Goal: Task Accomplishment & Management: Manage account settings

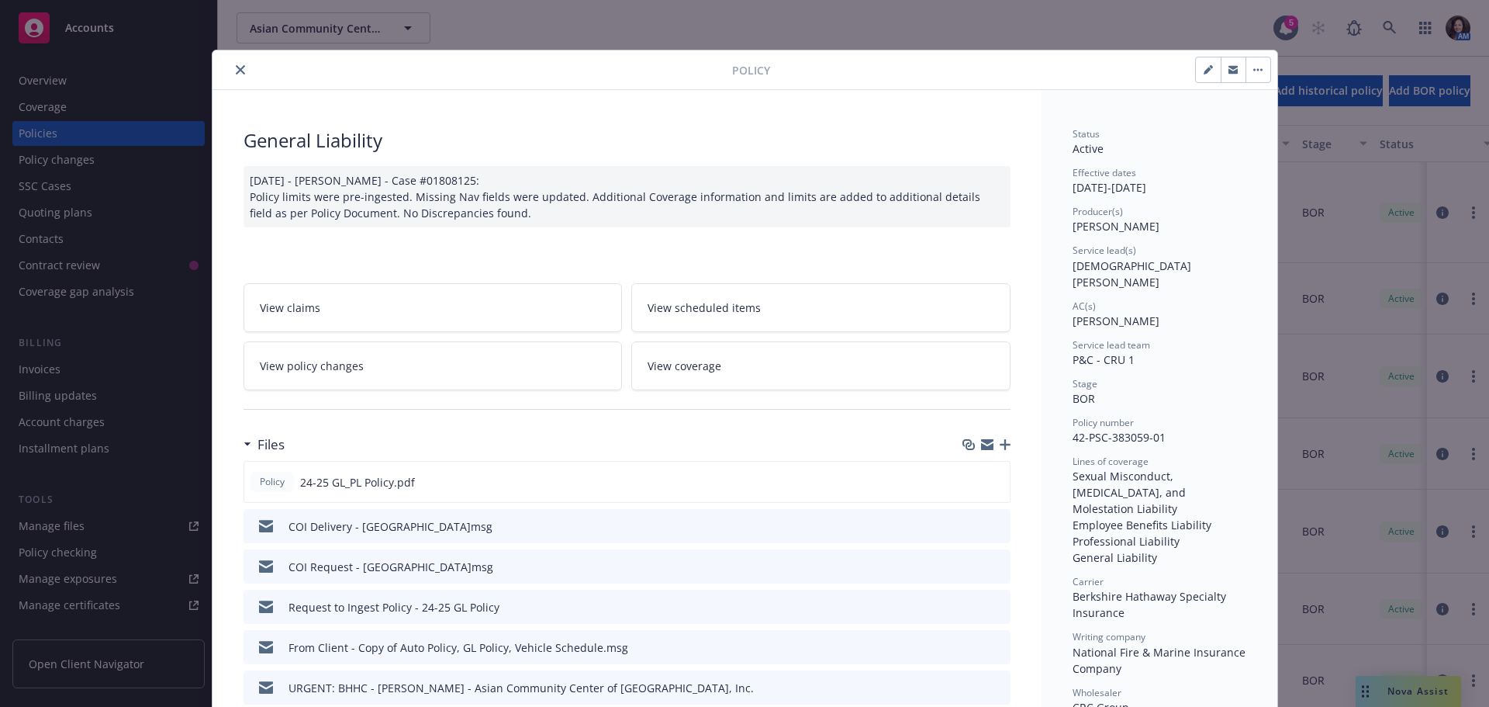
click at [236, 72] on icon "close" at bounding box center [240, 69] width 9 height 9
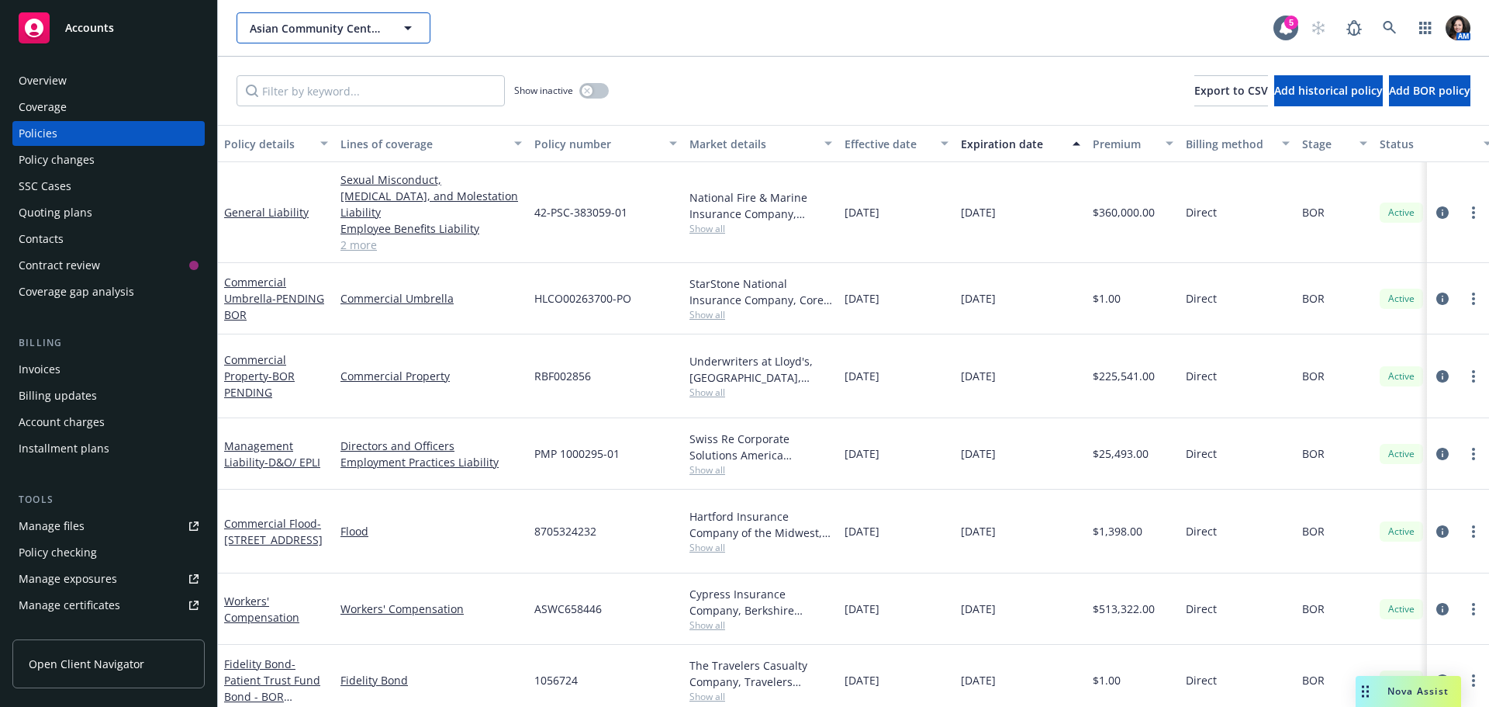
click at [289, 27] on span "Asian Community Center of Sacramento Valley, Inc." at bounding box center [317, 28] width 134 height 16
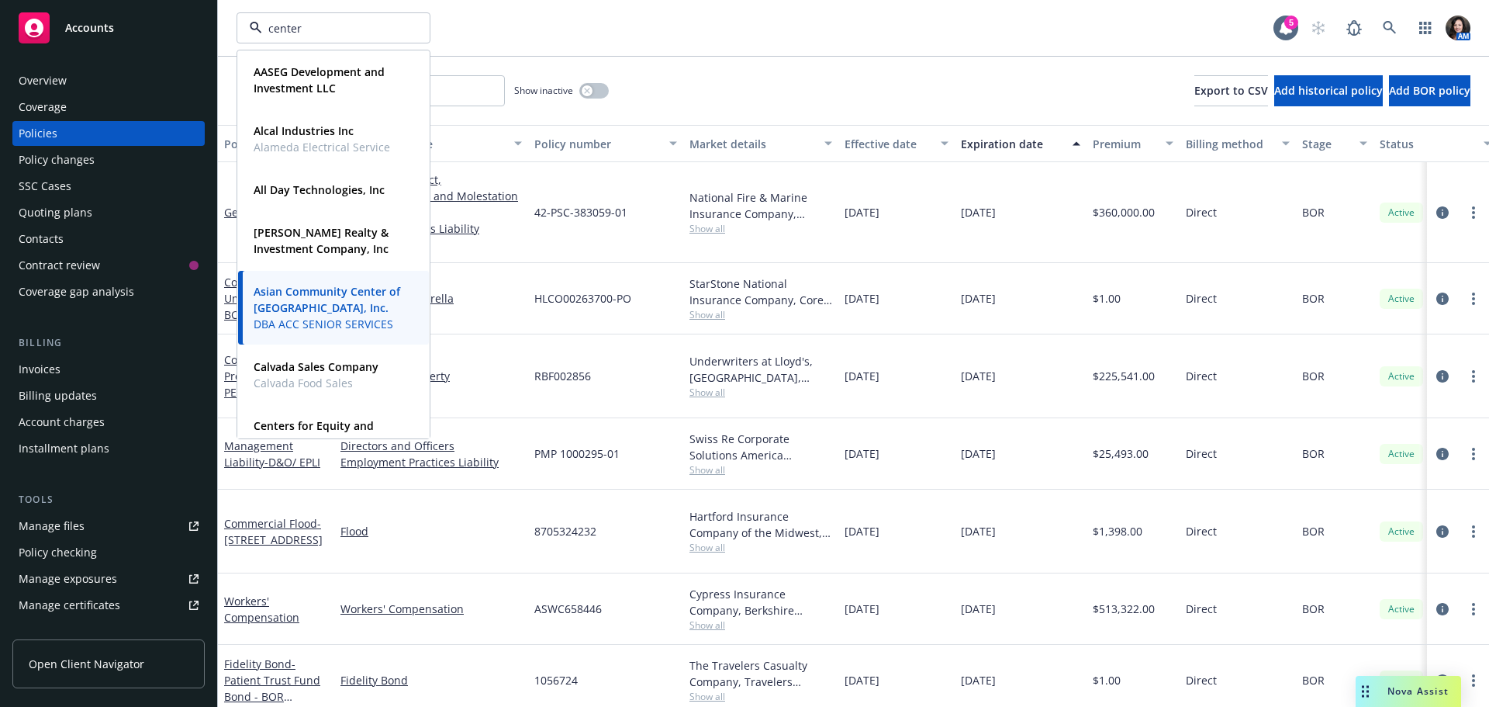
type input "centers"
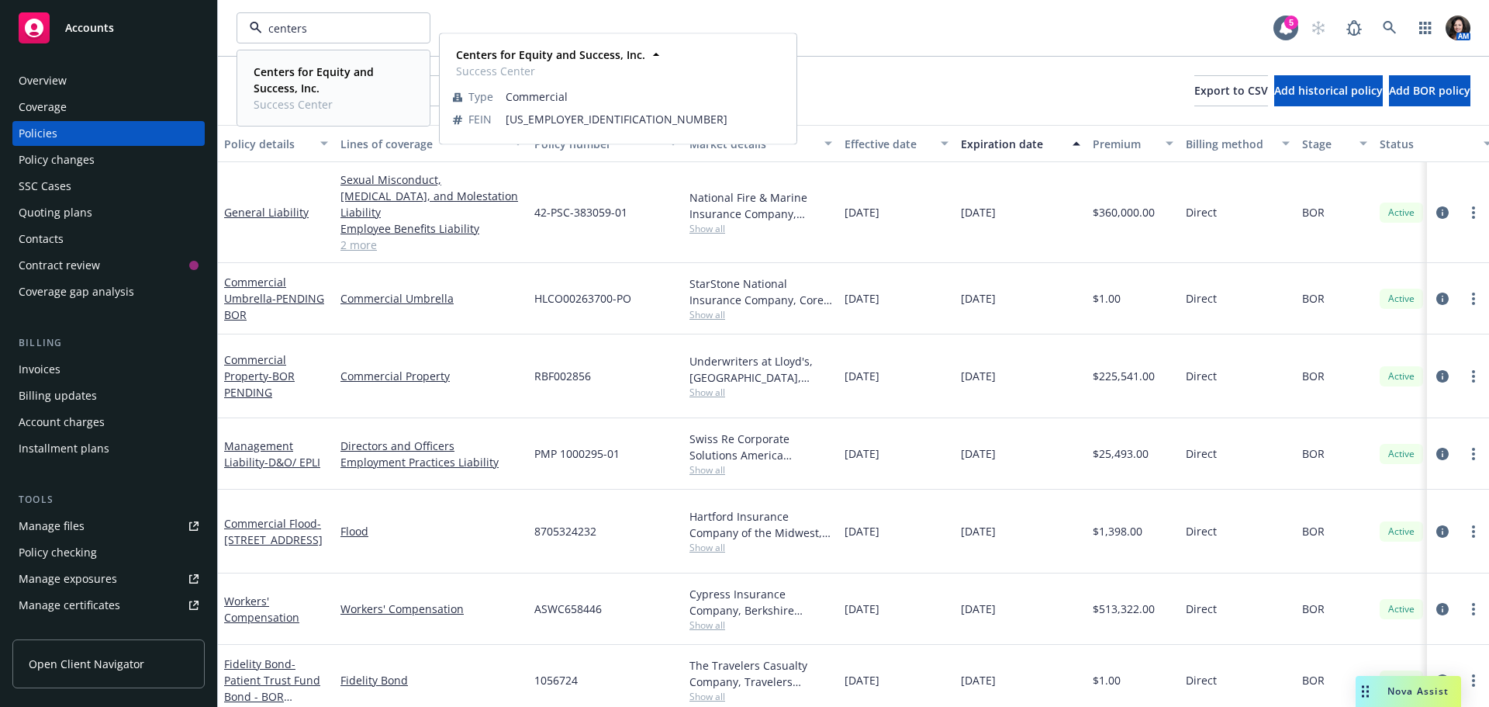
click at [308, 72] on strong "Centers for Equity and Success, Inc." at bounding box center [314, 79] width 120 height 31
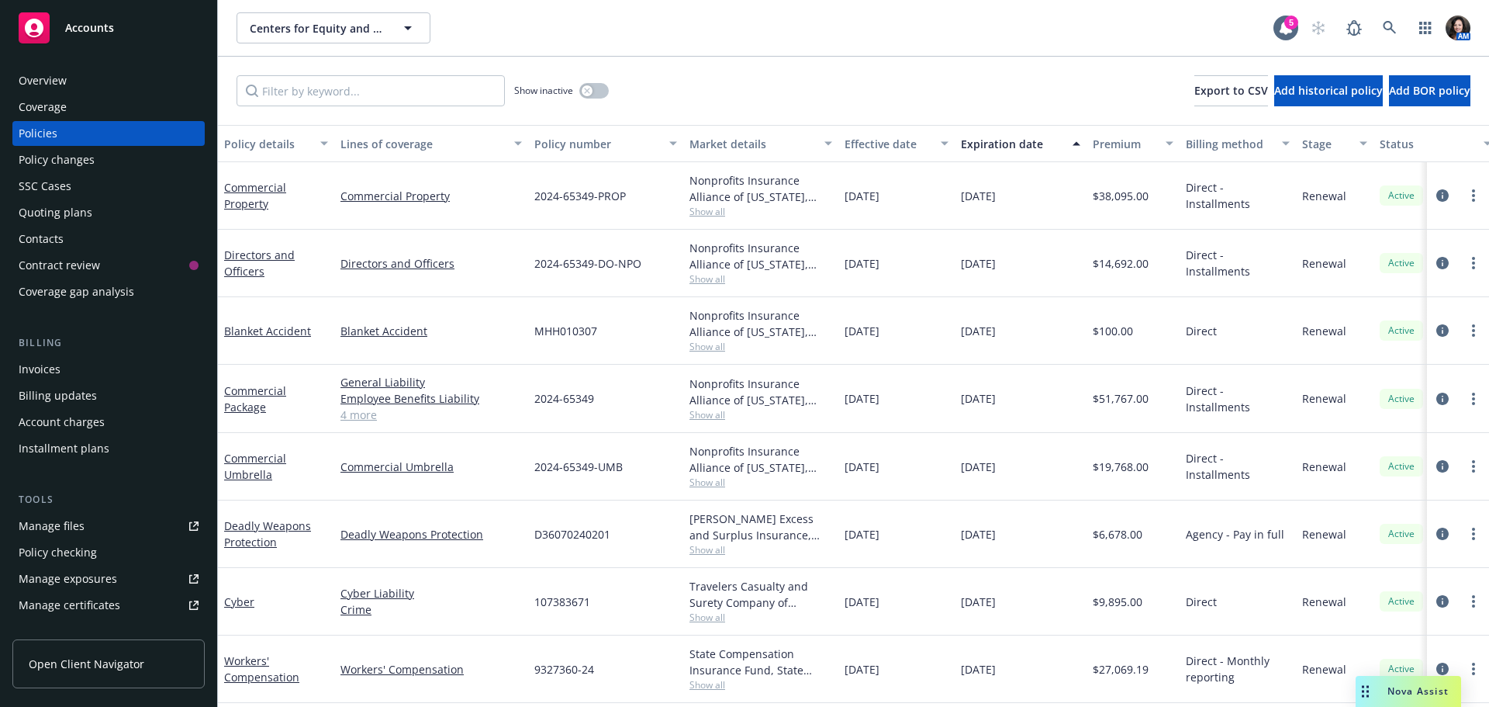
click at [64, 165] on div "Policy changes" at bounding box center [57, 159] width 76 height 25
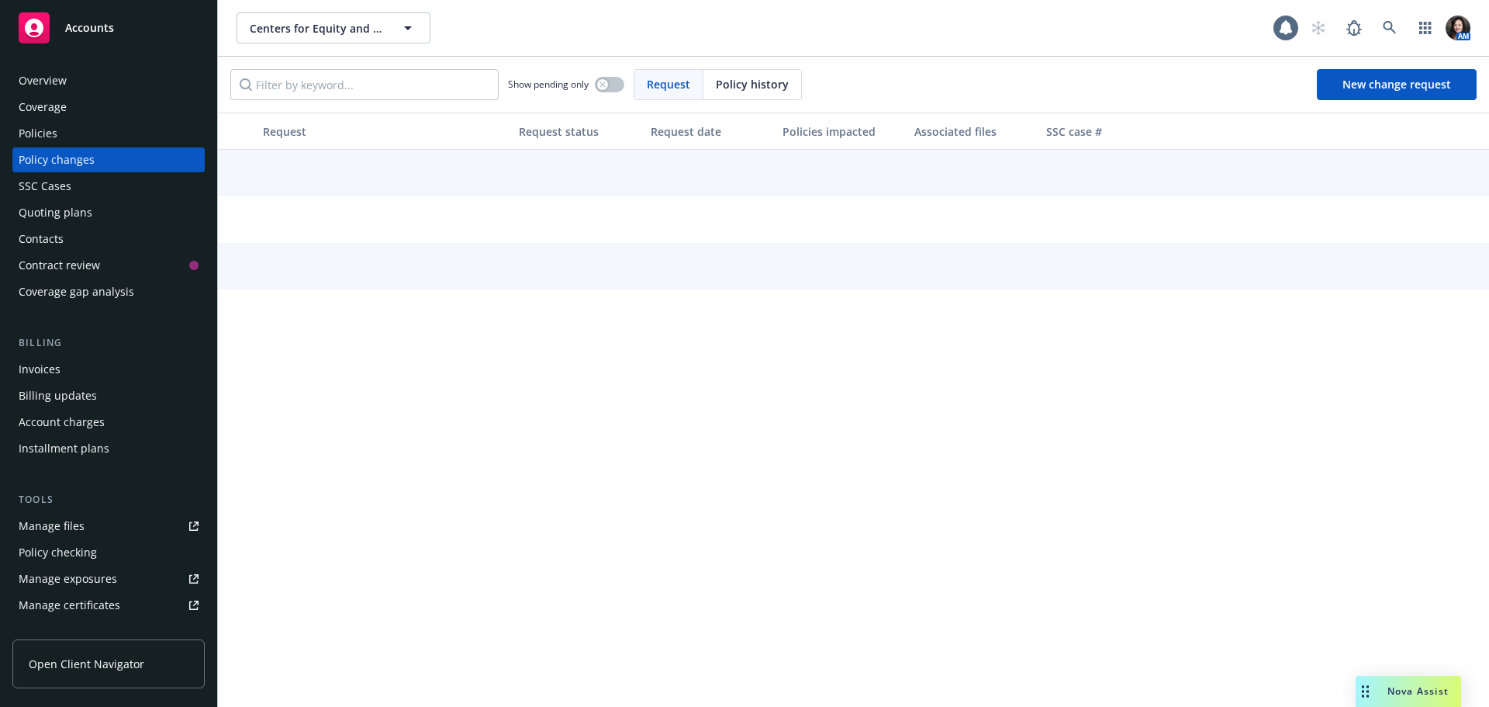
click at [91, 218] on div "Quoting plans" at bounding box center [109, 212] width 180 height 25
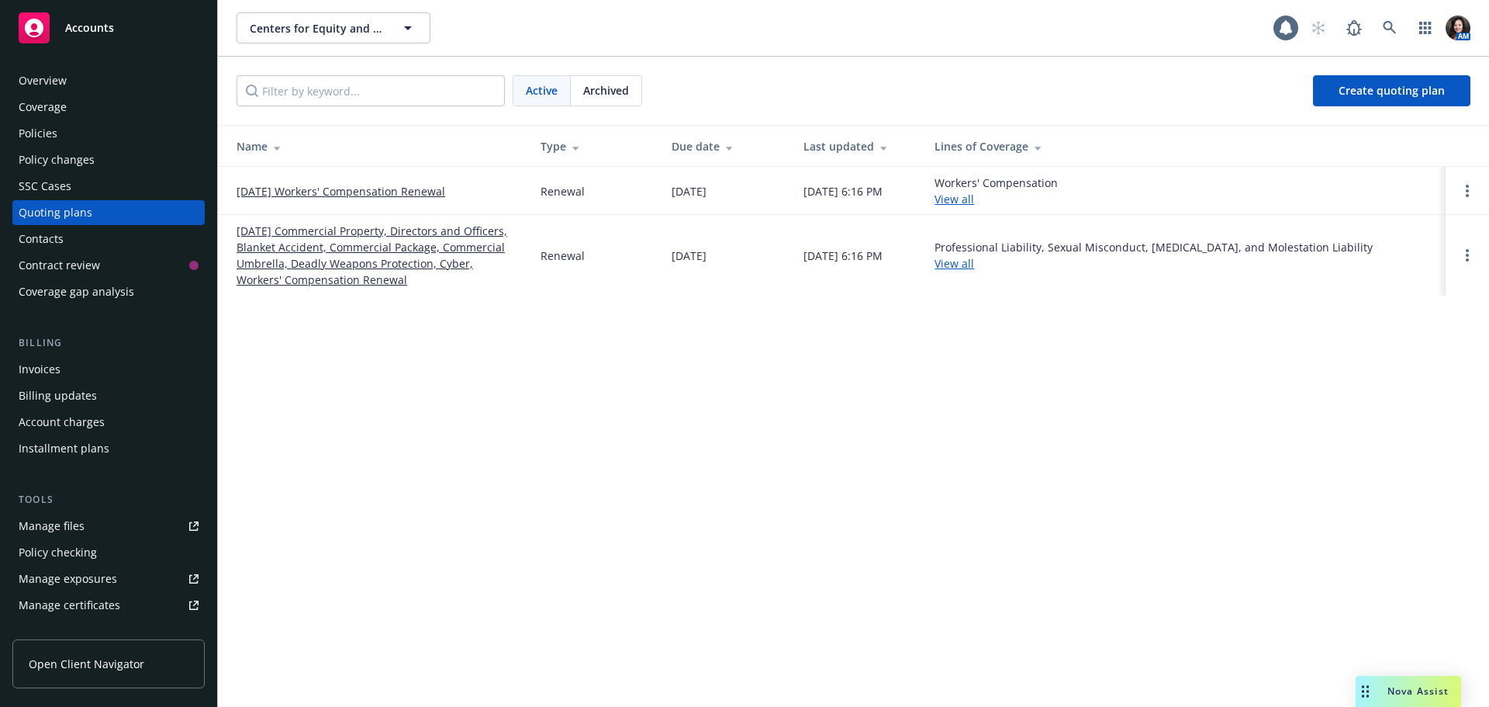
click at [369, 255] on link "[DATE] Commercial Property, Directors and Officers, Blanket Accident, Commercia…" at bounding box center [376, 255] width 279 height 65
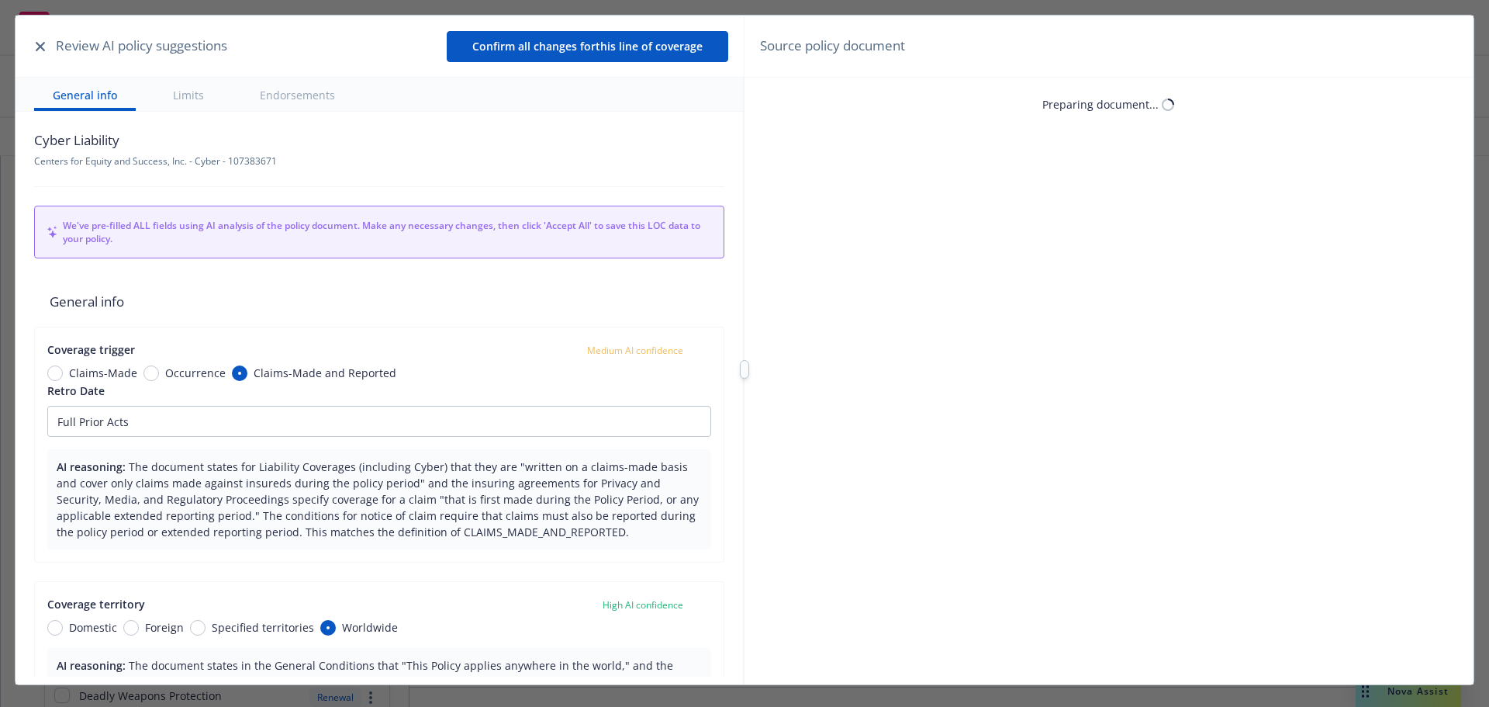
click at [41, 44] on icon "button" at bounding box center [40, 46] width 9 height 9
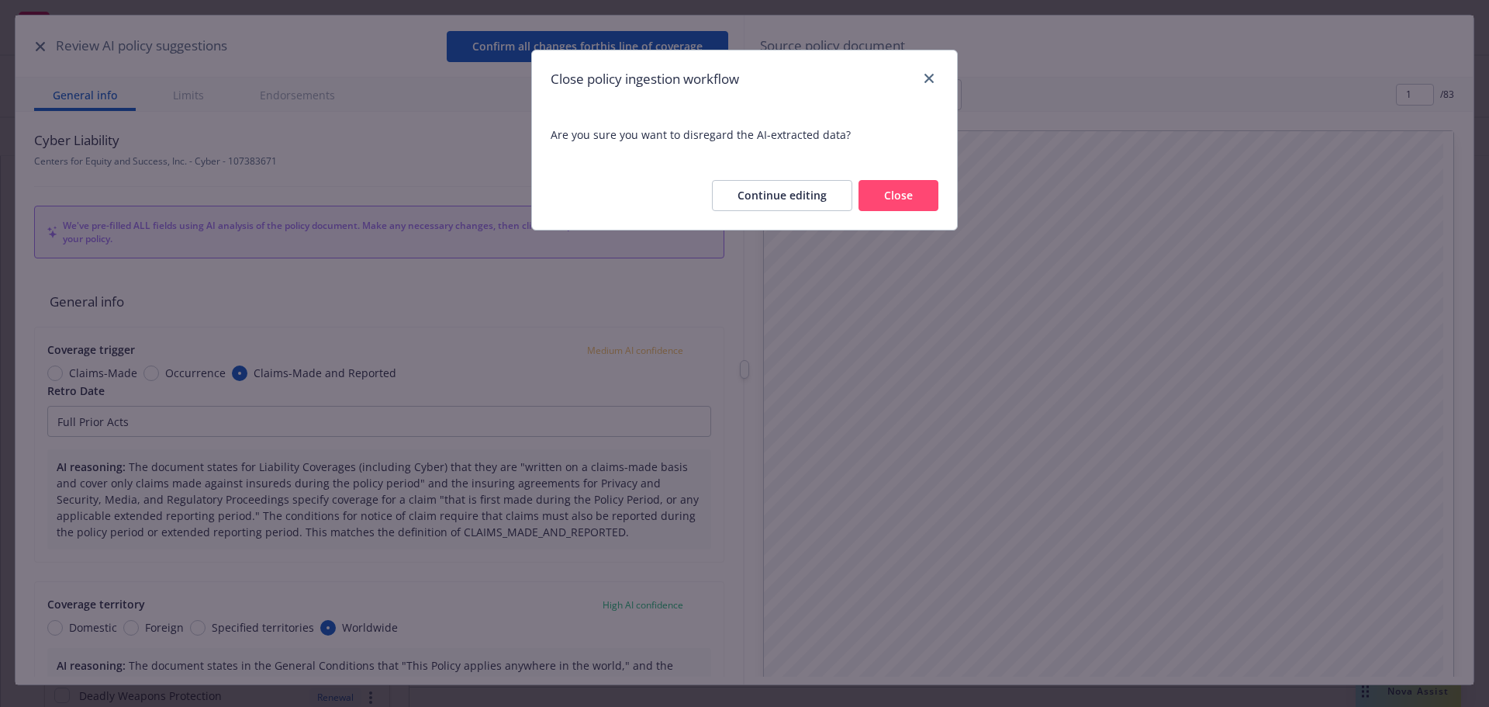
click at [879, 193] on button "Close" at bounding box center [899, 195] width 80 height 31
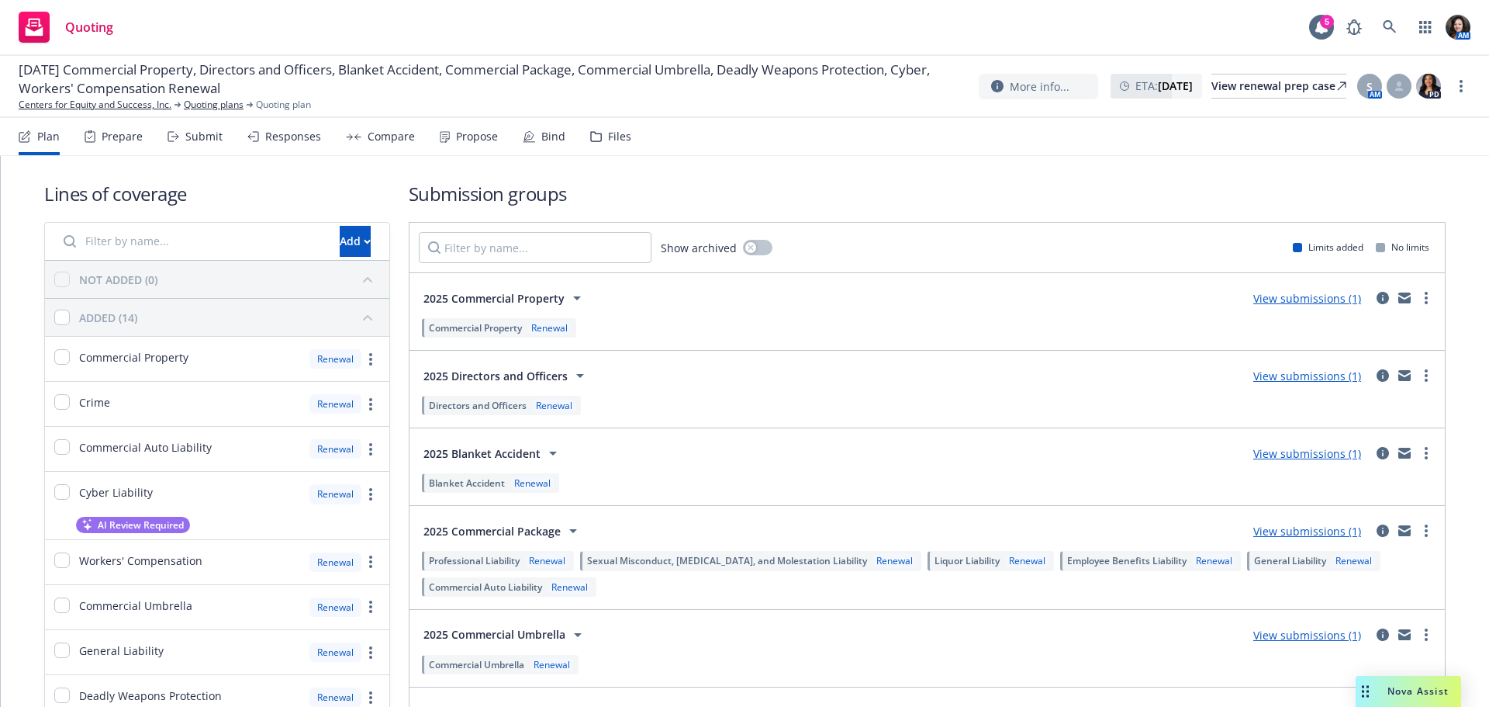
click at [187, 142] on div "Submit" at bounding box center [203, 136] width 37 height 12
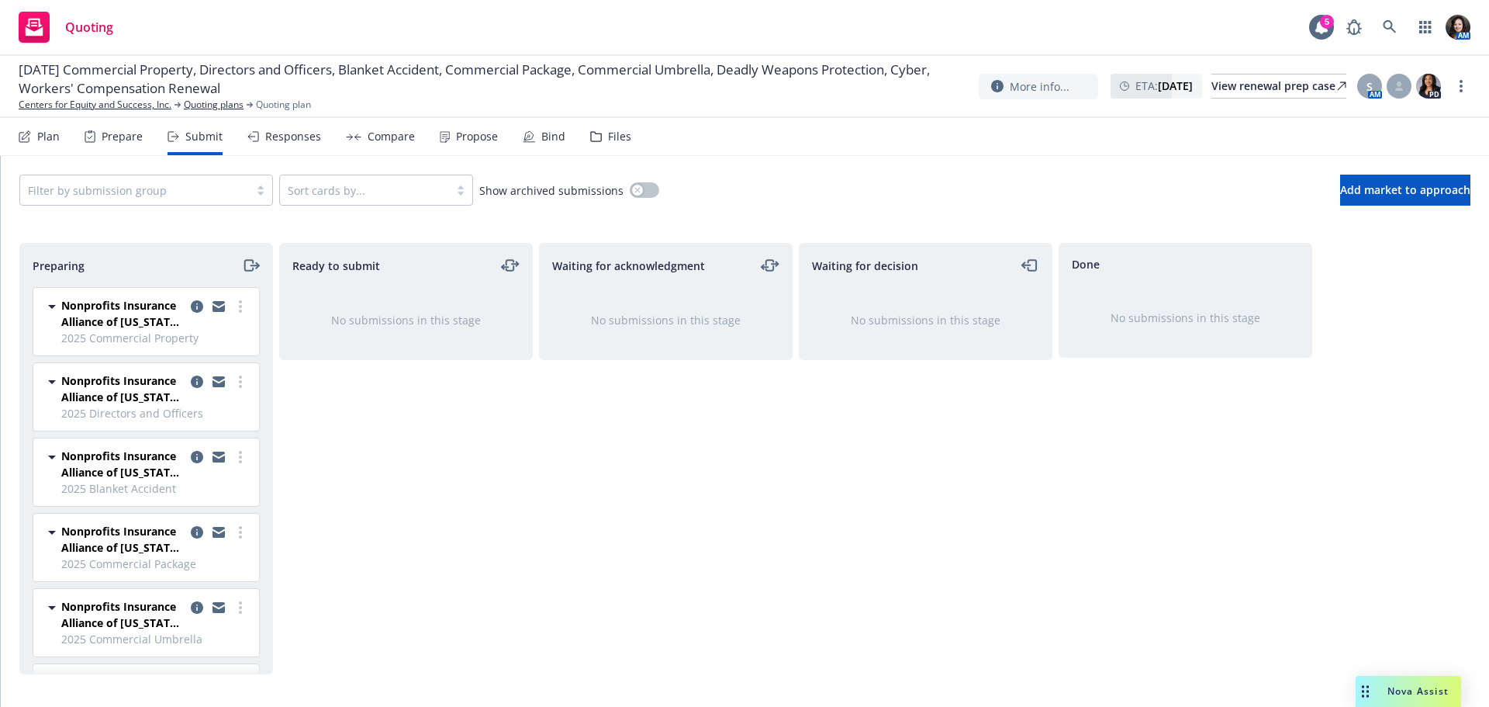
click at [194, 310] on div at bounding box center [219, 313] width 62 height 33
click at [212, 310] on icon "copy logging email" at bounding box center [218, 308] width 12 height 7
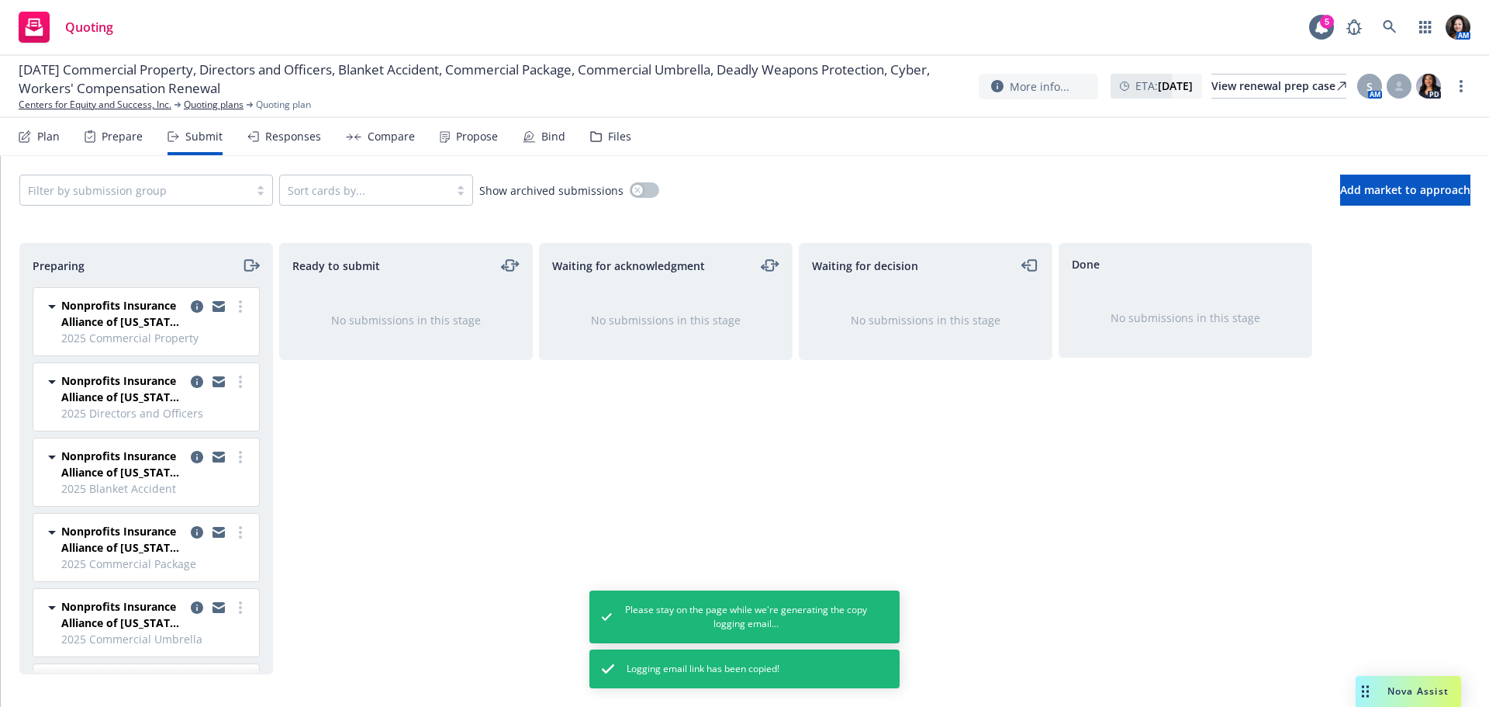
drag, startPoint x: 206, startPoint y: 378, endPoint x: 247, endPoint y: 371, distance: 42.5
click at [212, 378] on icon "copy logging email" at bounding box center [218, 378] width 12 height 5
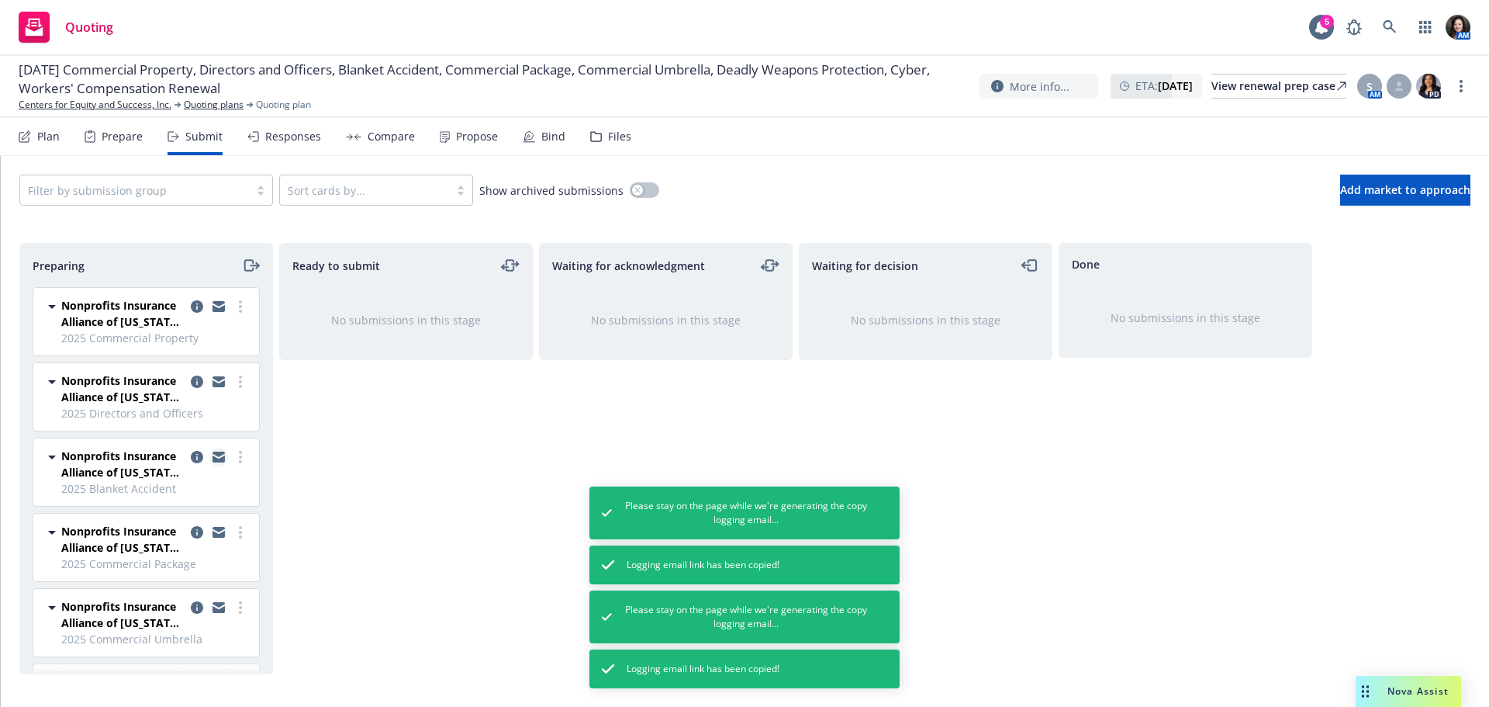
click at [212, 460] on icon "copy logging email" at bounding box center [218, 458] width 12 height 7
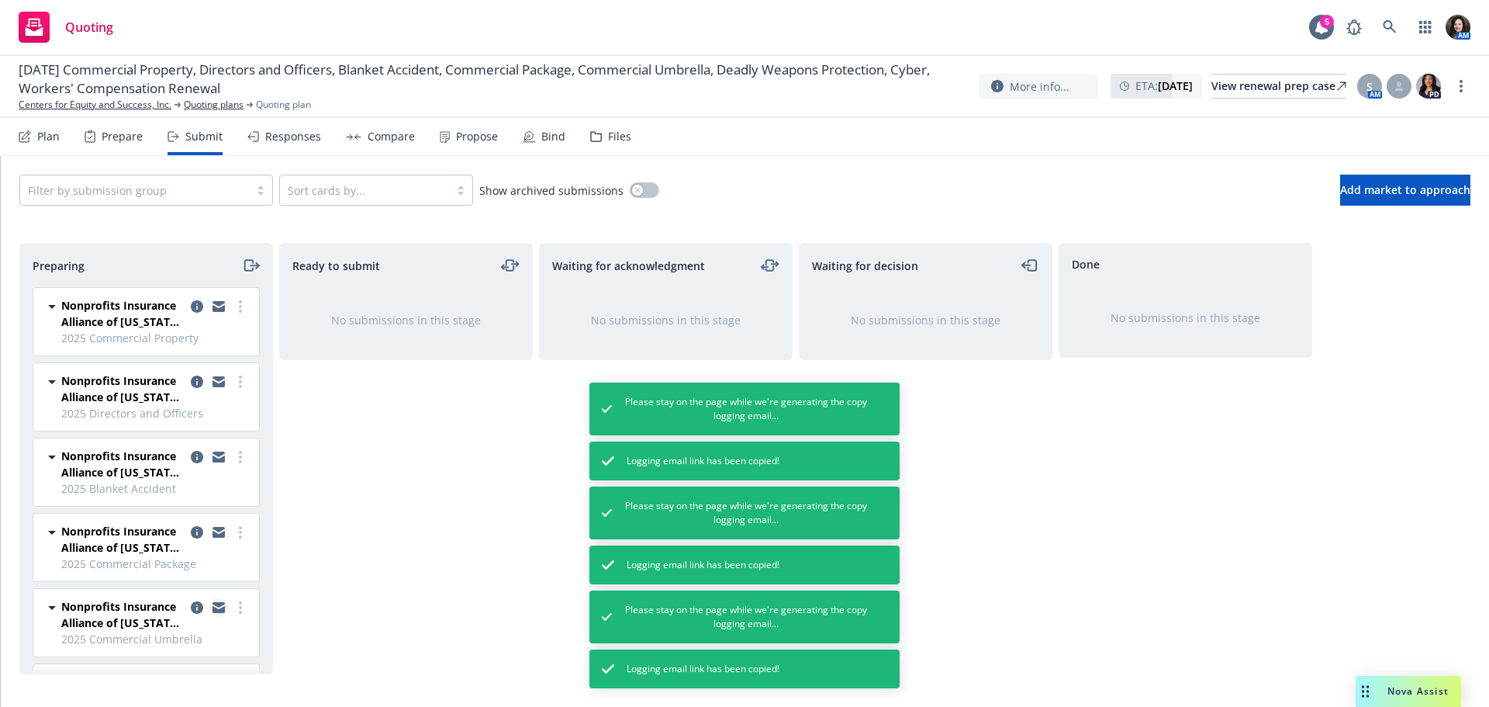
click at [212, 606] on icon "copy logging email" at bounding box center [218, 607] width 12 height 11
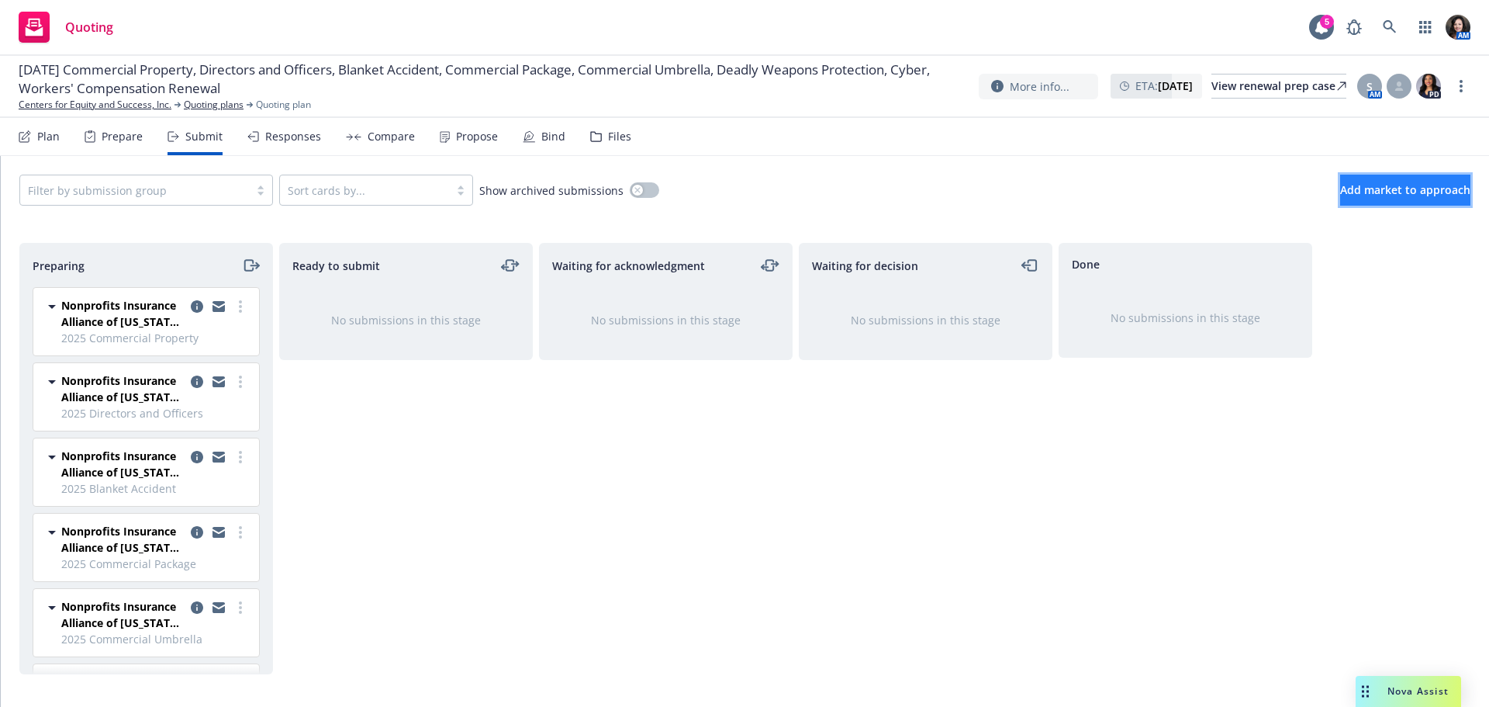
click at [1340, 191] on button "Add market to approach" at bounding box center [1405, 189] width 130 height 31
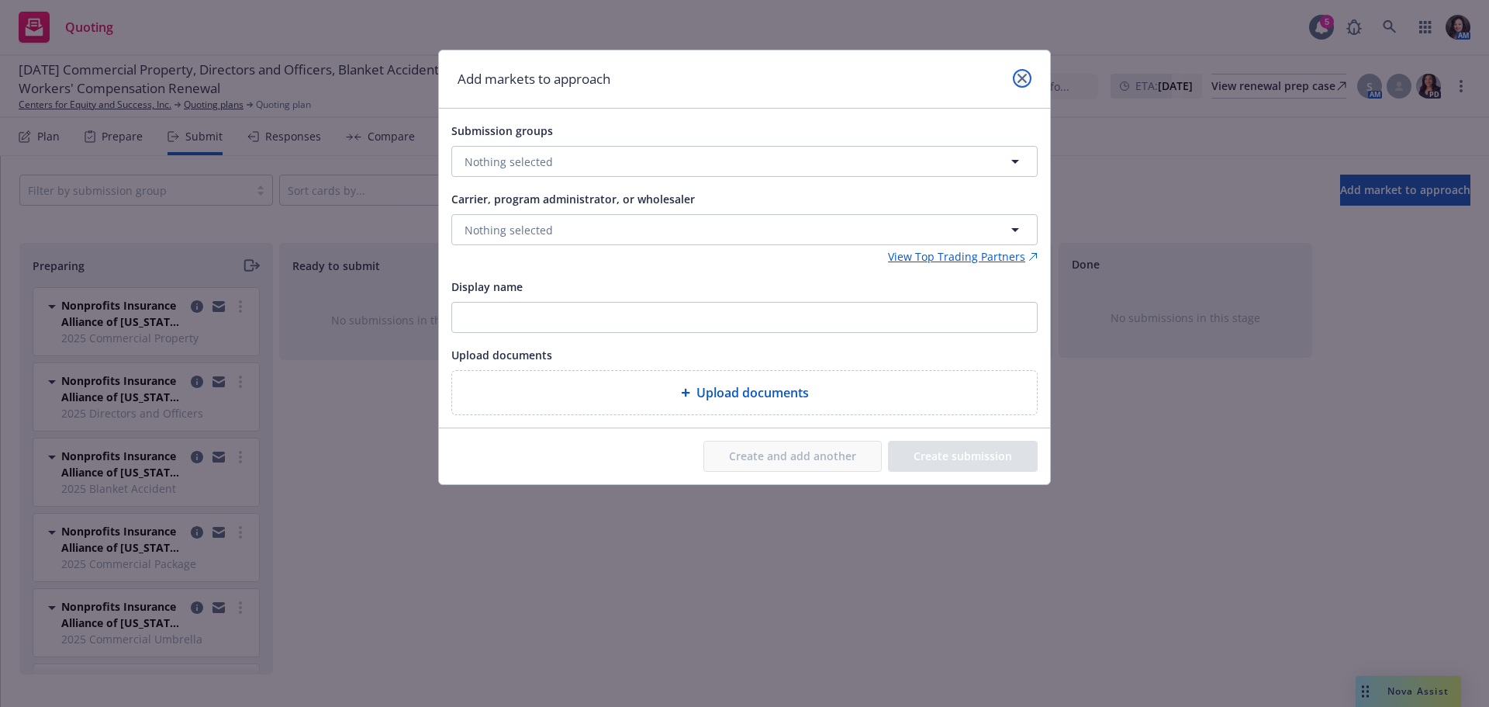
click at [1024, 82] on icon "close" at bounding box center [1021, 78] width 9 height 9
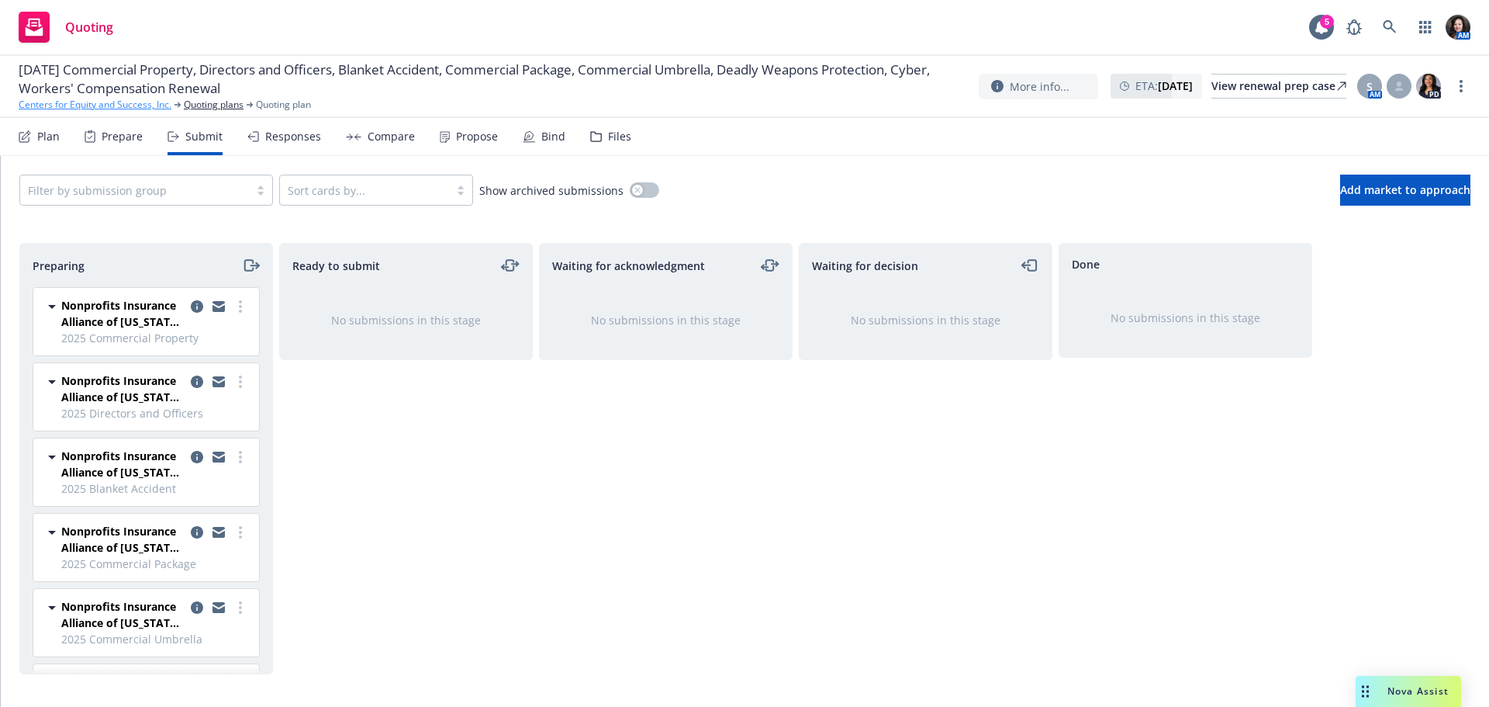
click at [97, 103] on link "Centers for Equity and Success, Inc." at bounding box center [95, 105] width 153 height 14
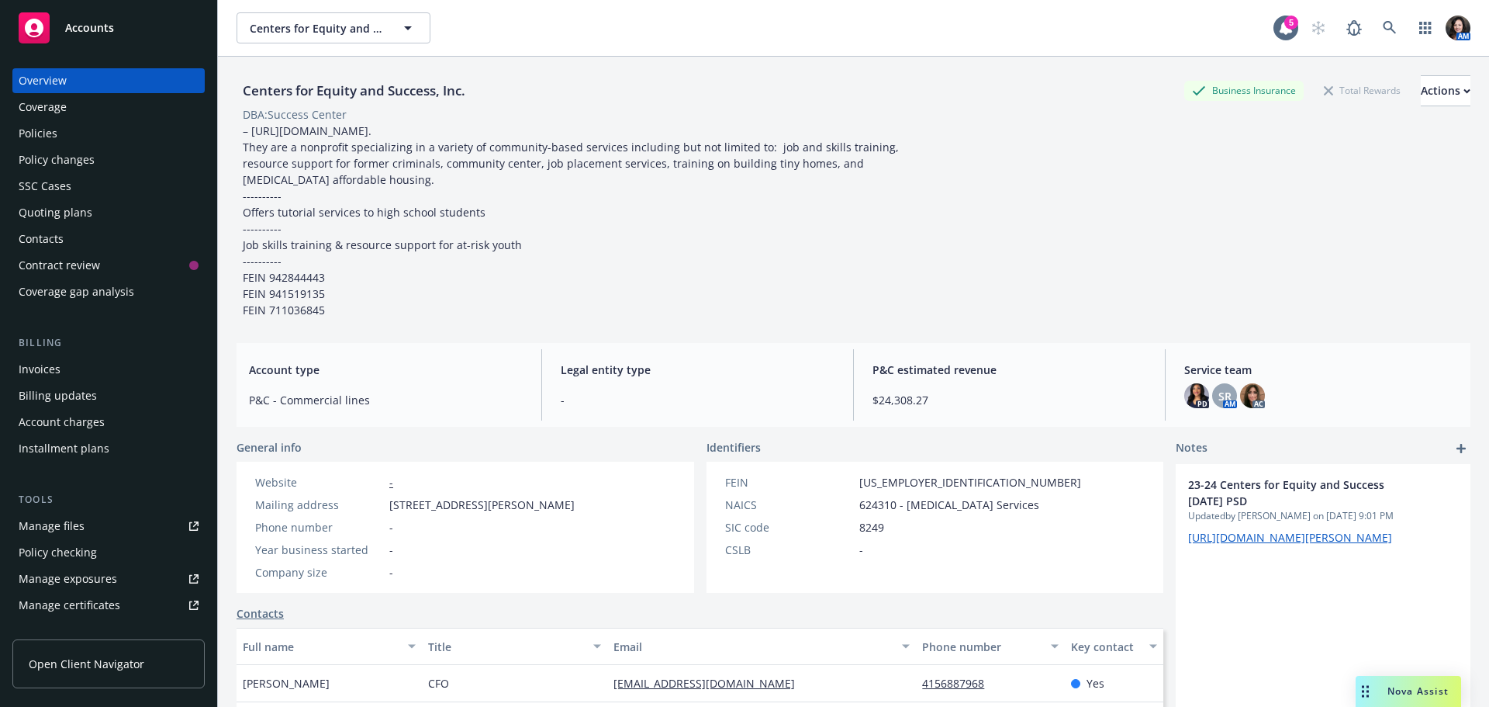
click at [25, 212] on div "Quoting plans" at bounding box center [56, 212] width 74 height 25
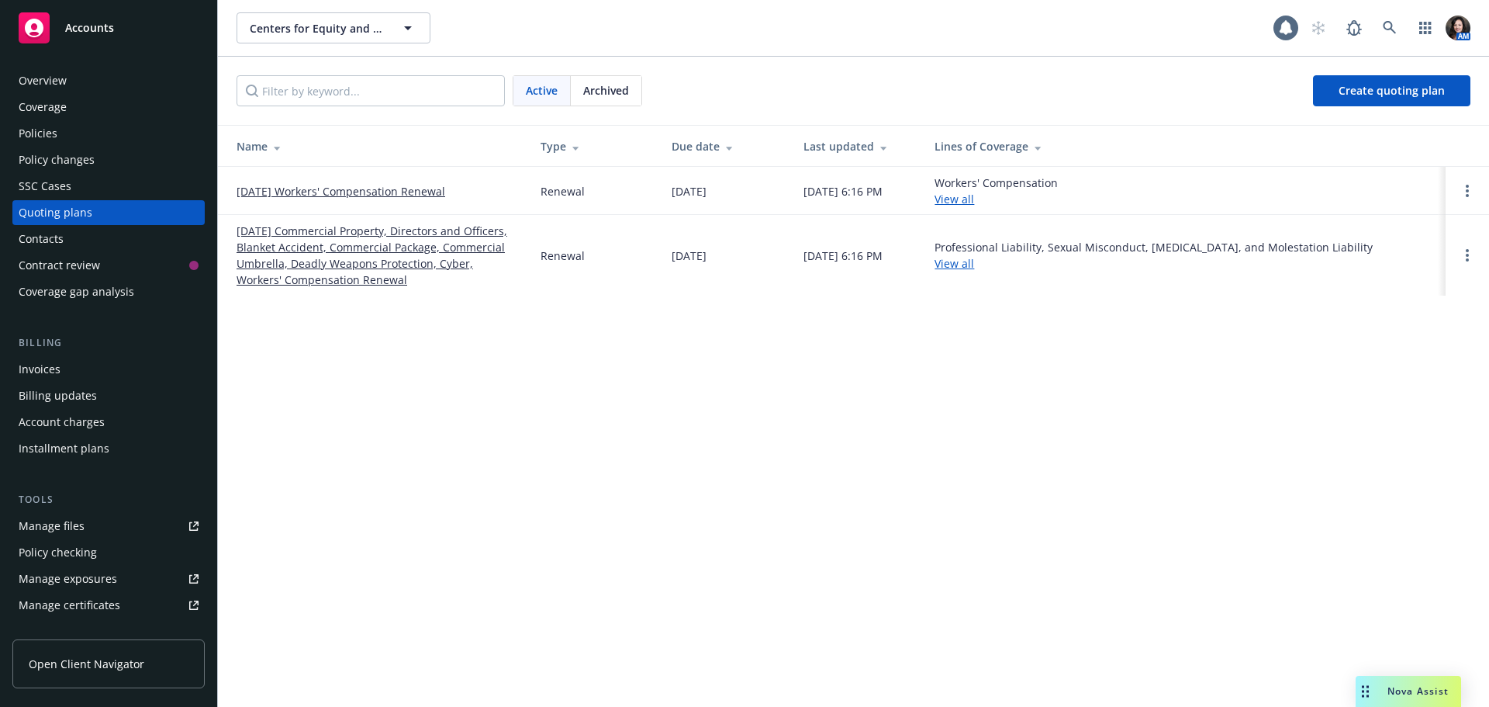
click at [310, 245] on link "[DATE] Commercial Property, Directors and Officers, Blanket Accident, Commercia…" at bounding box center [376, 255] width 279 height 65
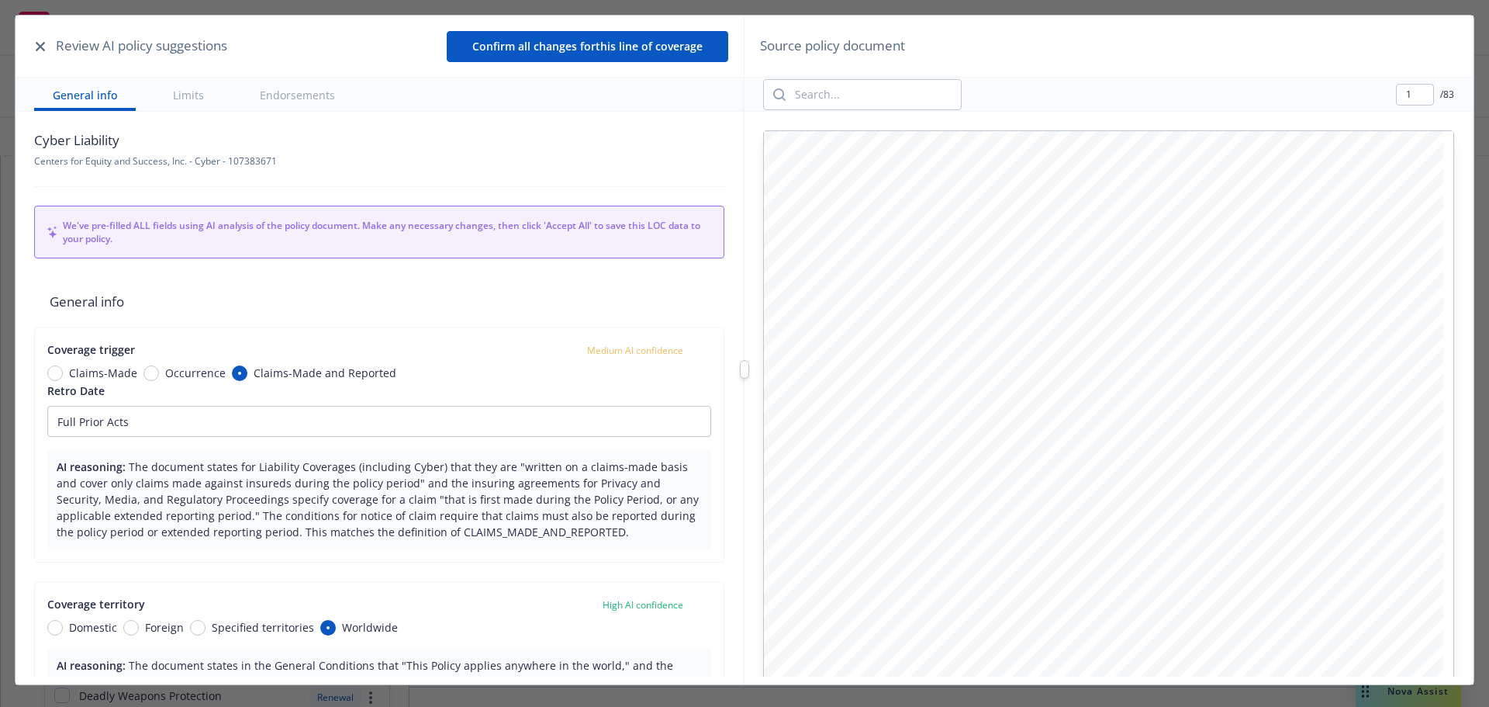
click at [33, 47] on button "button" at bounding box center [40, 46] width 19 height 19
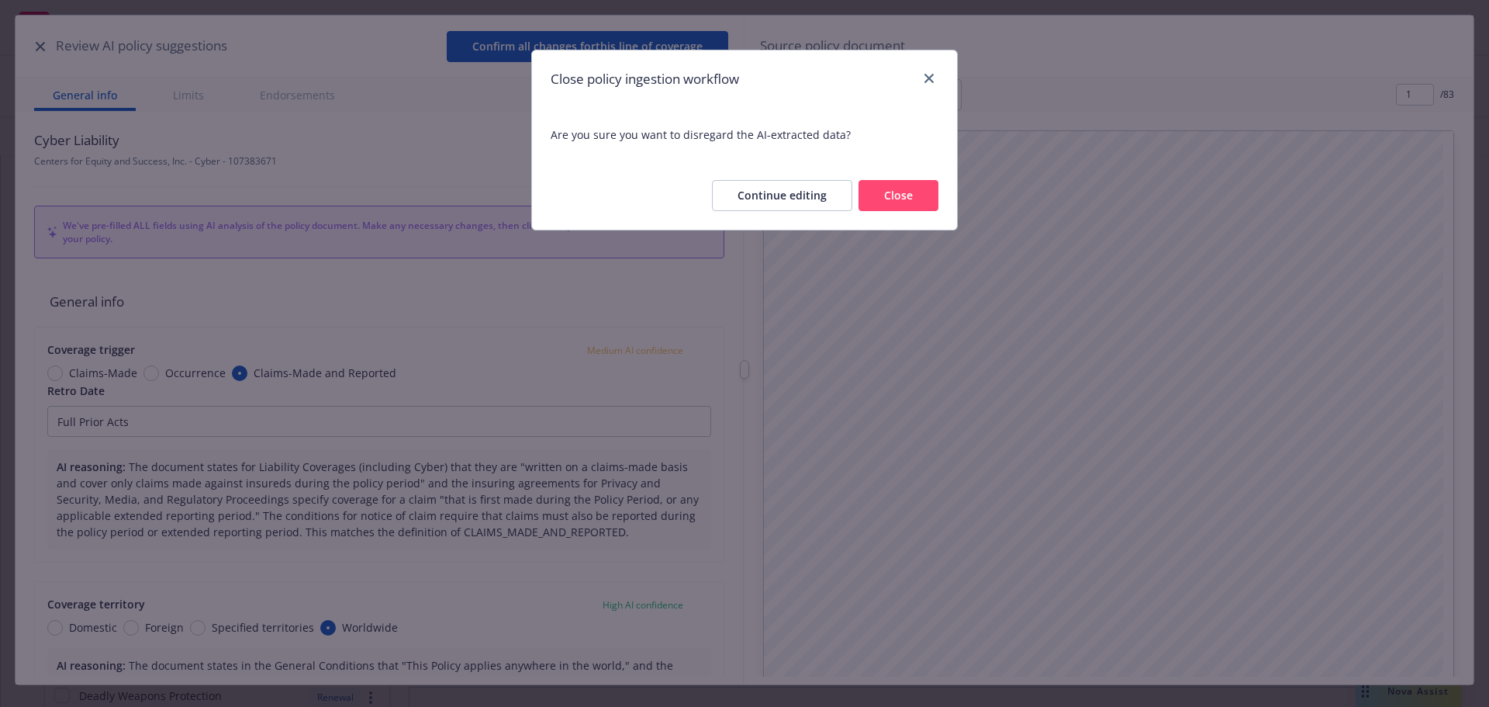
click at [802, 200] on button "Continue editing" at bounding box center [782, 195] width 140 height 31
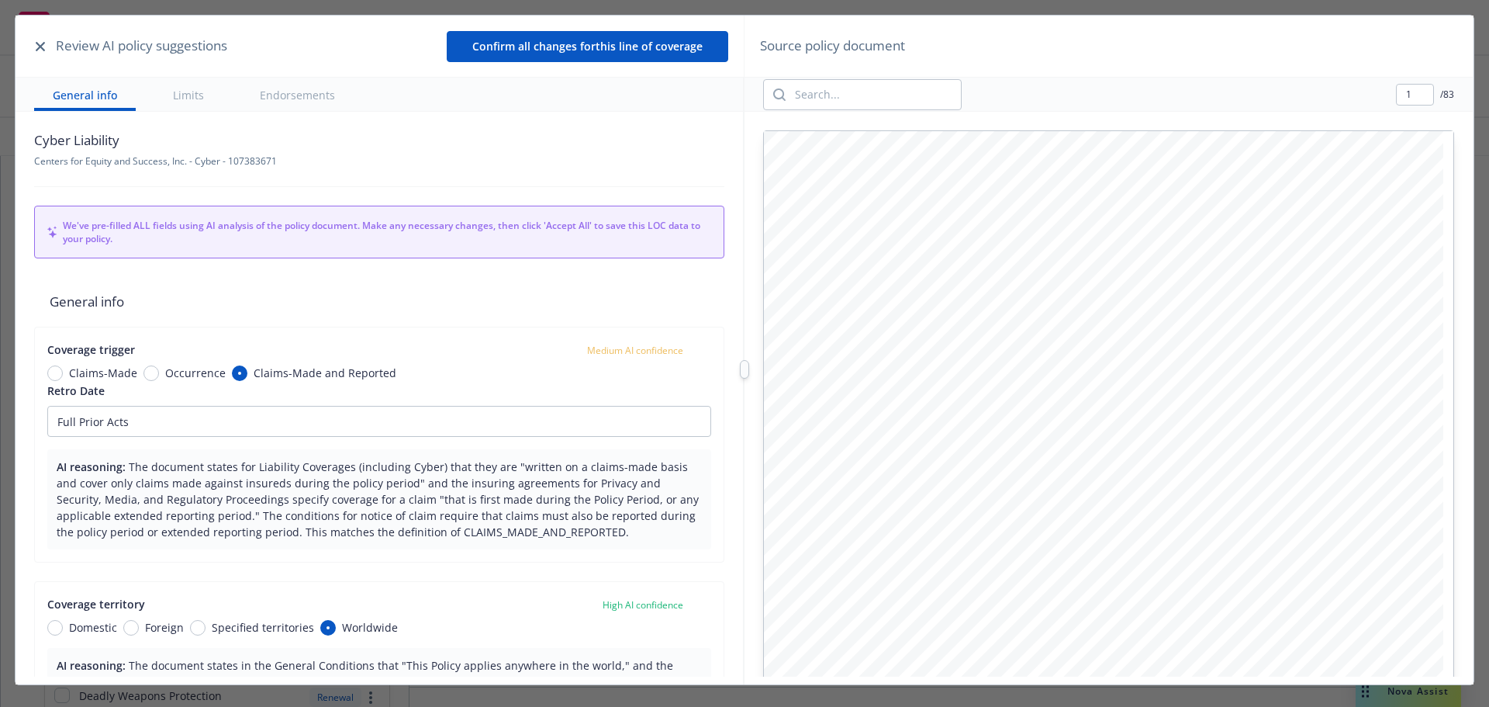
click at [40, 47] on icon "button" at bounding box center [40, 46] width 9 height 9
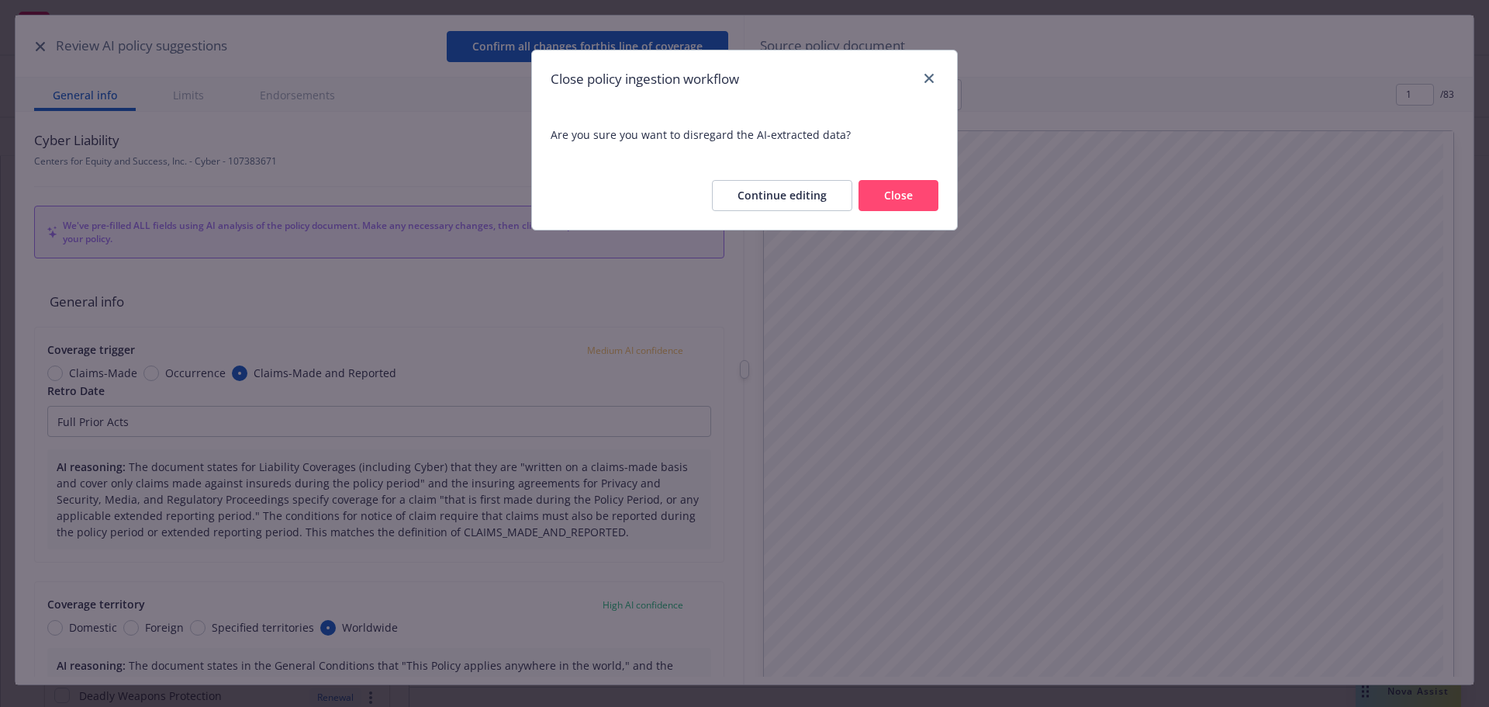
click at [896, 202] on button "Close" at bounding box center [899, 195] width 80 height 31
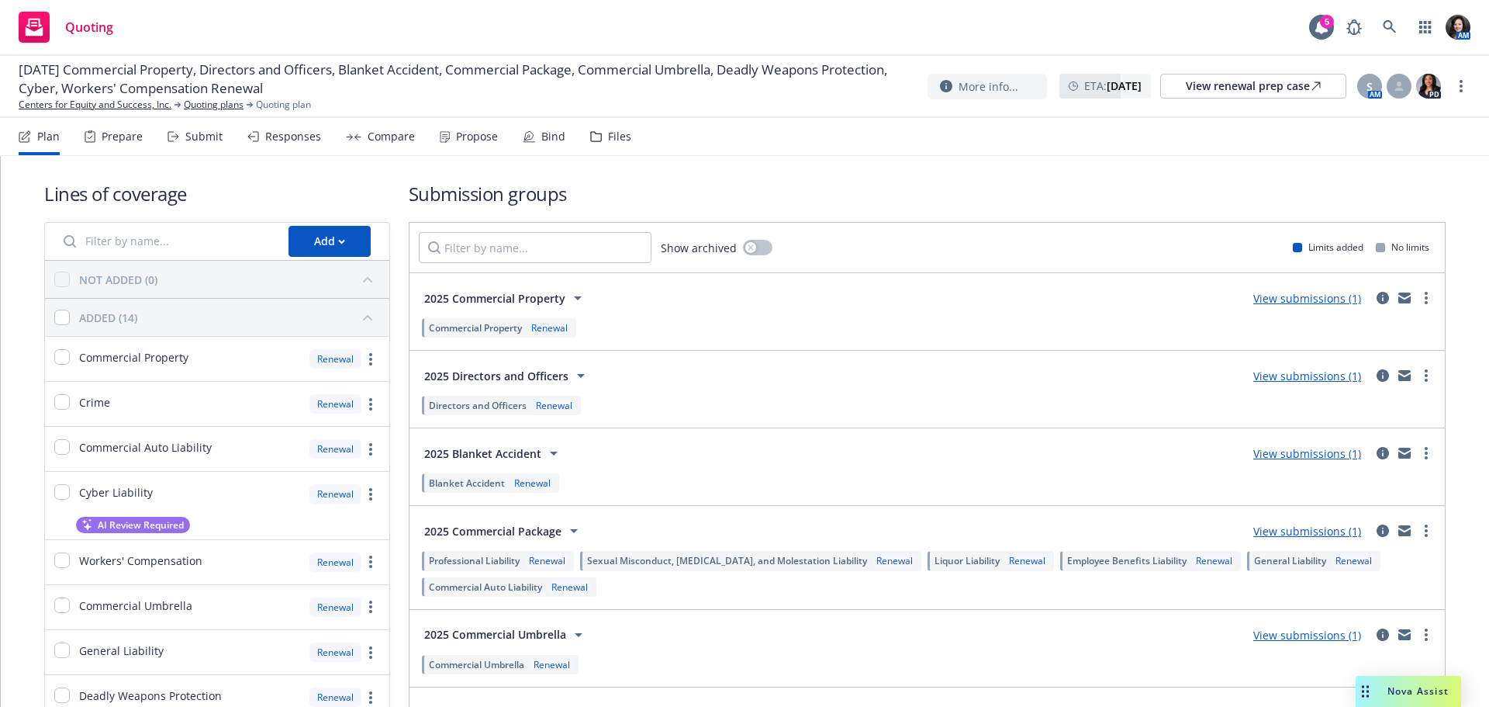
click at [1292, 297] on link "View submissions (1)" at bounding box center [1307, 298] width 108 height 15
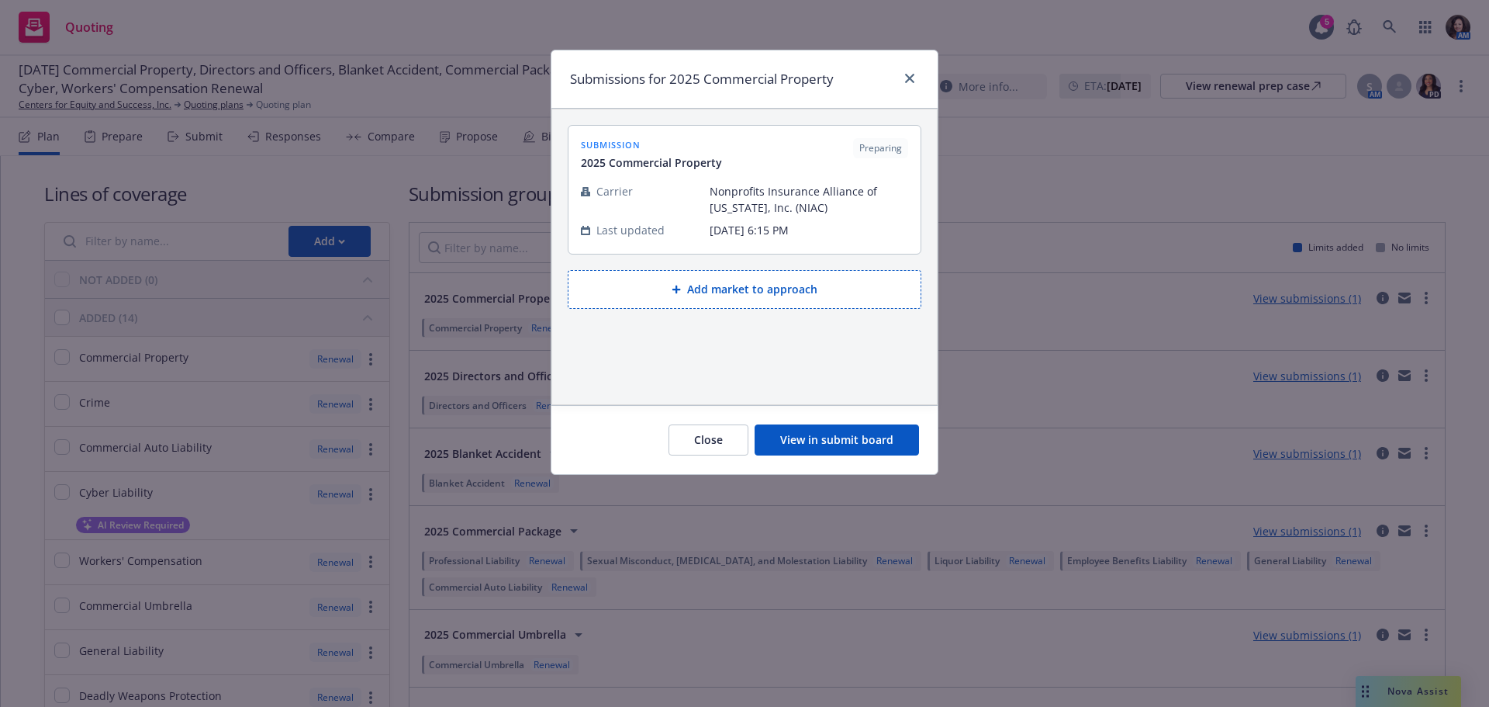
click at [751, 291] on button "Add market to approach" at bounding box center [745, 289] width 354 height 39
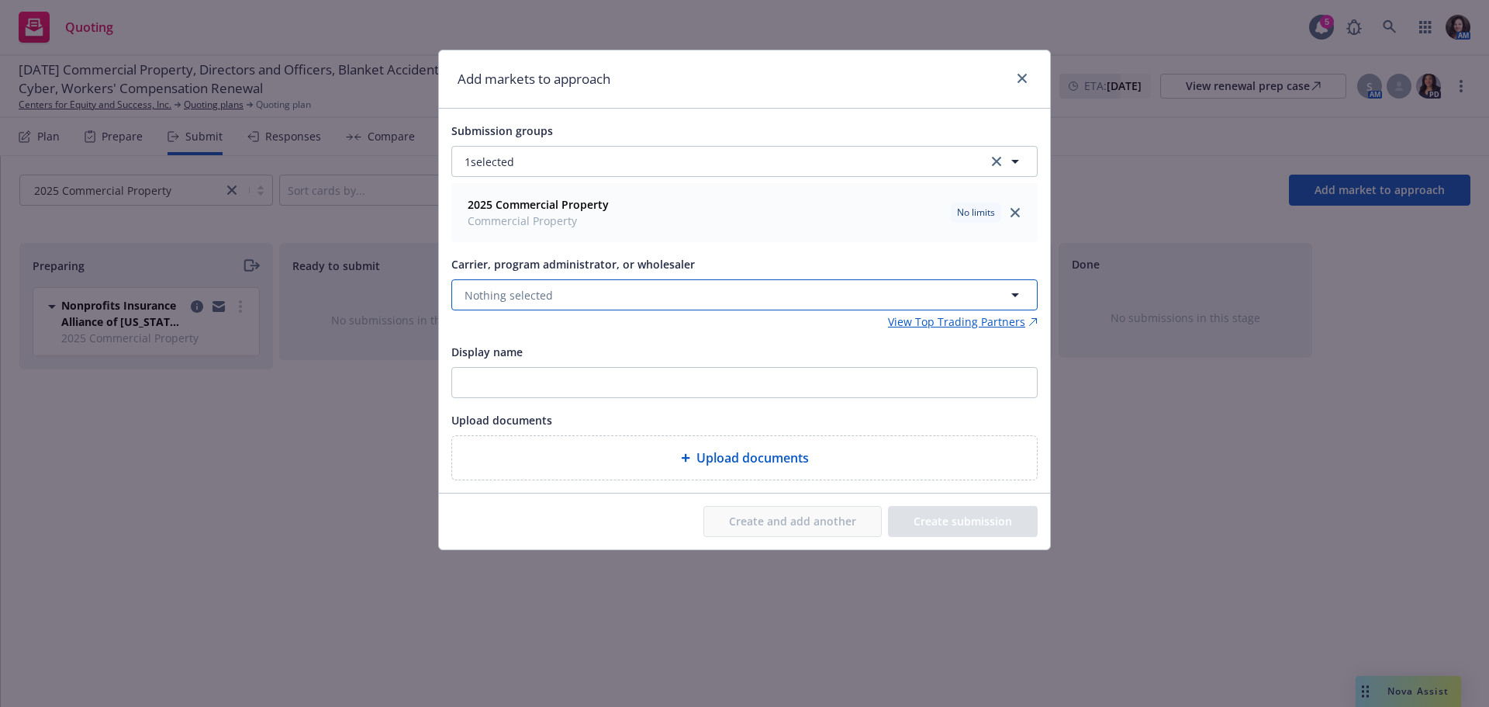
click at [668, 291] on button "Nothing selected" at bounding box center [744, 294] width 586 height 31
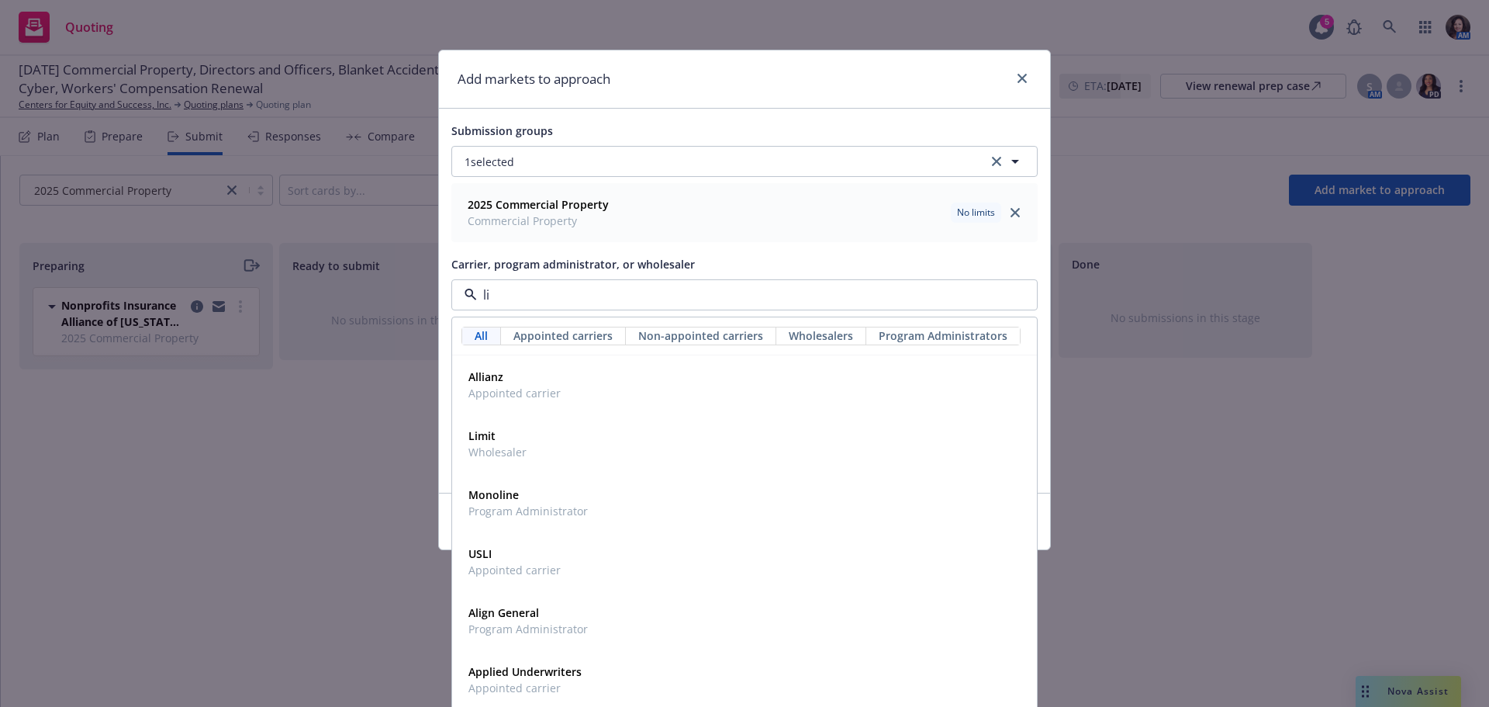
type input "lio"
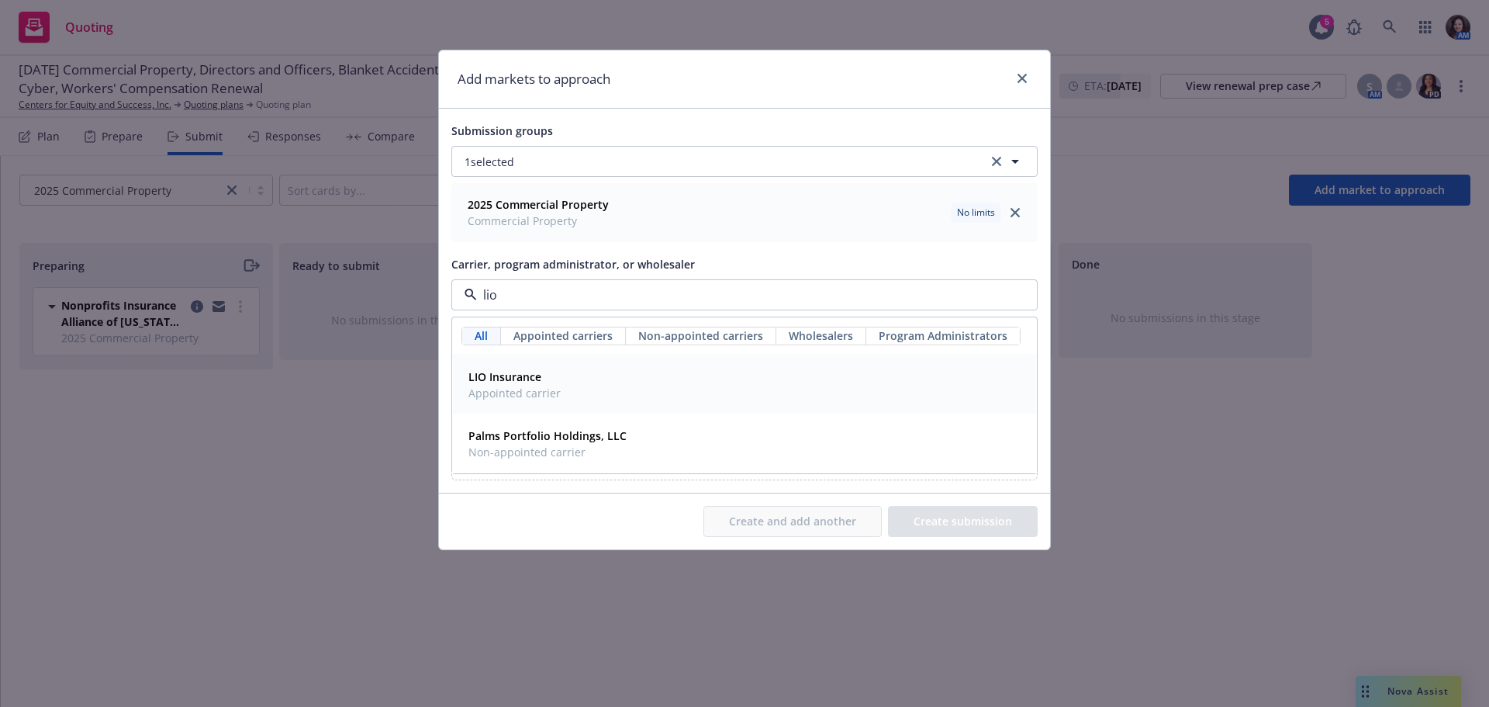
click at [500, 389] on span "Appointed carrier" at bounding box center [514, 393] width 92 height 16
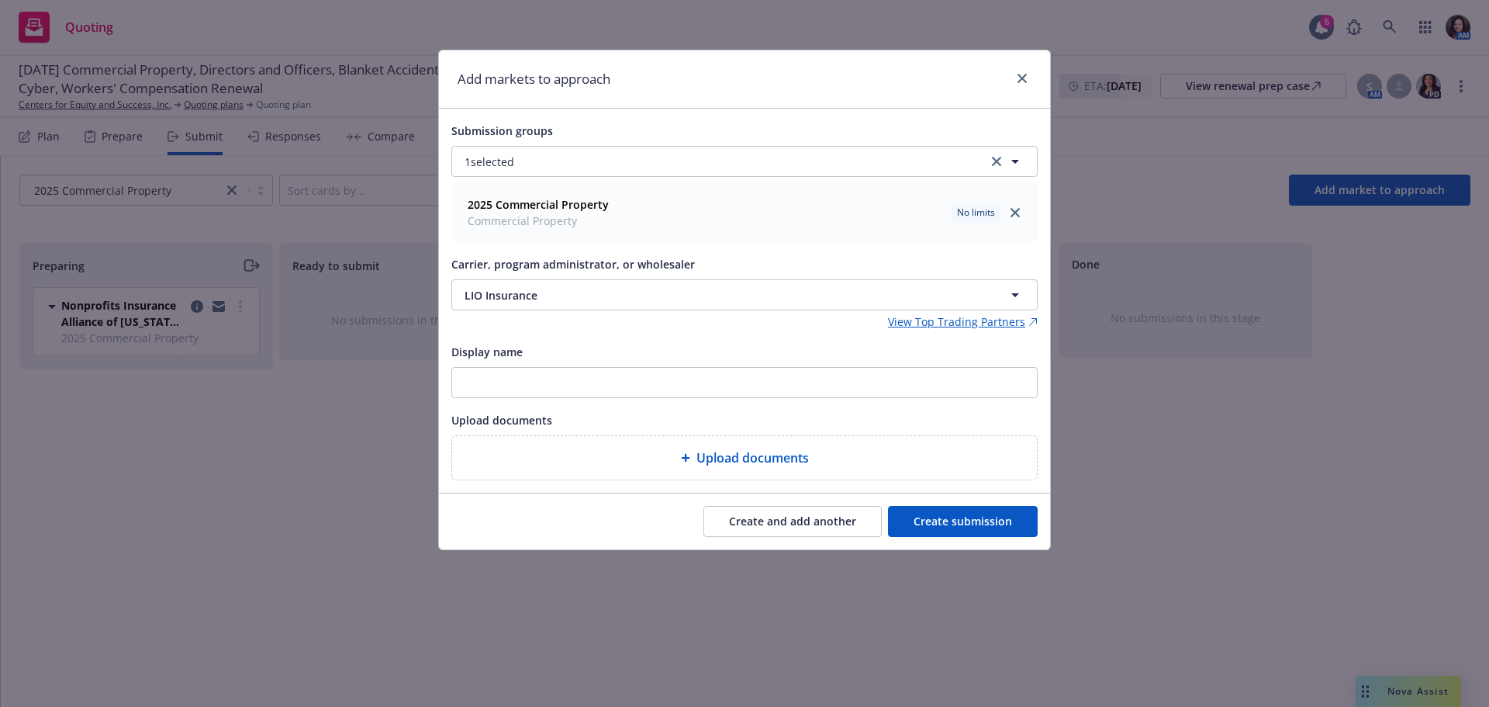
click at [961, 530] on button "Create submission" at bounding box center [963, 521] width 150 height 31
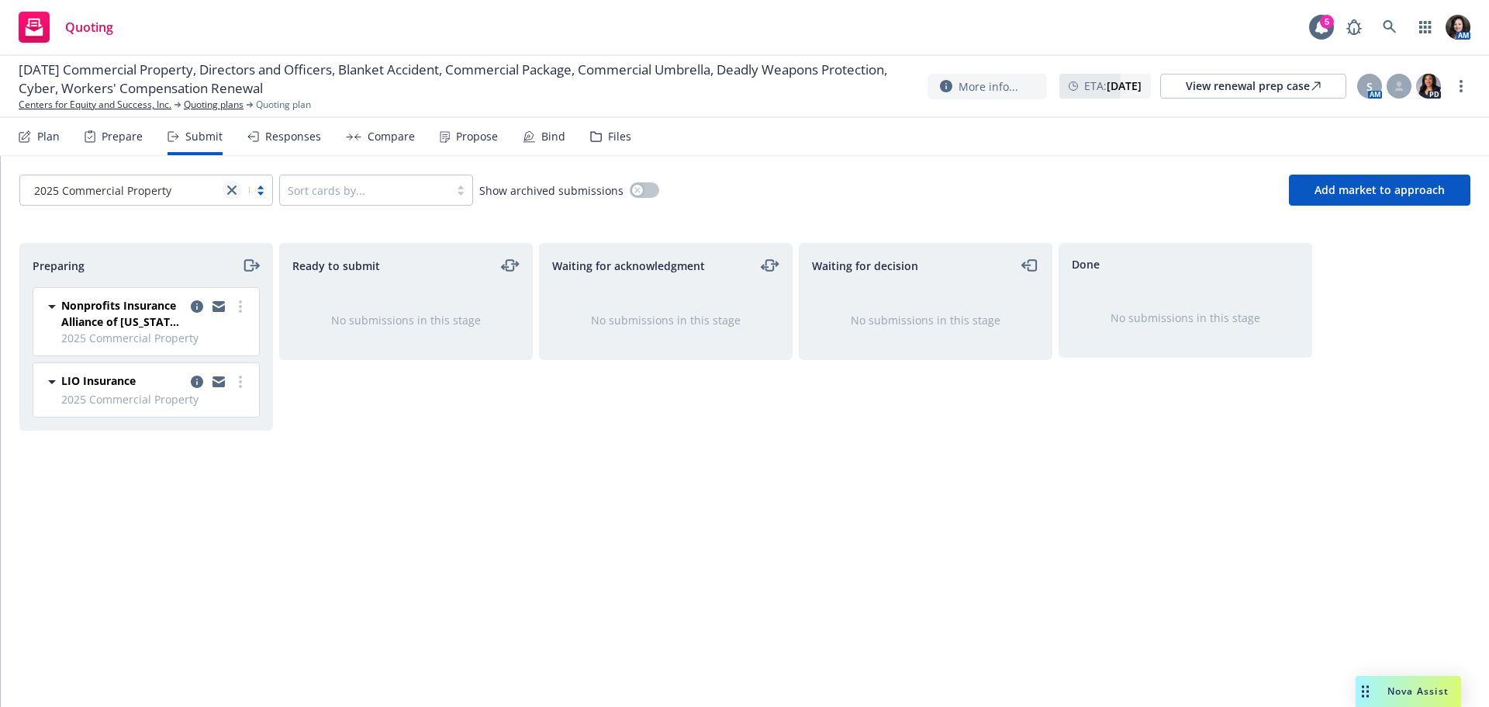
click at [223, 192] on link "close" at bounding box center [232, 190] width 19 height 19
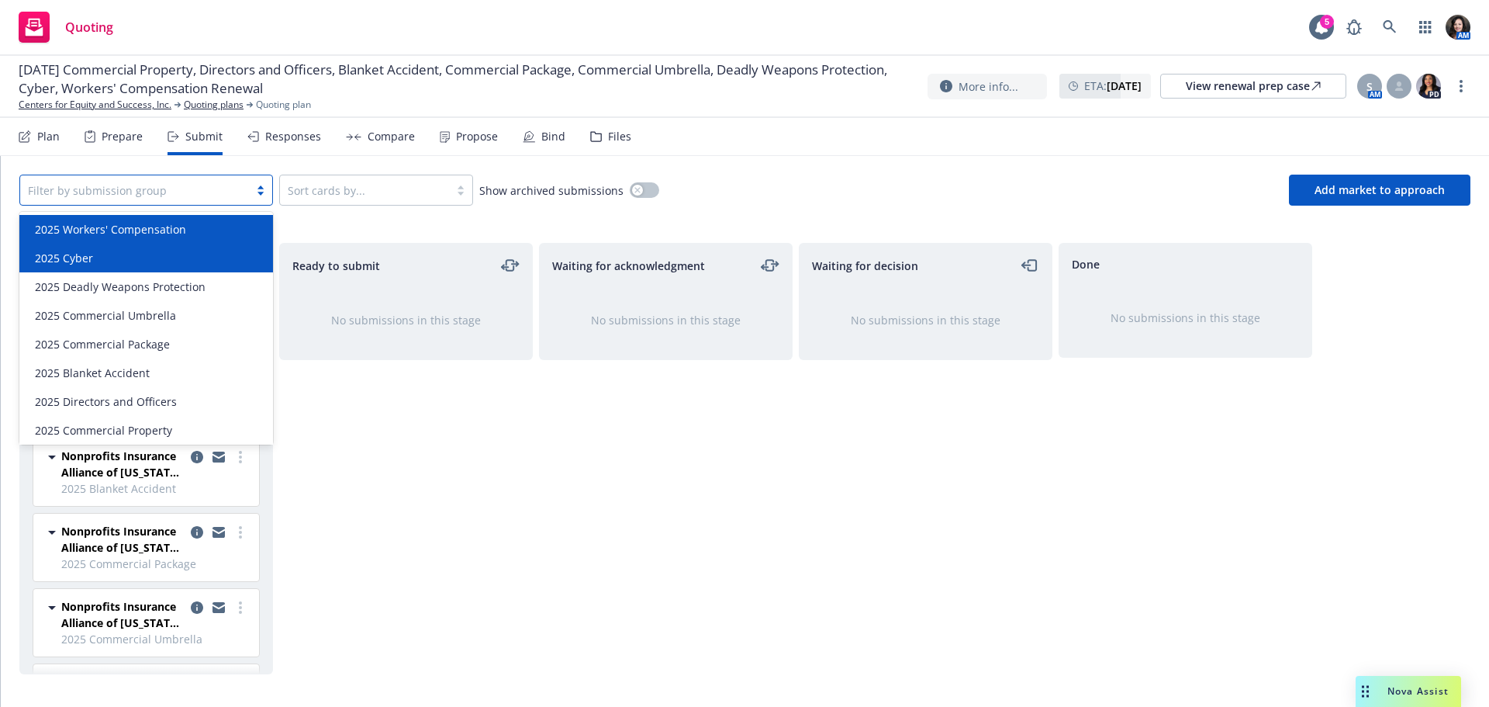
scroll to position [3, 0]
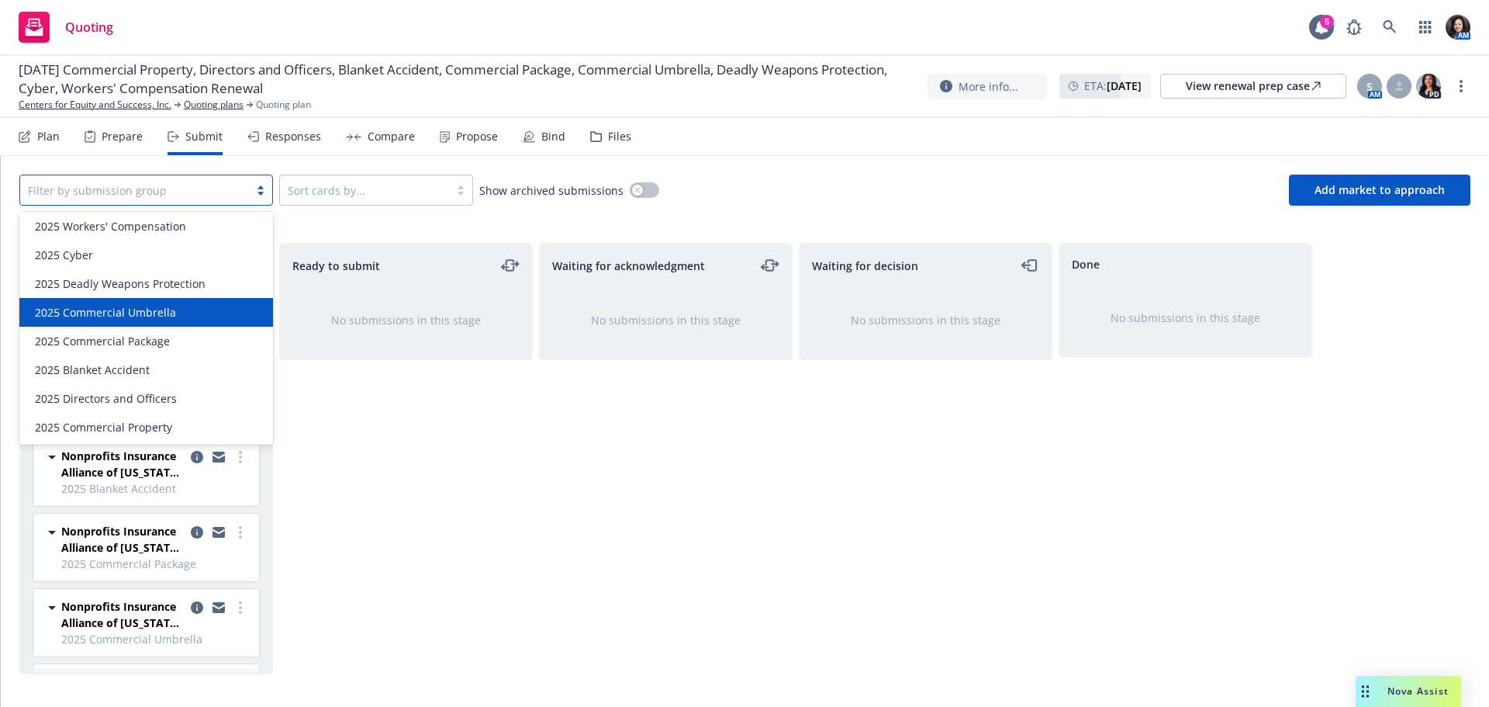
click at [190, 324] on div "2025 Commercial Umbrella" at bounding box center [146, 312] width 254 height 29
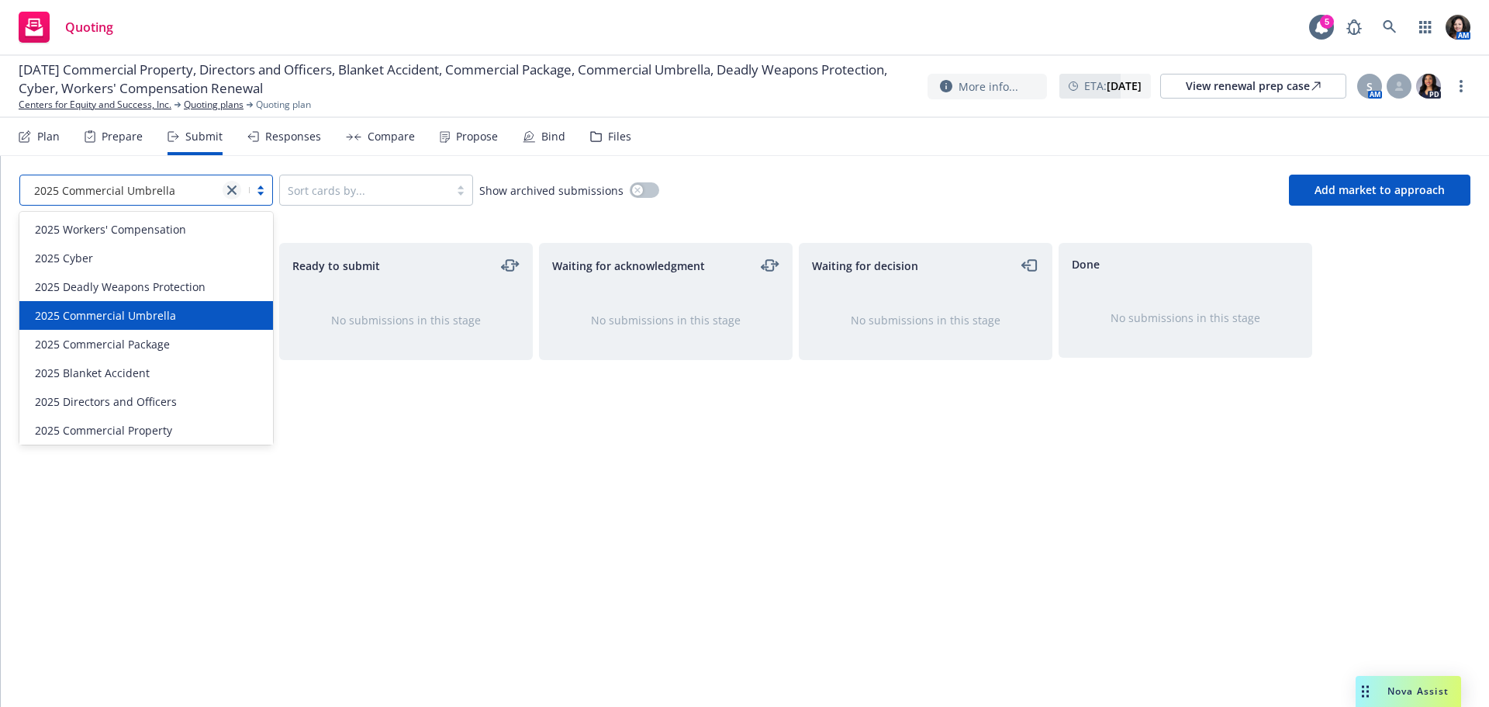
click at [226, 190] on link "close" at bounding box center [232, 190] width 19 height 19
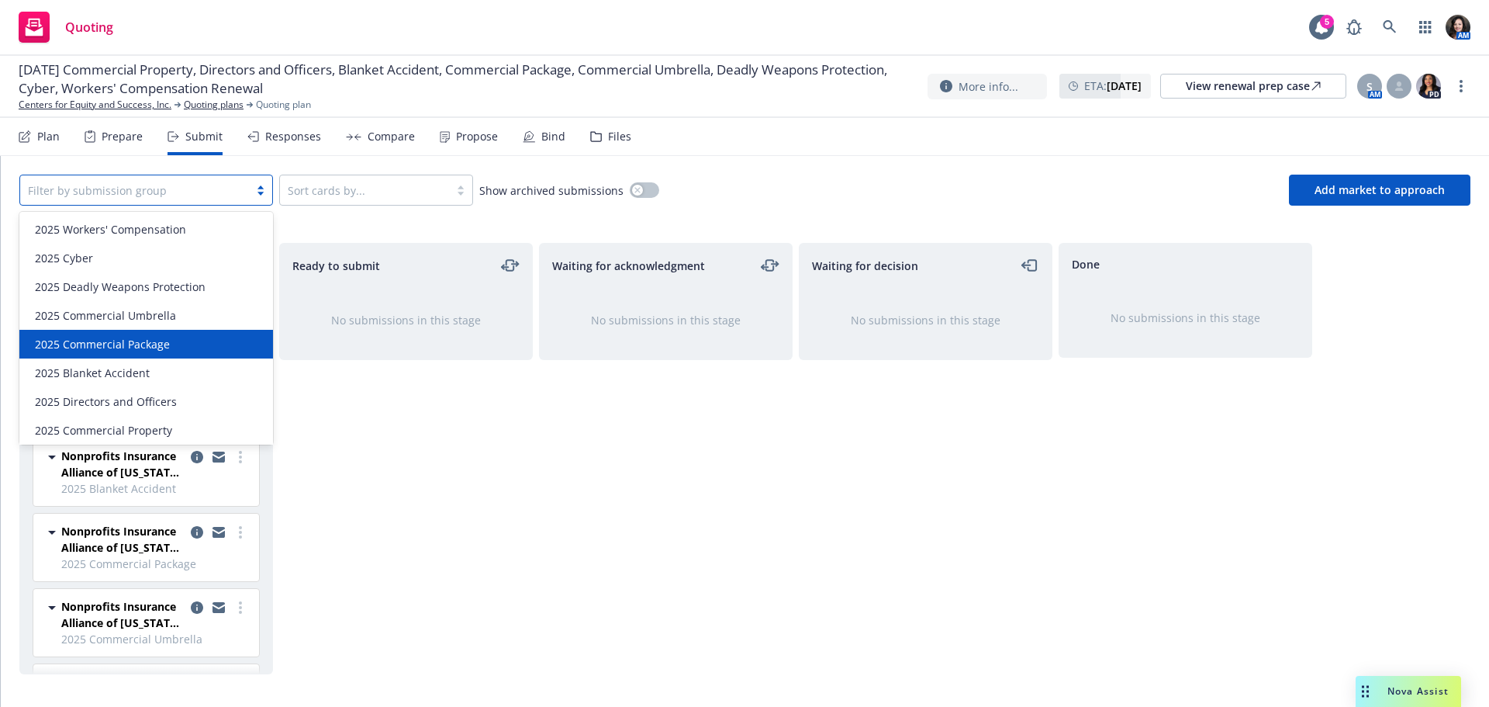
click at [178, 337] on div "2025 Commercial Package" at bounding box center [146, 344] width 235 height 16
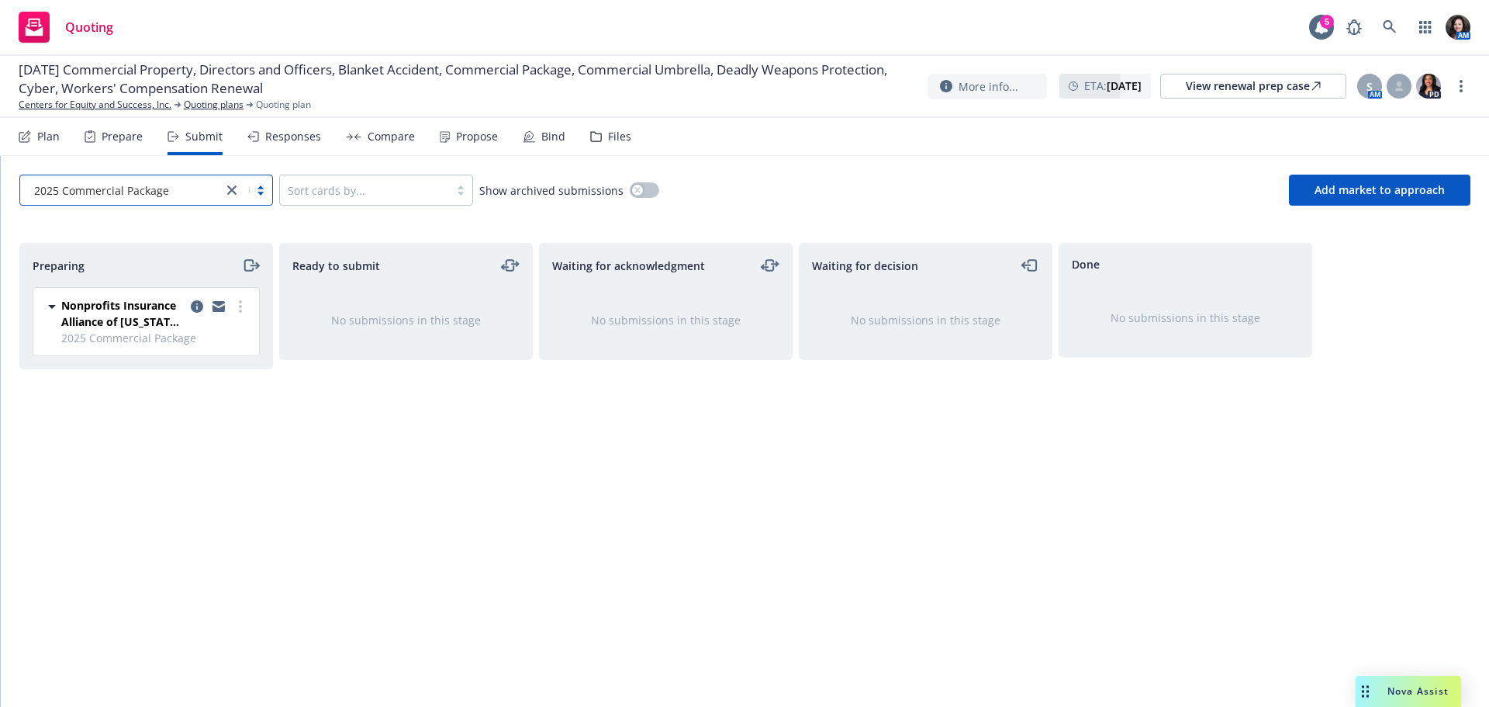
click at [1350, 207] on div "option 2025 Commercial Package, selected. Select is focused ,type to refine lis…" at bounding box center [745, 190] width 1488 height 68
click at [1347, 199] on button "Add market to approach" at bounding box center [1379, 189] width 181 height 31
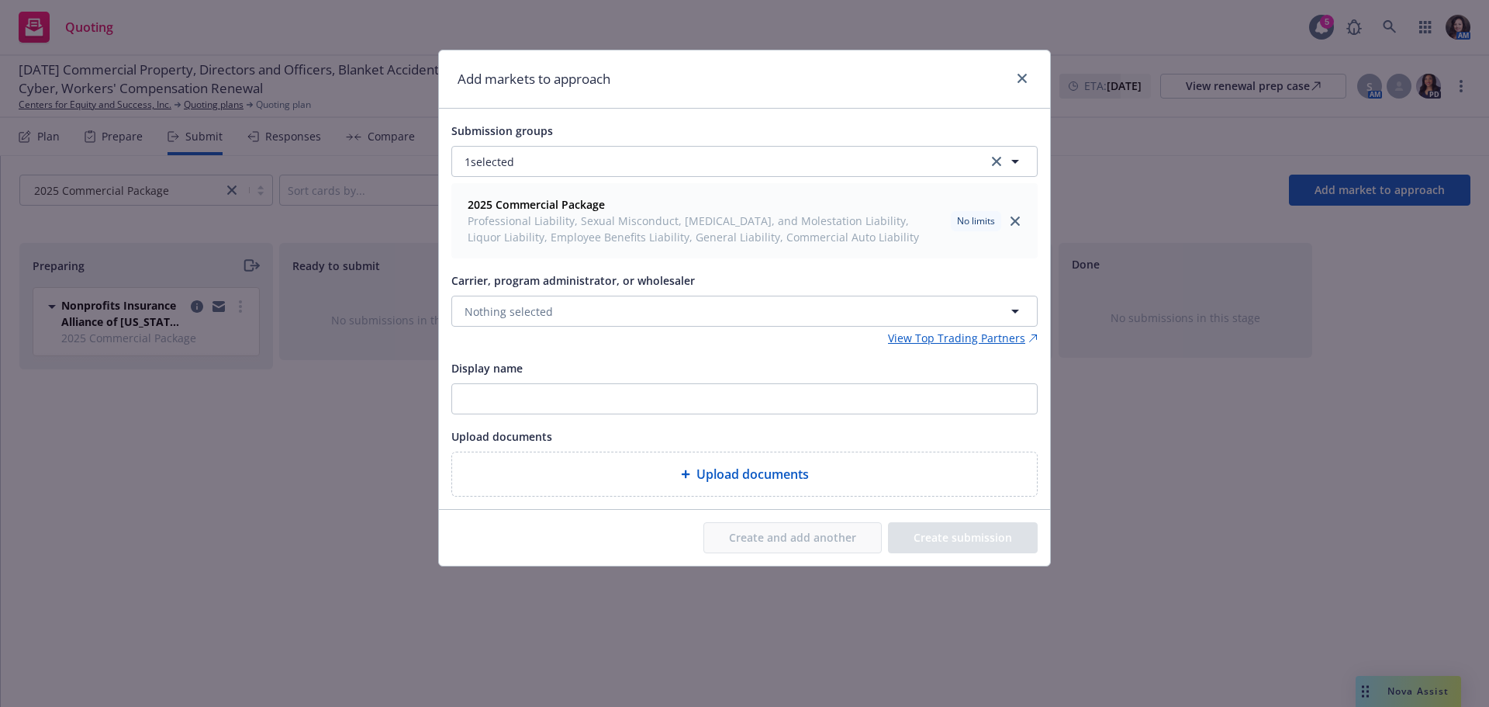
click at [530, 335] on div "View Top Trading Partners" at bounding box center [744, 338] width 586 height 16
click at [540, 304] on span "Nothing selected" at bounding box center [509, 311] width 88 height 16
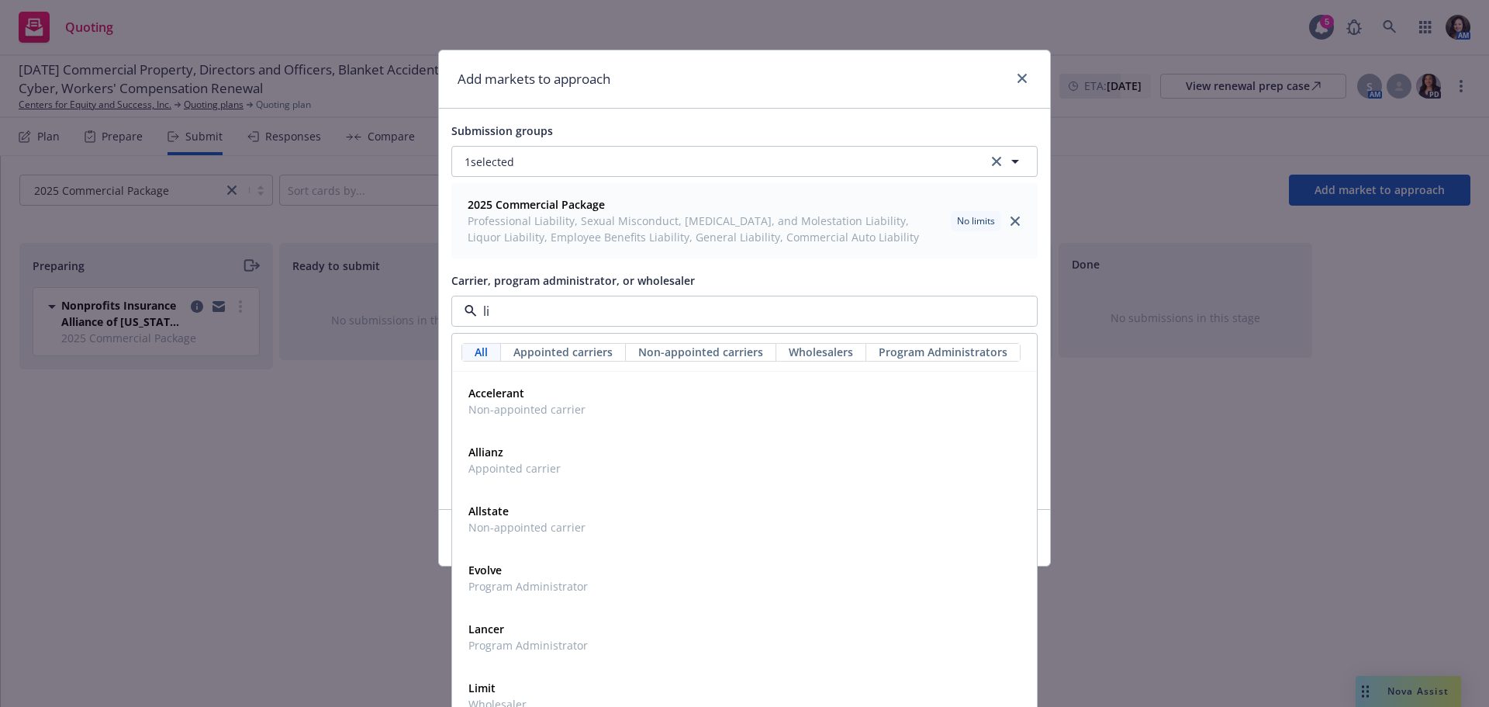
type input "lio"
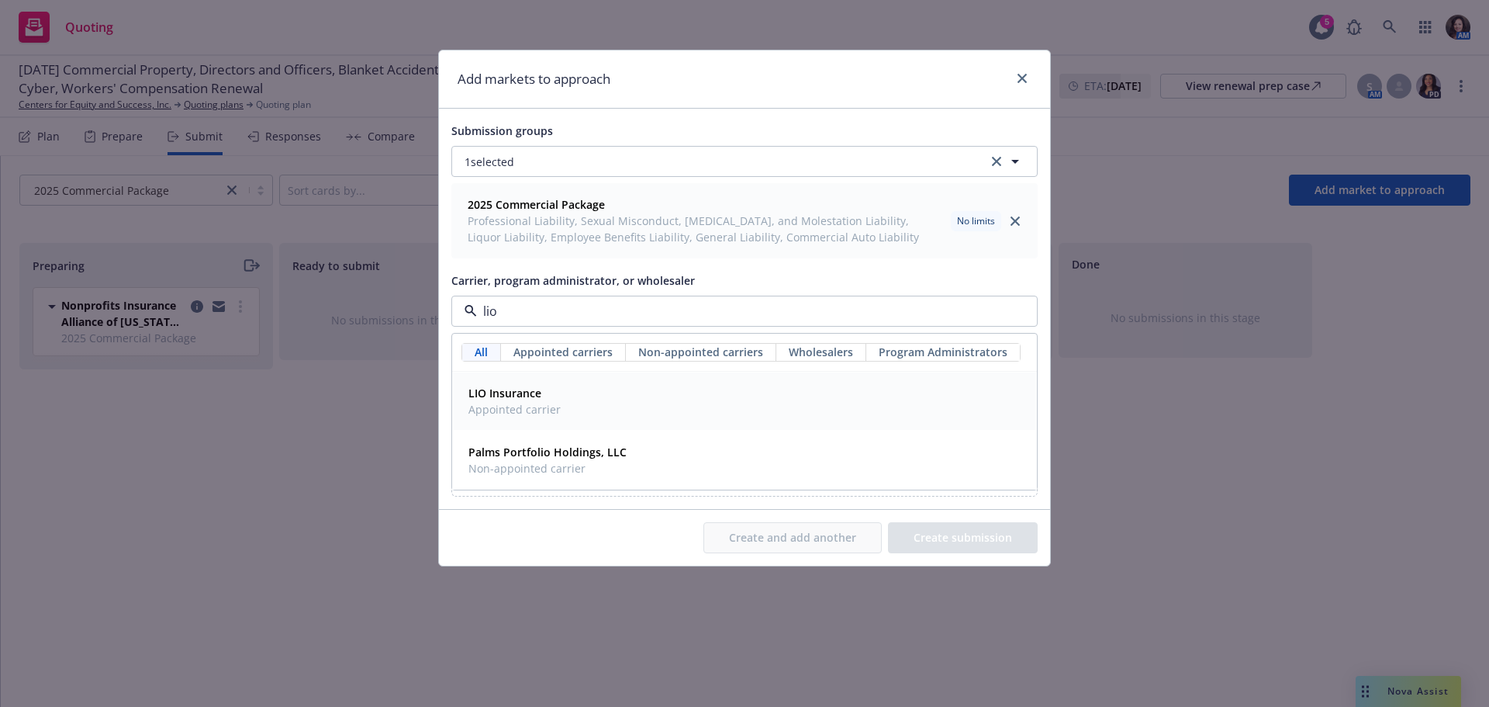
drag, startPoint x: 516, startPoint y: 378, endPoint x: 670, endPoint y: 437, distance: 164.9
click at [515, 378] on div "LIO Insurance Appointed carrier" at bounding box center [744, 400] width 583 height 57
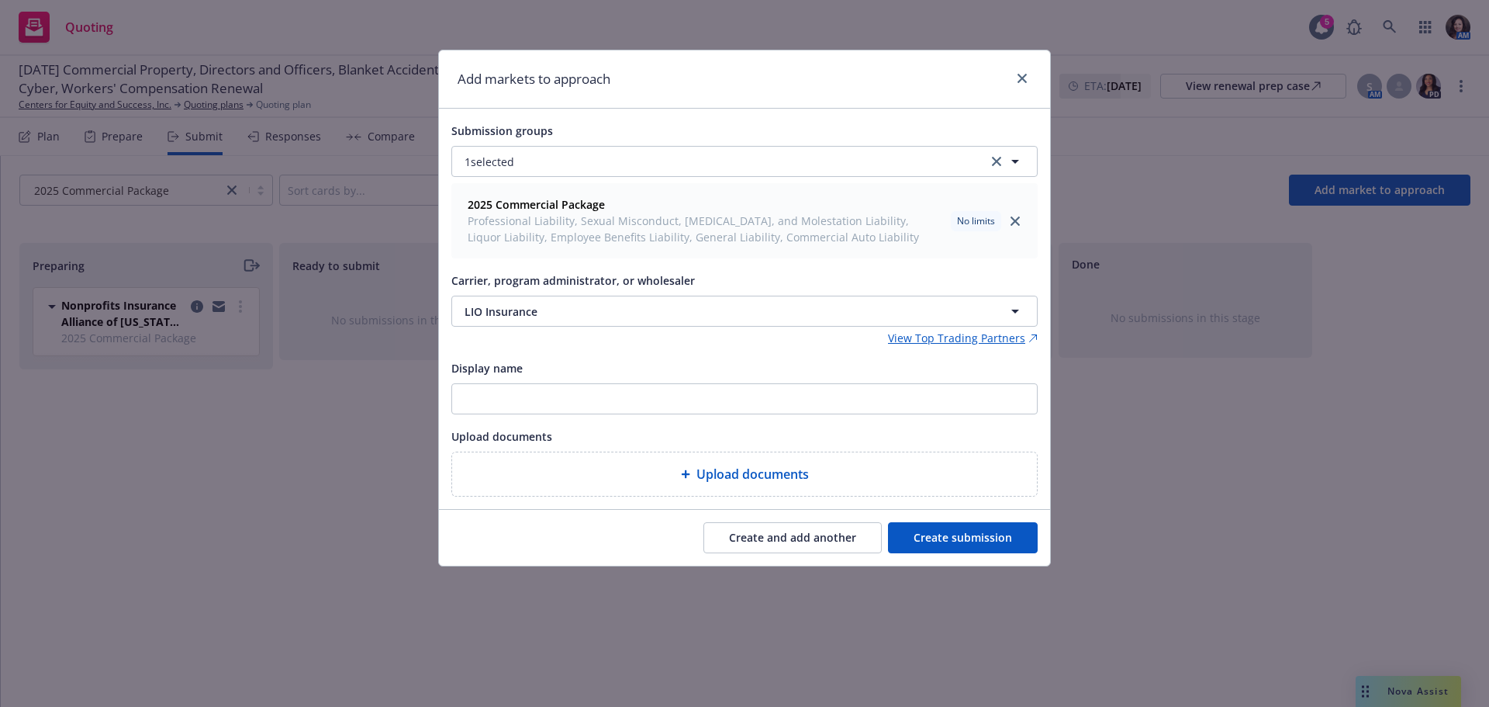
click at [993, 538] on button "Create submission" at bounding box center [963, 537] width 150 height 31
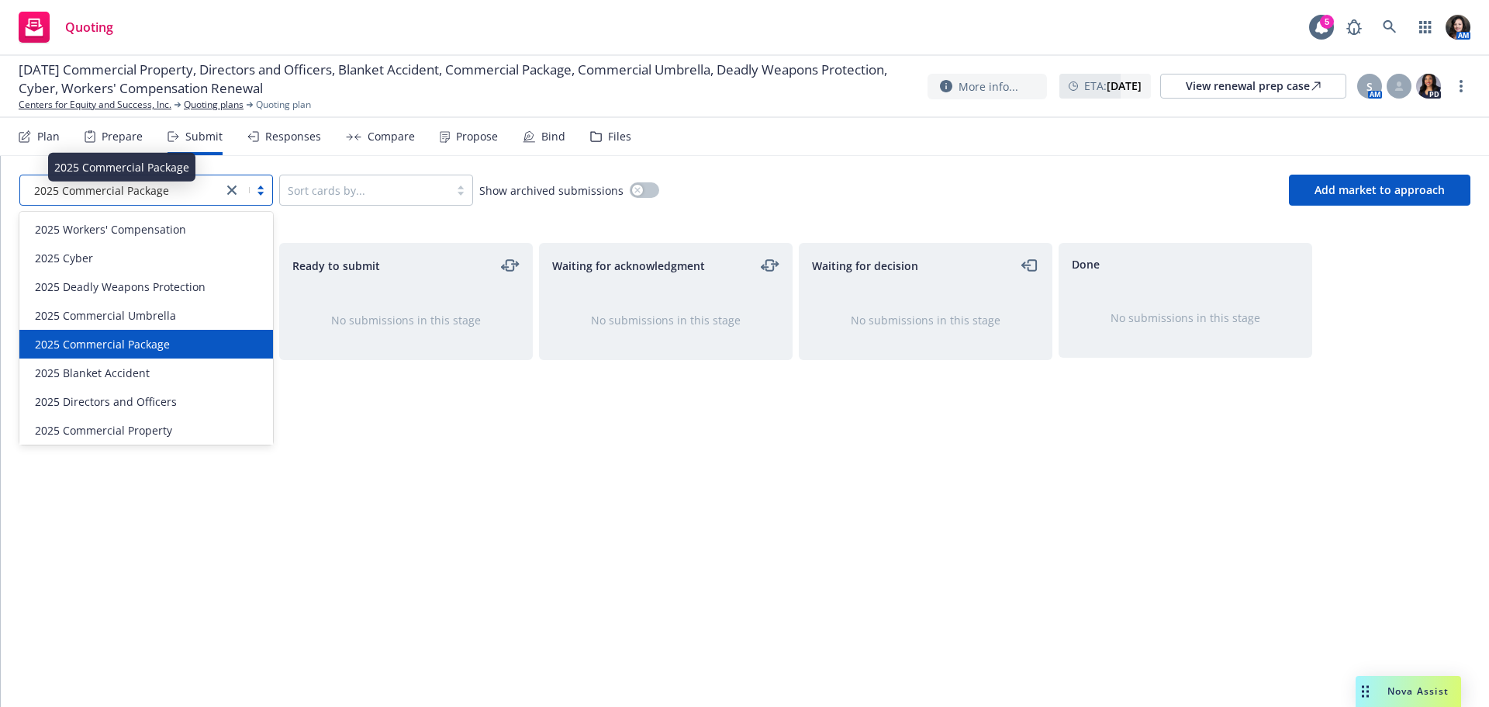
click at [228, 185] on icon "close" at bounding box center [231, 189] width 9 height 9
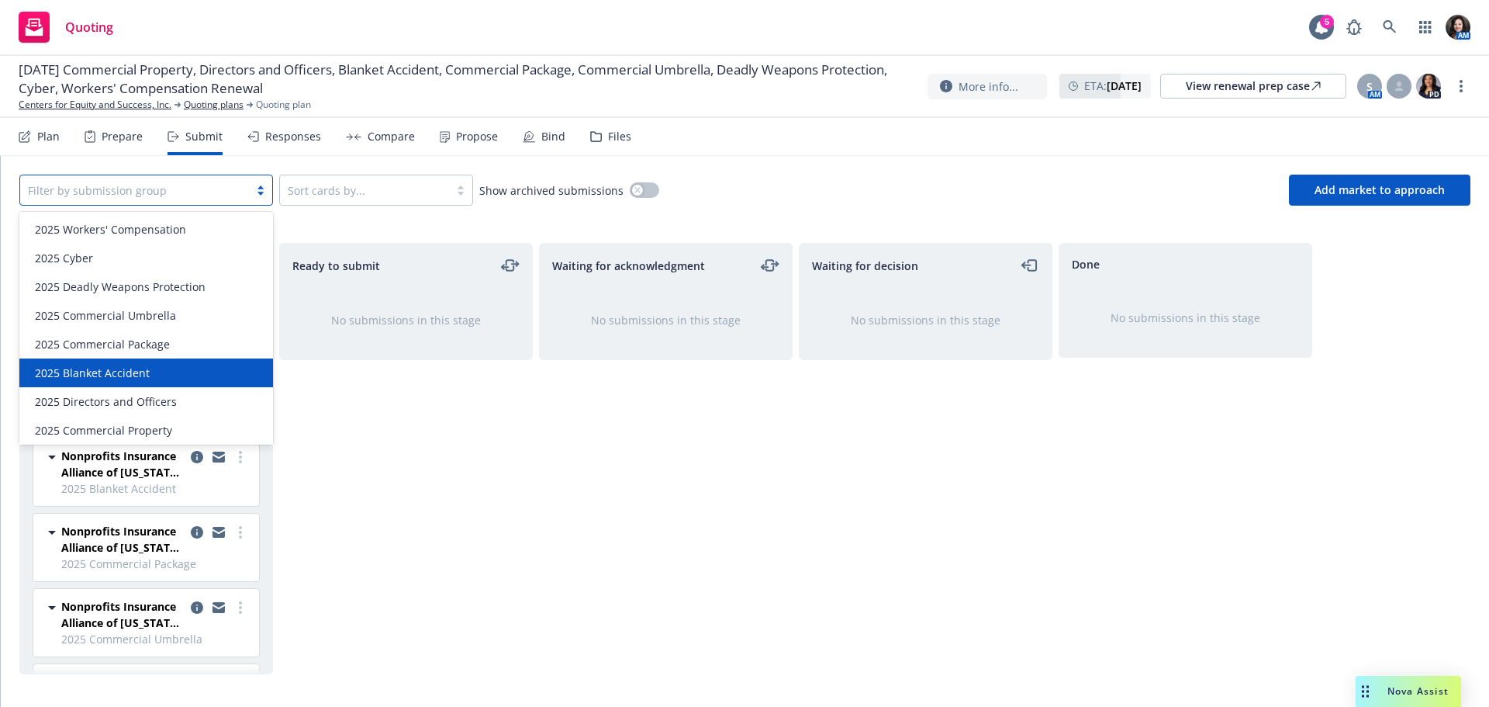
click at [144, 367] on span "2025 Blanket Accident" at bounding box center [92, 372] width 115 height 16
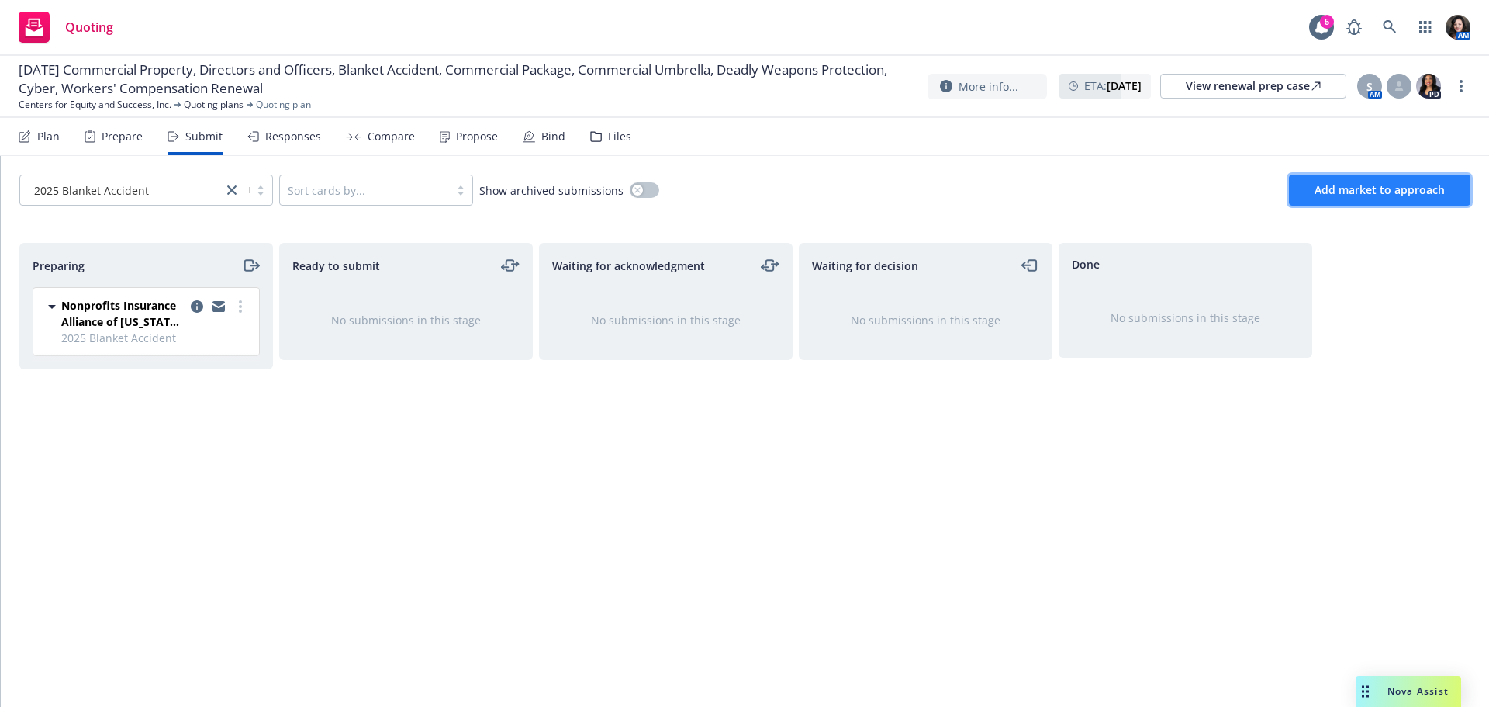
click at [1388, 194] on span "Add market to approach" at bounding box center [1380, 189] width 130 height 15
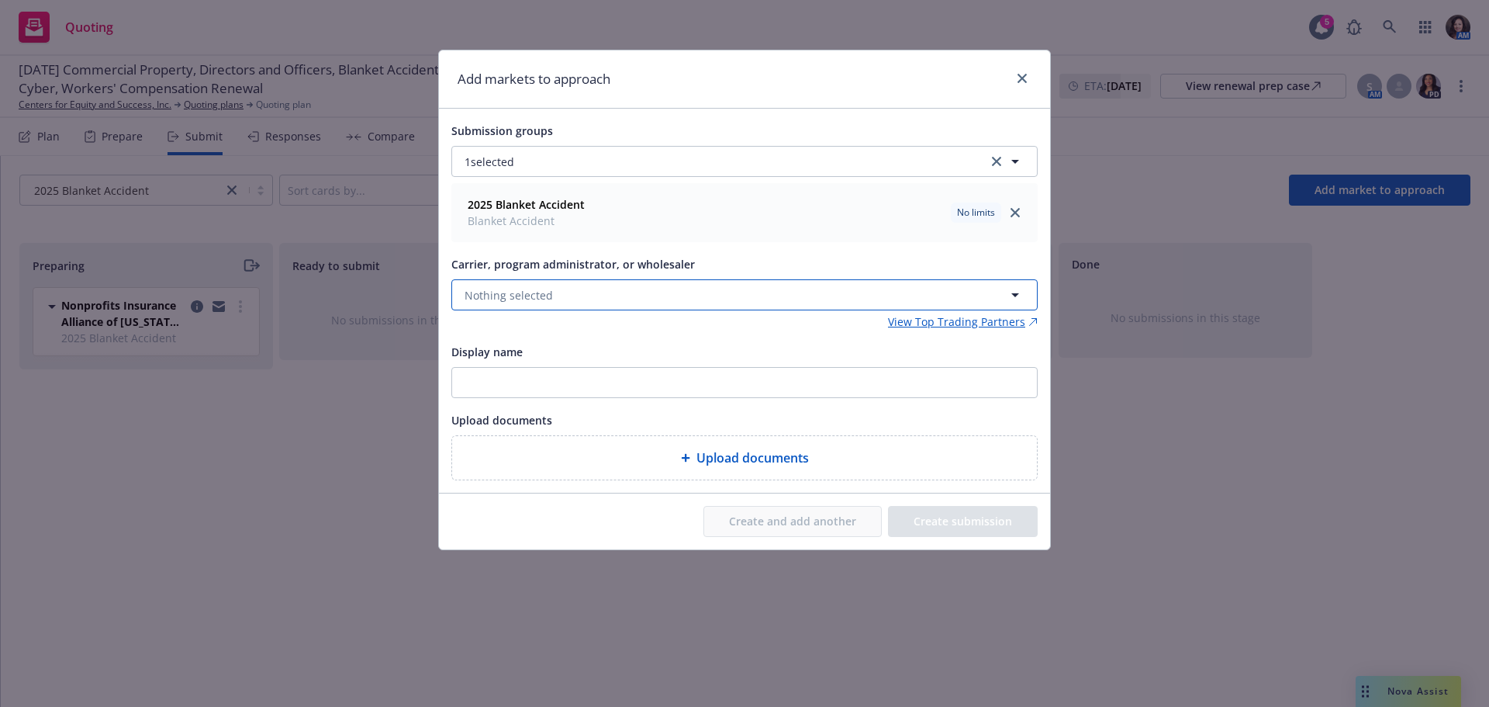
click at [521, 296] on span "Nothing selected" at bounding box center [509, 295] width 88 height 16
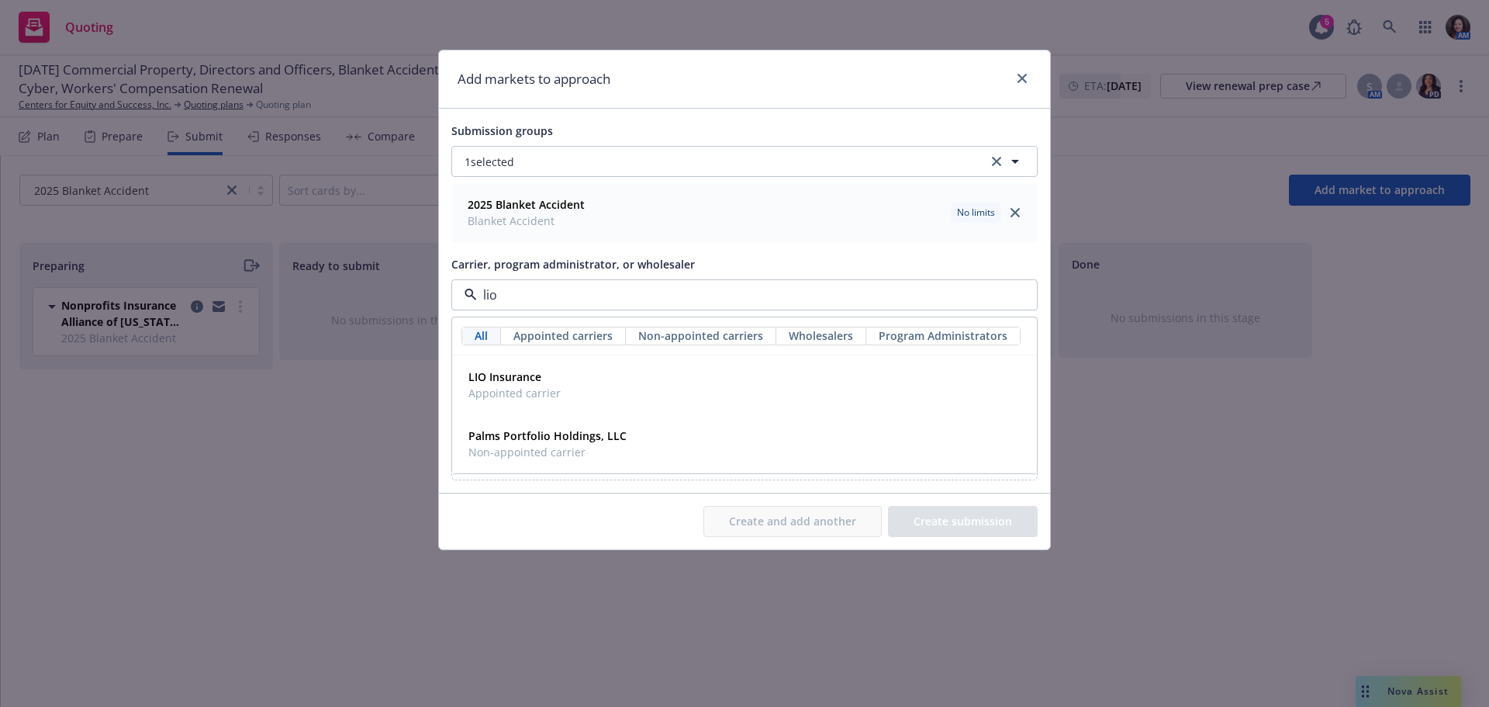
type input "lio"
click at [509, 352] on div "All Appointed carriers Non-appointed carriers Wholesalers Program Administrators" at bounding box center [744, 336] width 585 height 38
click at [507, 371] on strong "LIO Insurance" at bounding box center [504, 376] width 73 height 15
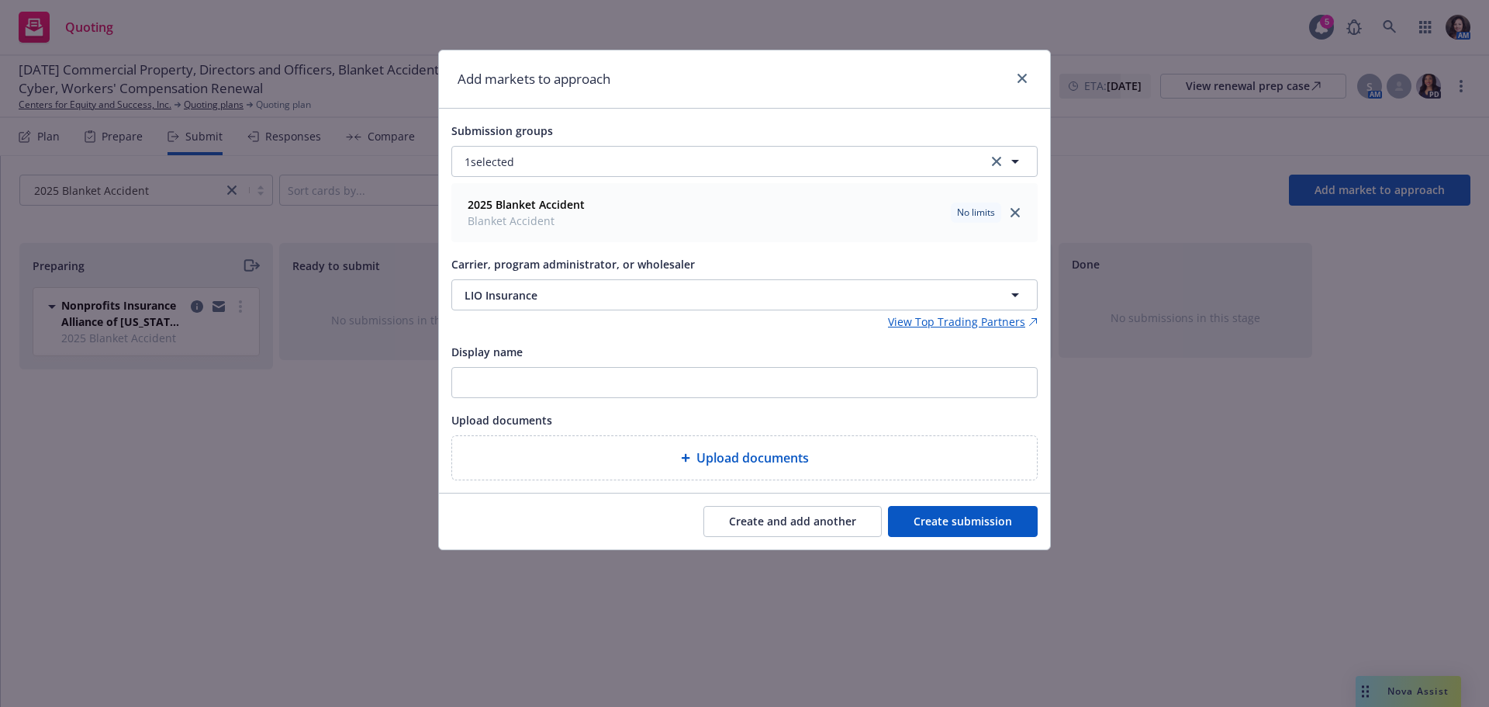
click at [966, 508] on button "Create submission" at bounding box center [963, 521] width 150 height 31
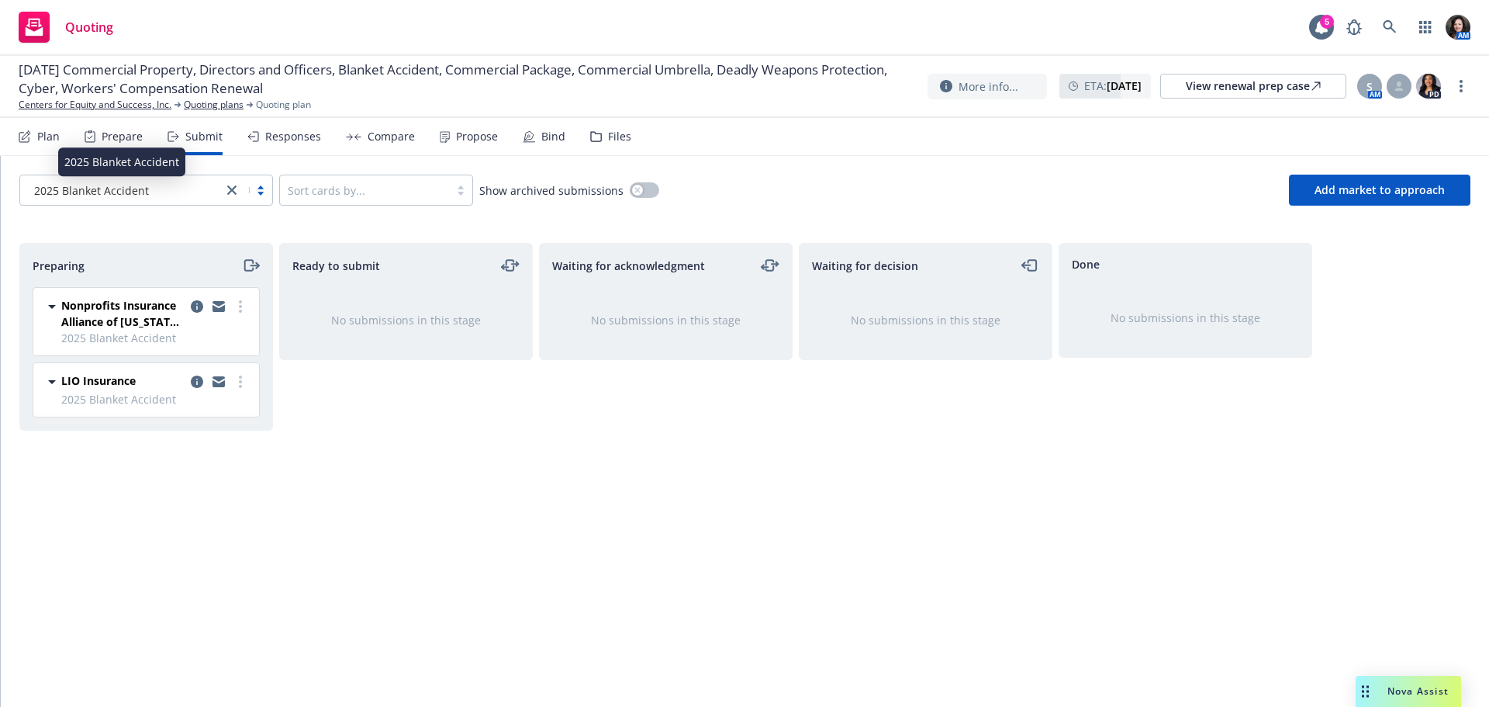
click at [187, 182] on div "2025 Blanket Accident" at bounding box center [121, 190] width 187 height 16
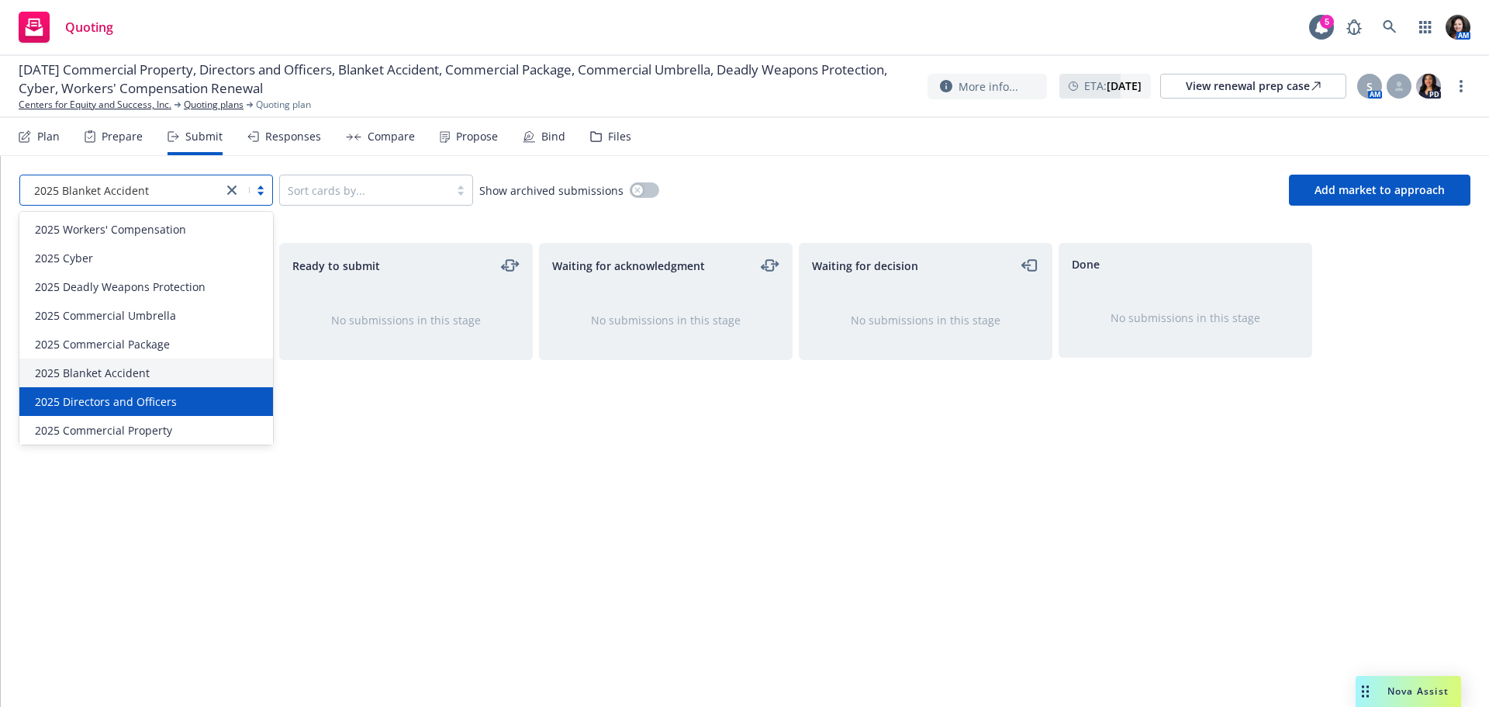
click at [180, 397] on div "2025 Directors and Officers" at bounding box center [146, 401] width 235 height 16
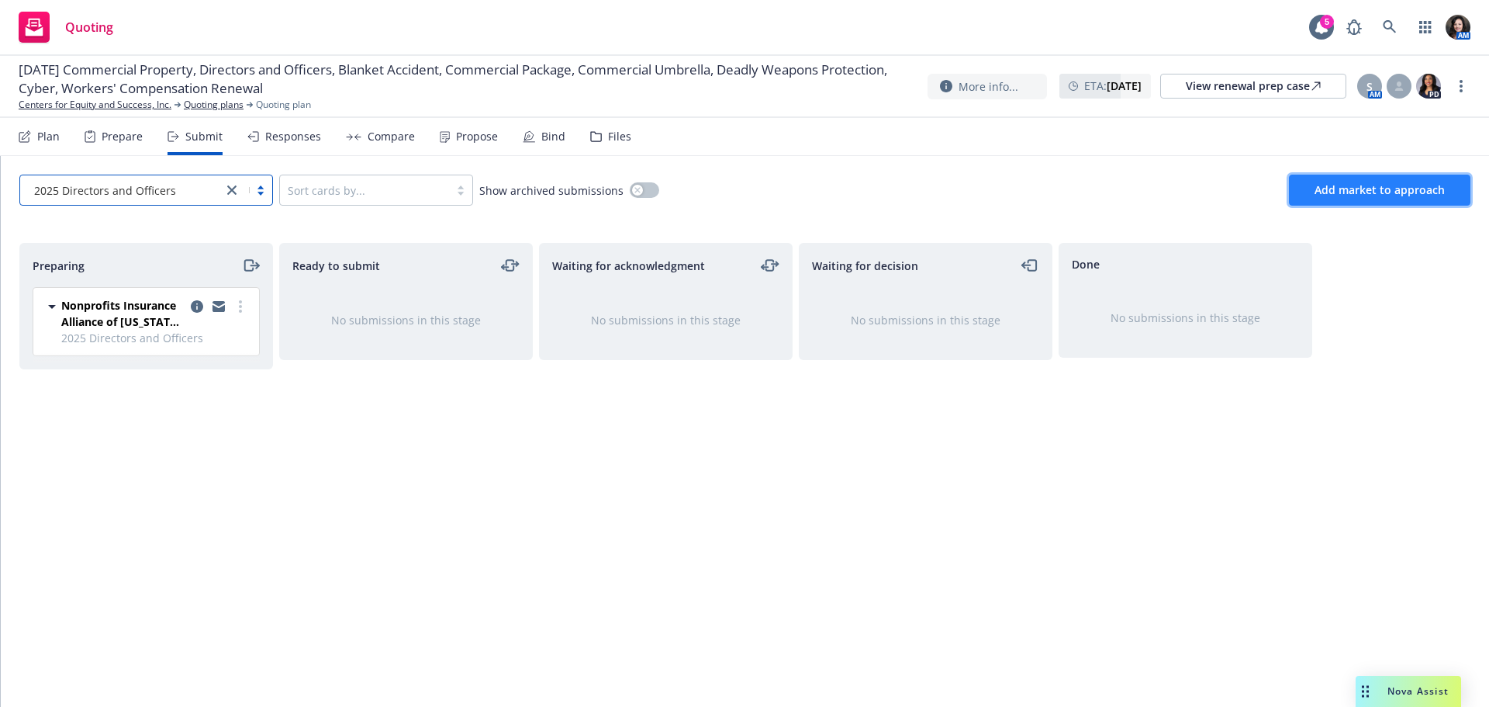
click at [1385, 199] on button "Add market to approach" at bounding box center [1379, 189] width 181 height 31
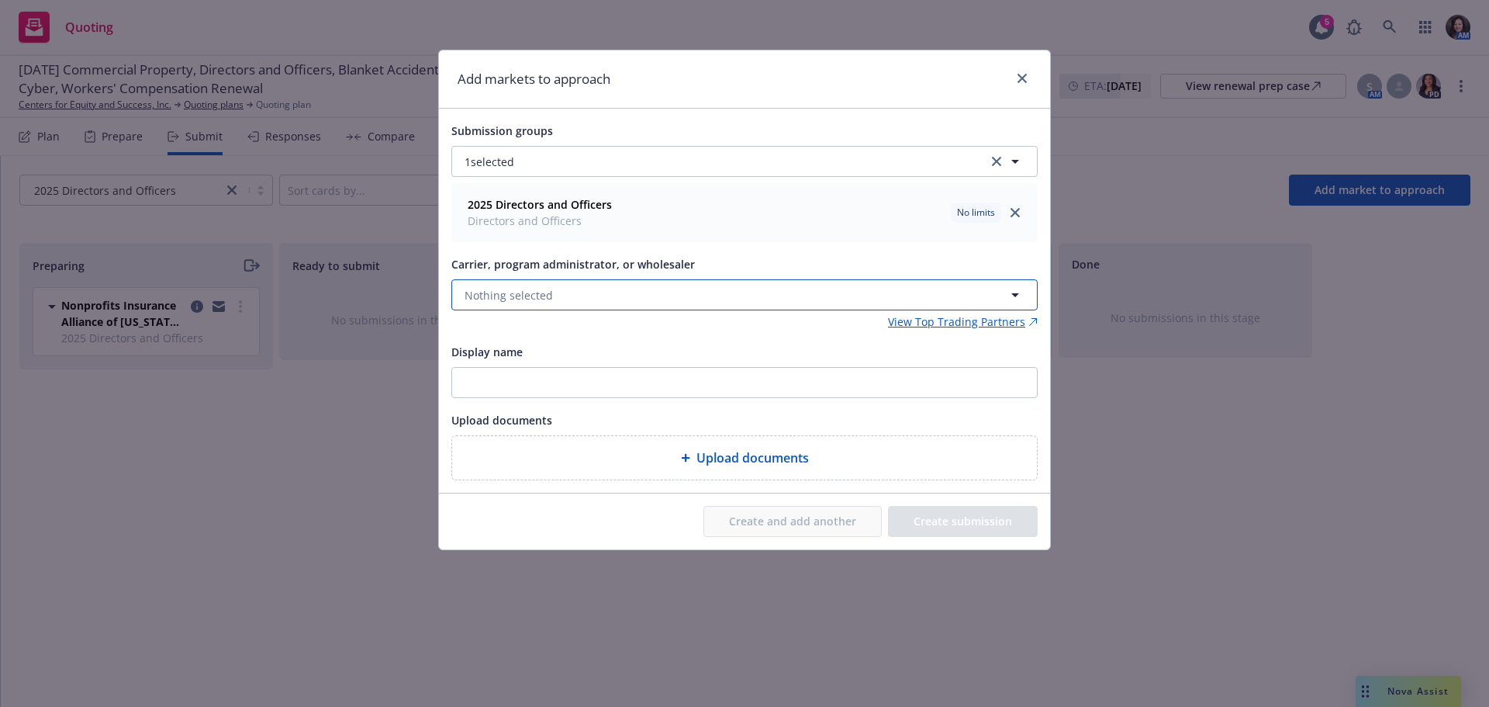
click at [534, 304] on button "Nothing selected" at bounding box center [744, 294] width 586 height 31
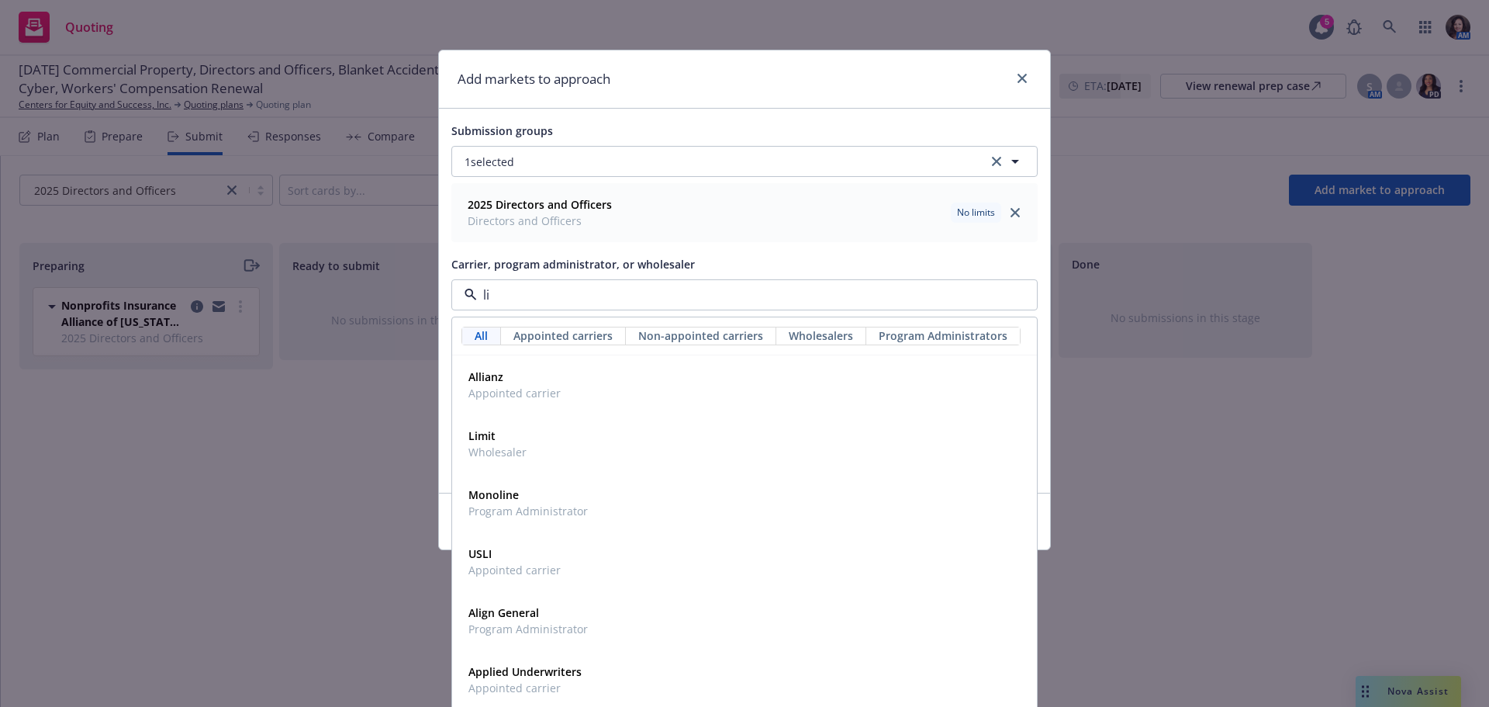
type input "lio"
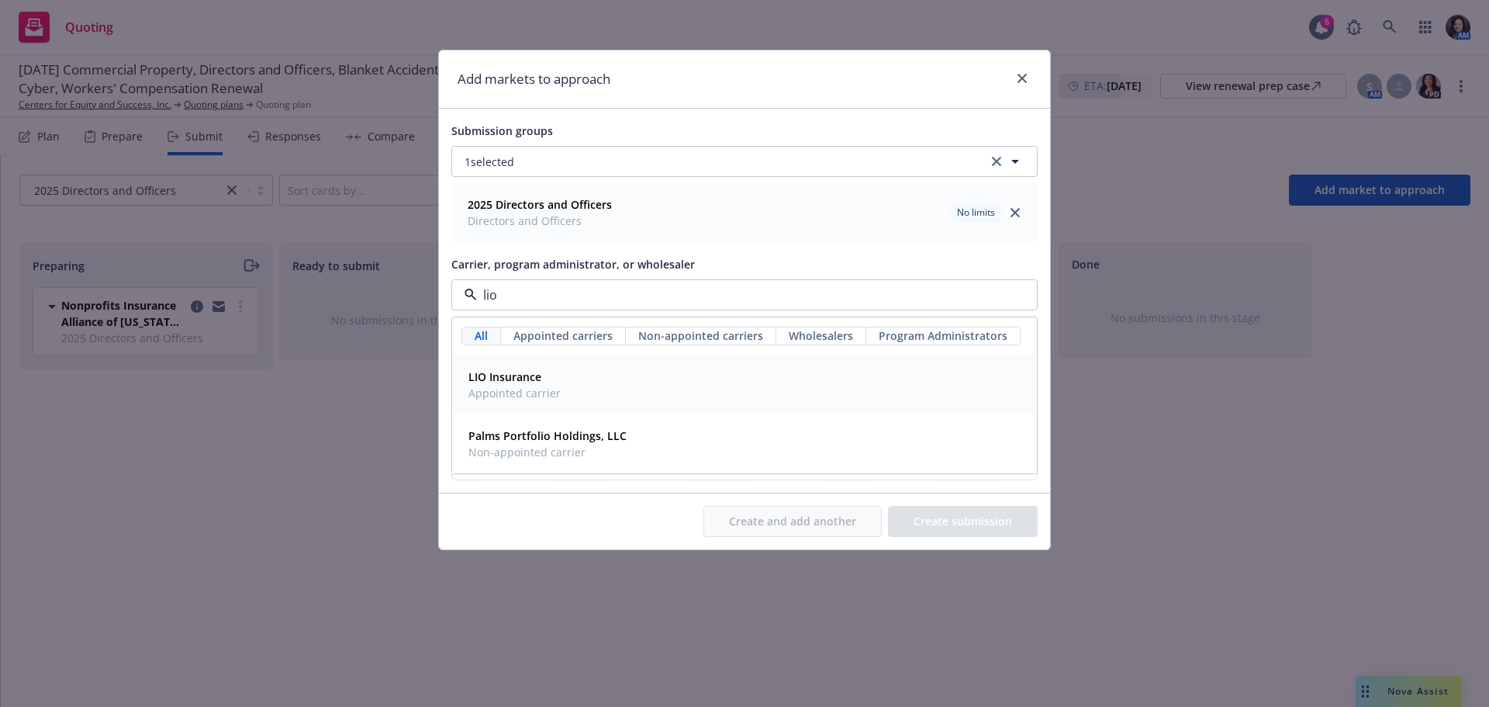
click at [514, 358] on div "LIO Insurance Appointed carrier" at bounding box center [744, 384] width 583 height 57
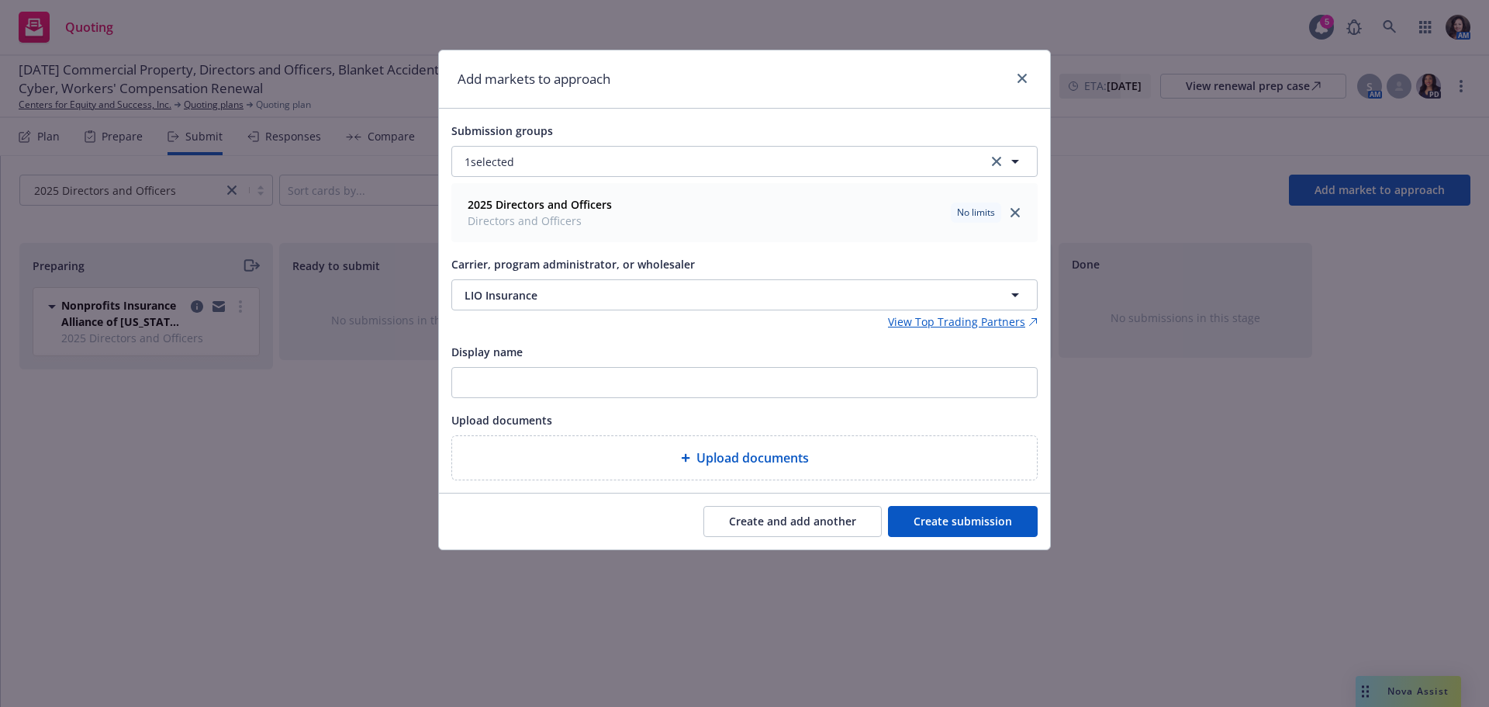
click at [921, 523] on button "Create submission" at bounding box center [963, 521] width 150 height 31
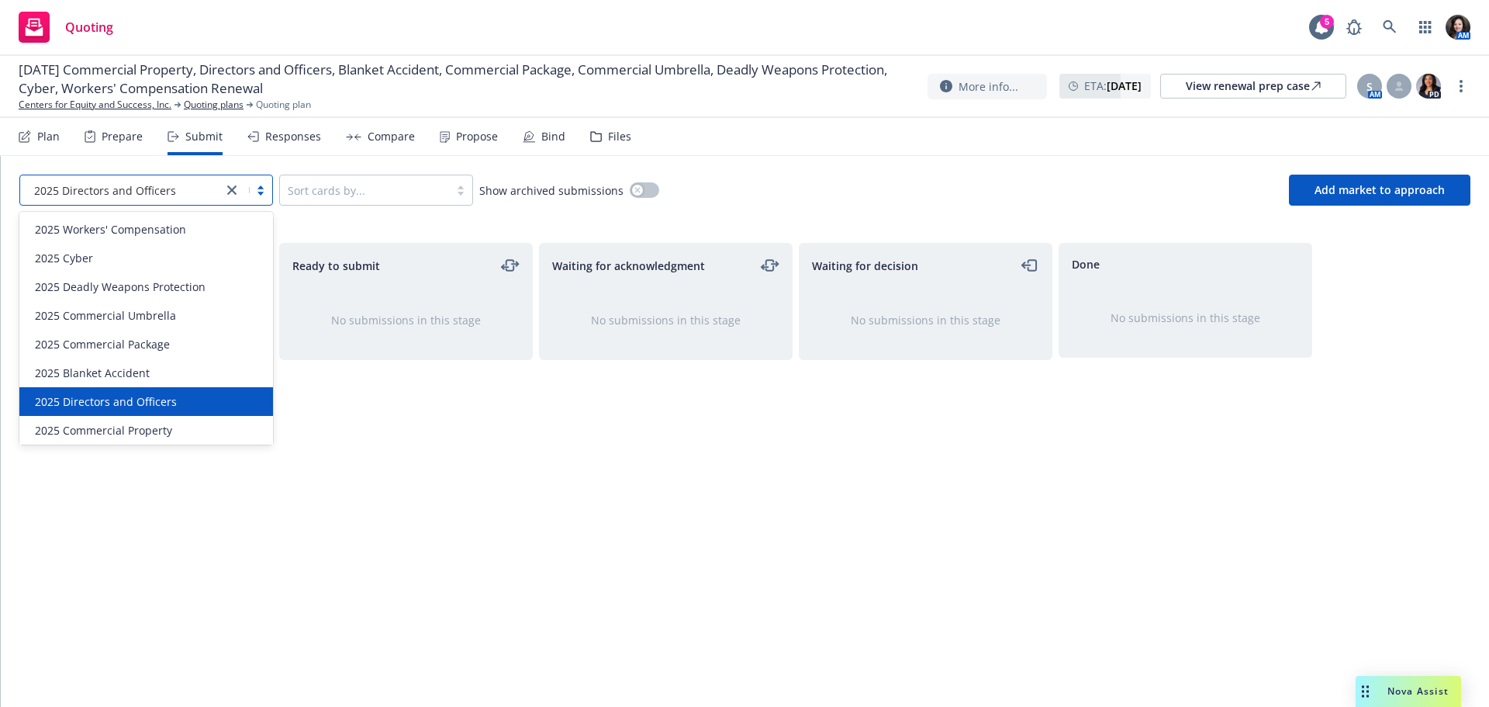
click at [159, 192] on span "2025 Directors and Officers" at bounding box center [105, 190] width 142 height 16
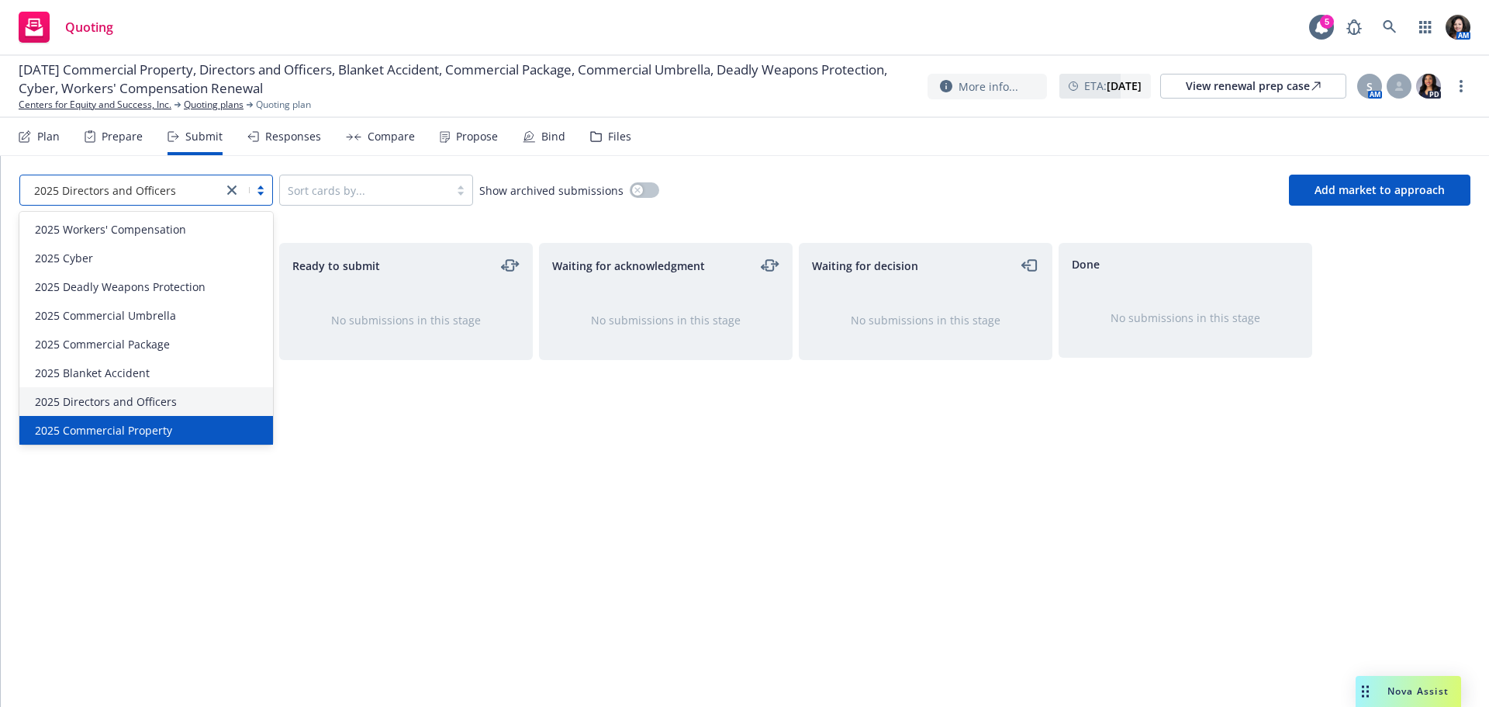
click at [160, 424] on span "2025 Commercial Property" at bounding box center [103, 430] width 137 height 16
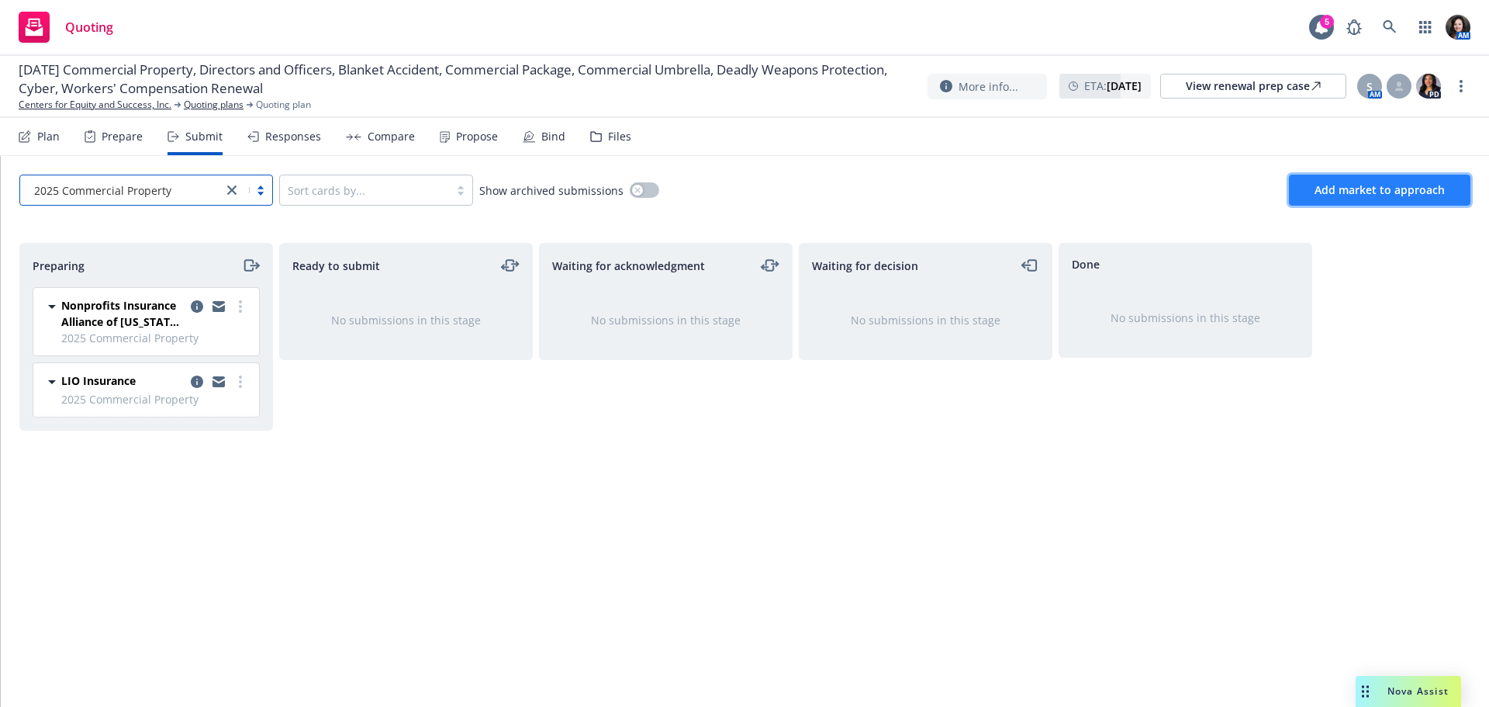
click at [1324, 192] on span "Add market to approach" at bounding box center [1380, 189] width 130 height 15
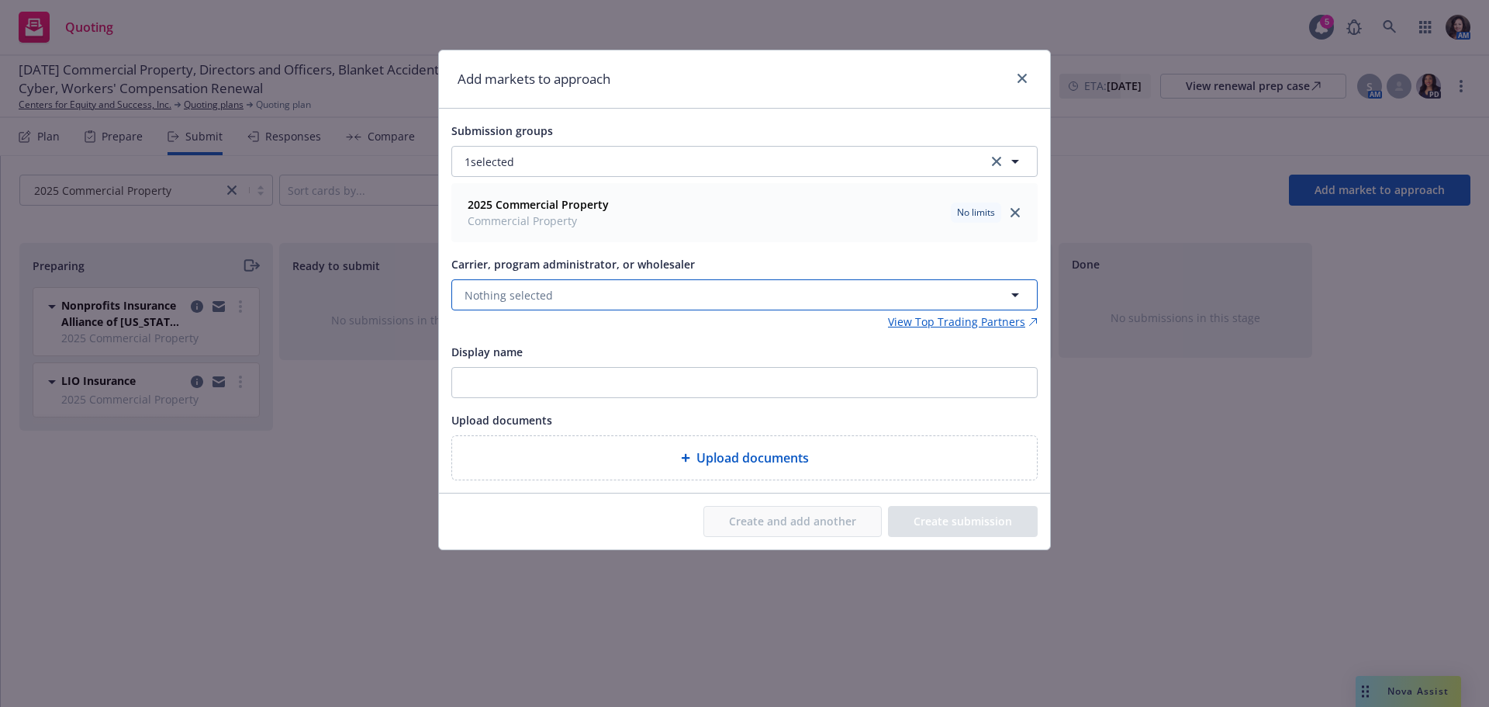
click at [519, 299] on span "Nothing selected" at bounding box center [509, 295] width 88 height 16
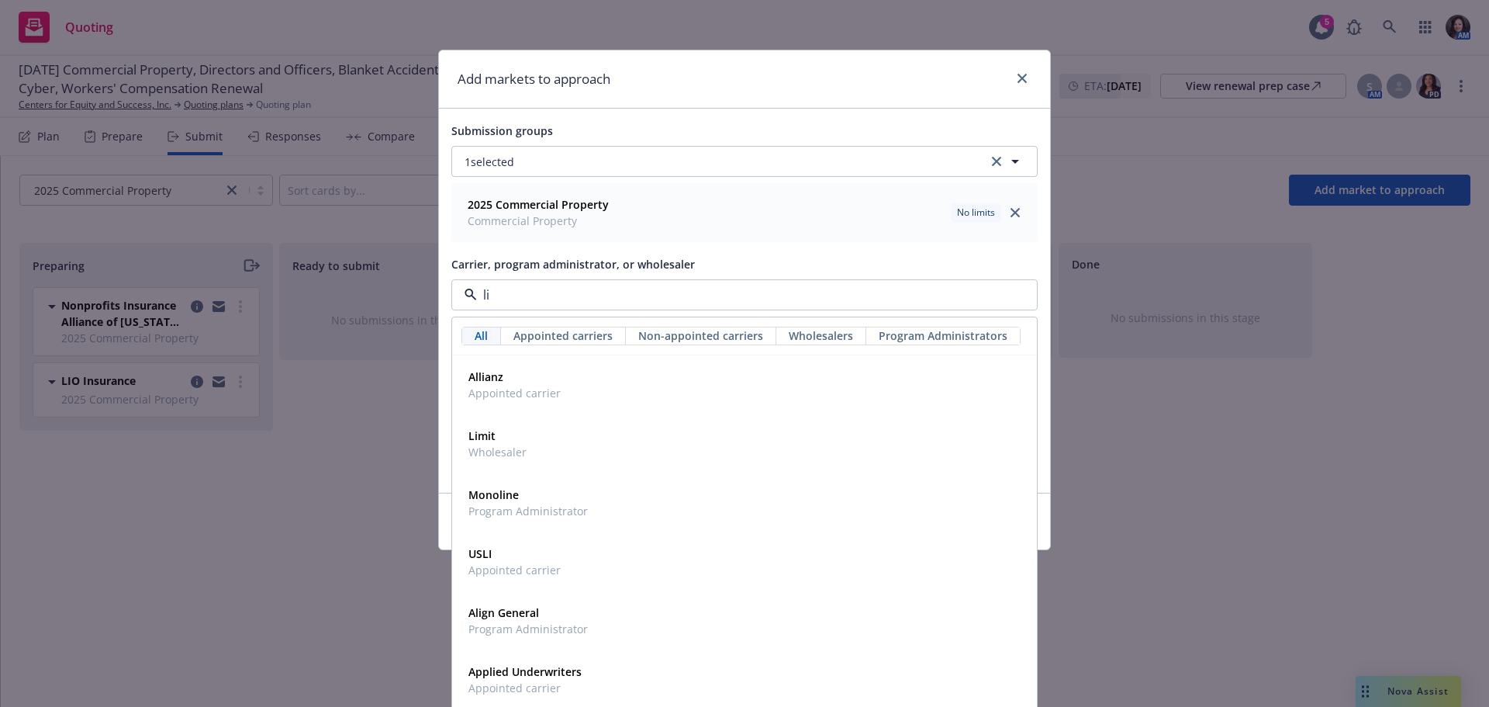
type input "lio"
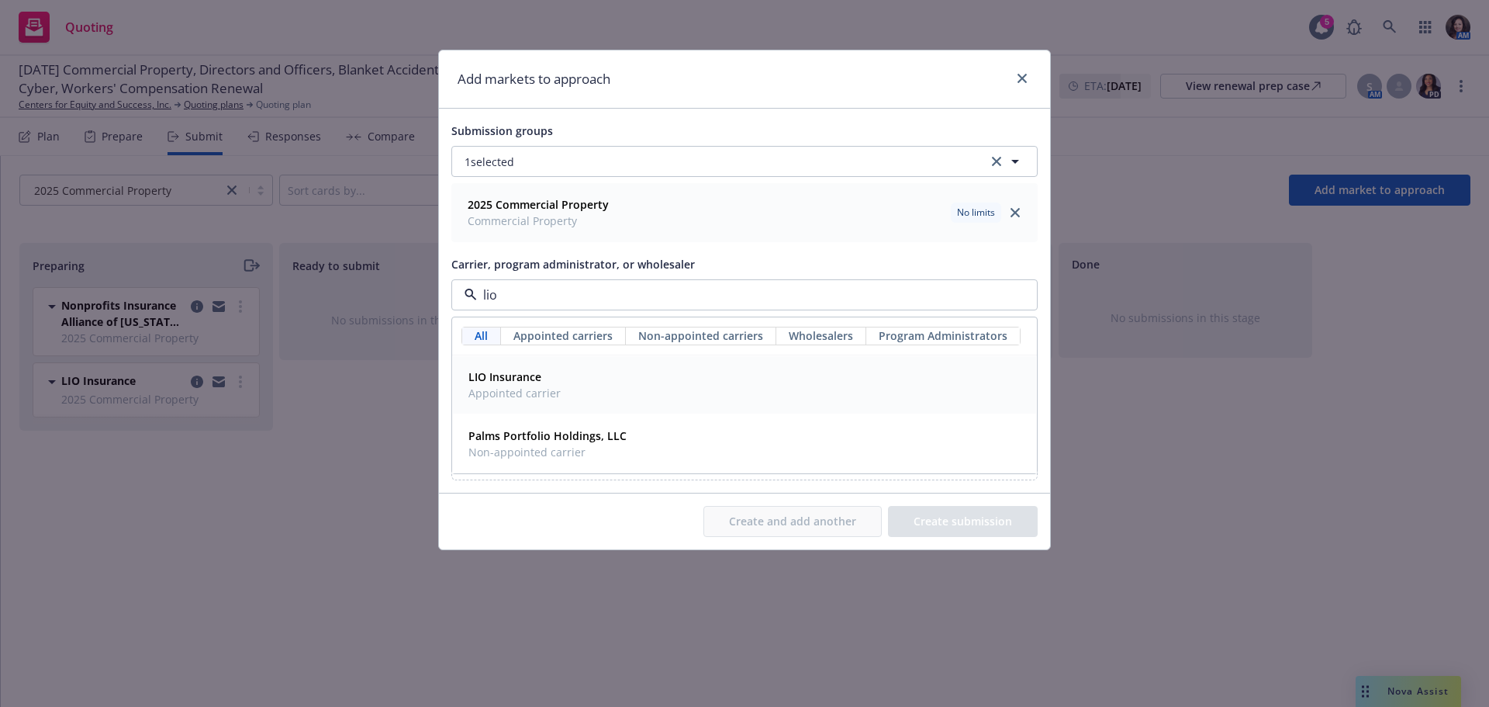
drag, startPoint x: 496, startPoint y: 387, endPoint x: 655, endPoint y: 431, distance: 165.0
click at [497, 387] on span "Appointed carrier" at bounding box center [514, 393] width 92 height 16
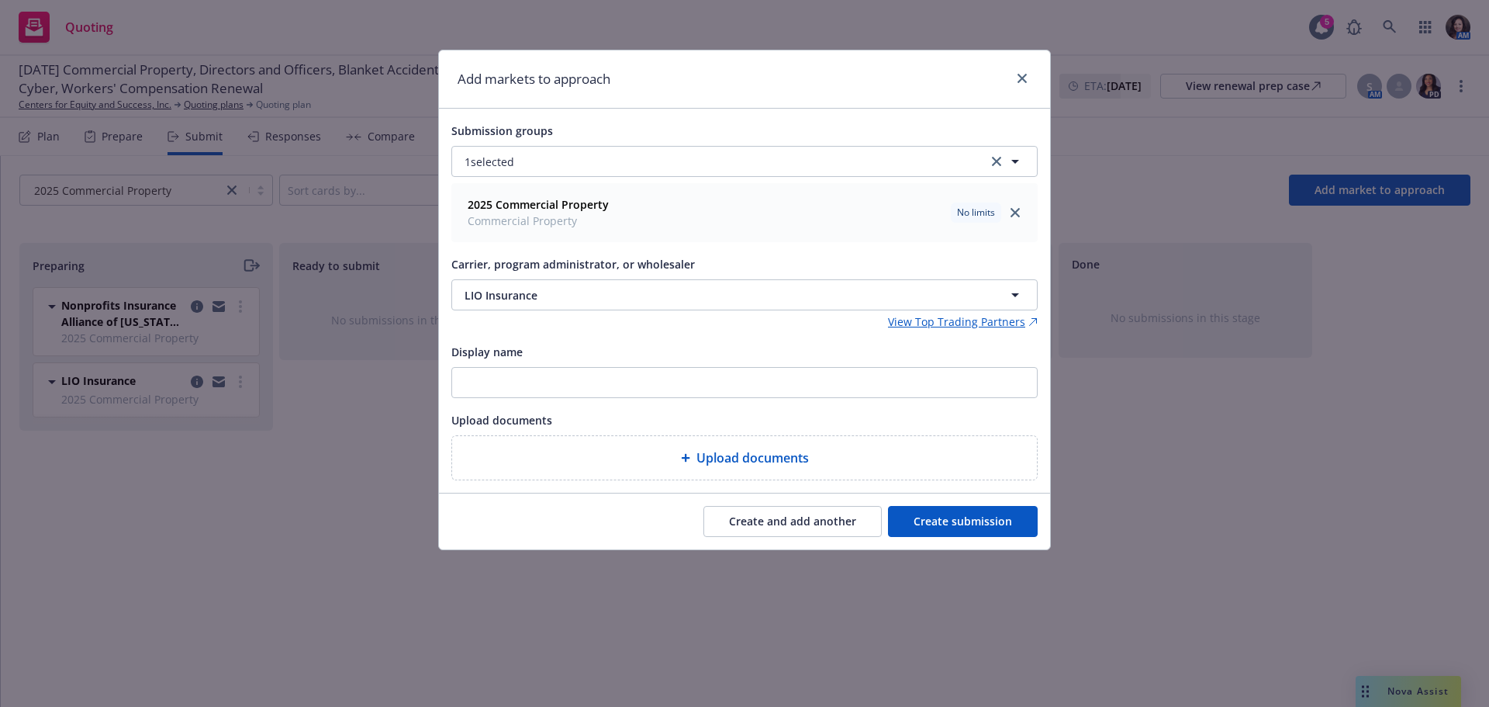
click at [976, 531] on button "Create submission" at bounding box center [963, 521] width 150 height 31
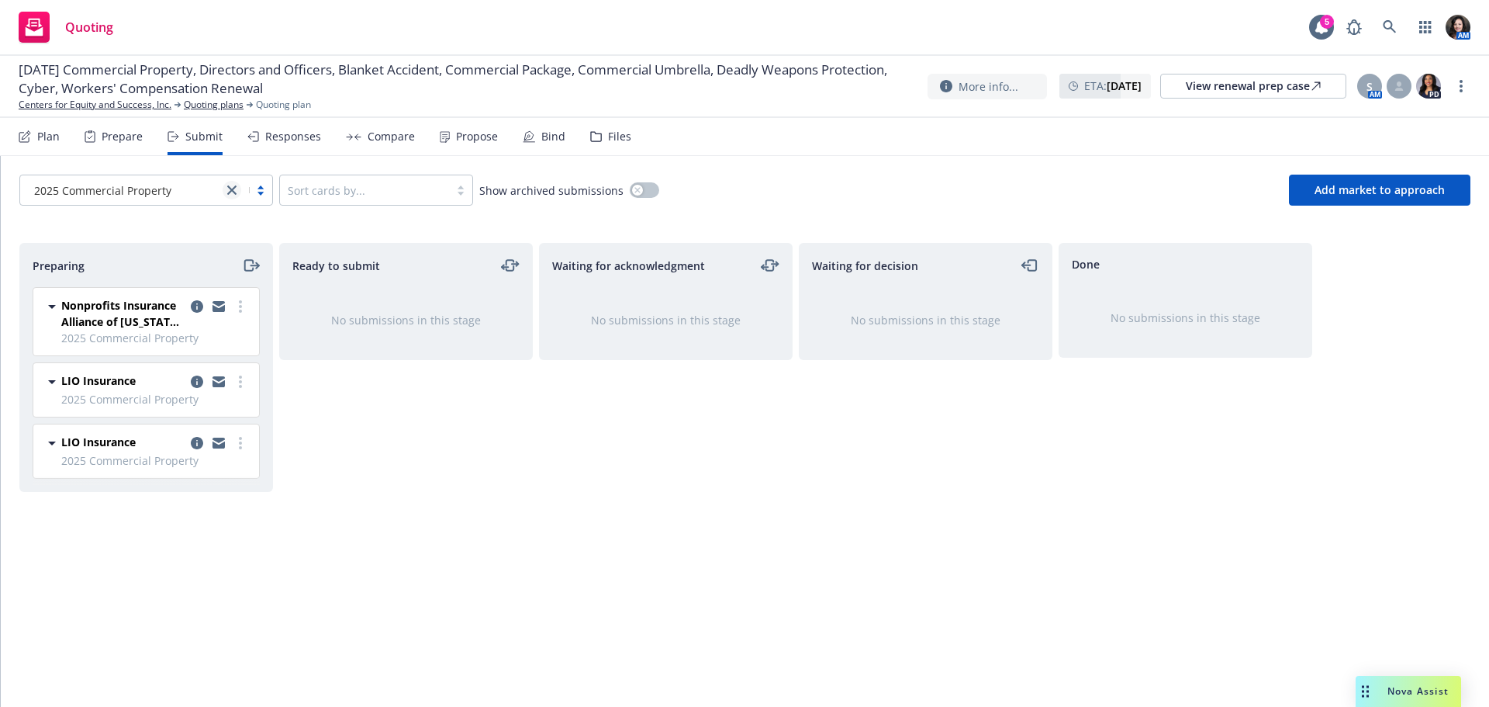
click at [230, 189] on icon "close" at bounding box center [231, 189] width 9 height 9
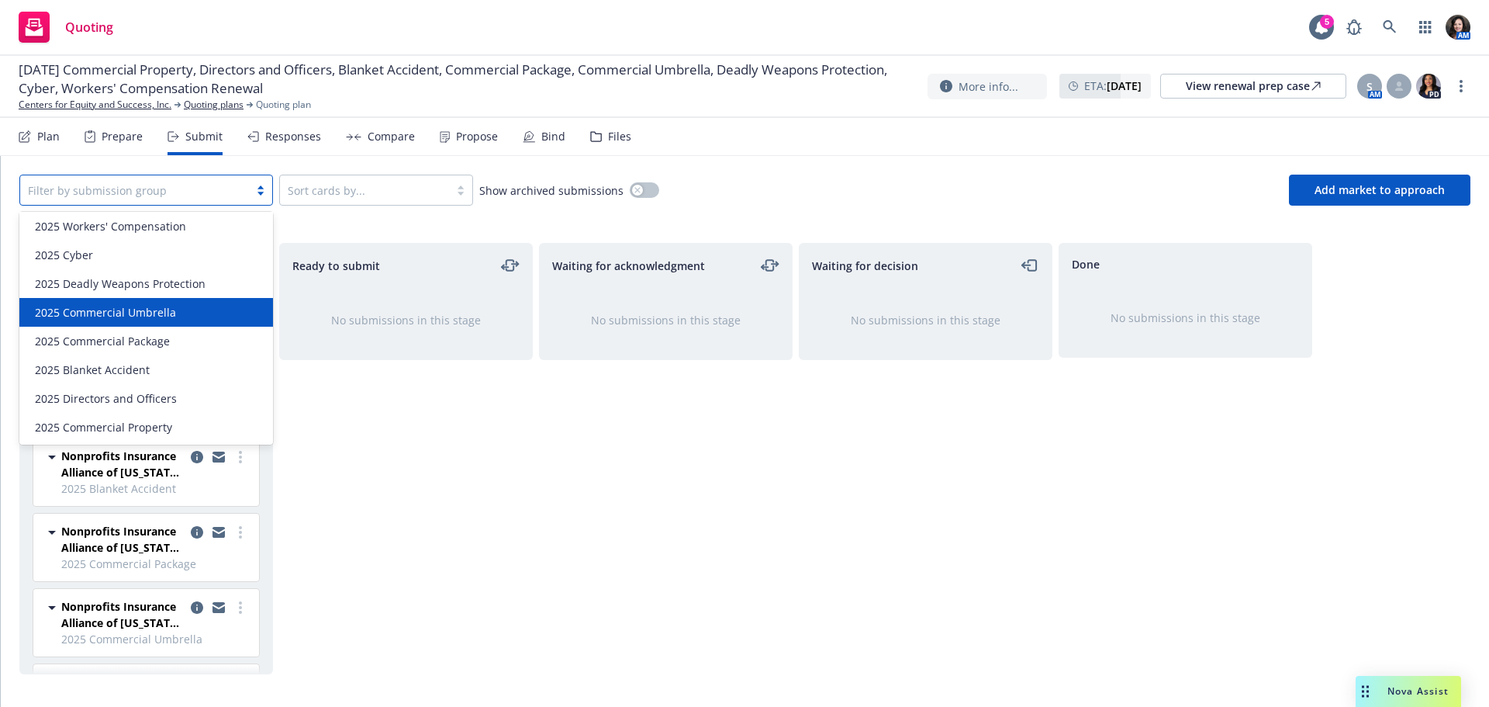
scroll to position [0, 0]
click at [689, 598] on div "Waiting for acknowledgment No submissions in this stage" at bounding box center [666, 458] width 254 height 431
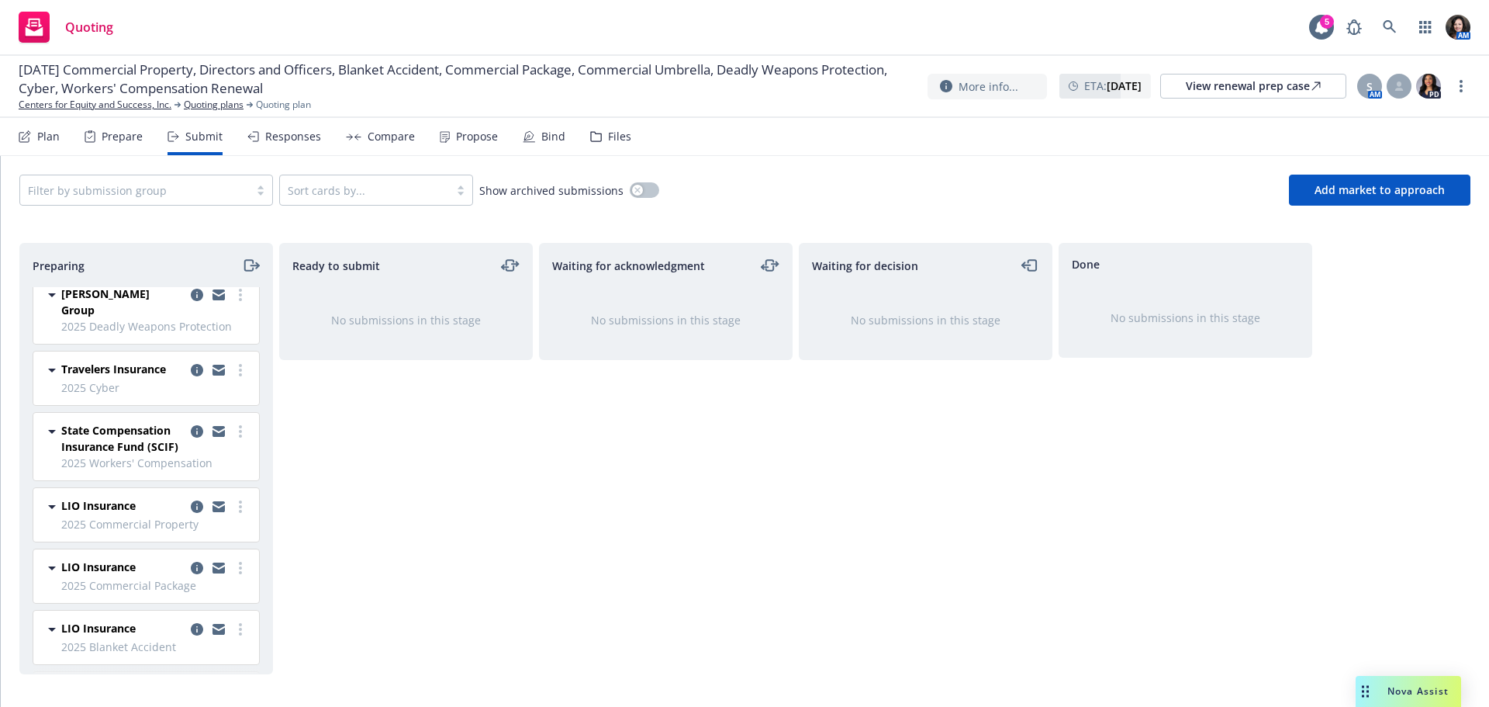
scroll to position [465, 0]
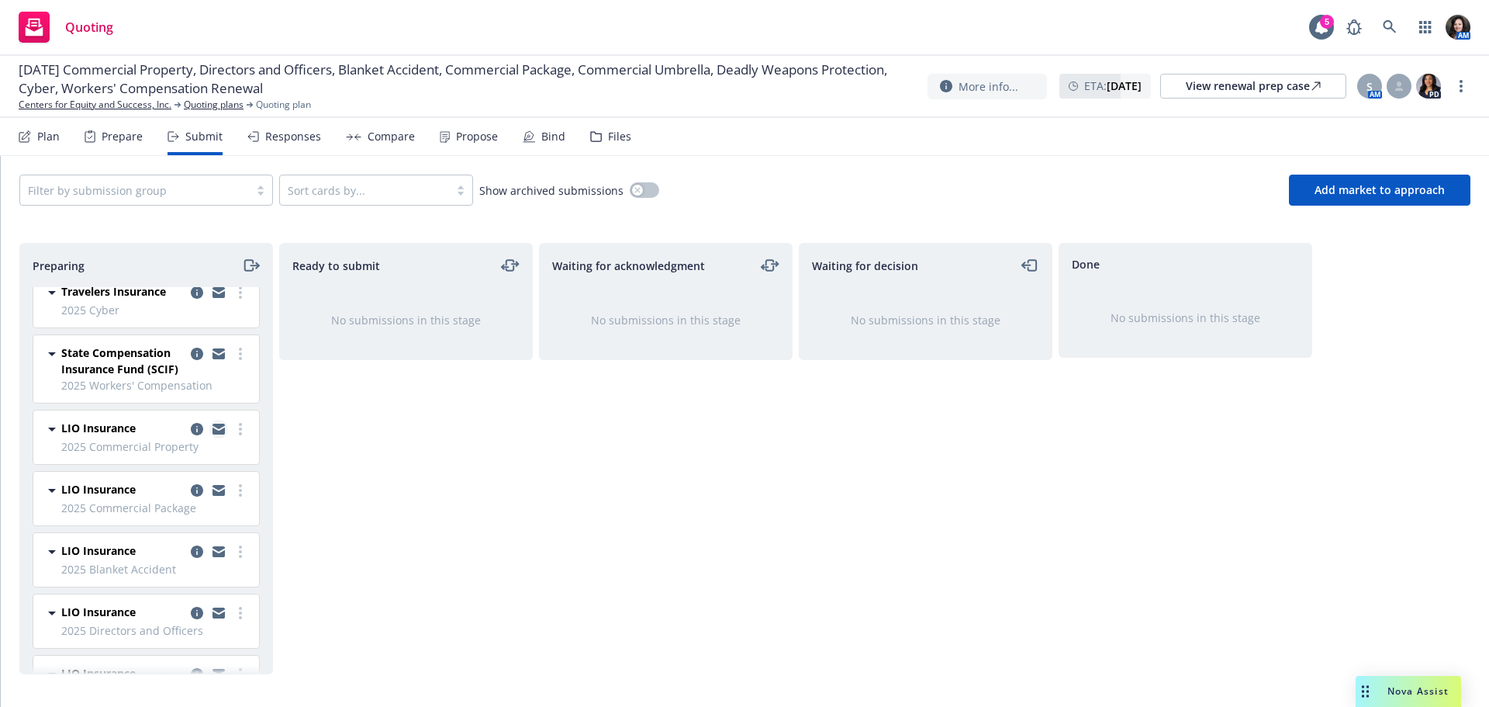
click at [212, 427] on icon "copy logging email" at bounding box center [218, 430] width 12 height 7
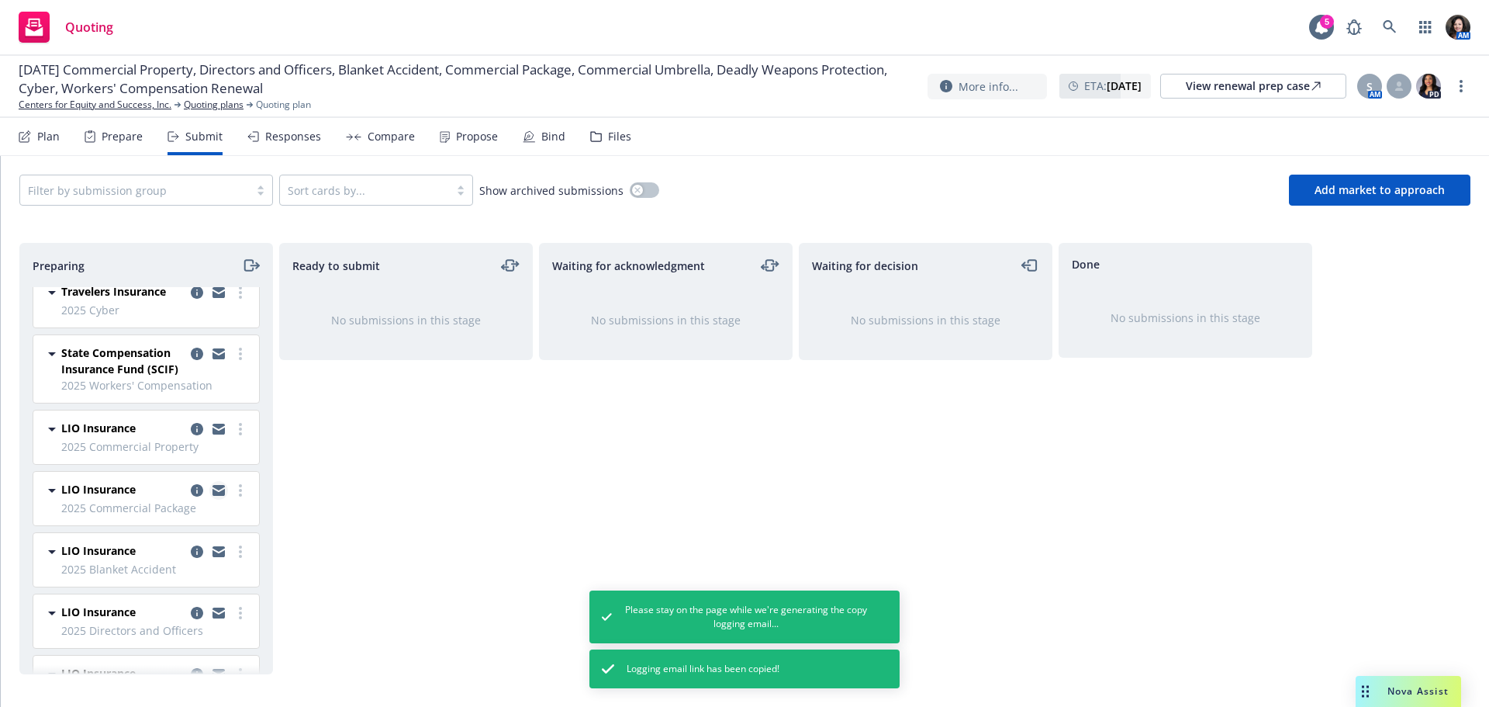
click at [212, 485] on icon "copy logging email" at bounding box center [218, 490] width 12 height 11
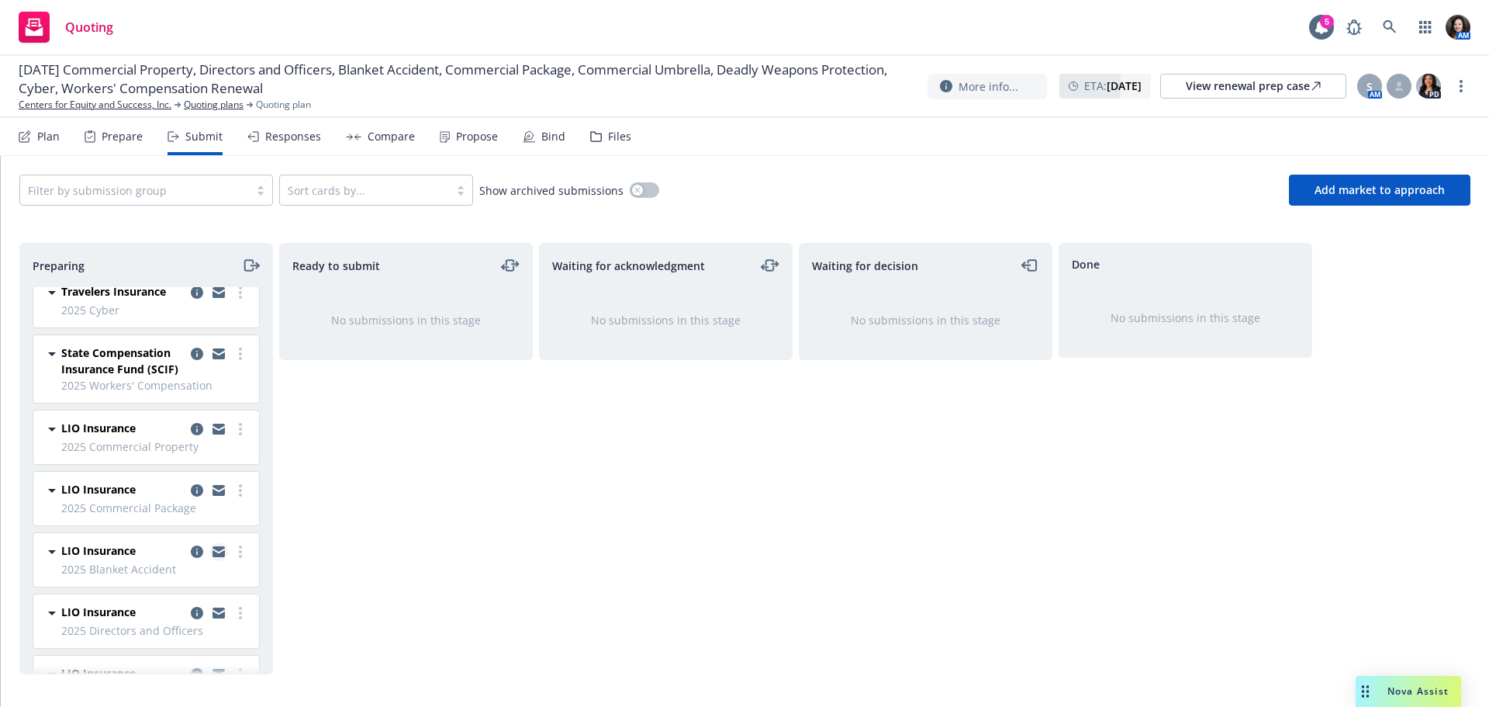
click at [212, 546] on icon "copy logging email" at bounding box center [218, 548] width 12 height 5
click at [212, 611] on icon "copy logging email" at bounding box center [218, 614] width 12 height 7
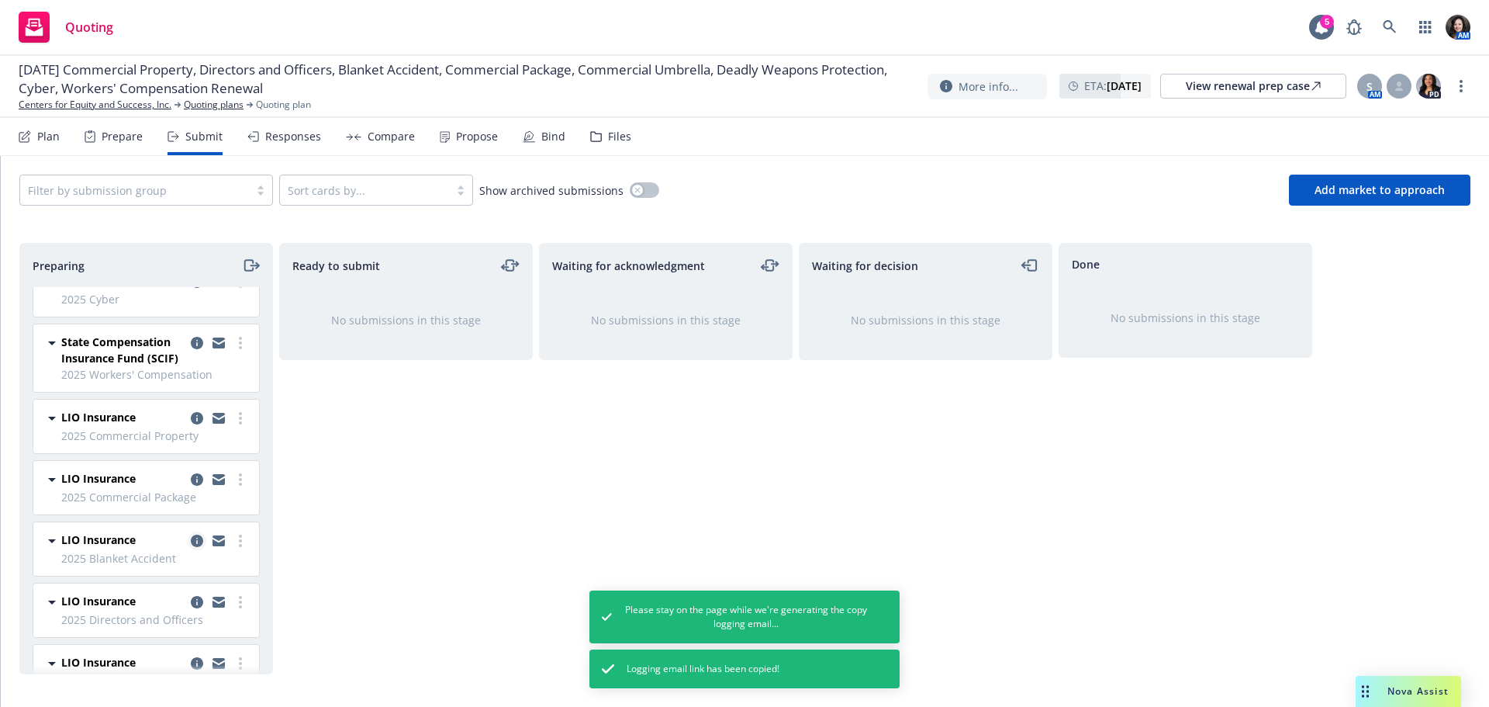
scroll to position [500, 0]
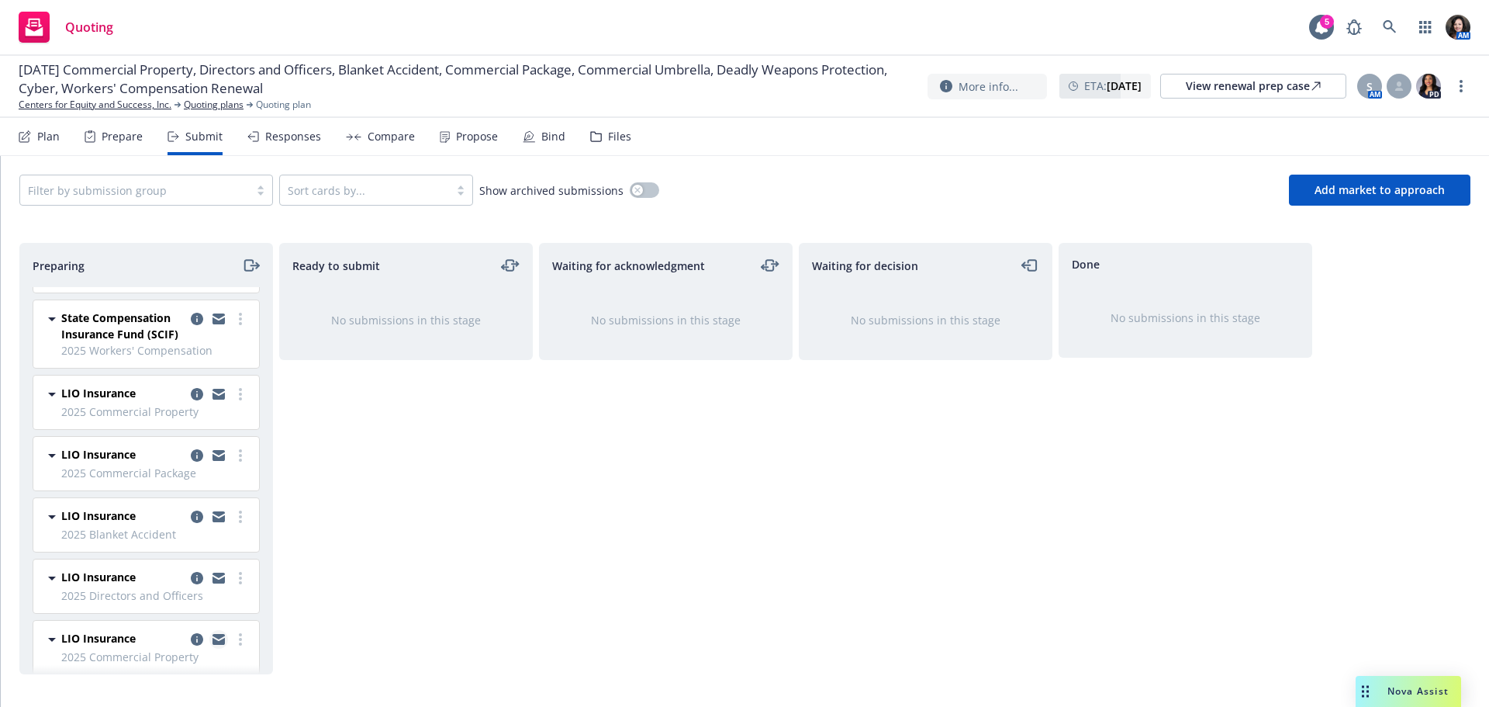
click at [212, 634] on icon "copy logging email" at bounding box center [218, 636] width 12 height 5
click at [151, 97] on span "[DATE] Commercial Property, Directors and Officers, Blanket Accident, Commercia…" at bounding box center [467, 78] width 897 height 37
click at [148, 104] on link "Centers for Equity and Success, Inc." at bounding box center [95, 105] width 153 height 14
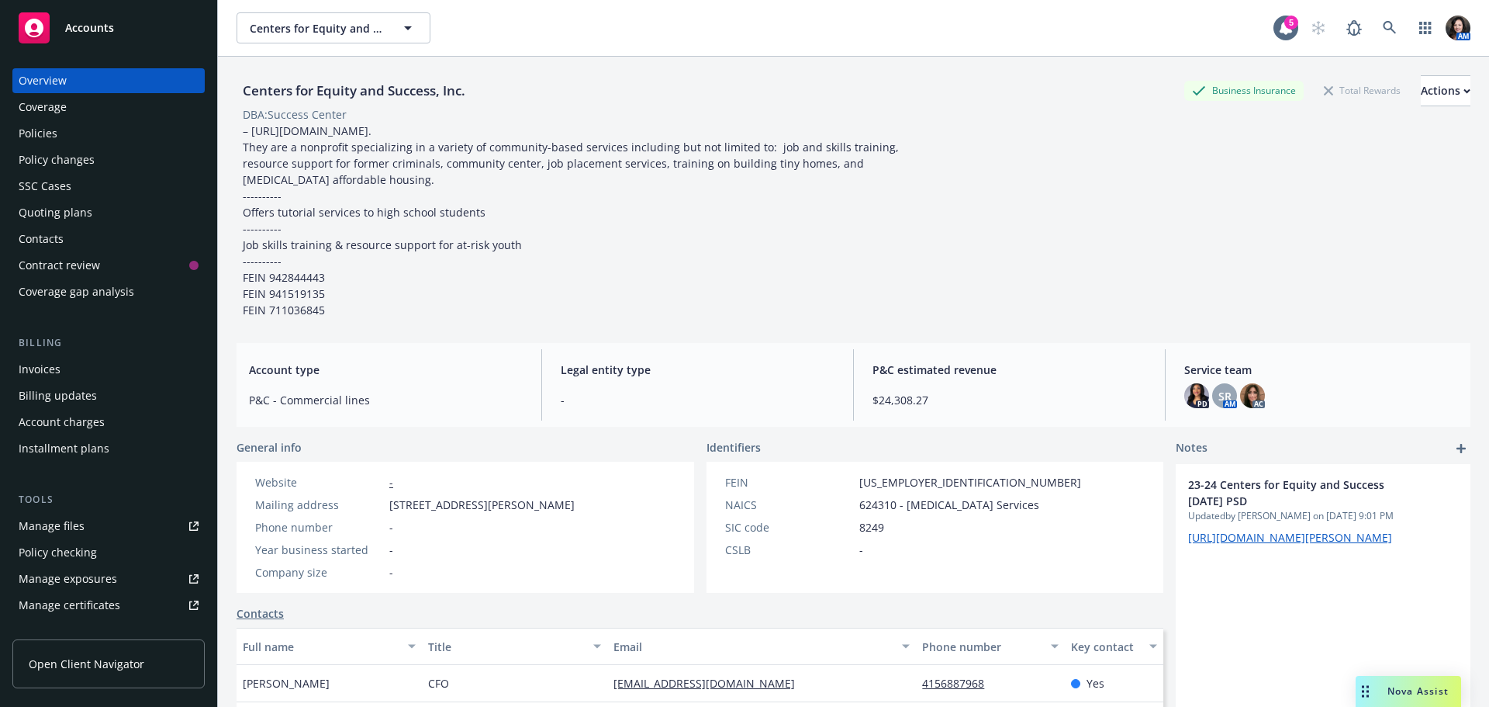
click at [105, 136] on div "Policies" at bounding box center [109, 133] width 180 height 25
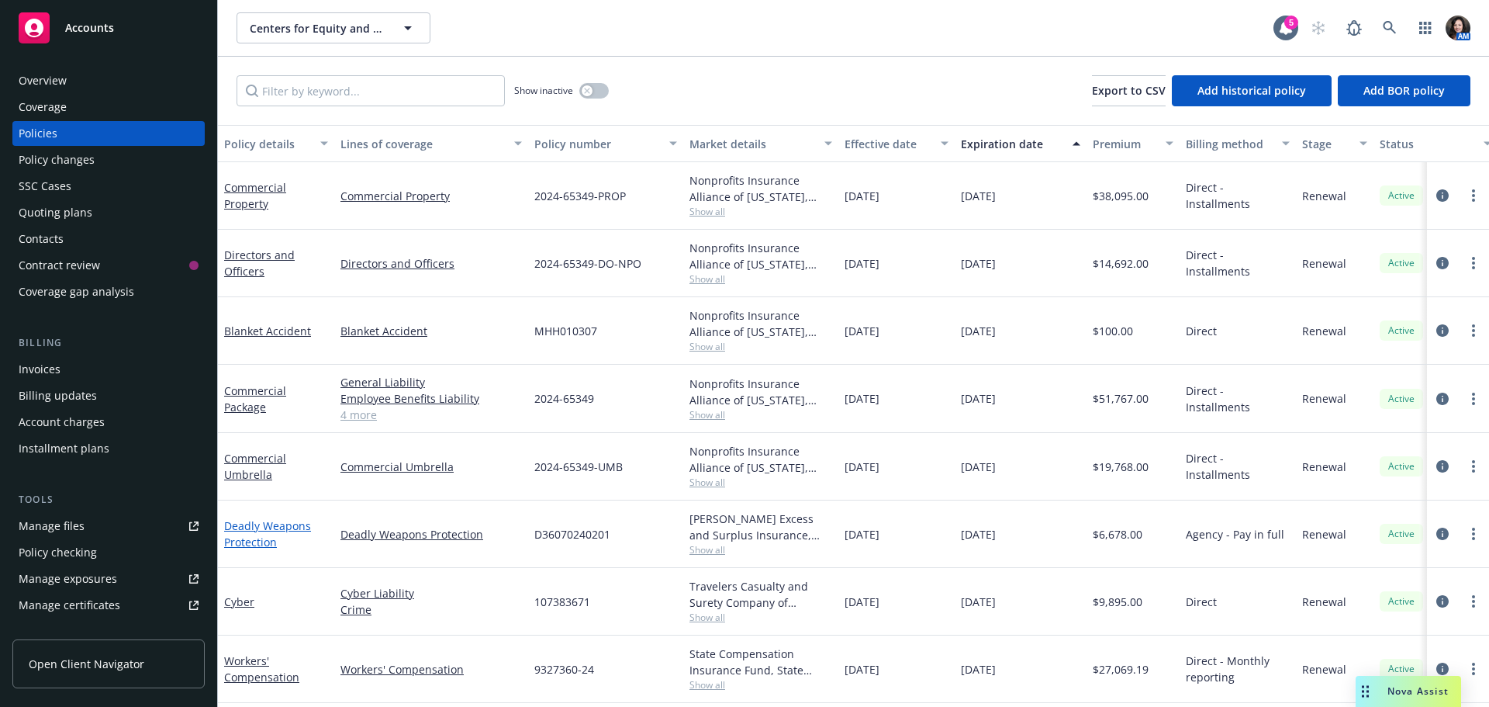
click at [244, 525] on link "Deadly Weapons Protection" at bounding box center [267, 533] width 87 height 31
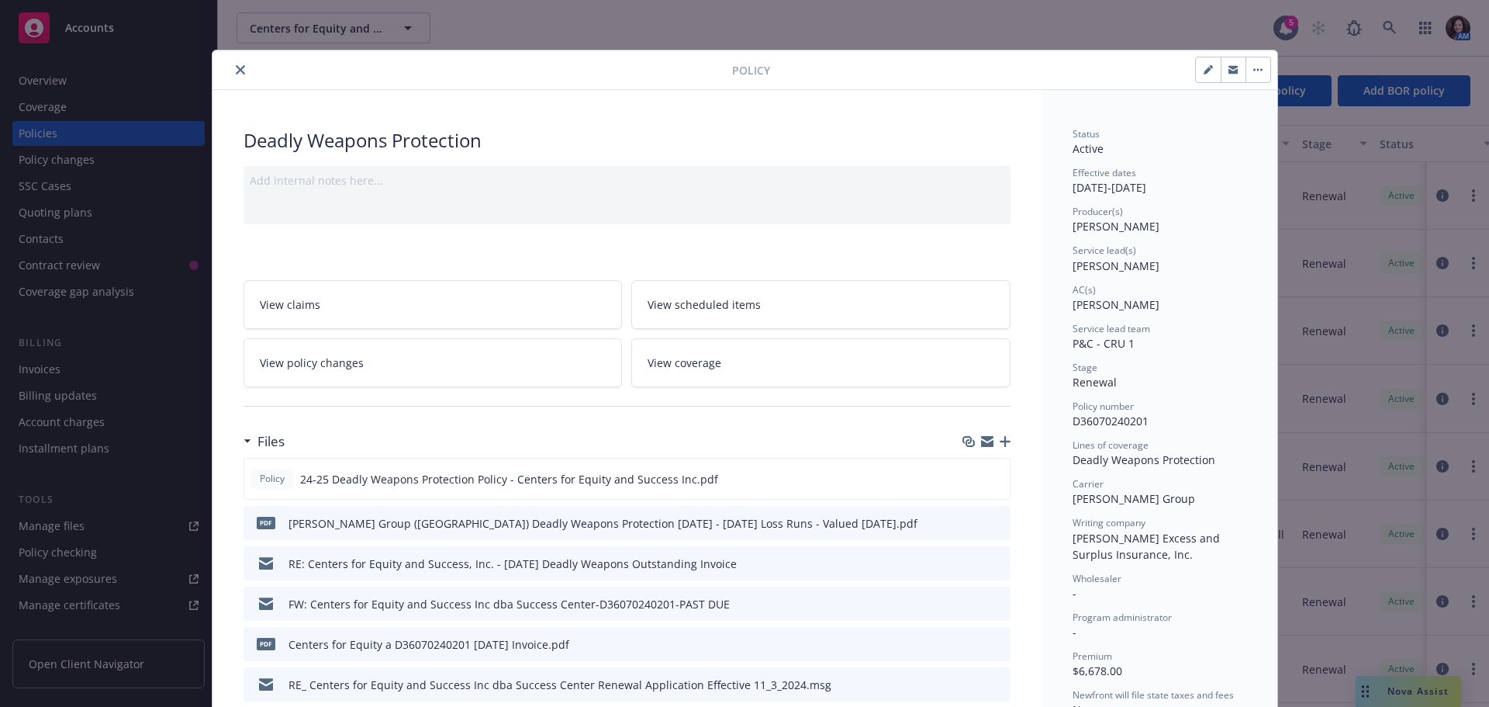
click at [990, 566] on icon "preview file" at bounding box center [996, 562] width 14 height 11
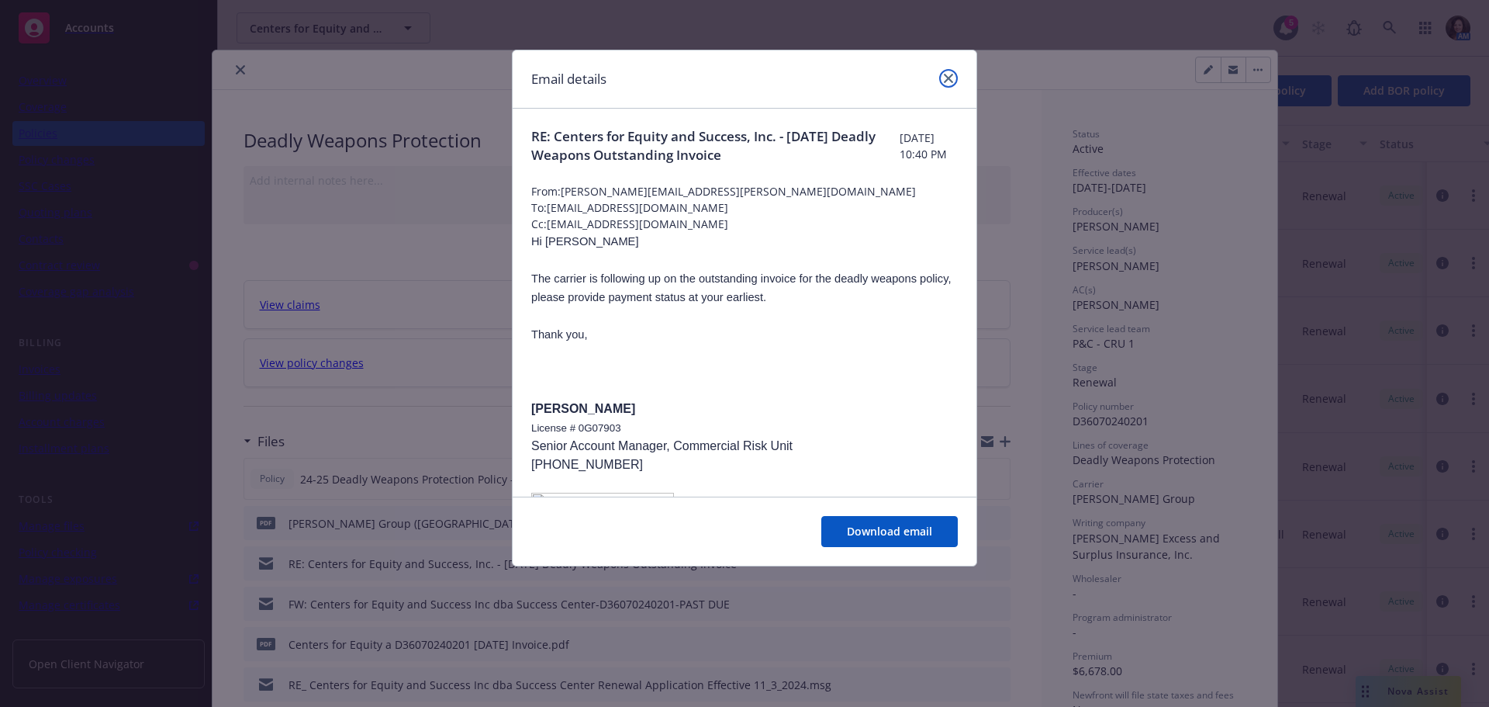
click at [952, 78] on link "close" at bounding box center [948, 78] width 19 height 19
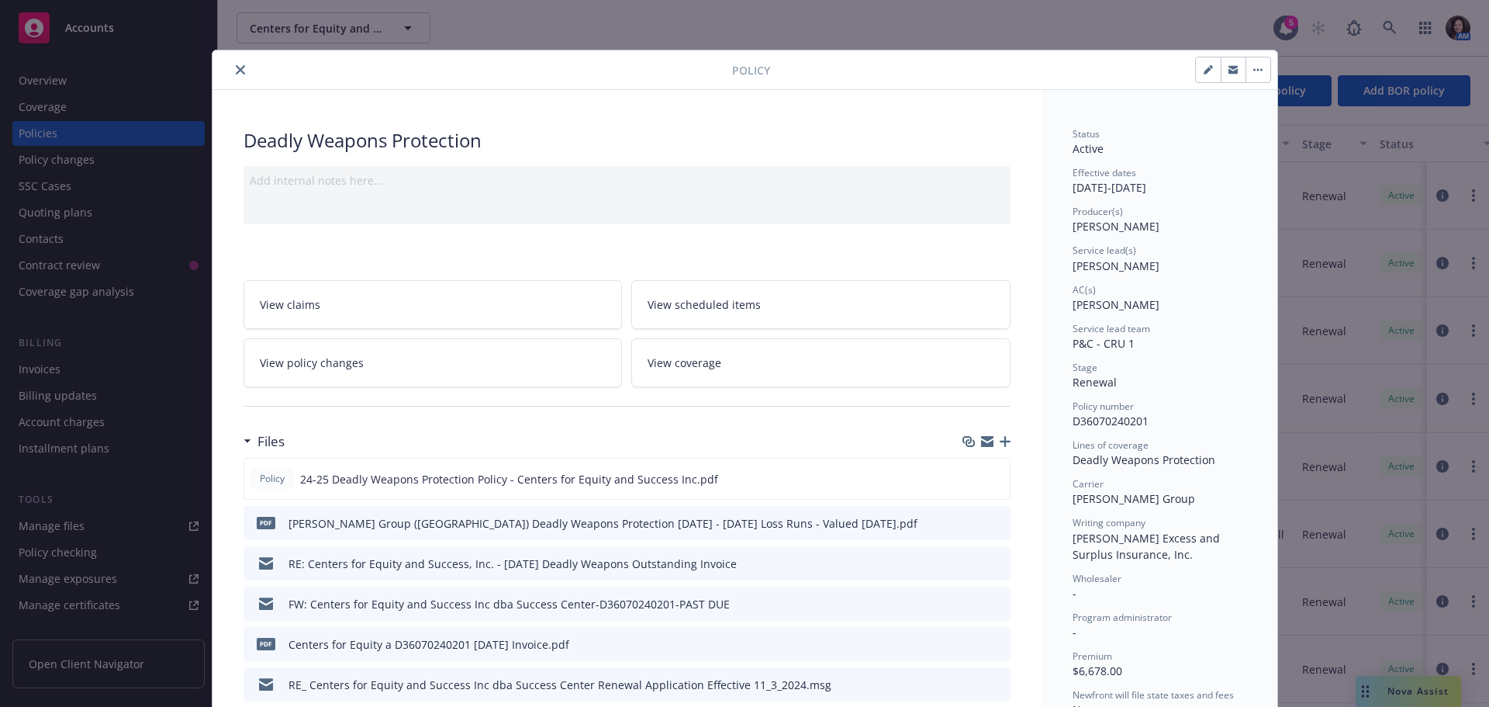
click at [989, 607] on icon "preview file" at bounding box center [996, 602] width 14 height 11
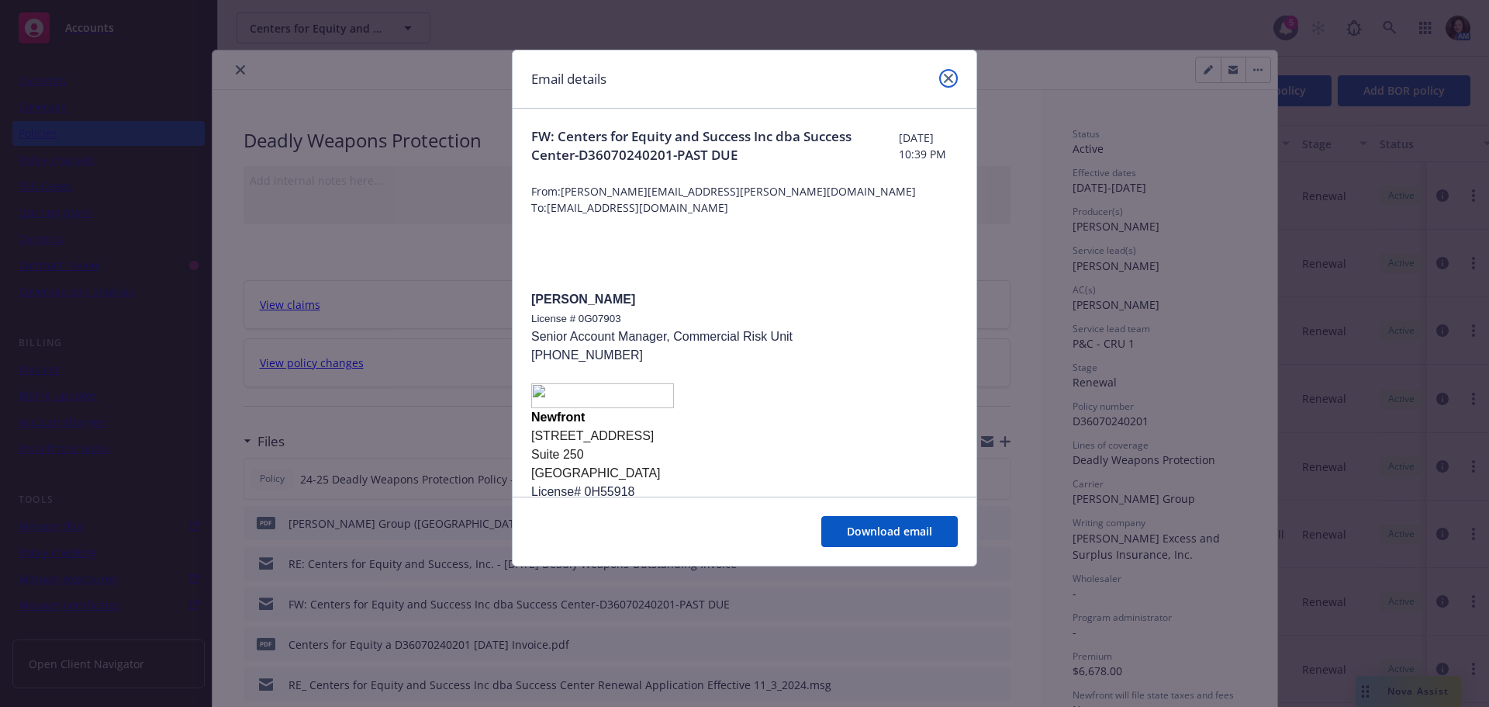
click at [941, 75] on link "close" at bounding box center [948, 78] width 19 height 19
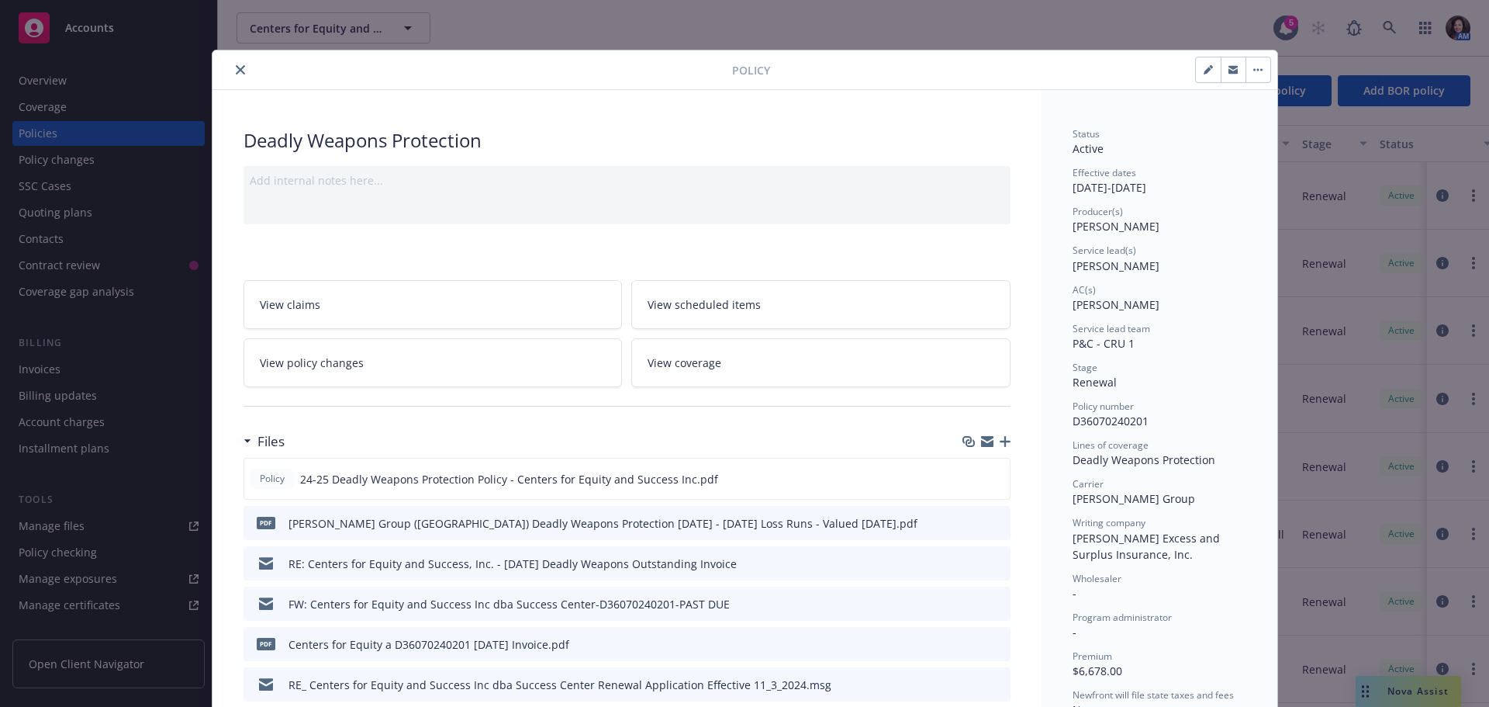
scroll to position [78, 0]
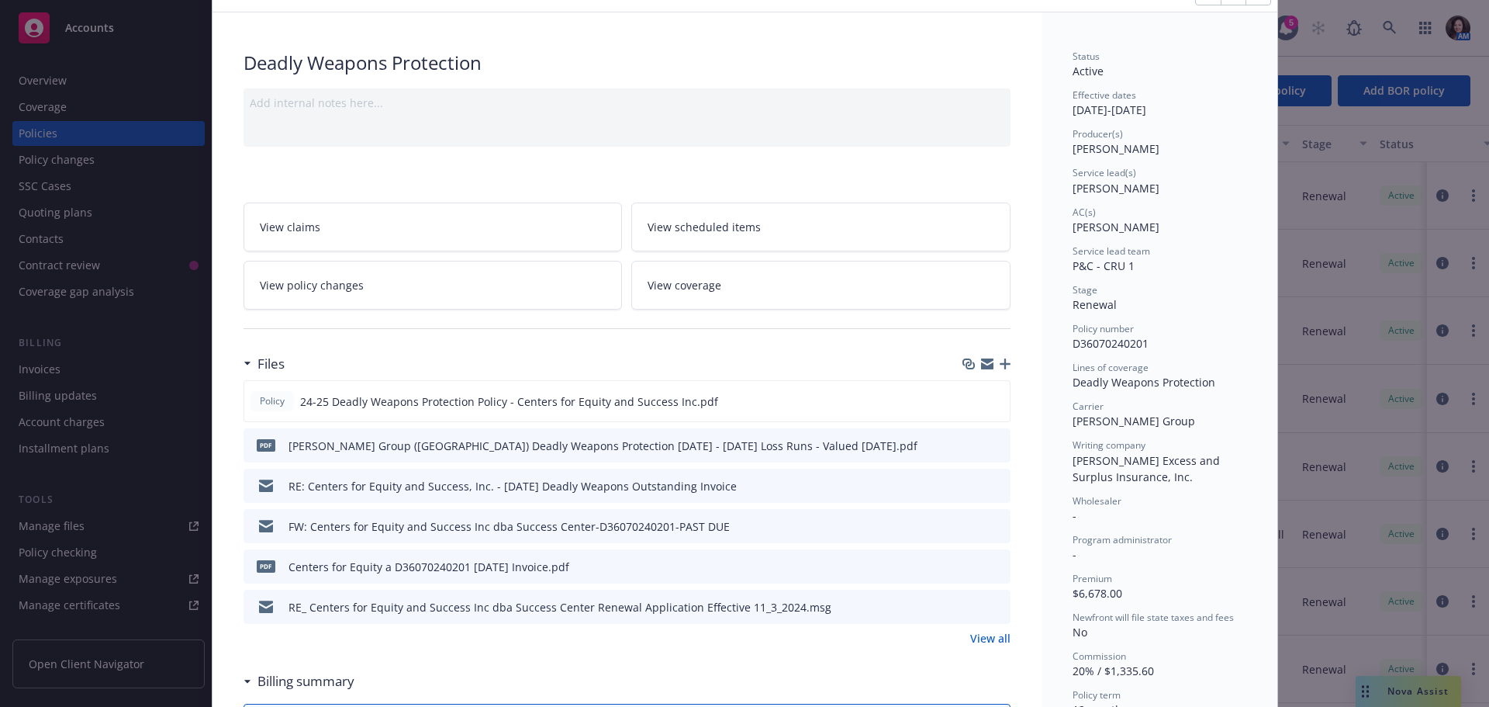
click at [989, 604] on icon "preview file" at bounding box center [996, 605] width 14 height 11
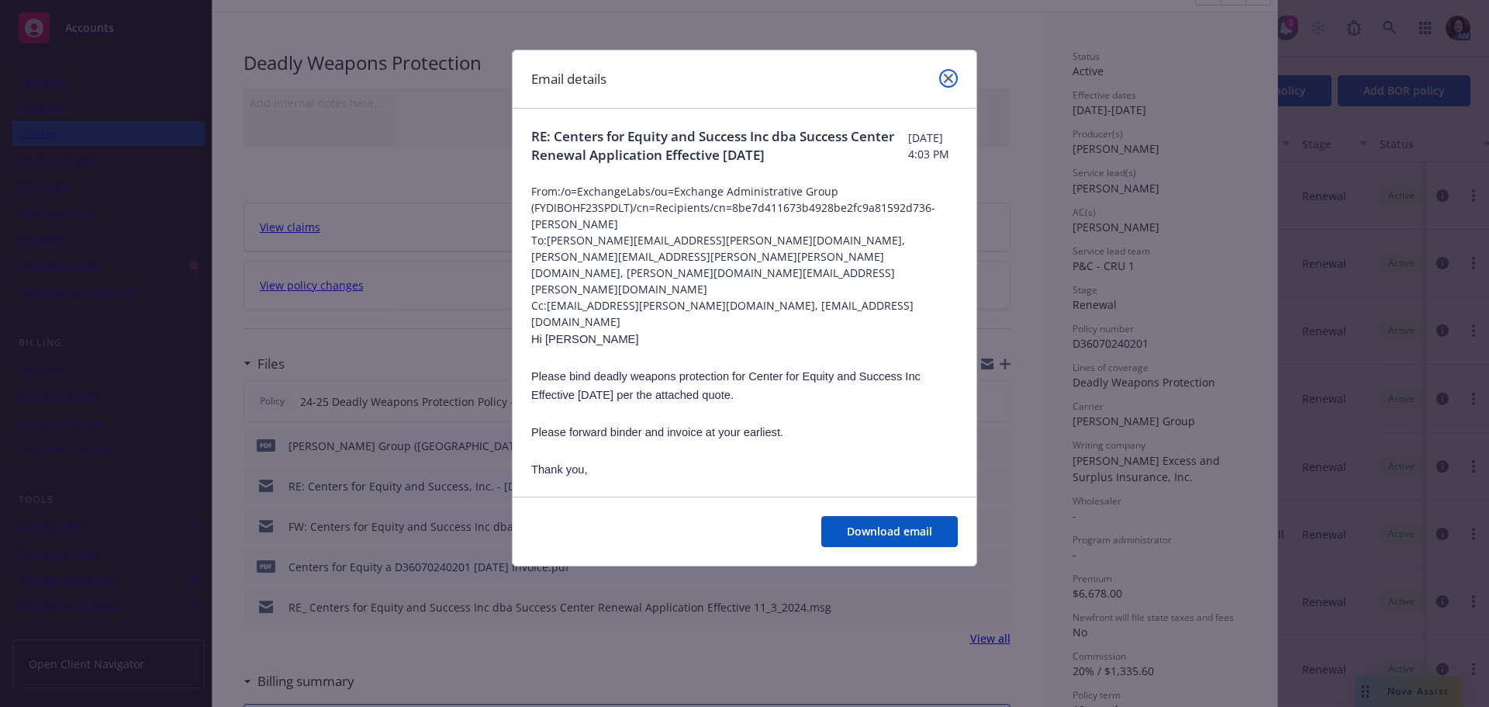
click at [952, 78] on icon "close" at bounding box center [948, 78] width 9 height 9
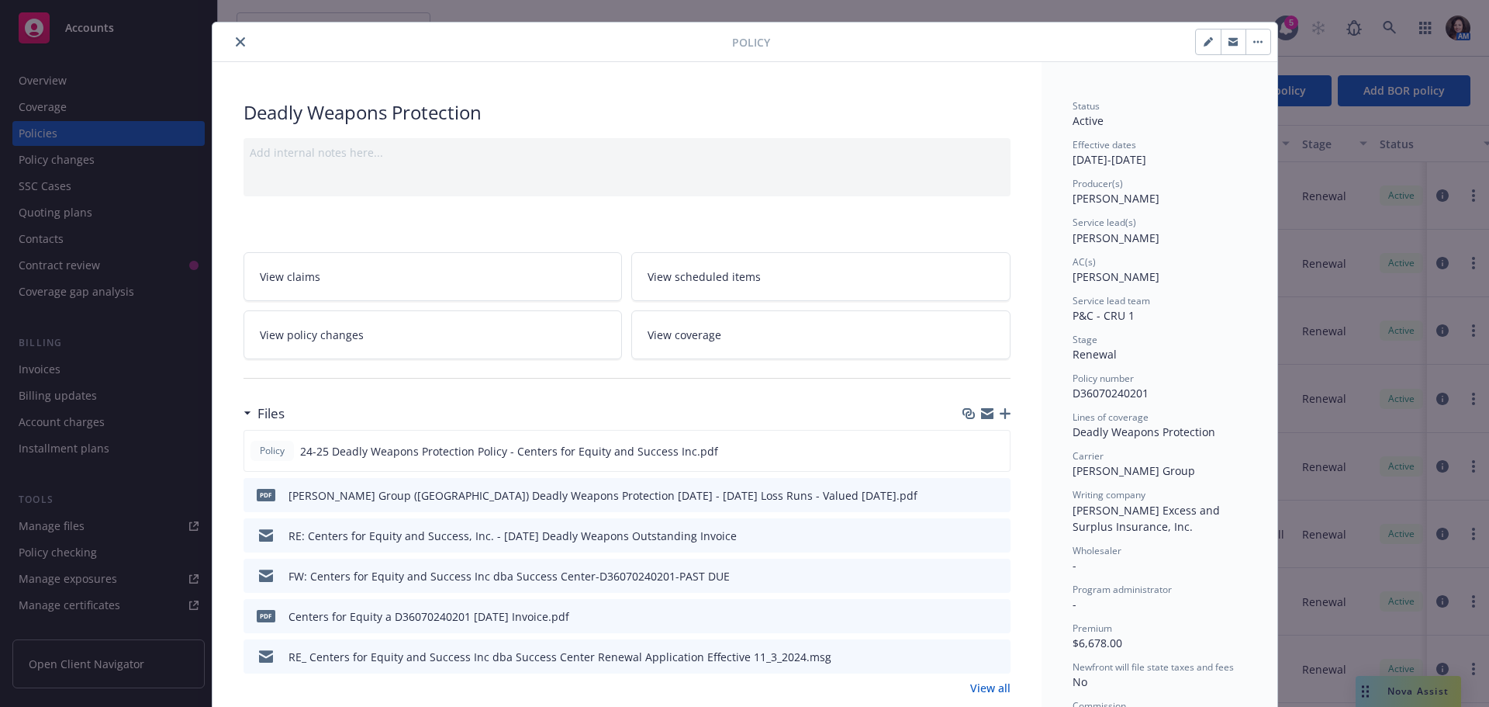
scroll to position [0, 0]
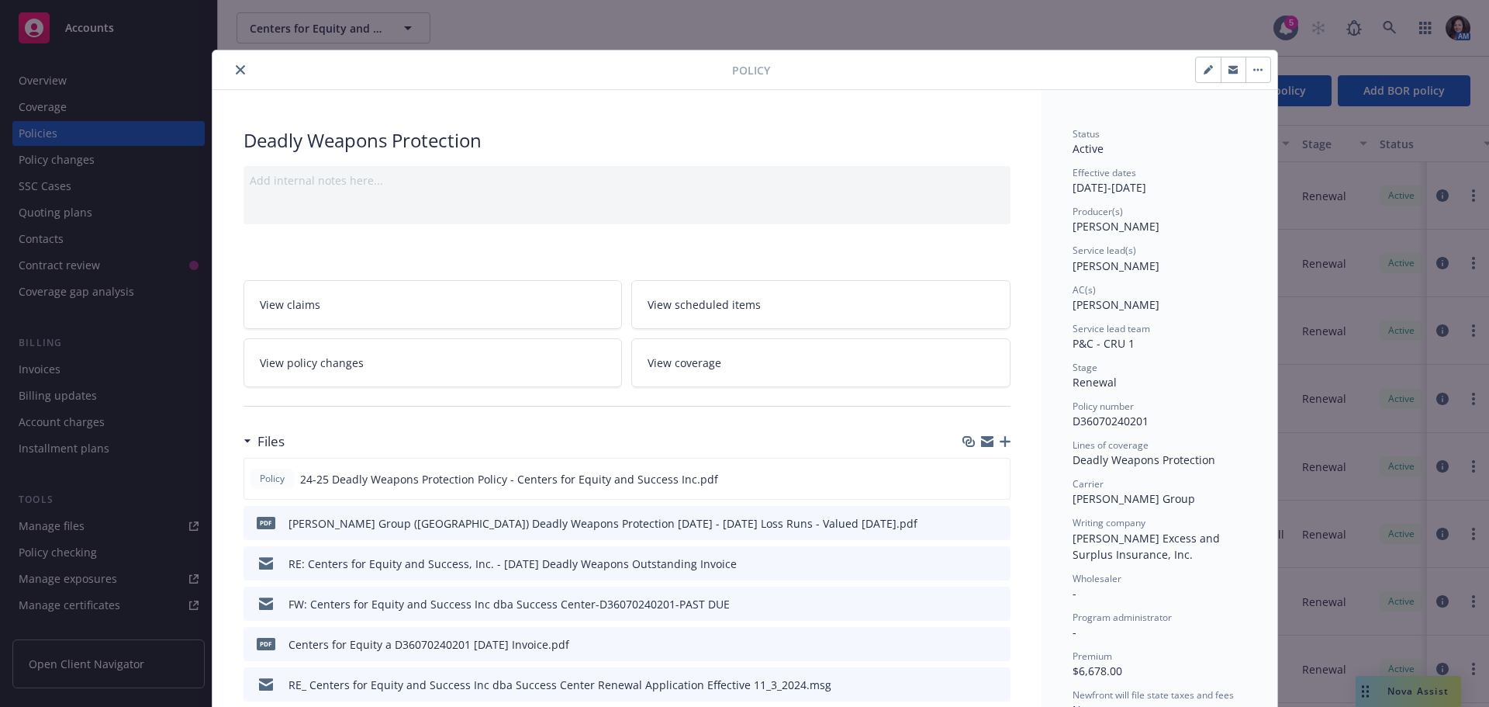
click at [236, 69] on icon "close" at bounding box center [240, 69] width 9 height 9
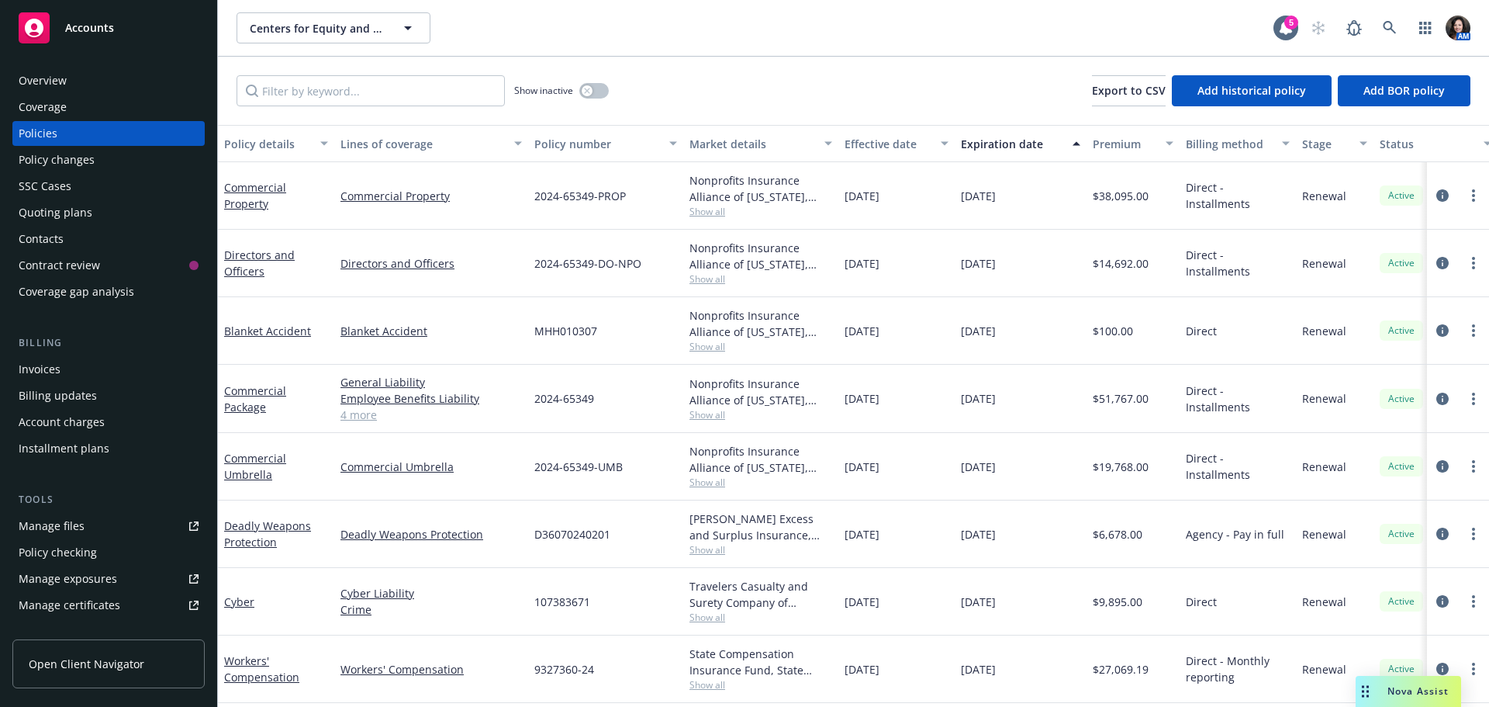
click at [47, 213] on div "Quoting plans" at bounding box center [56, 212] width 74 height 25
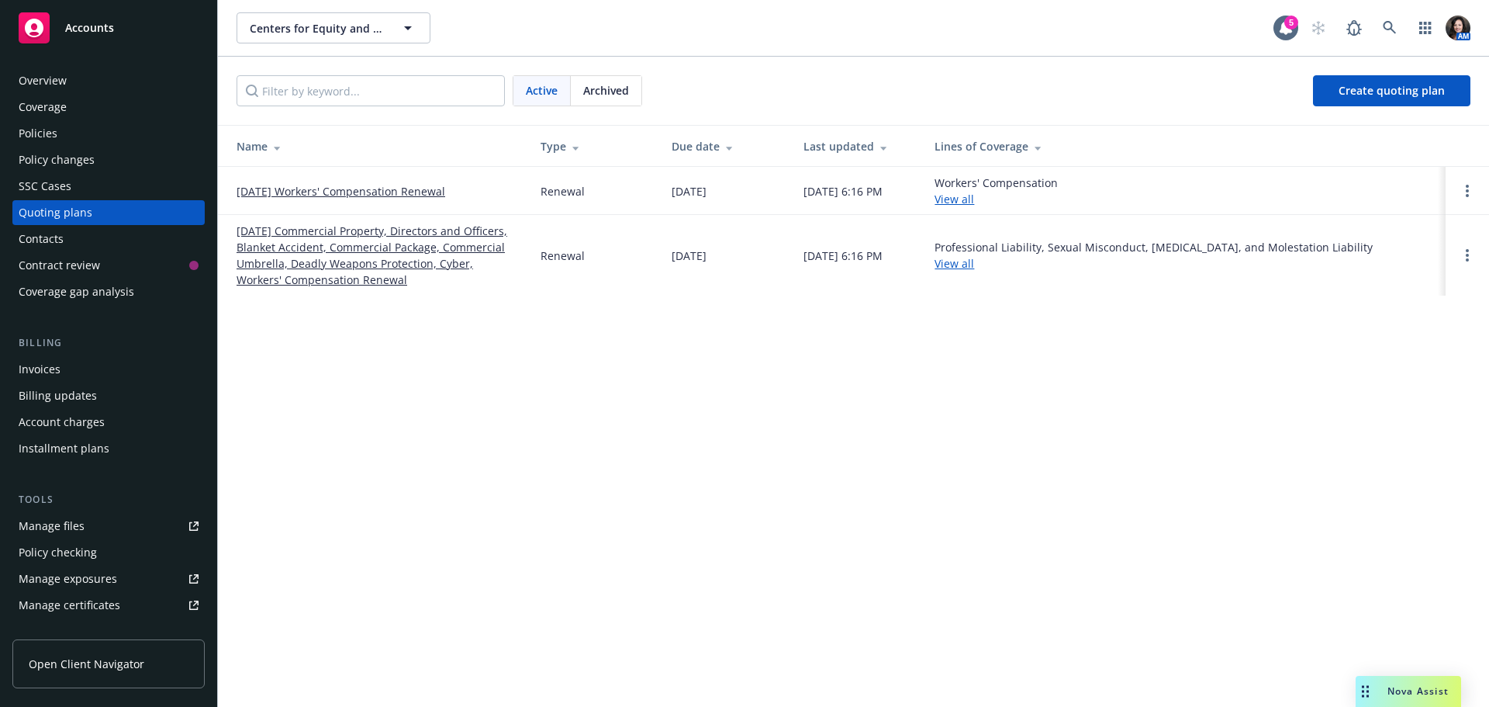
click at [280, 261] on link "11/03/25 Commercial Property, Directors and Officers, Blanket Accident, Commerc…" at bounding box center [376, 255] width 279 height 65
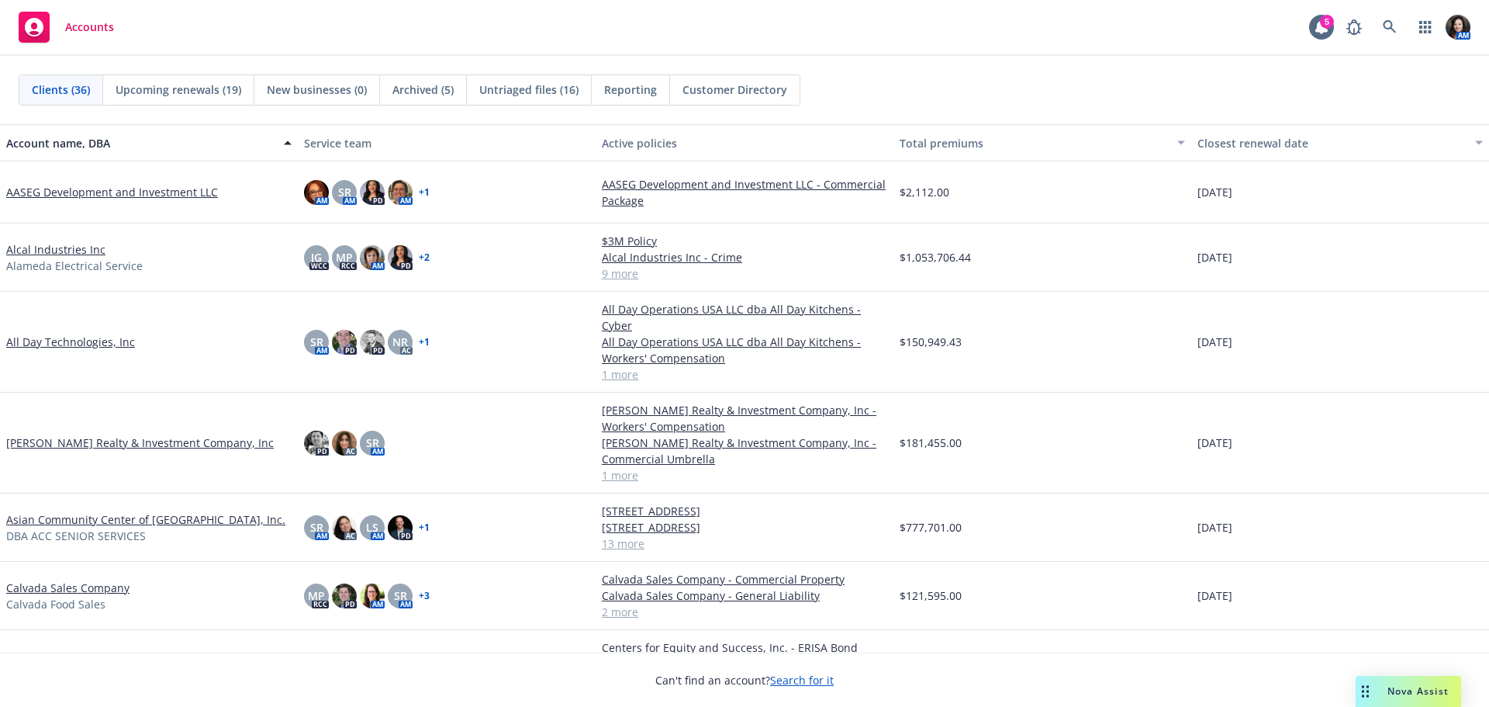
scroll to position [78, 0]
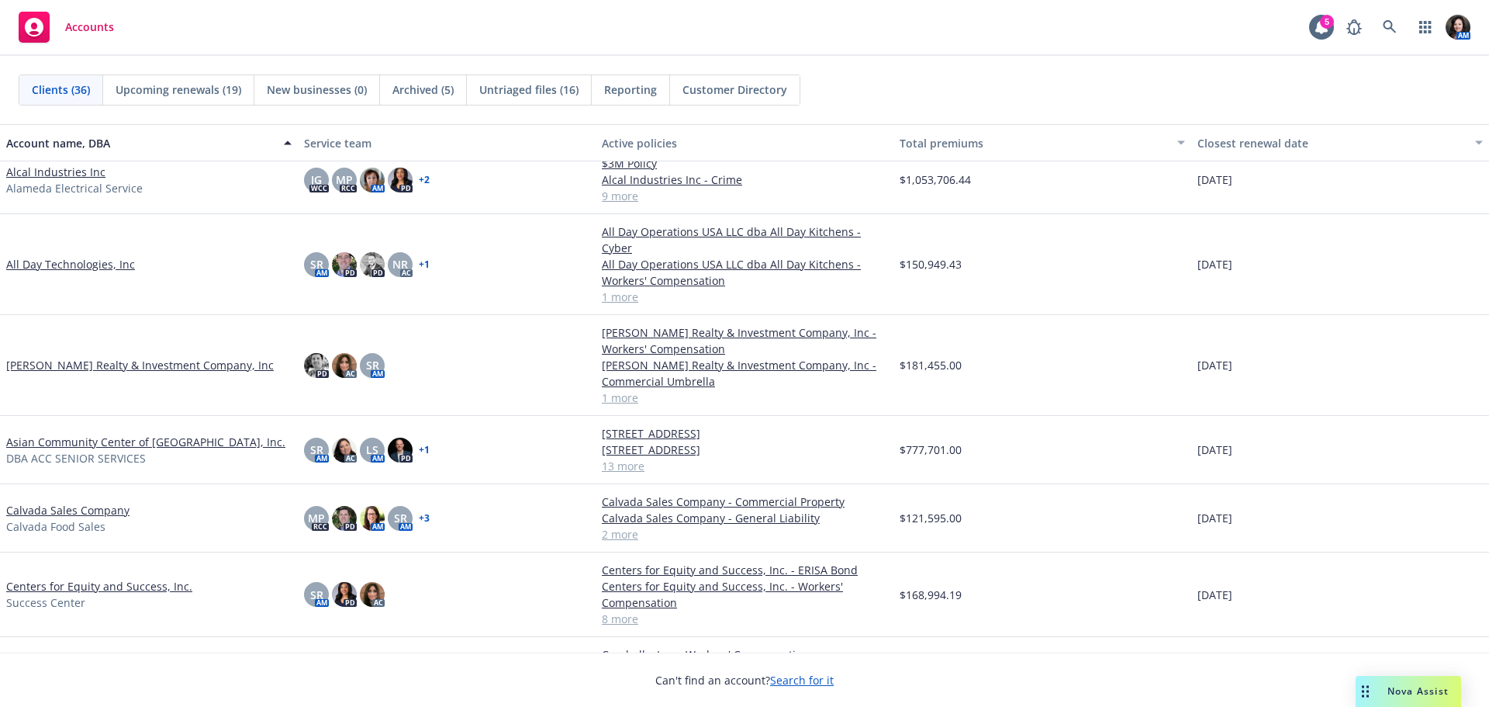
click at [154, 578] on link "Centers for Equity and Success, Inc." at bounding box center [99, 586] width 186 height 16
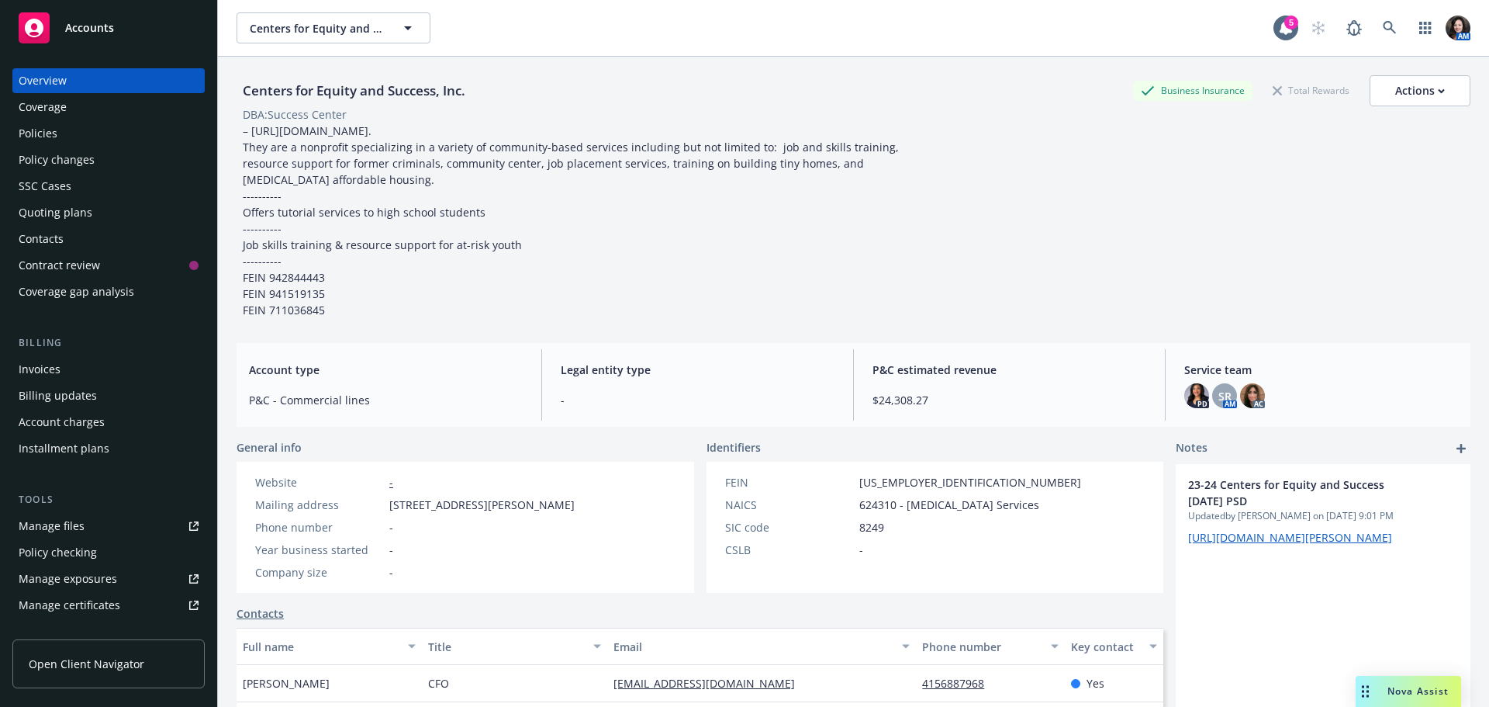
click at [94, 134] on div "Policies" at bounding box center [109, 133] width 180 height 25
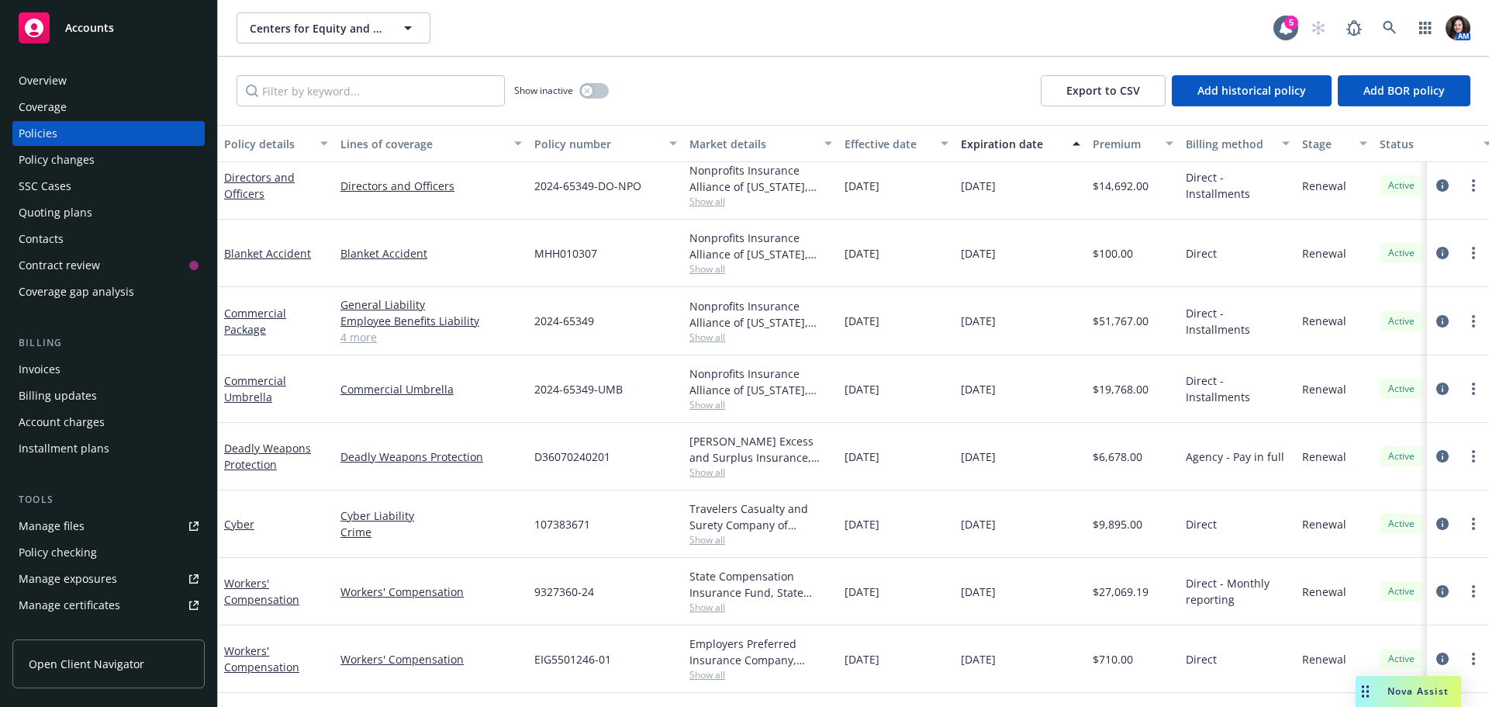
scroll to position [137, 0]
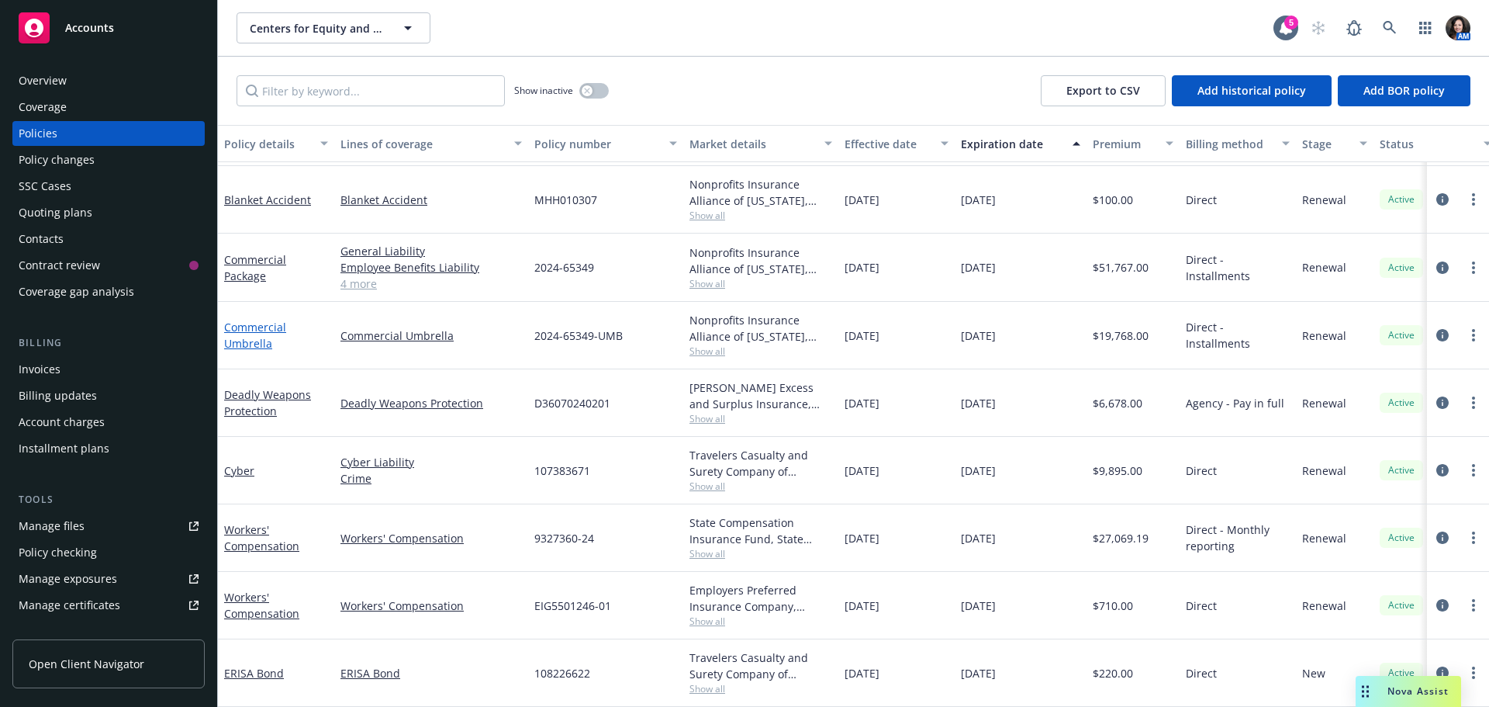
click at [243, 327] on link "Commercial Umbrella" at bounding box center [255, 335] width 62 height 31
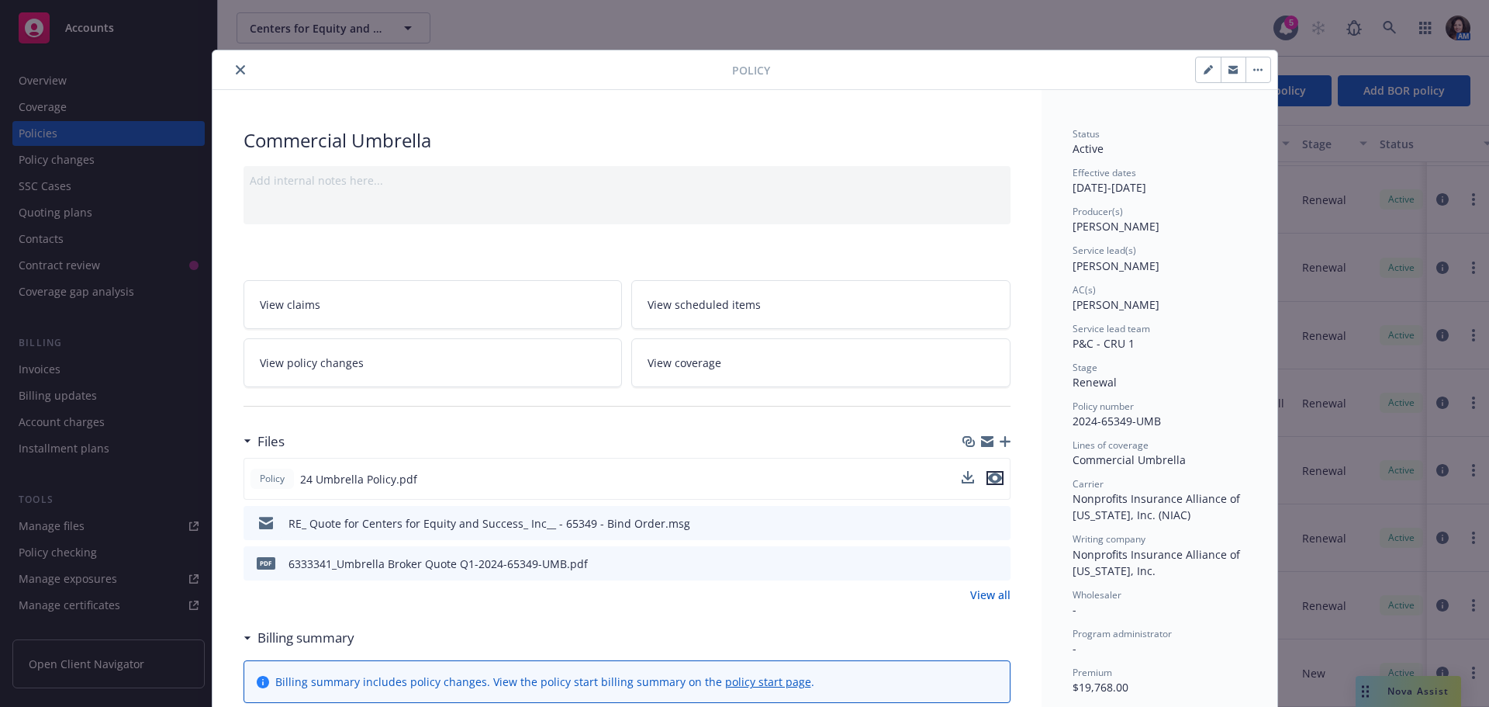
drag, startPoint x: 990, startPoint y: 478, endPoint x: 975, endPoint y: 478, distance: 14.8
click at [988, 478] on icon "preview file" at bounding box center [995, 477] width 14 height 11
click at [236, 72] on icon "close" at bounding box center [240, 69] width 9 height 9
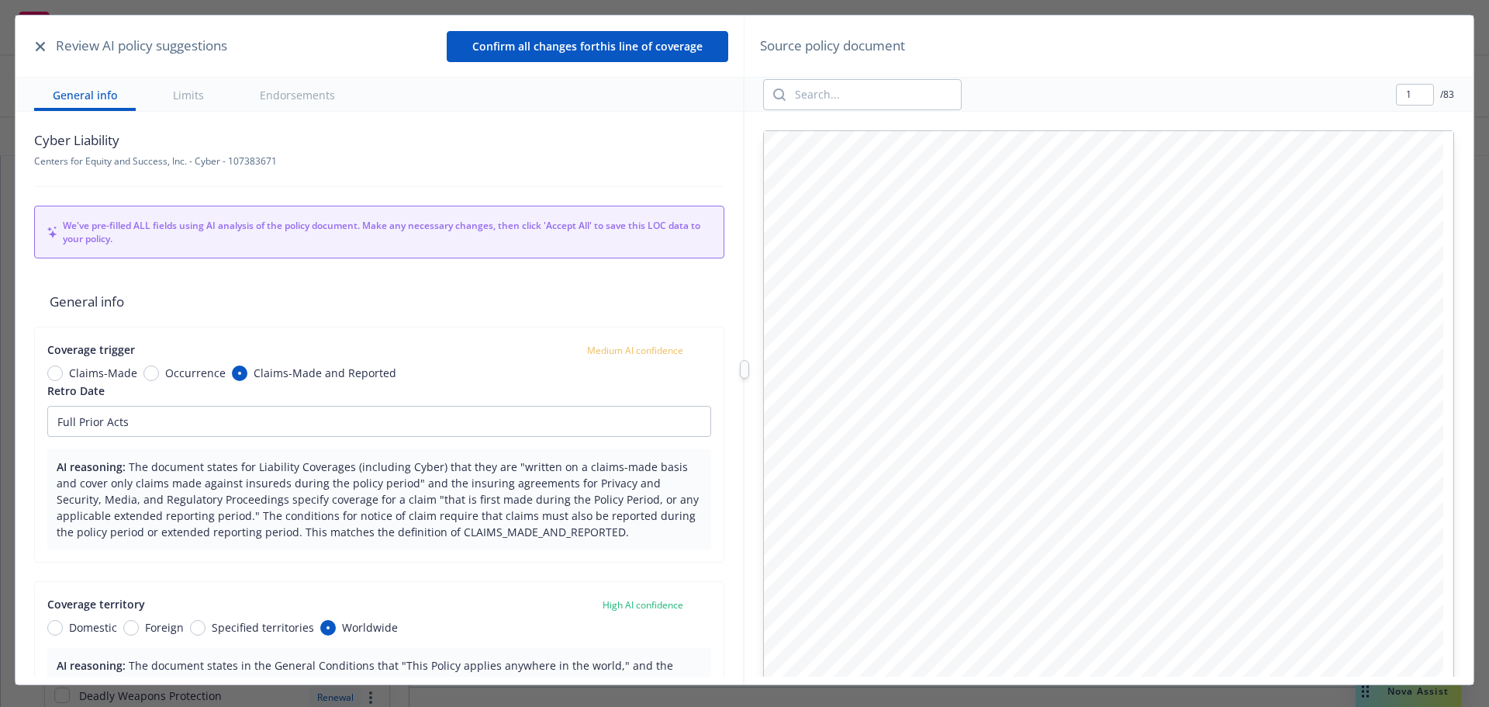
click at [33, 49] on button "button" at bounding box center [40, 46] width 19 height 19
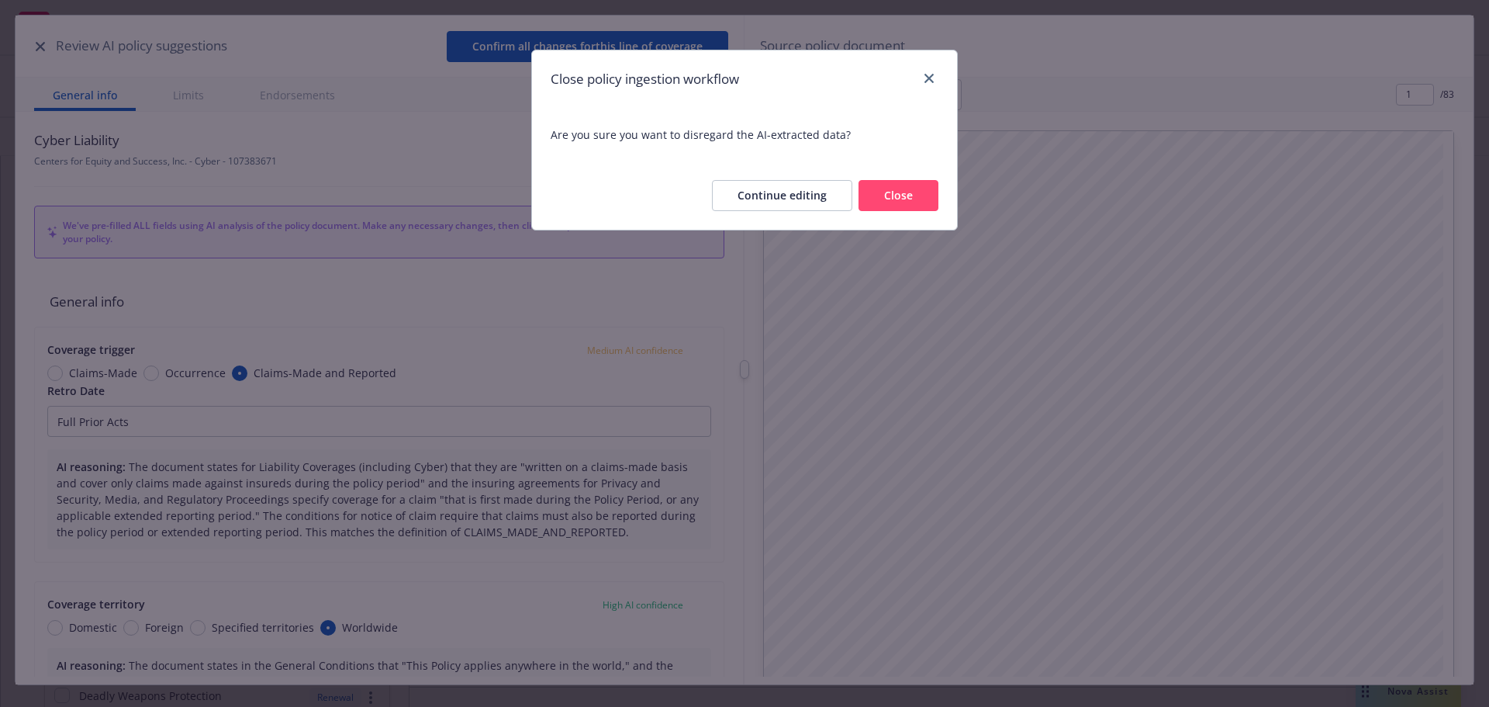
click at [917, 192] on button "Close" at bounding box center [899, 195] width 80 height 31
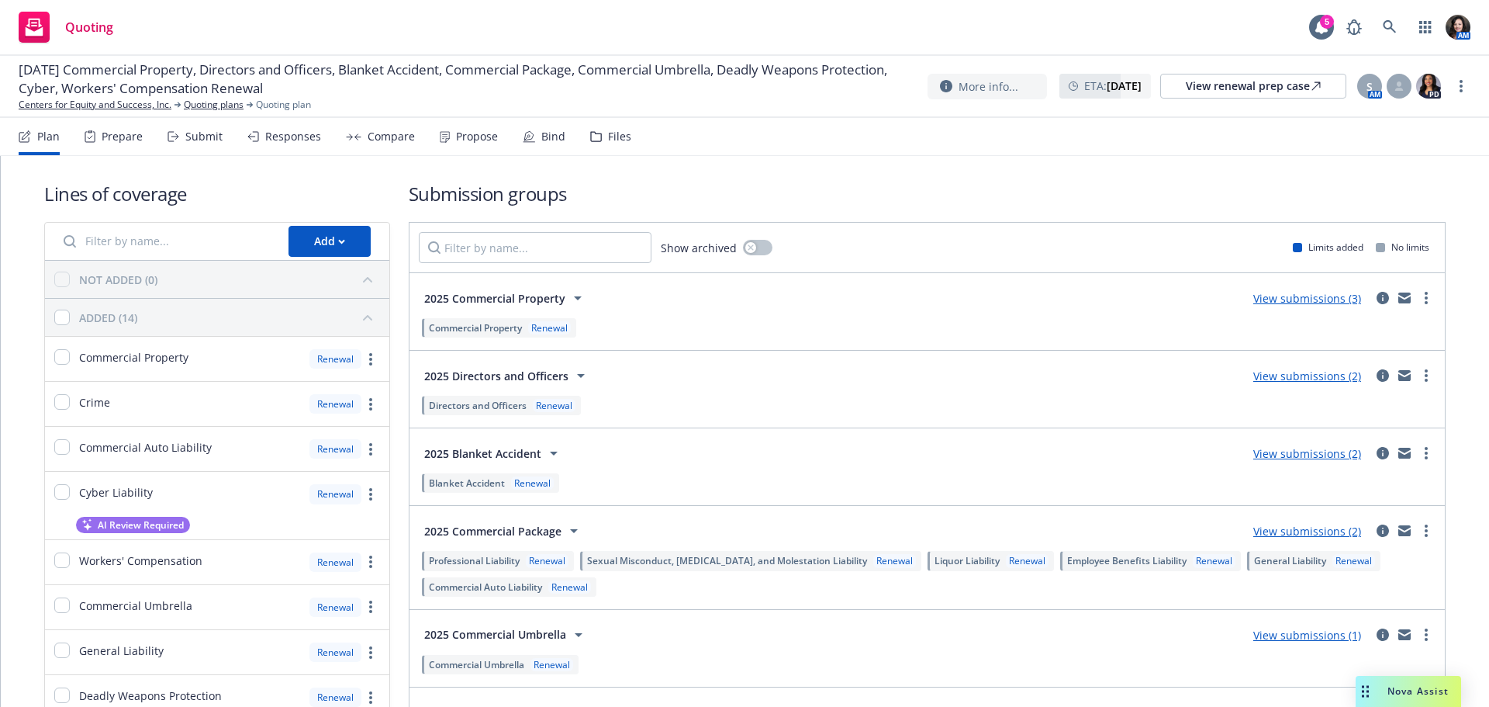
click at [212, 140] on div "Submit" at bounding box center [203, 136] width 37 height 12
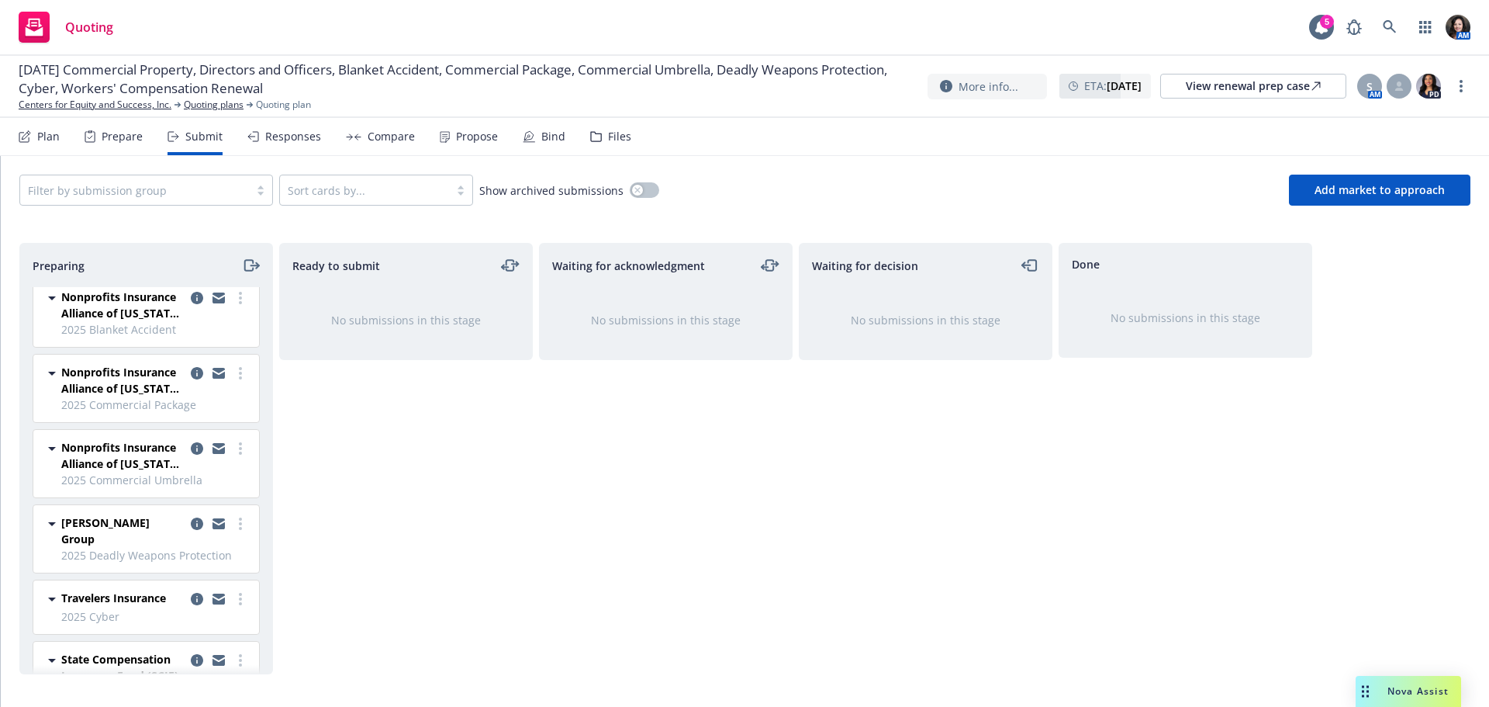
scroll to position [161, 0]
drag, startPoint x: 210, startPoint y: 523, endPoint x: 378, endPoint y: 500, distance: 169.9
click at [212, 523] on icon "copy logging email" at bounding box center [218, 523] width 12 height 7
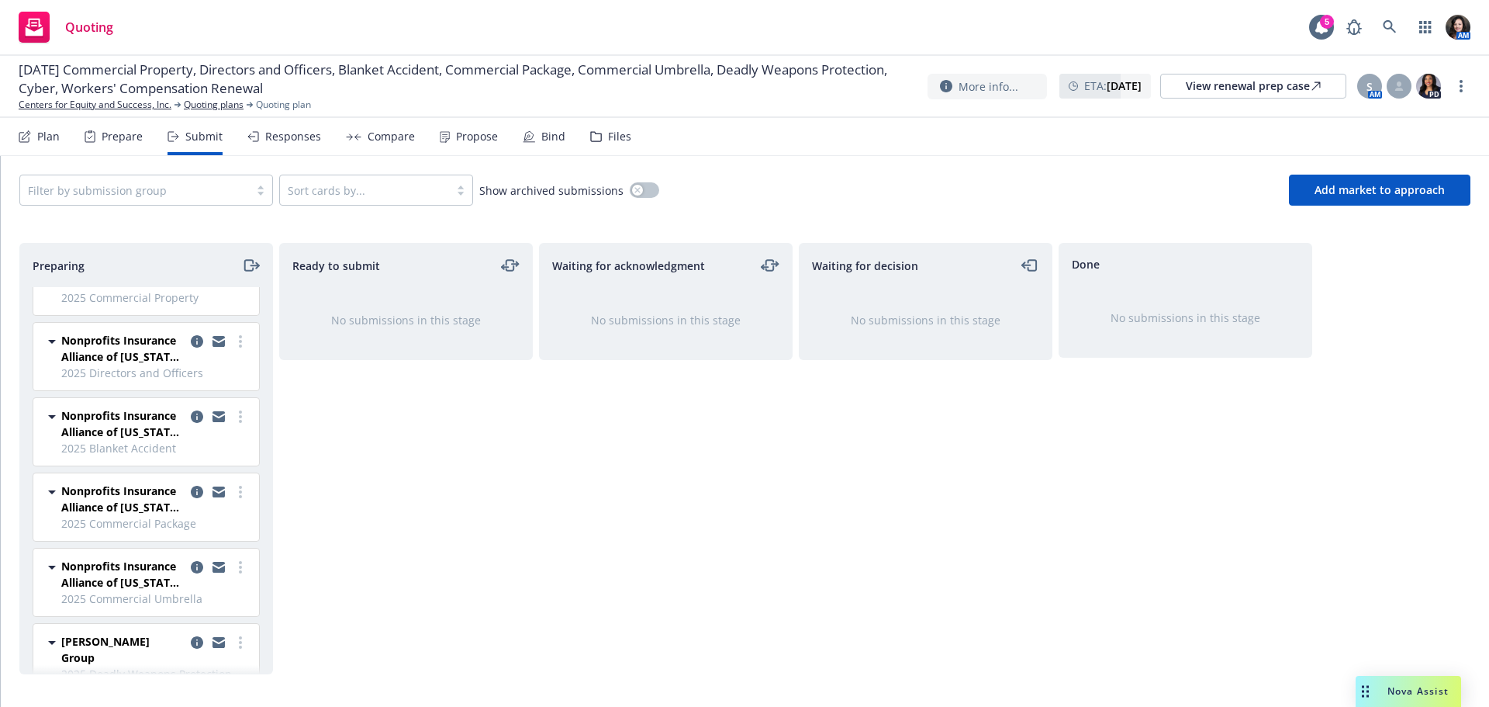
scroll to position [0, 0]
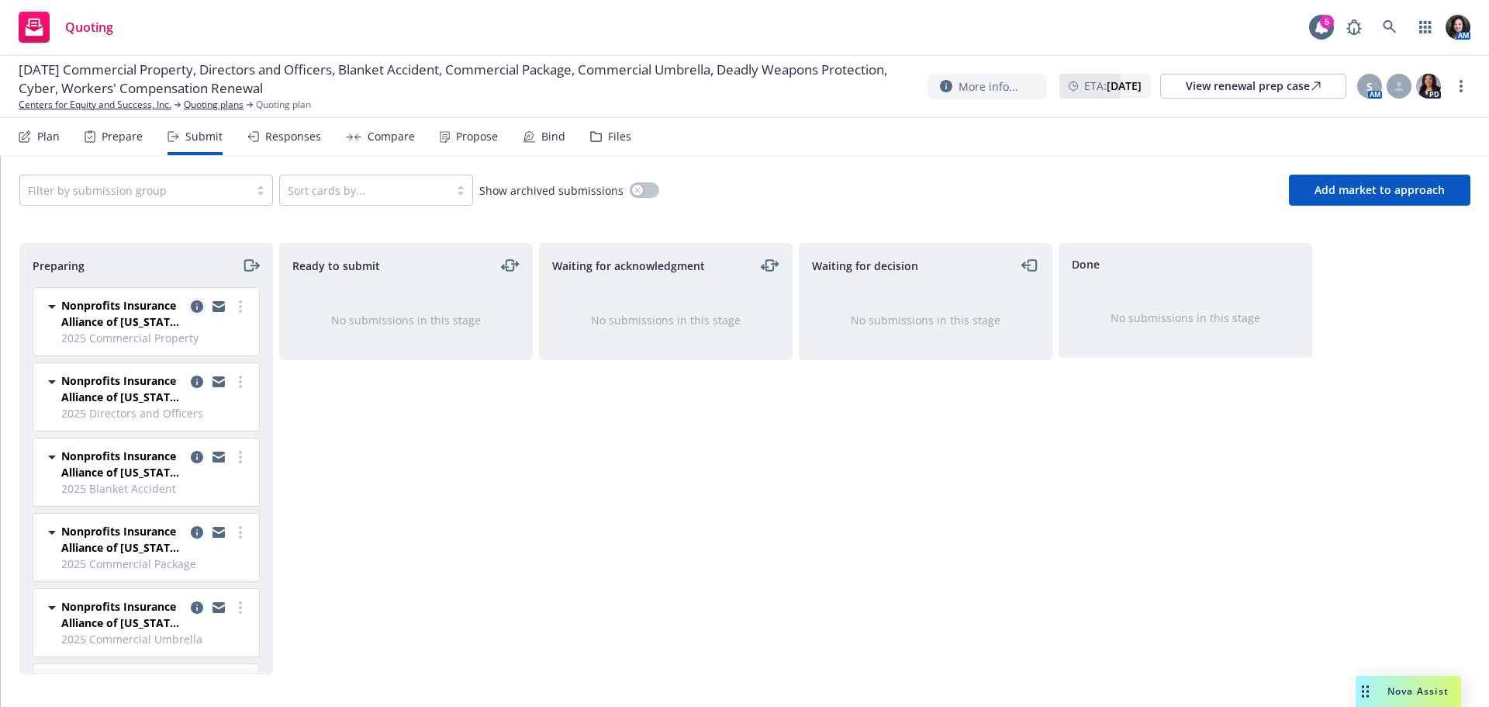
click at [191, 305] on icon "copy logging email" at bounding box center [197, 306] width 12 height 12
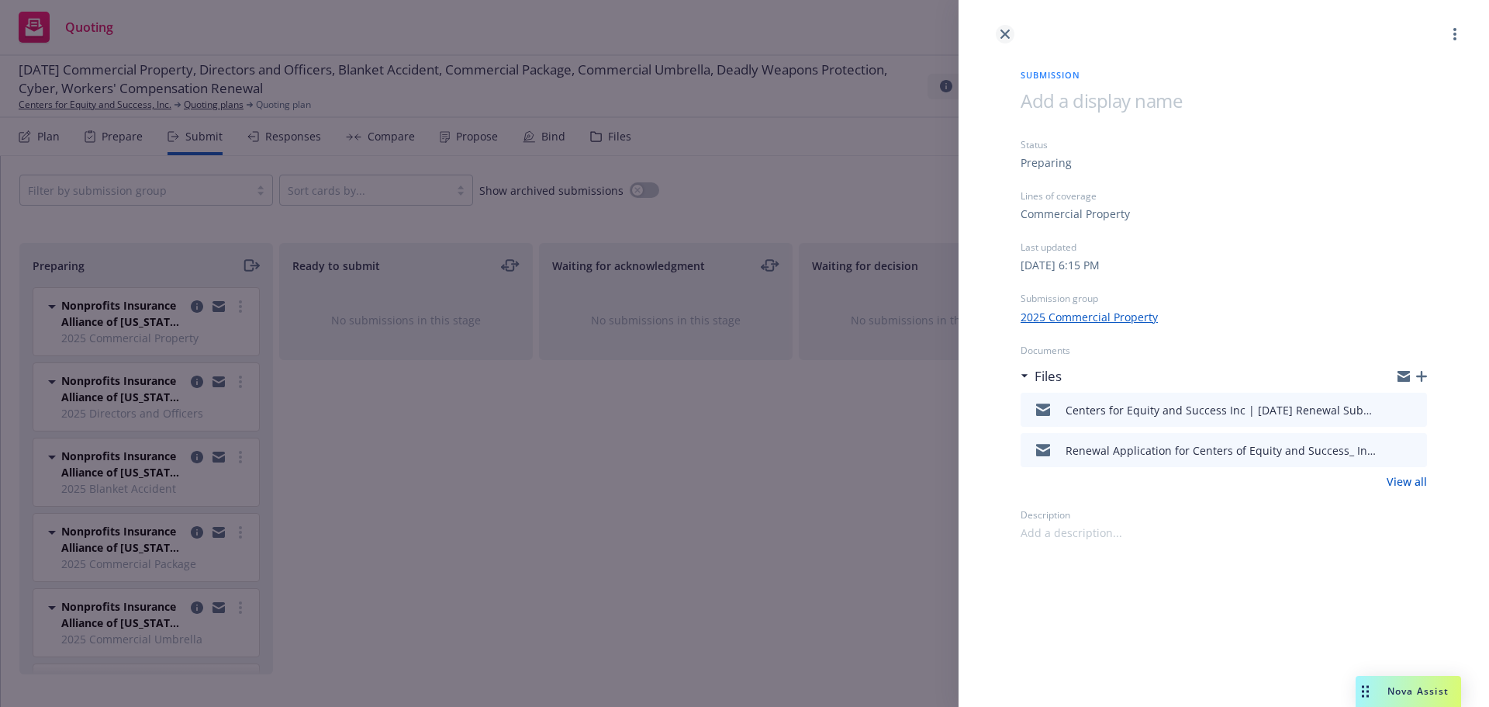
click at [1001, 26] on div at bounding box center [1224, 21] width 530 height 43
click at [1010, 28] on link "close" at bounding box center [1005, 34] width 19 height 19
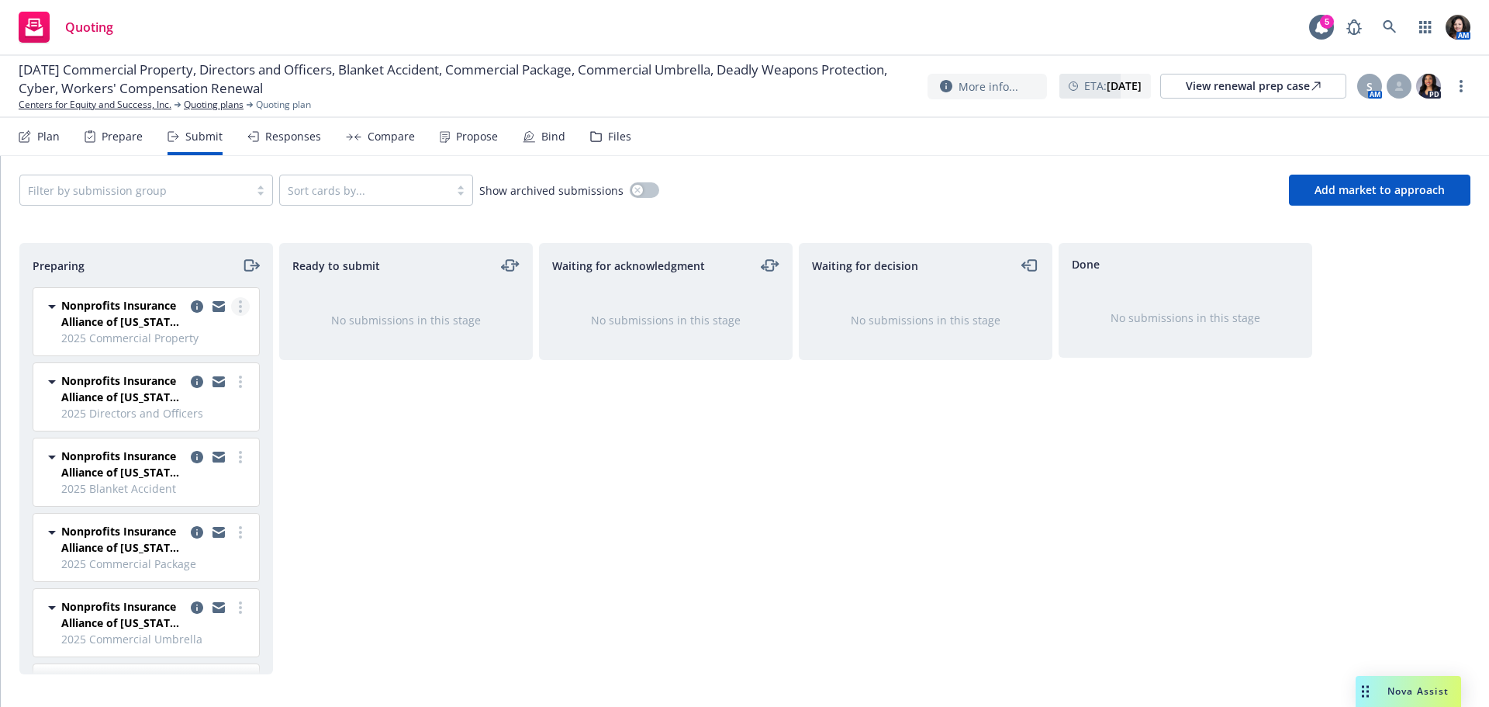
click at [235, 301] on link "more" at bounding box center [240, 306] width 19 height 19
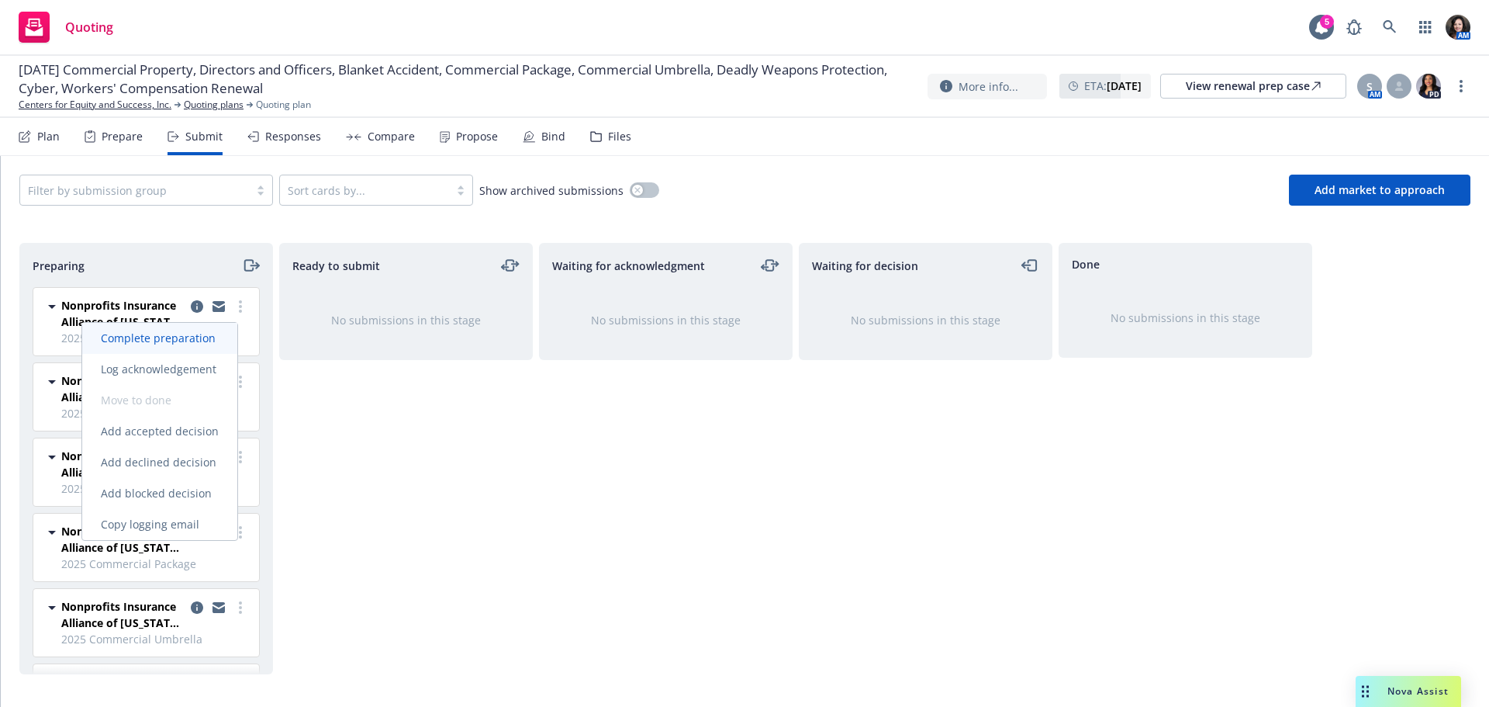
click at [211, 330] on span "Complete preparation" at bounding box center [158, 337] width 152 height 15
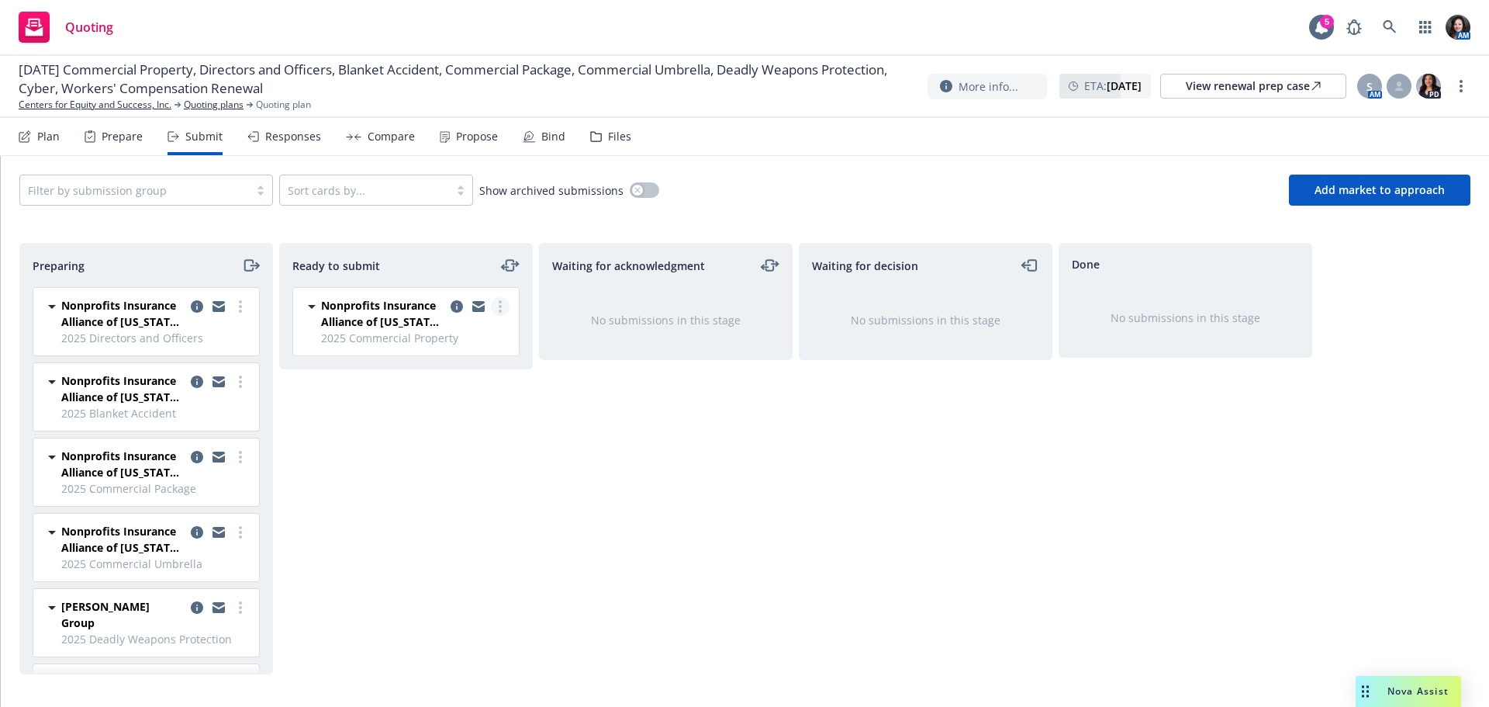
click at [499, 308] on icon "more" at bounding box center [500, 306] width 3 height 12
click at [492, 333] on span "Submit to underwriter" at bounding box center [431, 337] width 154 height 15
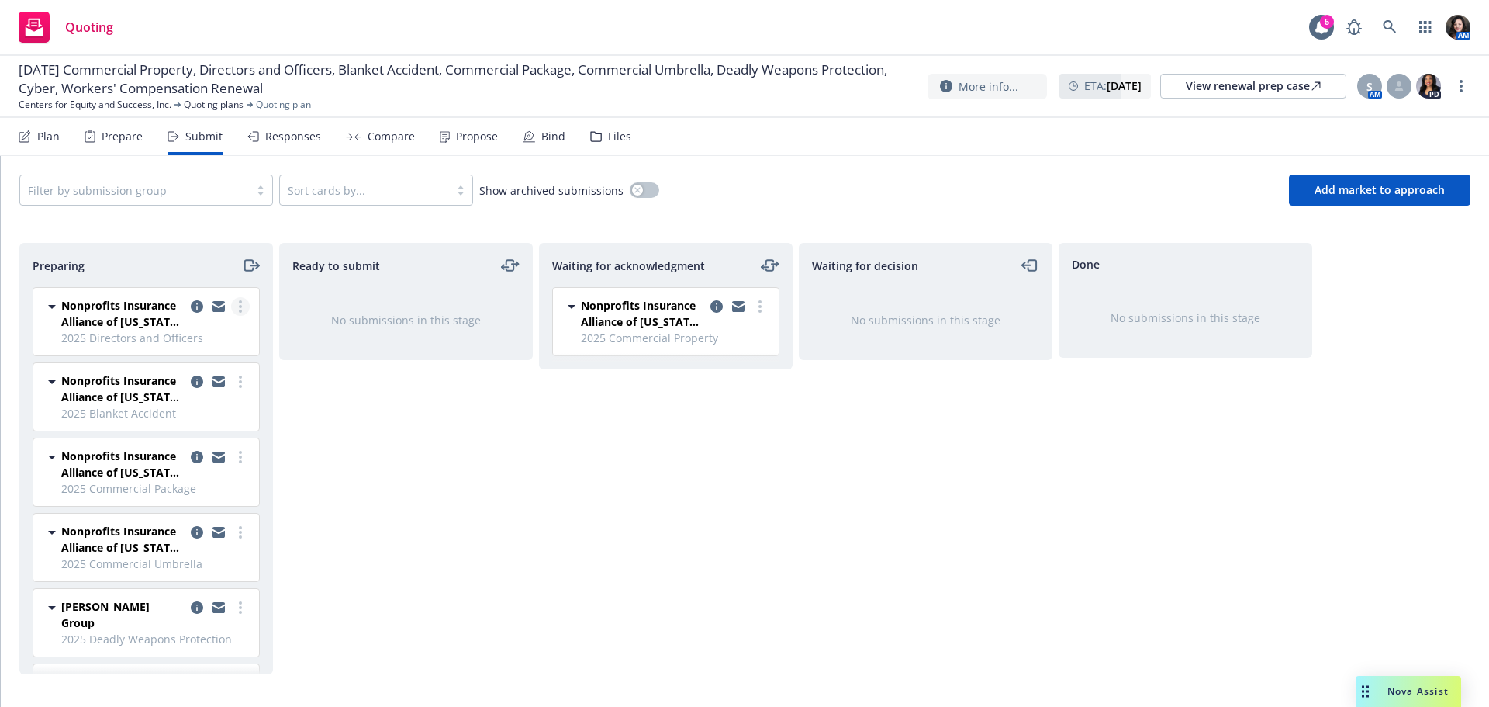
click at [231, 311] on link "more" at bounding box center [240, 306] width 19 height 19
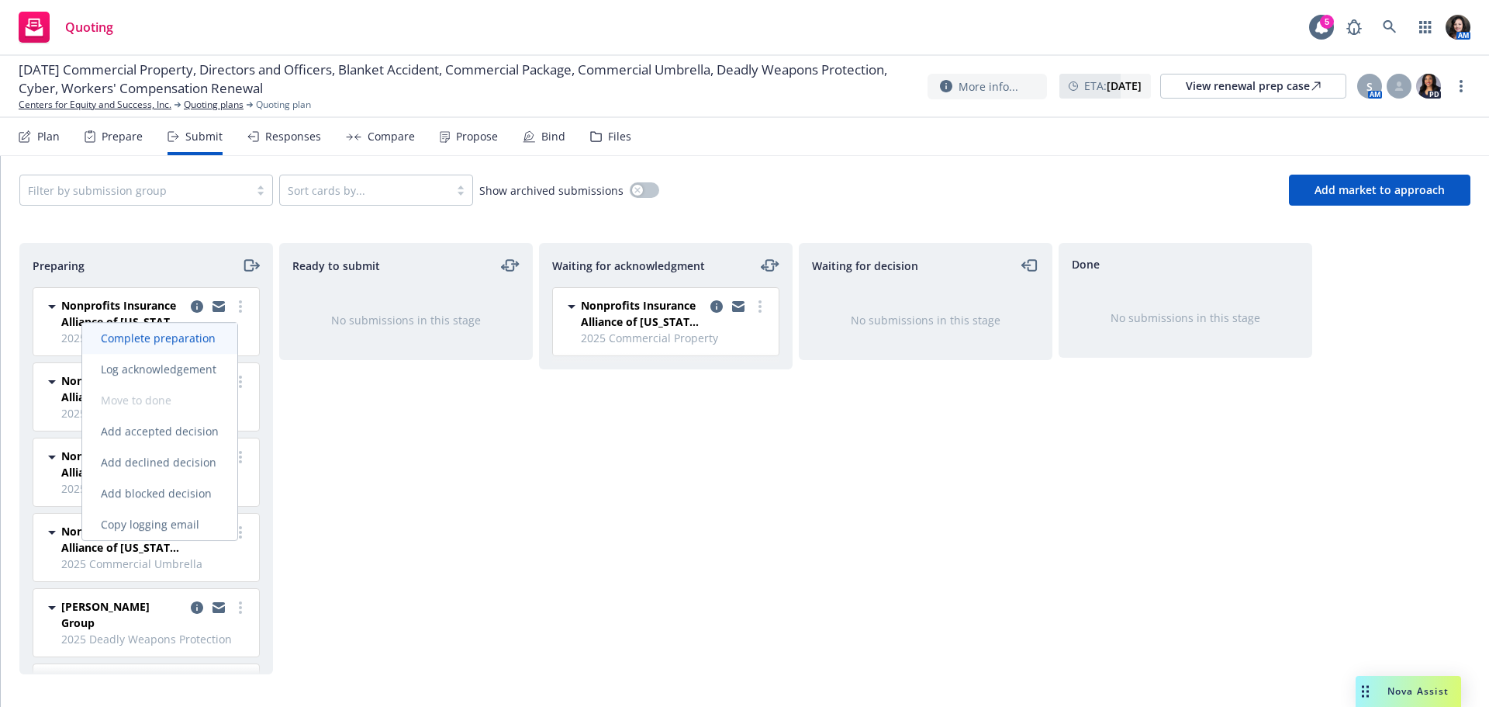
click at [226, 328] on link "Complete preparation" at bounding box center [159, 338] width 155 height 31
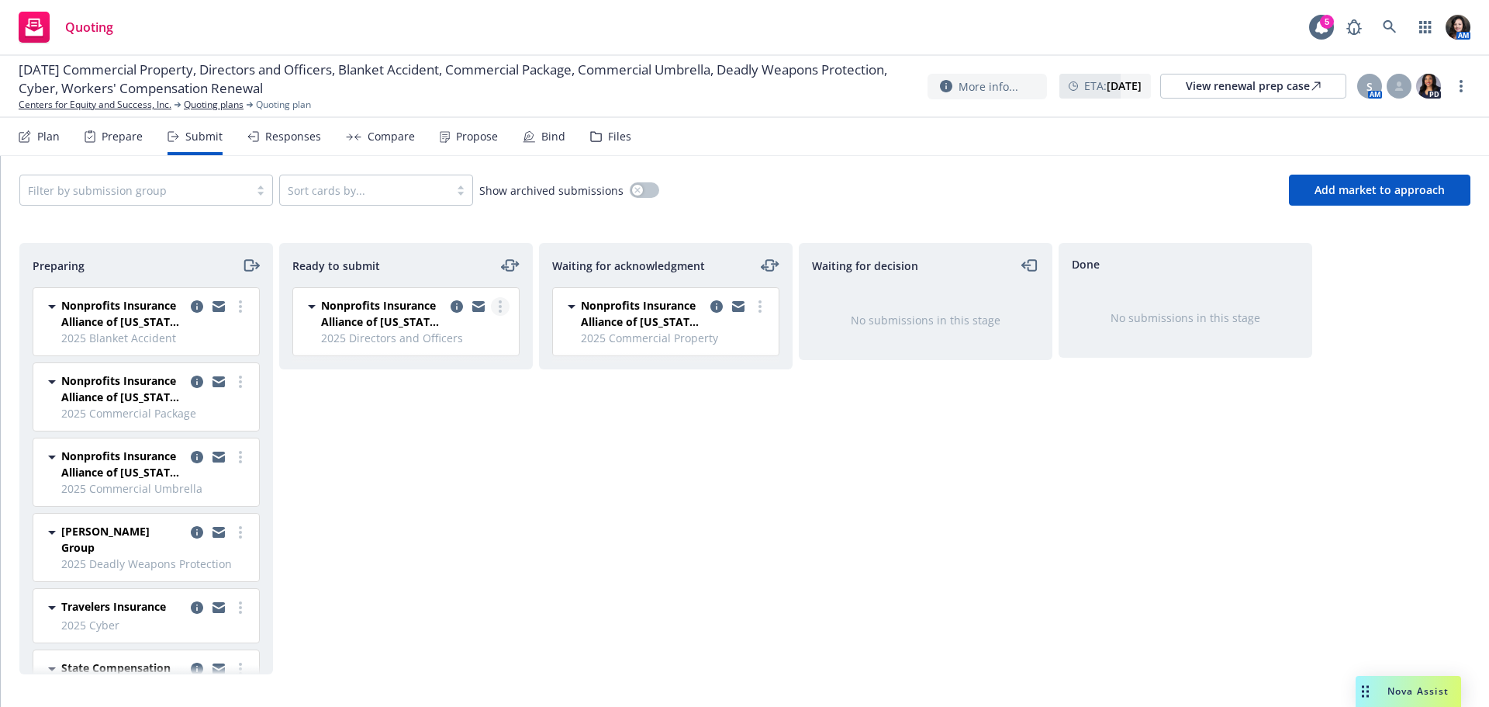
click at [506, 311] on link "more" at bounding box center [500, 306] width 19 height 19
click at [495, 325] on link "Submit to underwriter" at bounding box center [431, 338] width 155 height 31
click at [232, 311] on link "more" at bounding box center [240, 306] width 19 height 19
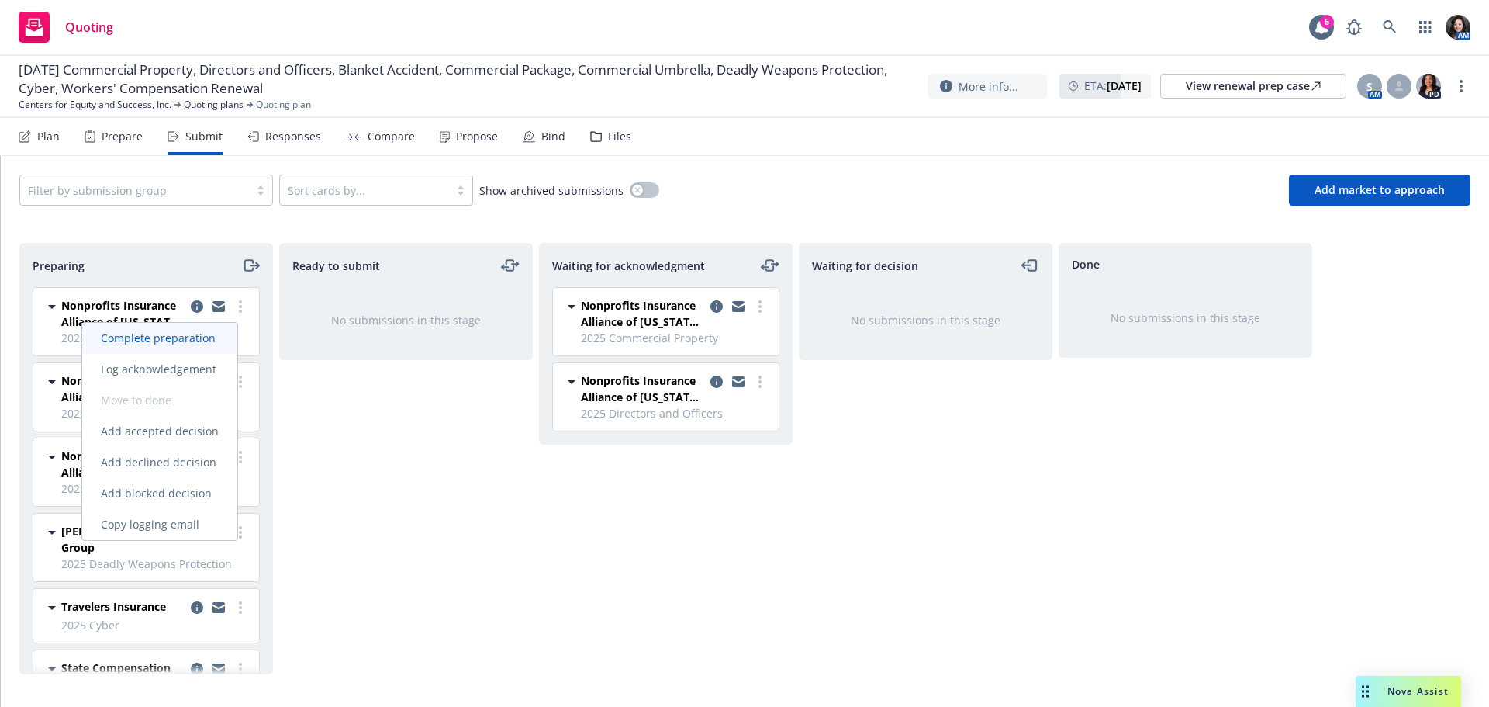
click at [223, 333] on span "Complete preparation" at bounding box center [158, 337] width 152 height 15
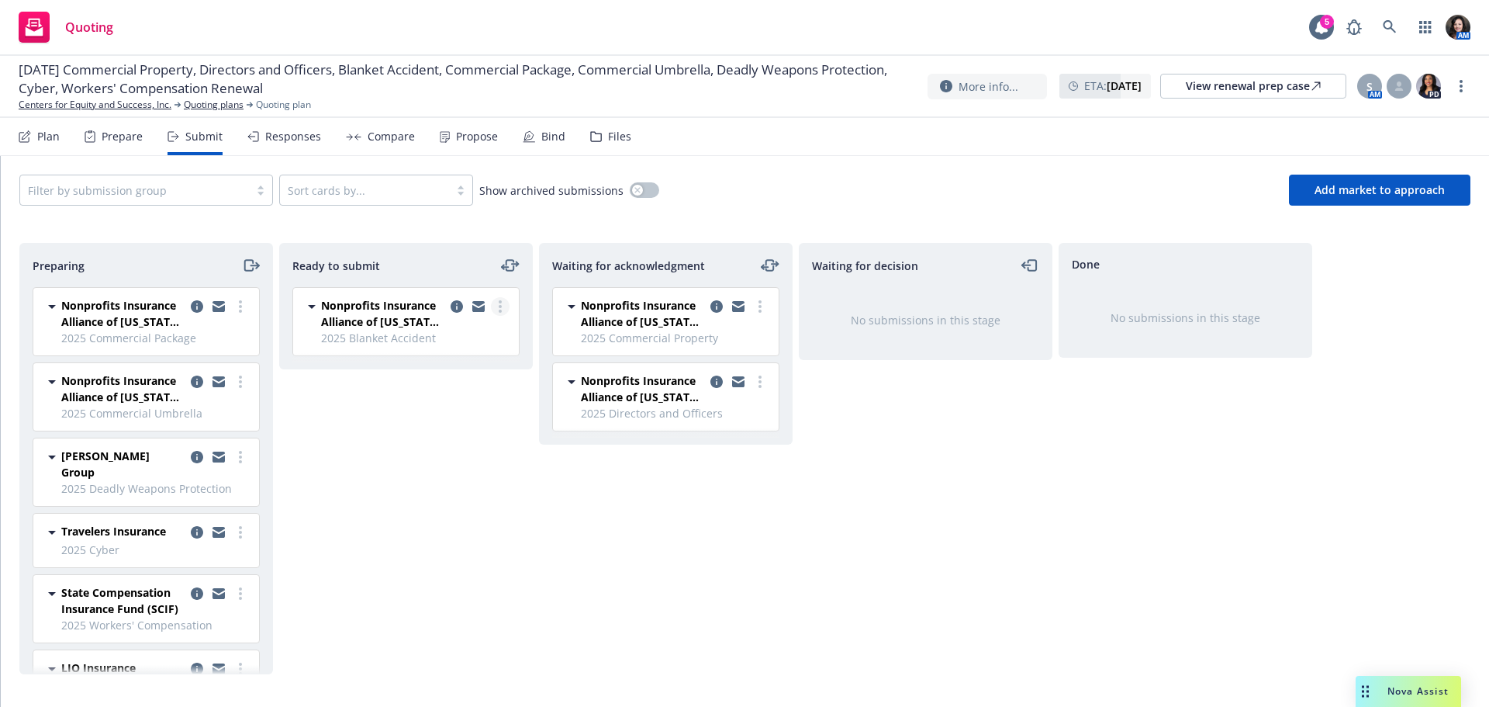
click at [498, 310] on link "more" at bounding box center [500, 306] width 19 height 19
click at [492, 329] on link "Submit to underwriter" at bounding box center [431, 338] width 155 height 31
click at [239, 304] on icon "more" at bounding box center [240, 306] width 3 height 12
click at [228, 319] on body "Quoting 5 AM [DATE] Commercial Property, Directors and Officers, Blanket Accide…" at bounding box center [744, 353] width 1489 height 707
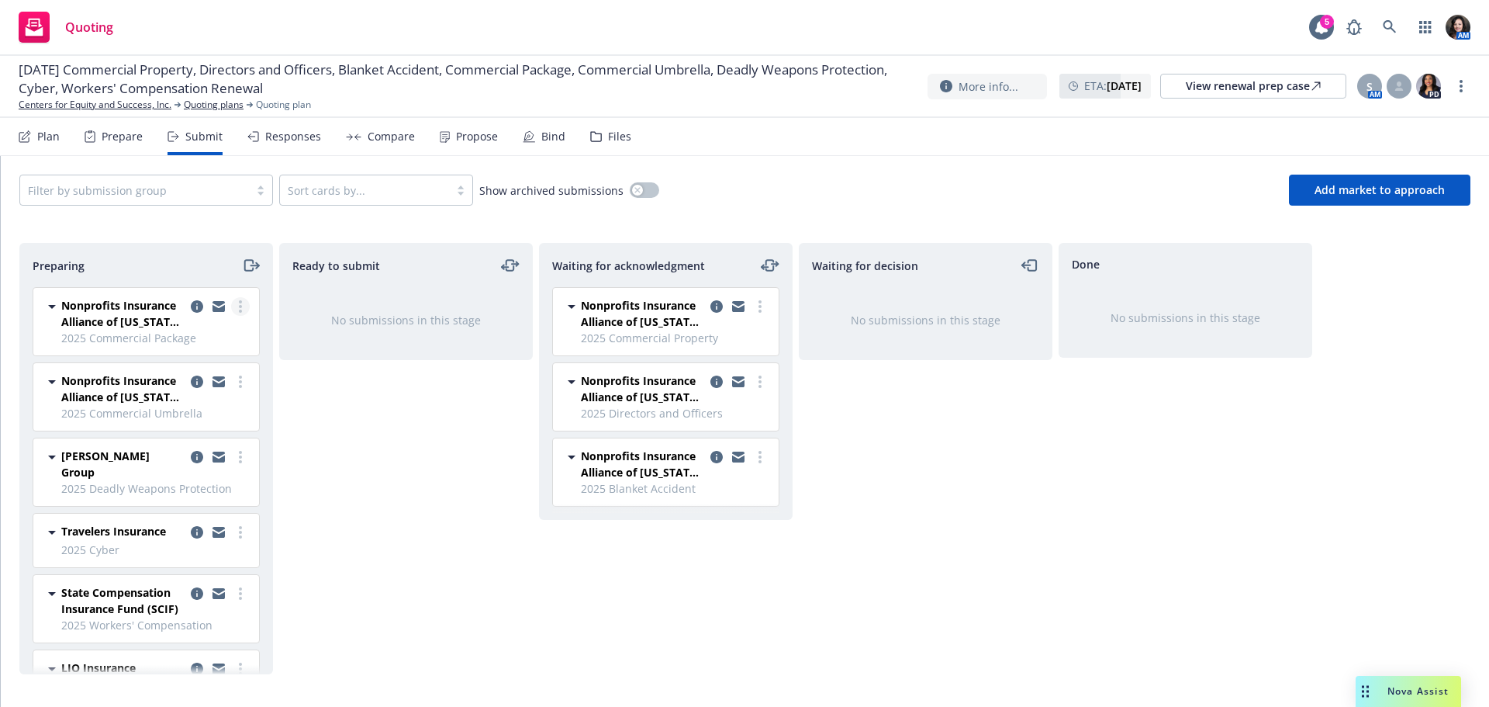
drag, startPoint x: 237, startPoint y: 307, endPoint x: 229, endPoint y: 314, distance: 10.4
click at [237, 306] on link "more" at bounding box center [240, 306] width 19 height 19
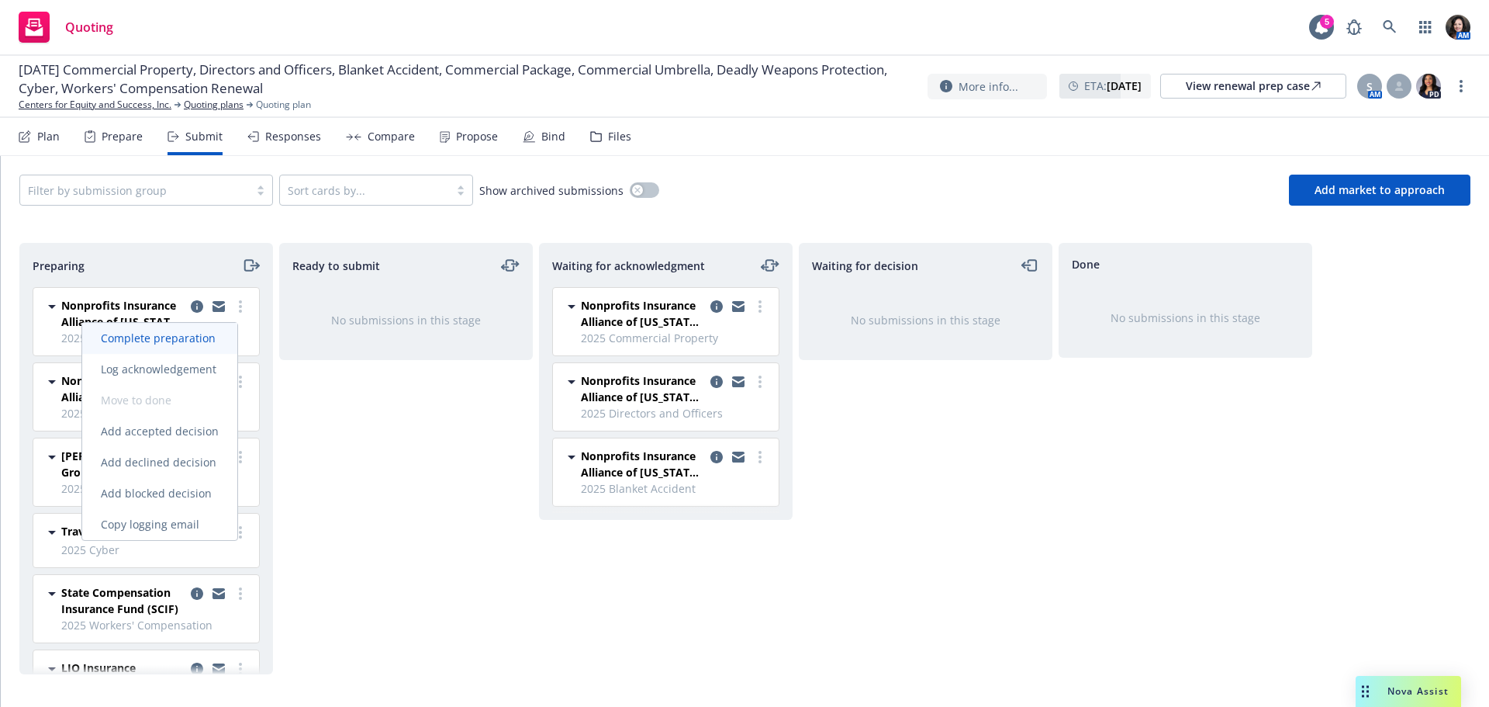
click at [220, 326] on link "Complete preparation" at bounding box center [159, 338] width 155 height 31
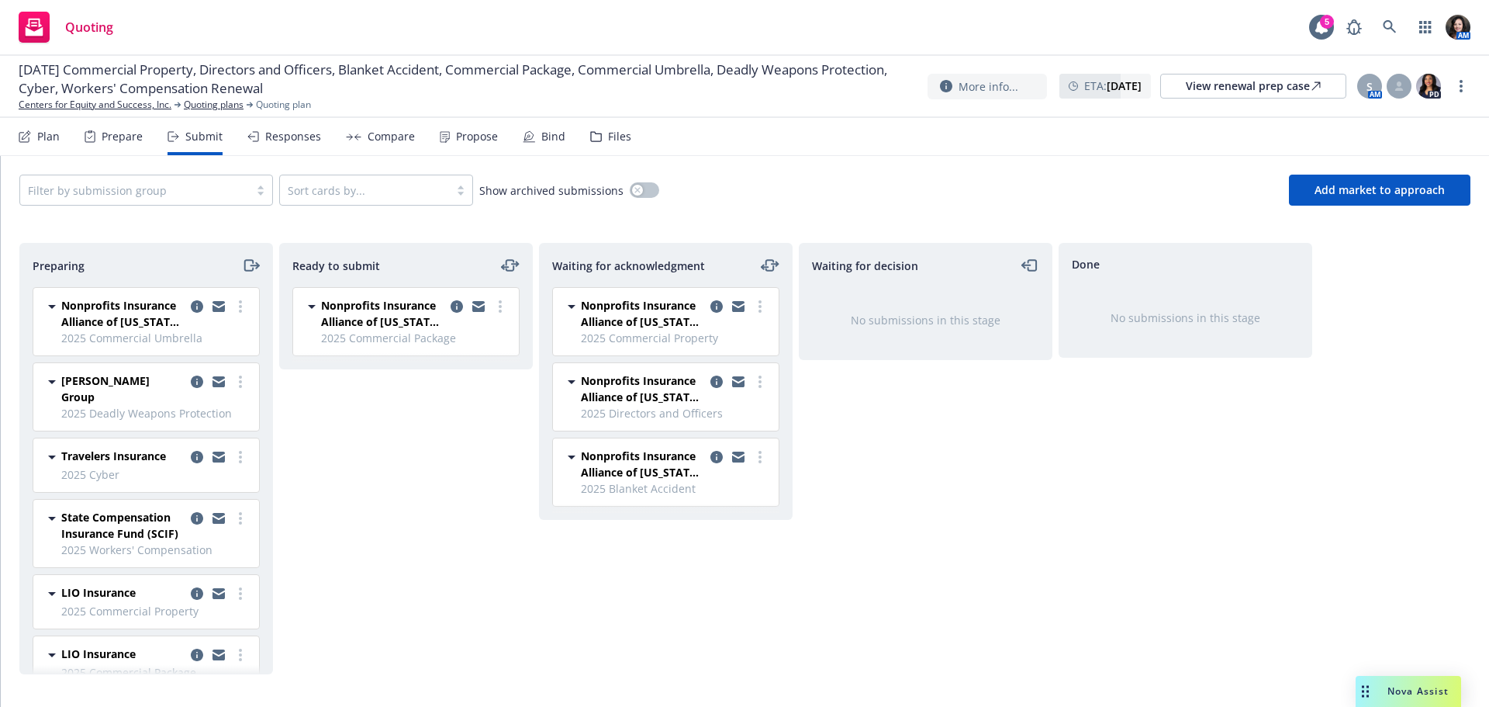
click at [505, 312] on link "more" at bounding box center [500, 306] width 19 height 19
click at [487, 331] on span "Submit to underwriter" at bounding box center [431, 338] width 154 height 15
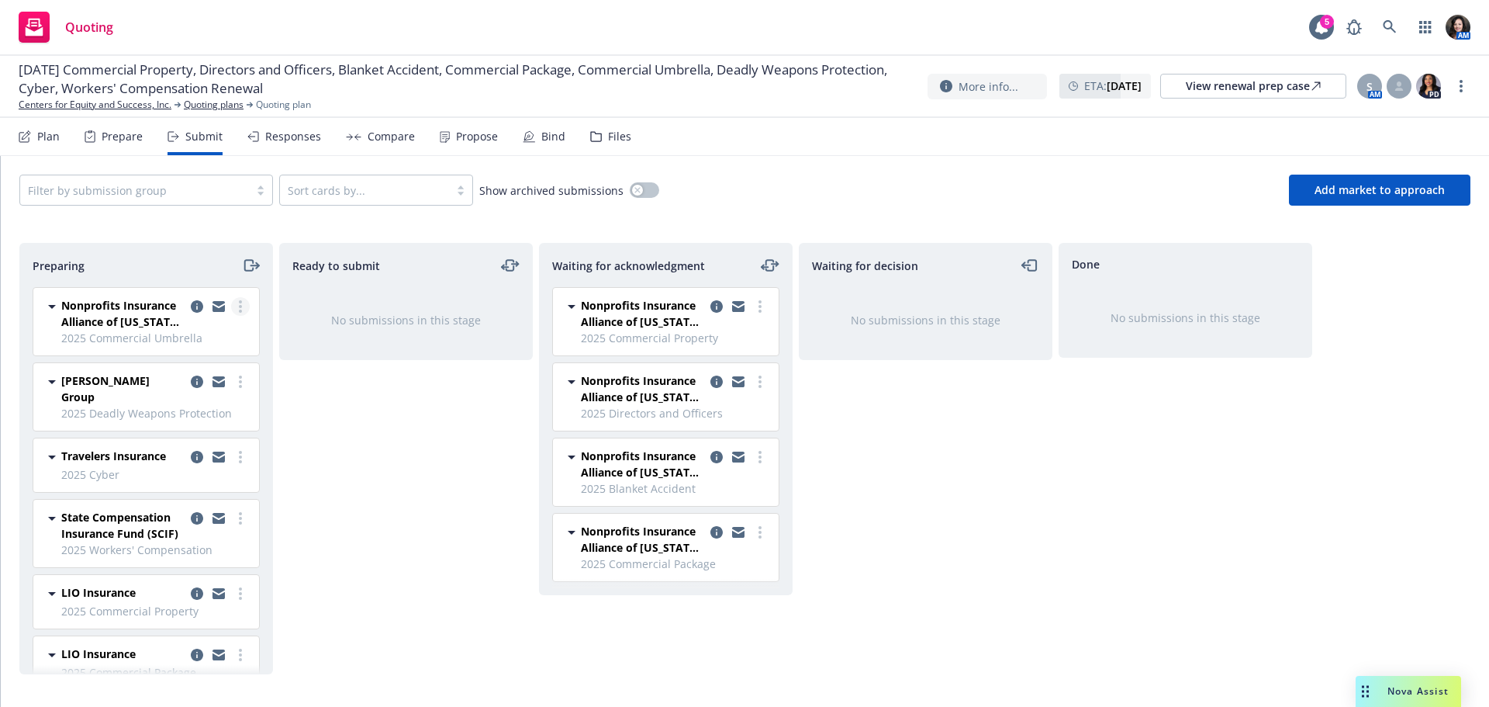
click at [231, 311] on link "more" at bounding box center [240, 306] width 19 height 19
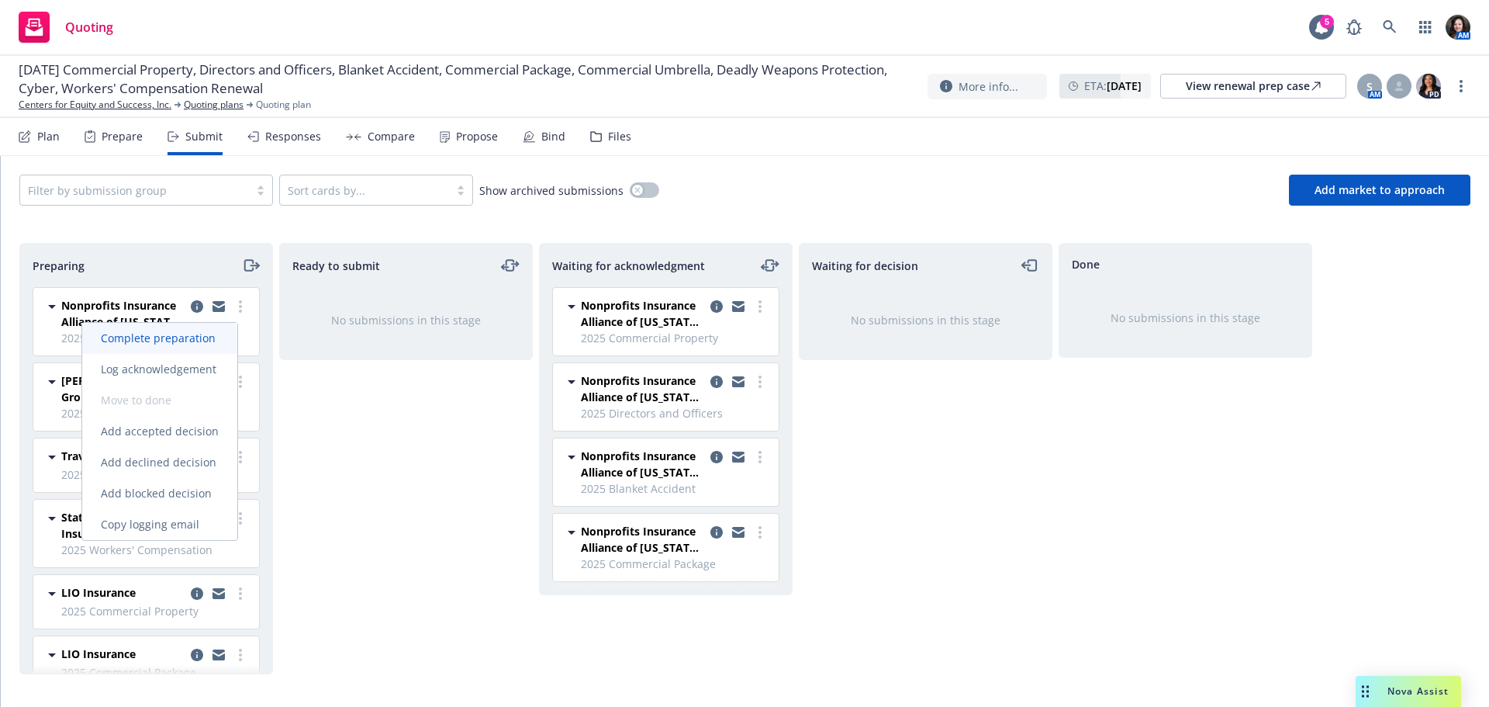
click at [219, 335] on span "Complete preparation" at bounding box center [158, 337] width 152 height 15
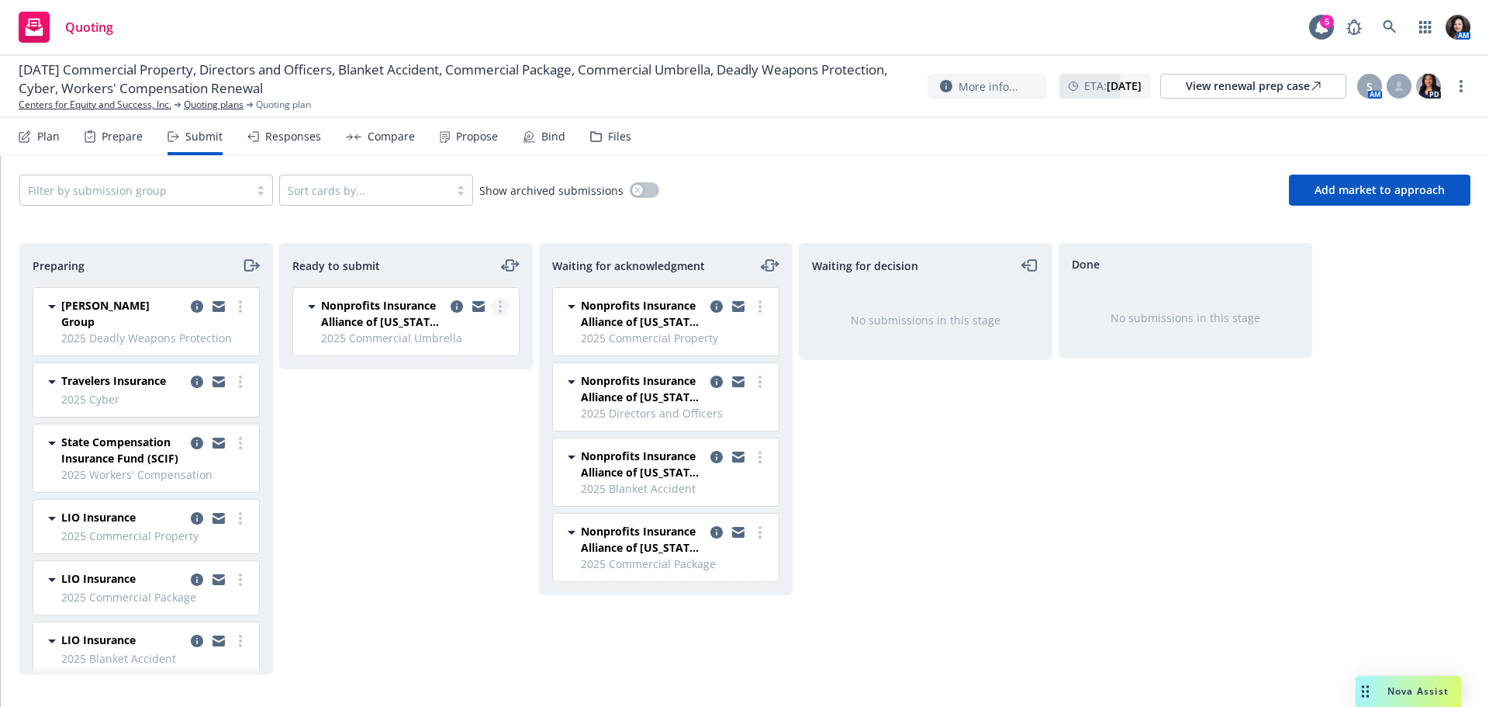
click at [504, 309] on link "more" at bounding box center [500, 306] width 19 height 19
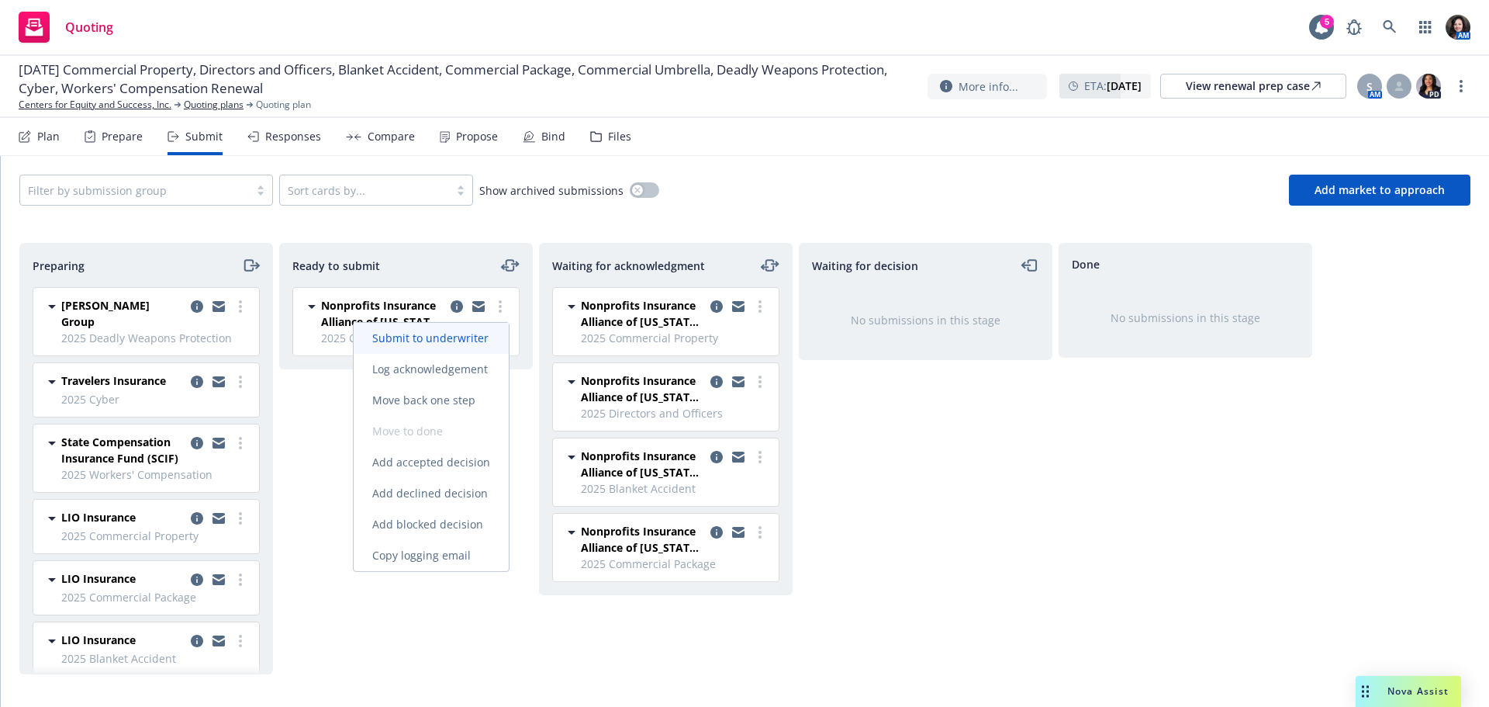
click at [490, 332] on span "Submit to underwriter" at bounding box center [431, 337] width 154 height 15
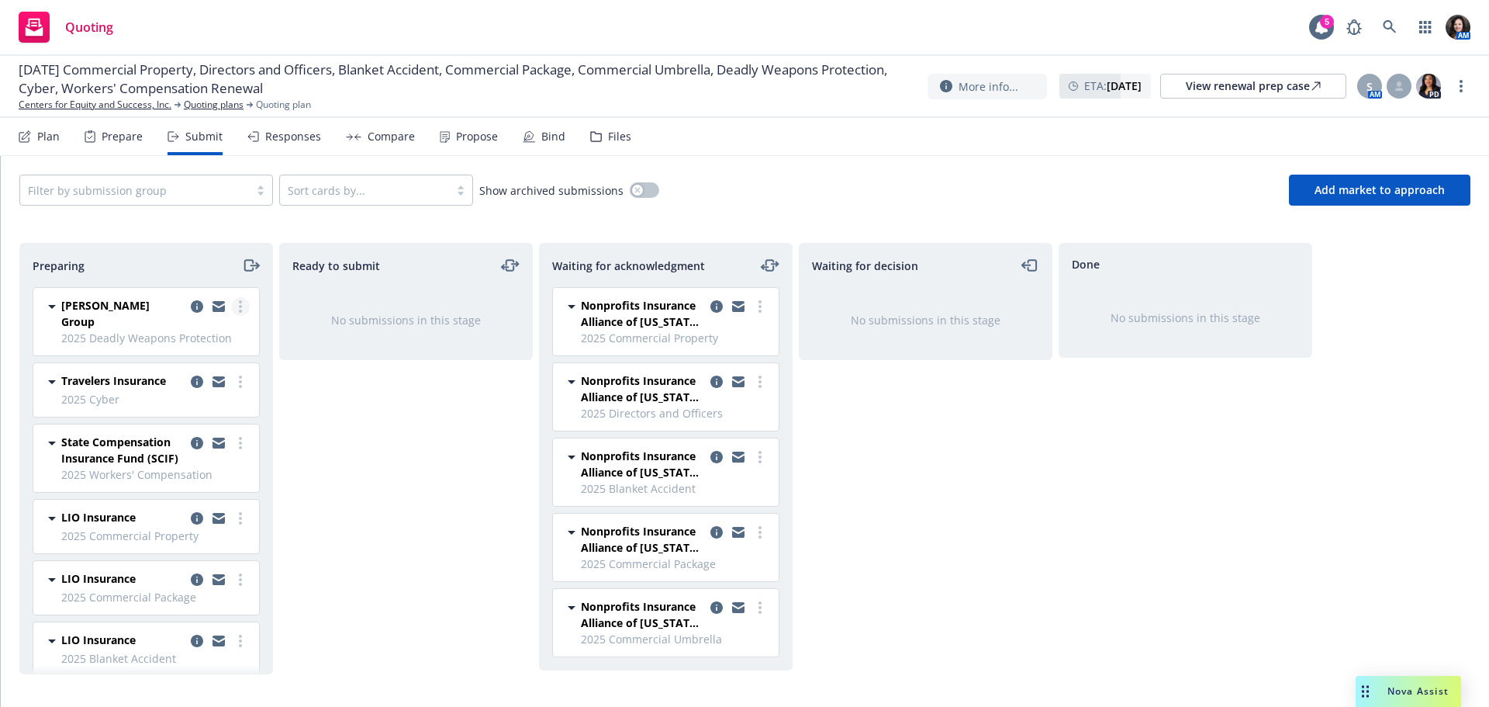
click at [239, 307] on circle "more" at bounding box center [240, 306] width 3 height 3
click at [218, 330] on span "Complete preparation" at bounding box center [158, 337] width 152 height 15
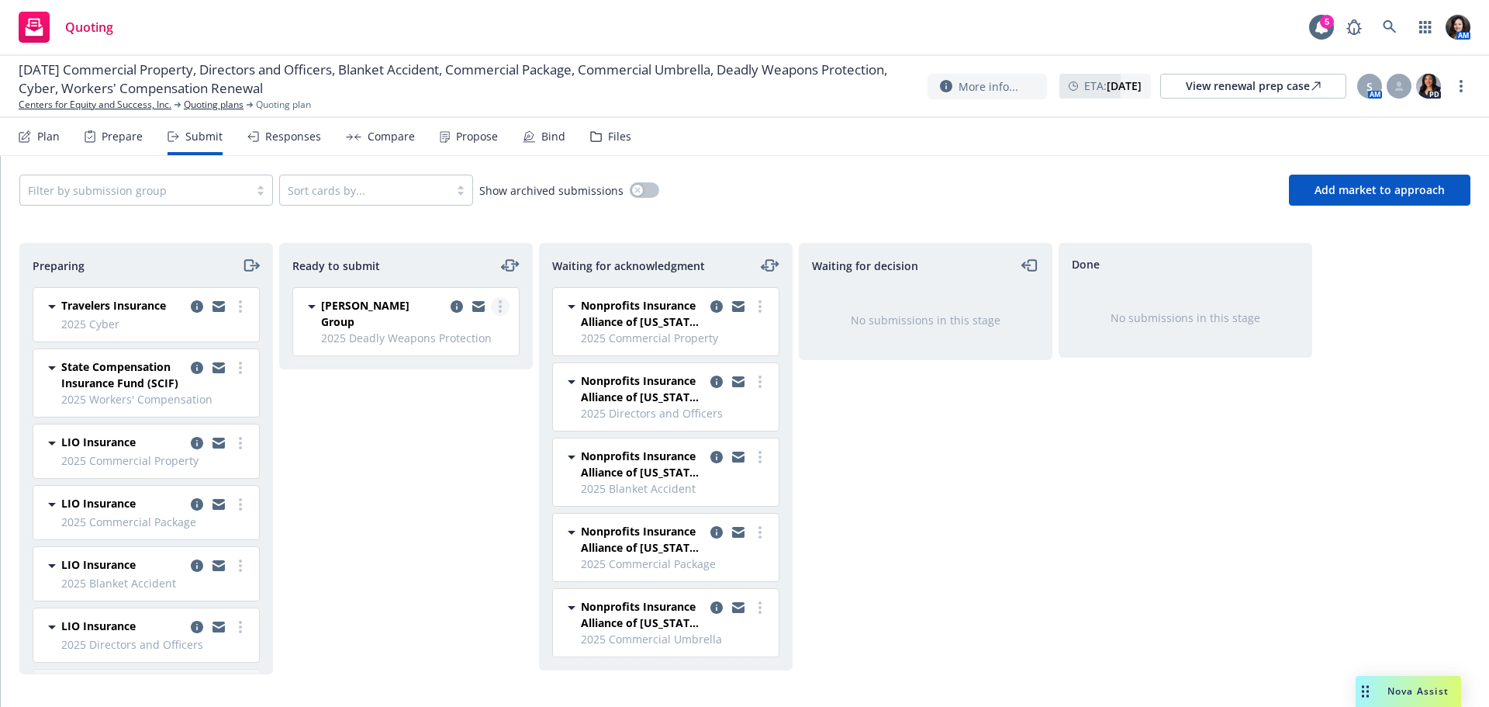
click at [496, 303] on link "more" at bounding box center [500, 306] width 19 height 19
click at [482, 333] on span "Submit to underwriter" at bounding box center [431, 337] width 154 height 15
click at [191, 443] on icon "copy logging email" at bounding box center [197, 443] width 12 height 12
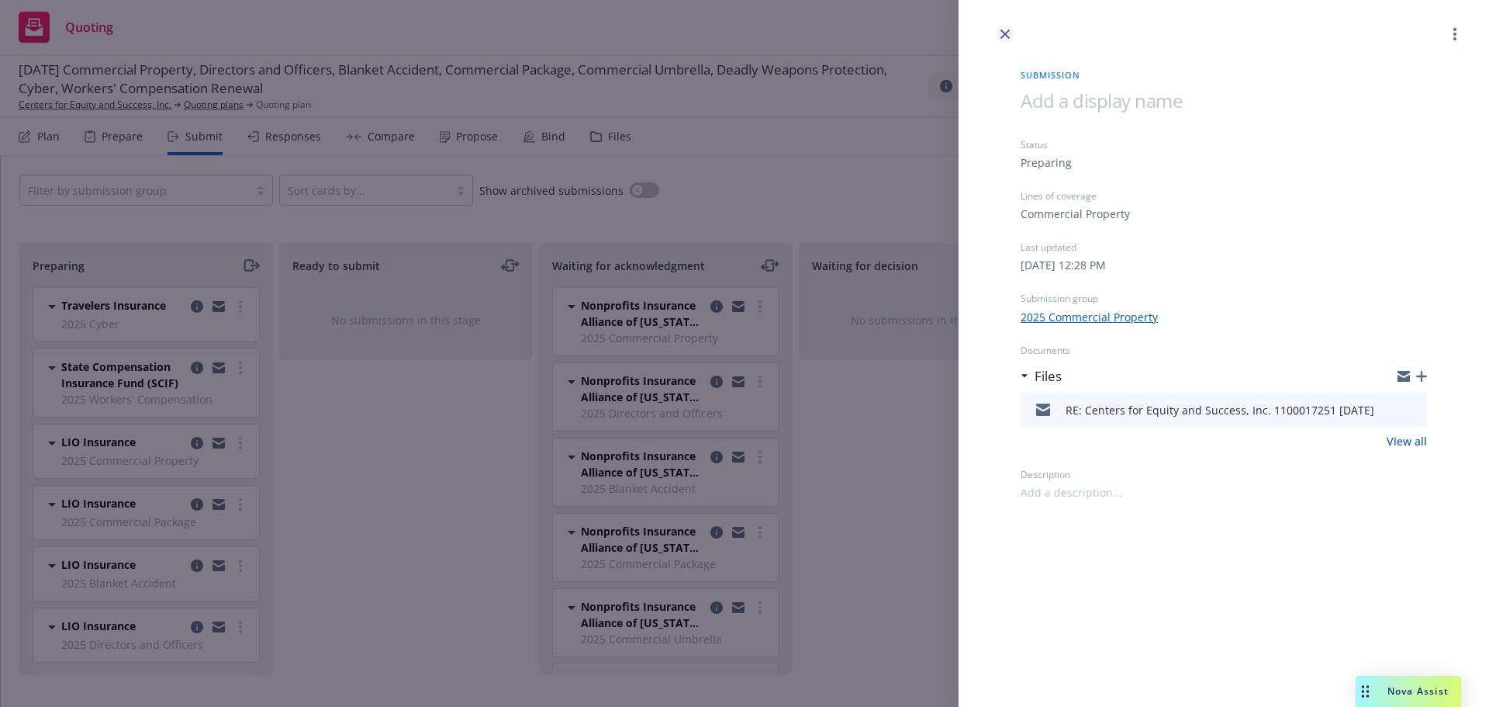
click at [1002, 36] on icon "close" at bounding box center [1004, 33] width 9 height 9
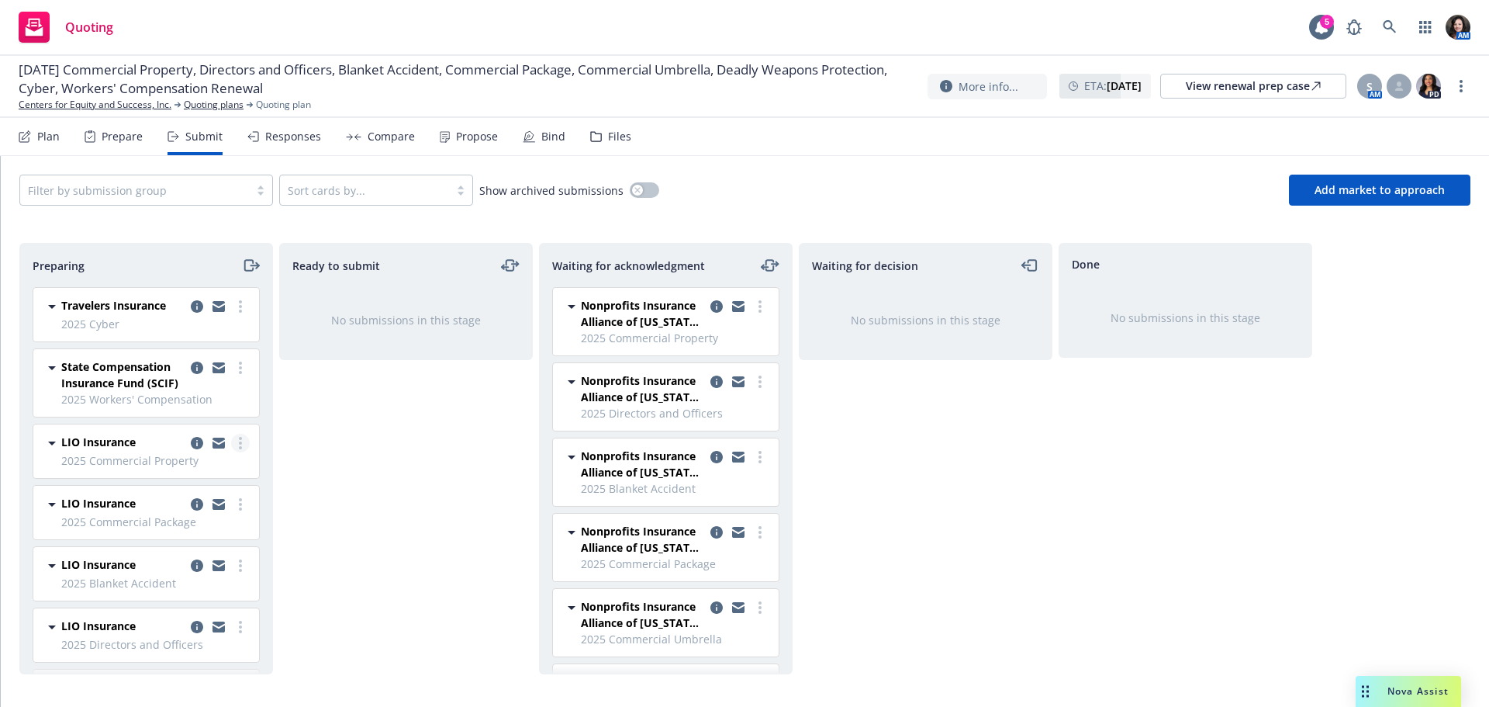
click at [231, 446] on link "more" at bounding box center [240, 443] width 19 height 19
click at [219, 465] on link "Complete preparation" at bounding box center [159, 474] width 155 height 31
click at [499, 307] on circle "more" at bounding box center [500, 306] width 3 height 3
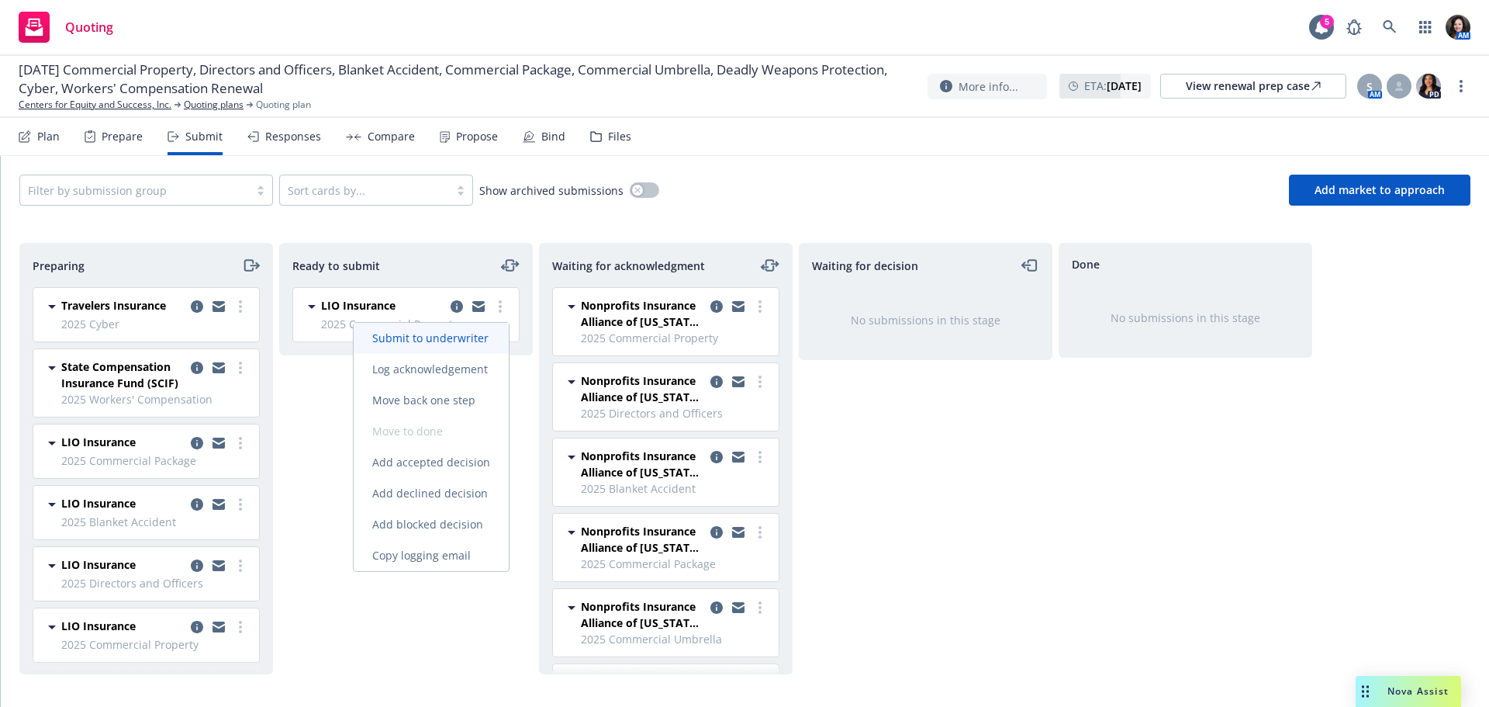
click at [488, 332] on span "Submit to underwriter" at bounding box center [431, 337] width 154 height 15
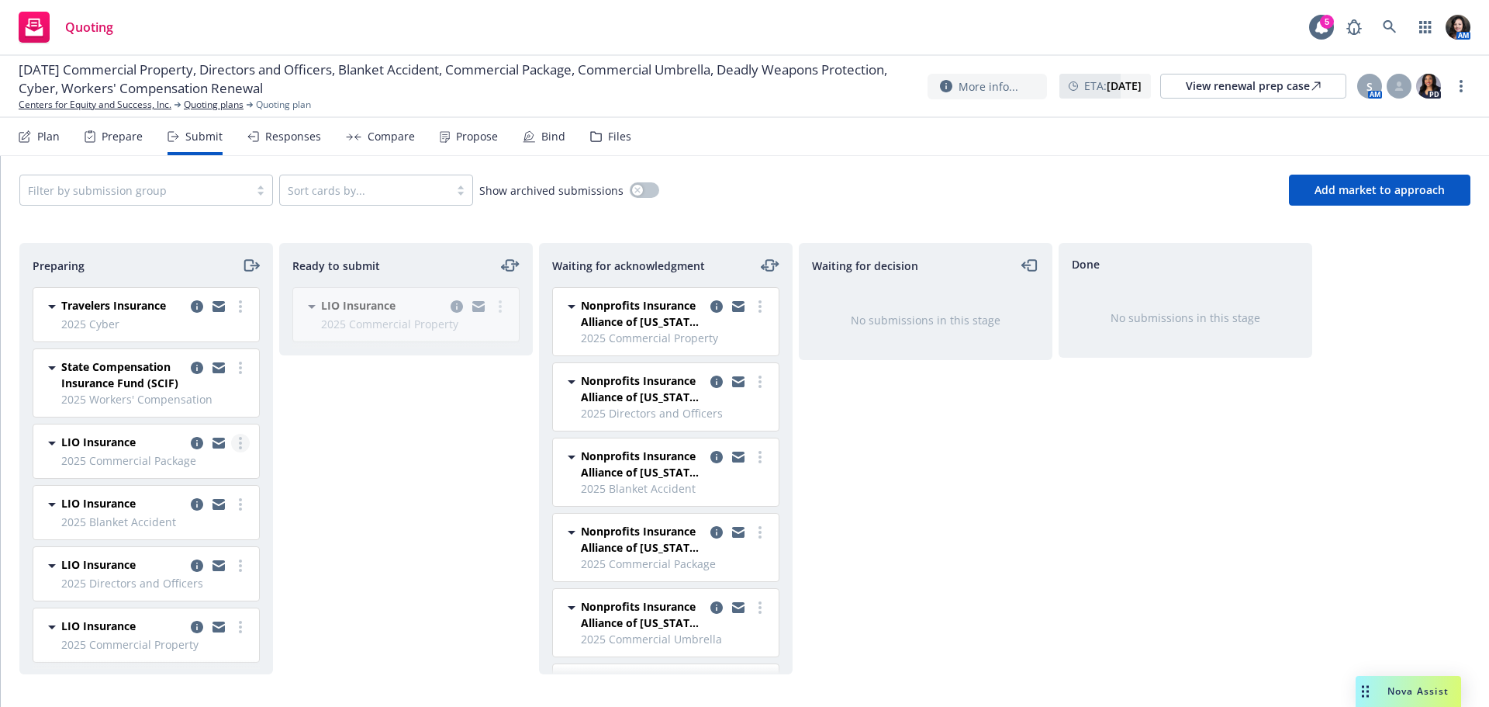
click at [231, 445] on link "more" at bounding box center [240, 443] width 19 height 19
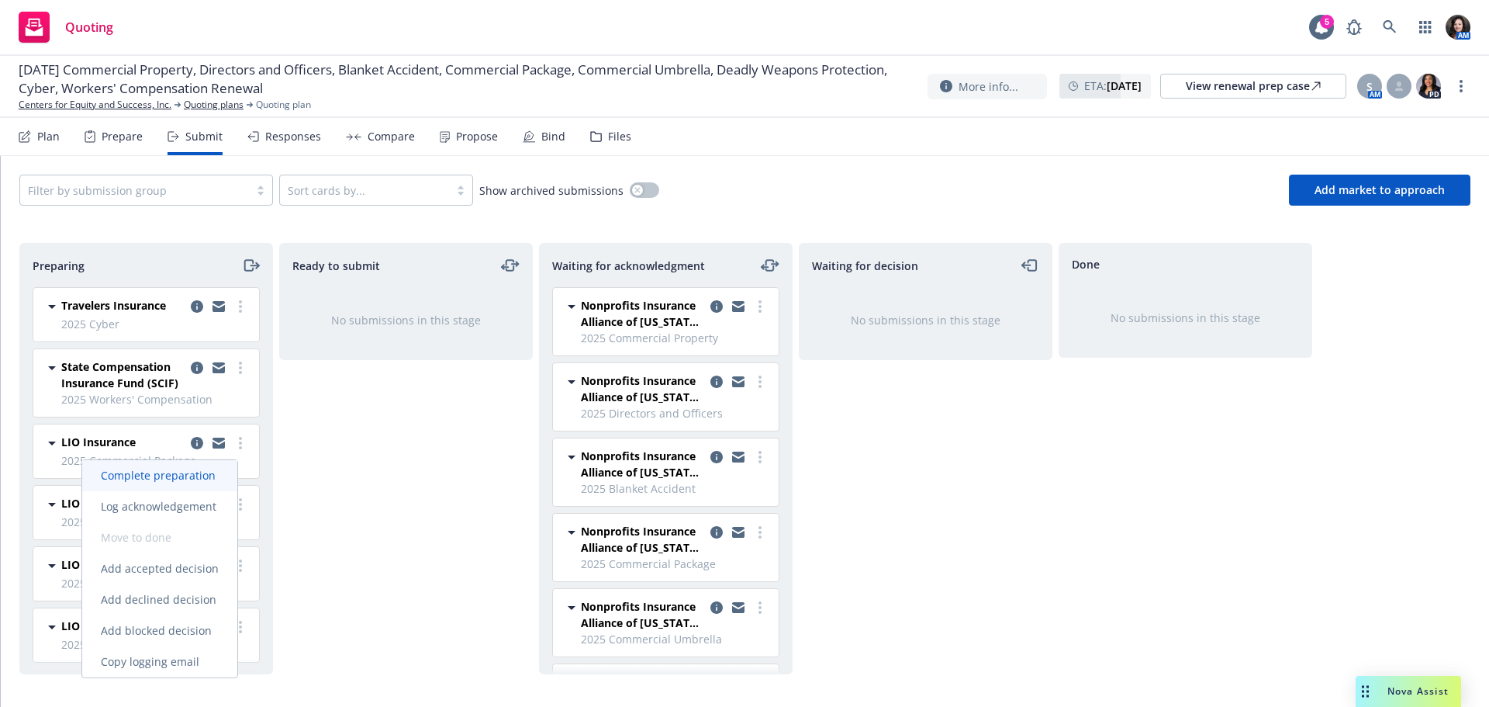
click at [219, 468] on span "Complete preparation" at bounding box center [158, 475] width 152 height 15
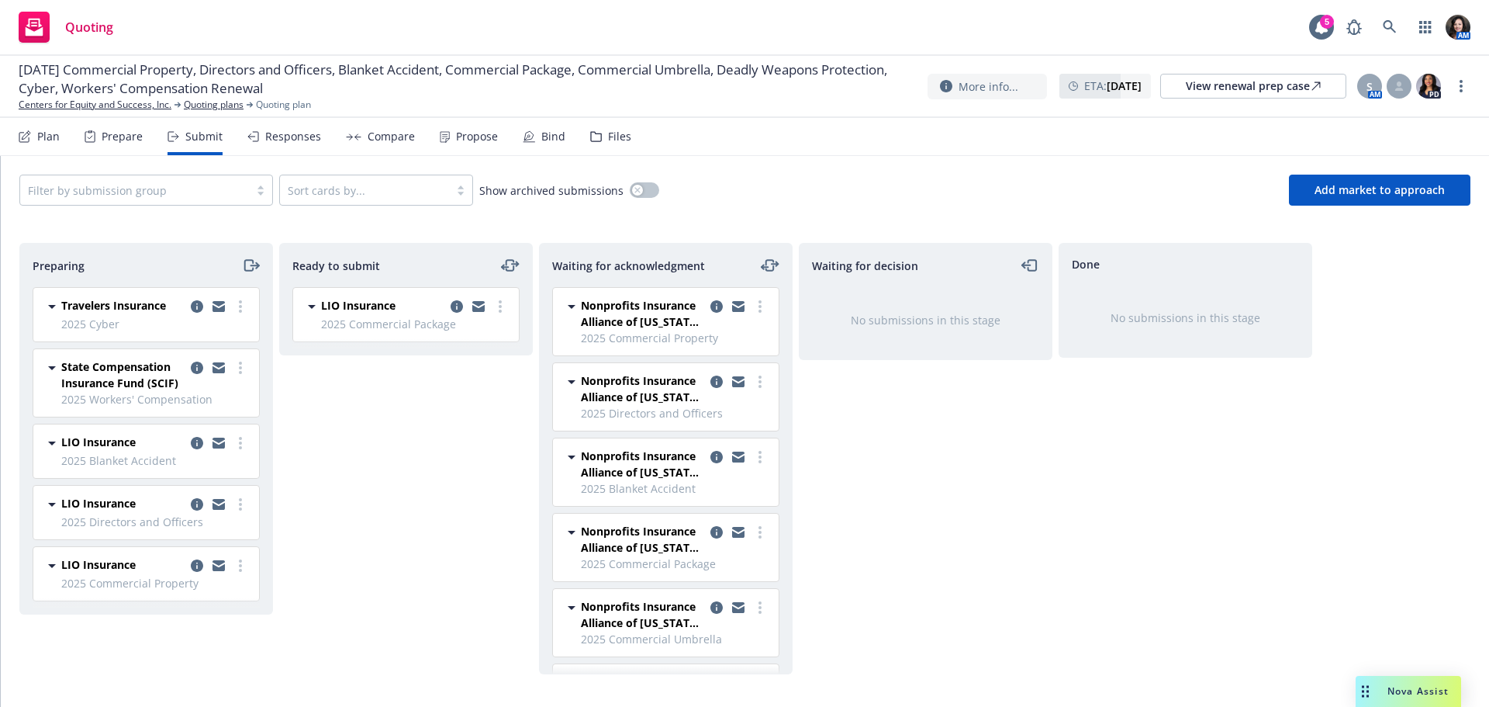
click at [501, 307] on circle "more" at bounding box center [500, 306] width 3 height 3
click at [499, 327] on link "Submit to underwriter" at bounding box center [431, 338] width 155 height 31
click at [243, 447] on link "more" at bounding box center [240, 443] width 19 height 19
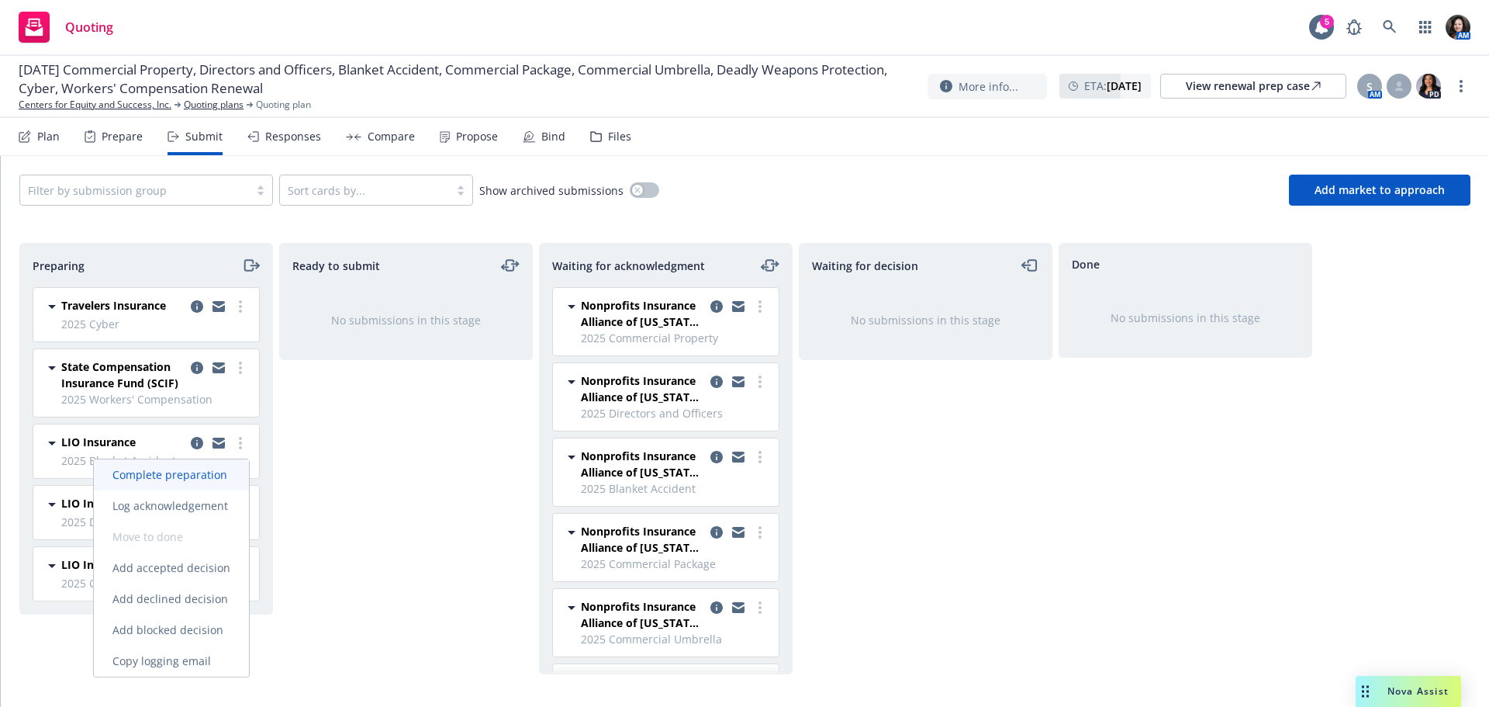
click at [227, 475] on span "Complete preparation" at bounding box center [170, 474] width 152 height 15
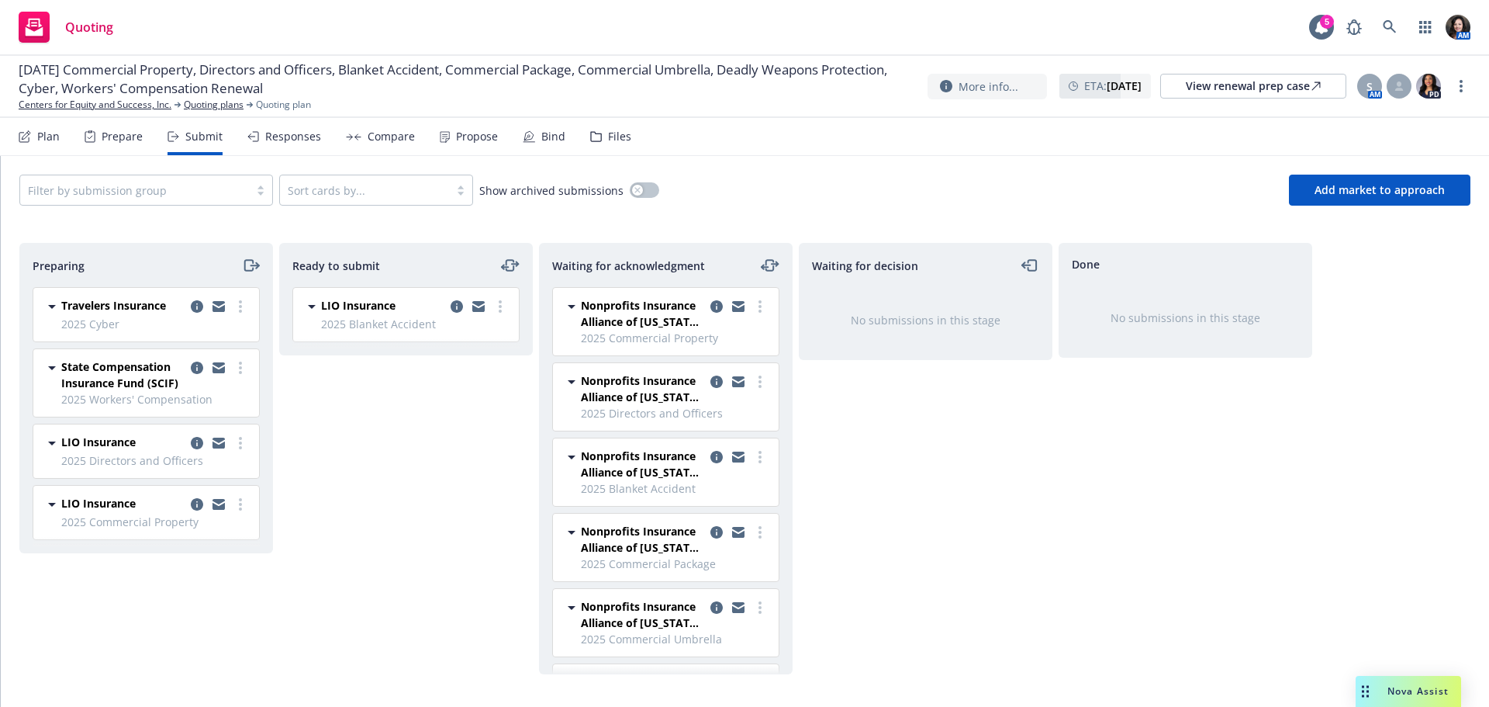
click at [507, 313] on div at bounding box center [478, 306] width 62 height 19
click at [503, 309] on link "more" at bounding box center [500, 306] width 19 height 19
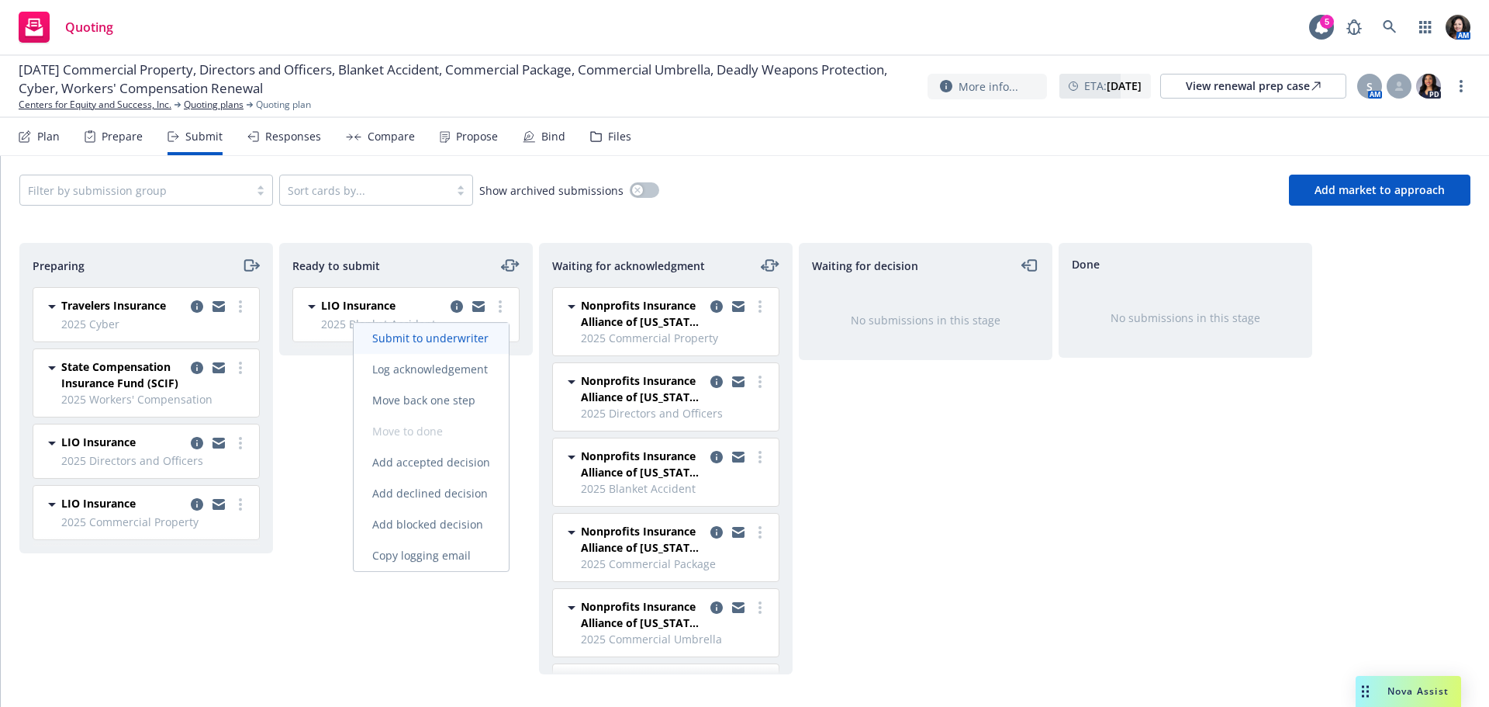
click at [492, 336] on span "Submit to underwriter" at bounding box center [431, 337] width 154 height 15
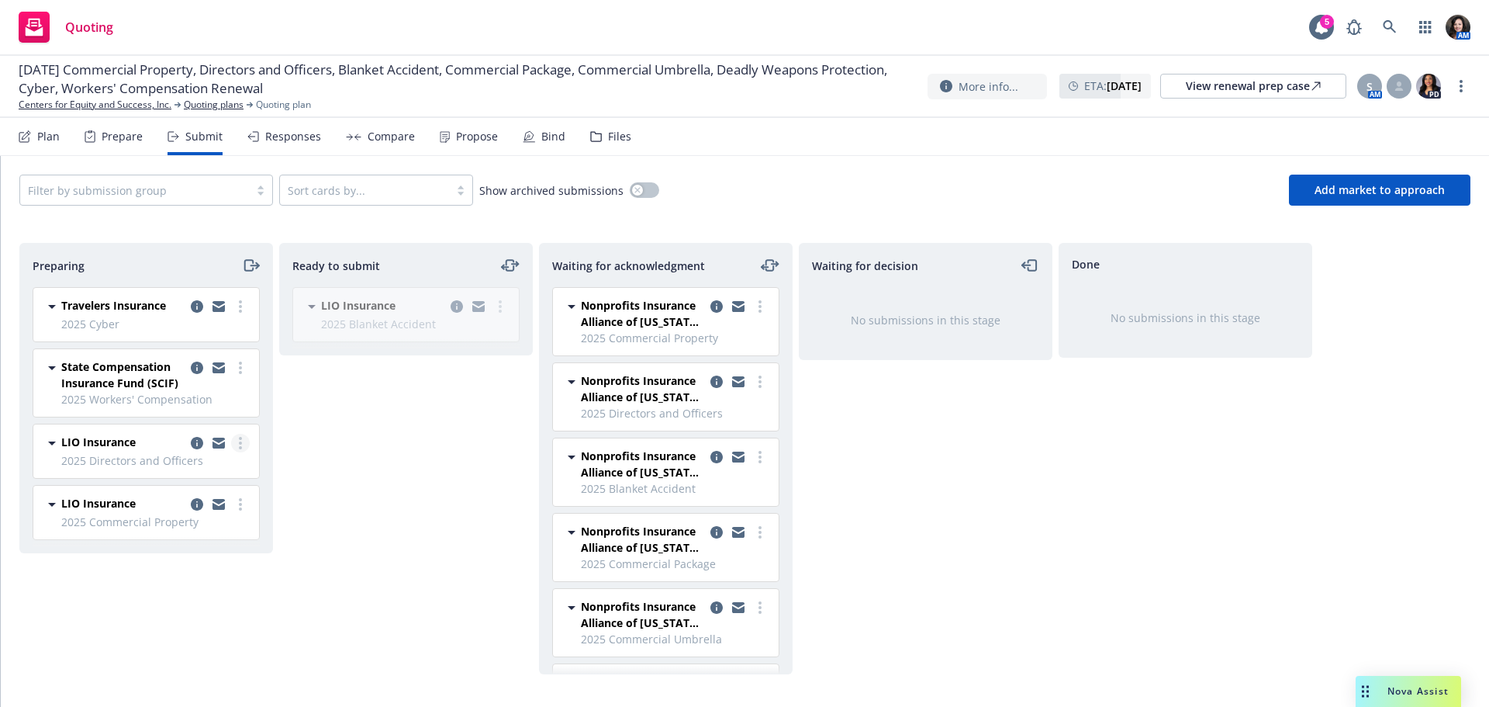
click at [237, 448] on link "more" at bounding box center [240, 443] width 19 height 19
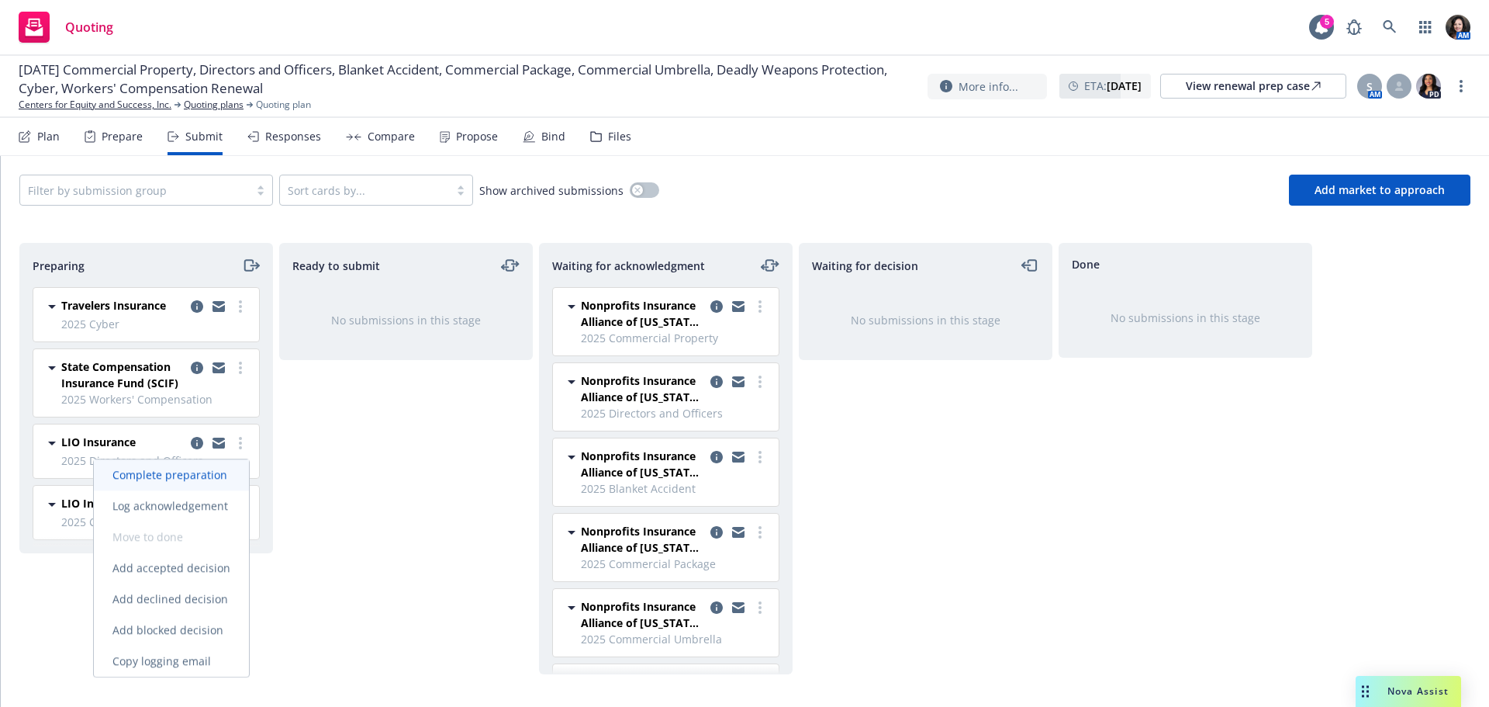
click at [219, 478] on span "Complete preparation" at bounding box center [170, 474] width 152 height 15
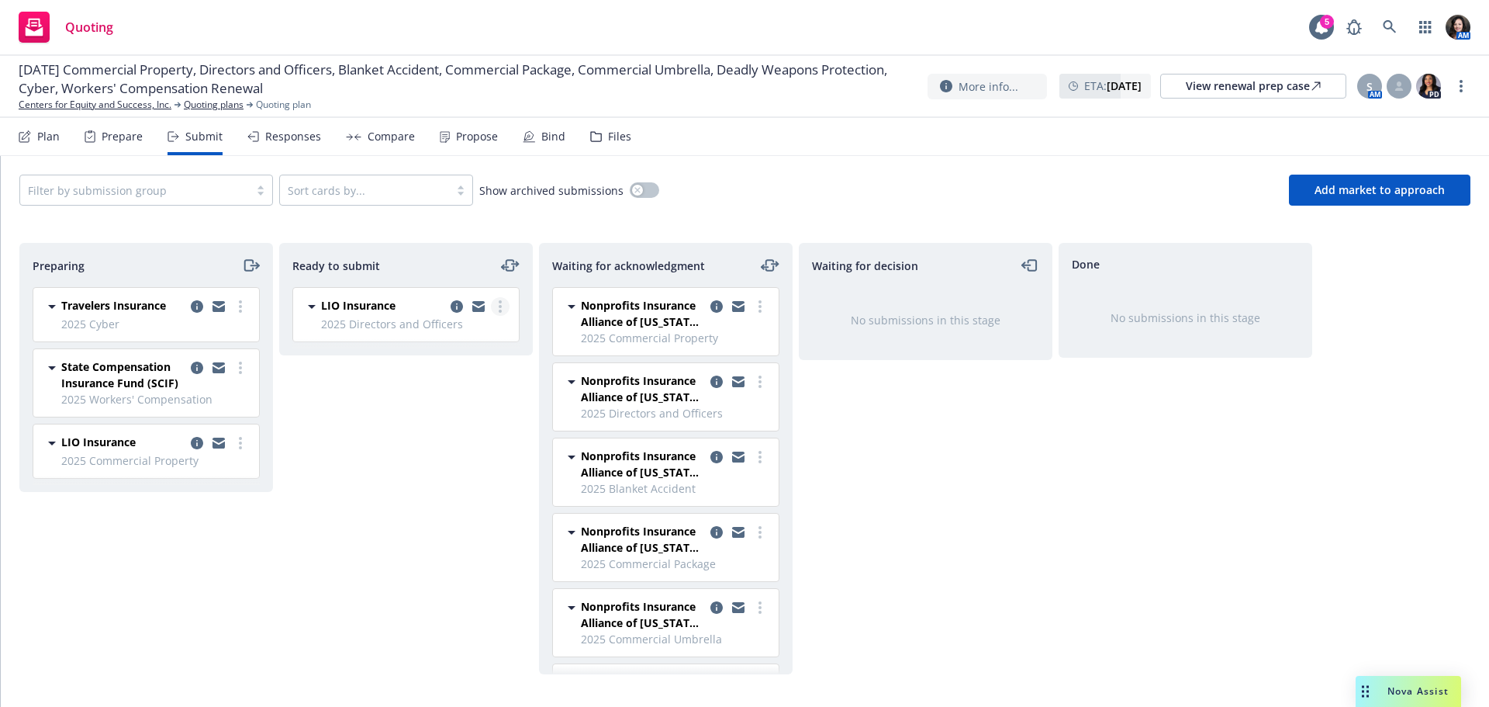
click at [501, 309] on link "more" at bounding box center [500, 306] width 19 height 19
click at [491, 344] on span "Submit to underwriter" at bounding box center [431, 337] width 154 height 15
click at [244, 448] on link "more" at bounding box center [240, 443] width 19 height 19
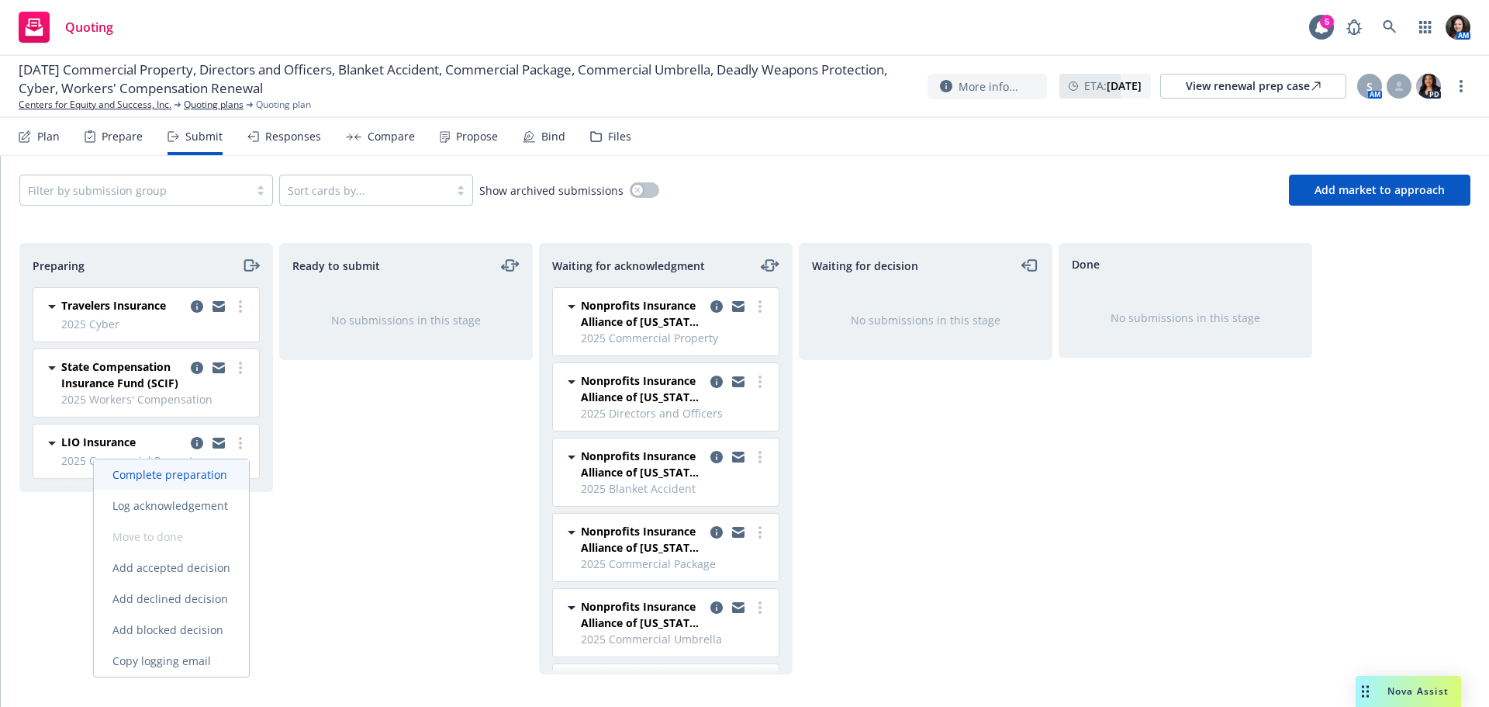
click at [233, 478] on span "Complete preparation" at bounding box center [170, 474] width 152 height 15
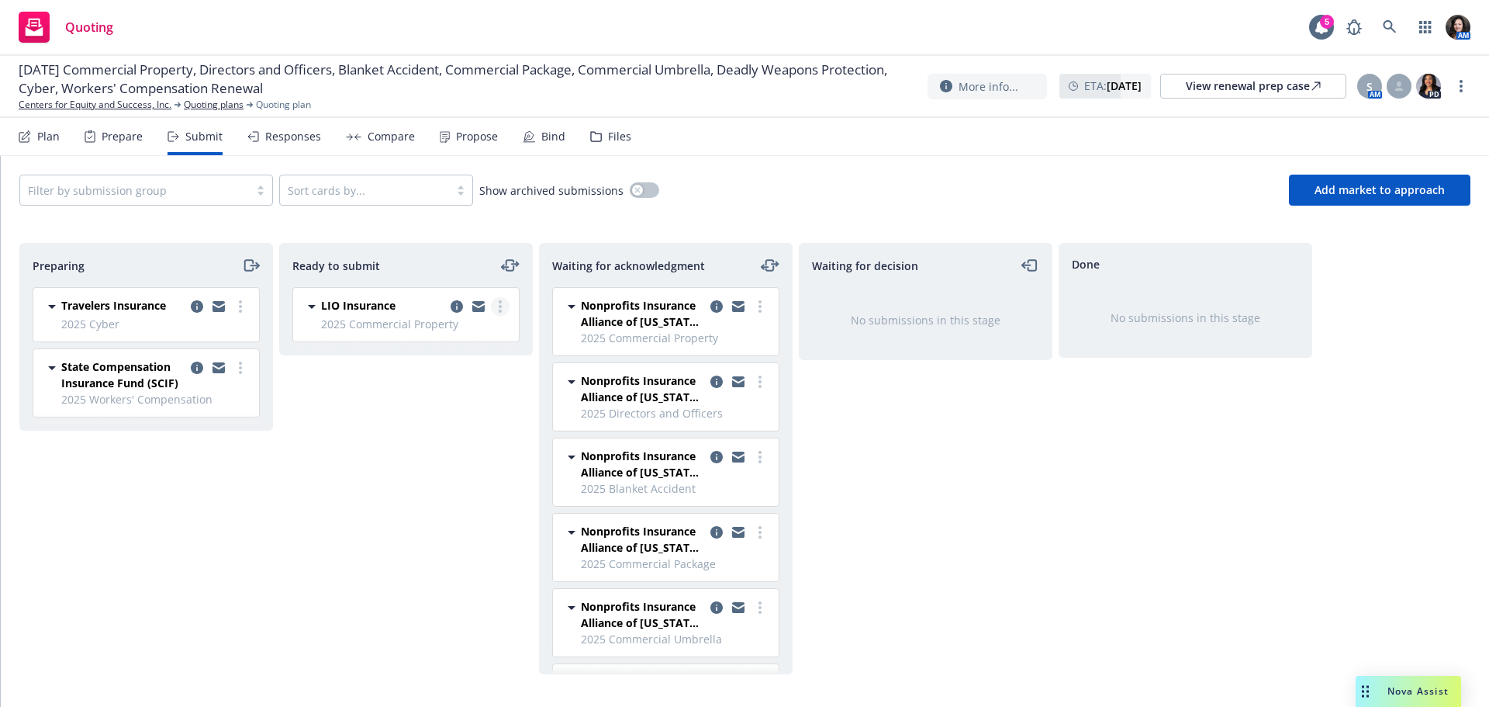
click at [499, 315] on link "more" at bounding box center [500, 306] width 19 height 19
click at [487, 347] on link "Submit to underwriter" at bounding box center [431, 338] width 155 height 31
click at [209, 371] on div at bounding box center [219, 374] width 62 height 33
drag, startPoint x: 210, startPoint y: 368, endPoint x: 223, endPoint y: 367, distance: 12.4
click at [213, 367] on link "copy logging email" at bounding box center [218, 367] width 19 height 19
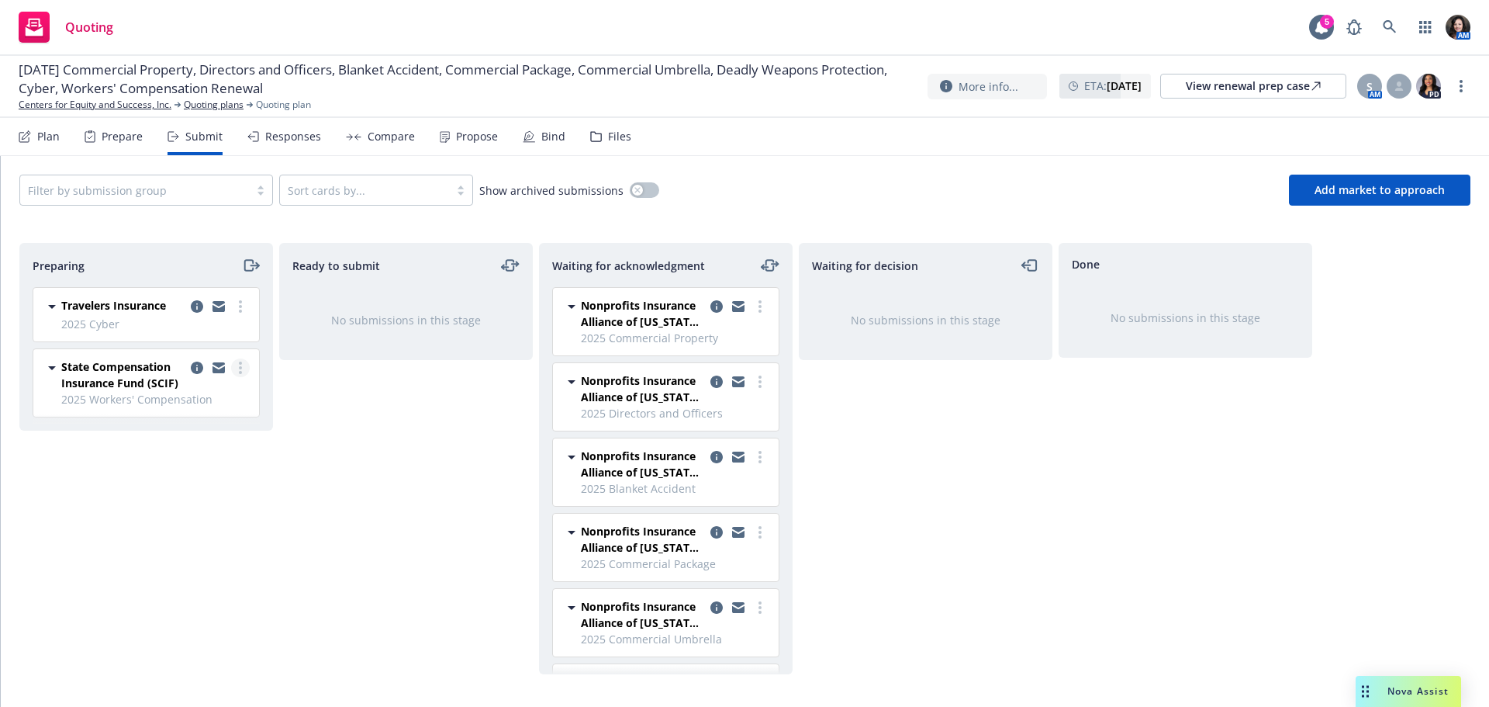
click at [238, 369] on link "more" at bounding box center [240, 367] width 19 height 19
click at [388, 499] on div "Ready to submit No submissions in this stage" at bounding box center [406, 458] width 254 height 431
click at [218, 312] on link "copy logging email" at bounding box center [218, 306] width 19 height 19
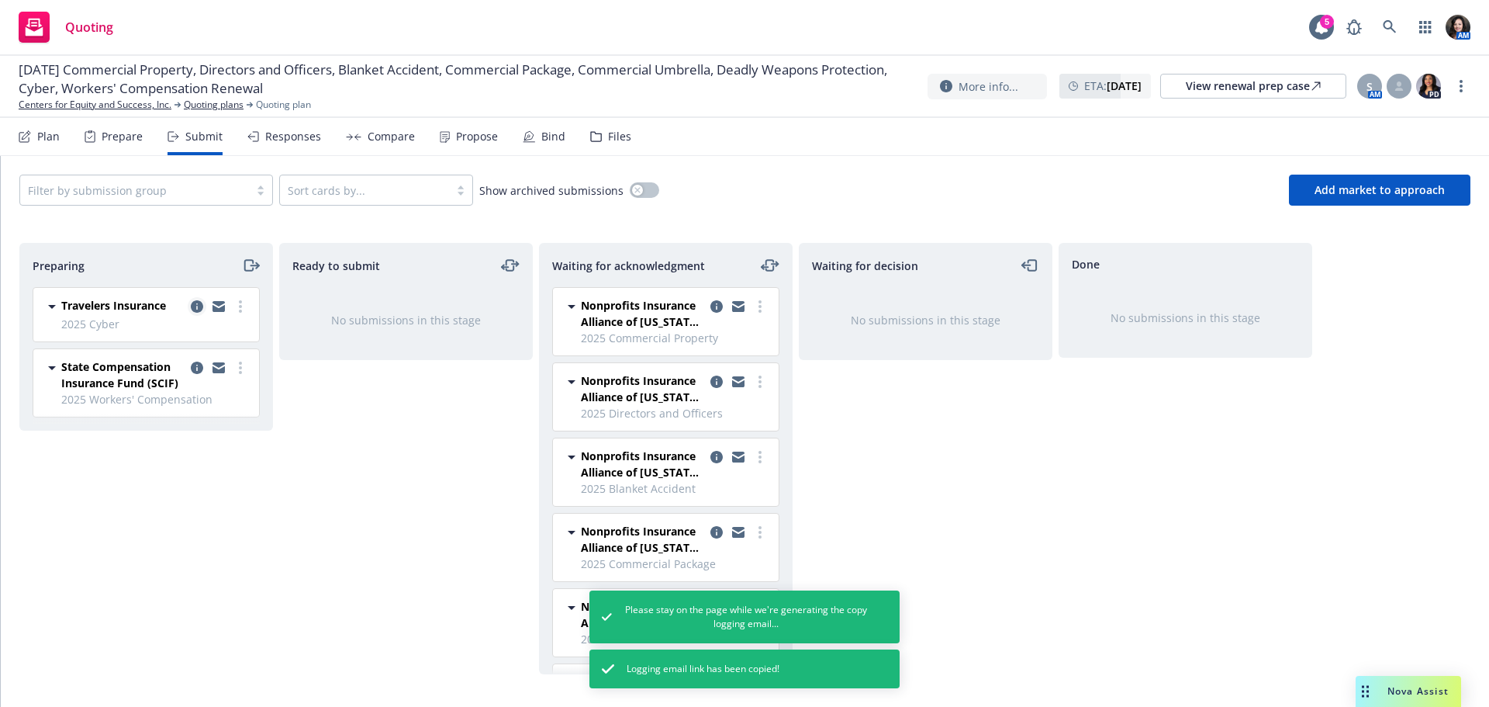
click at [196, 306] on icon "copy logging email" at bounding box center [197, 306] width 12 height 12
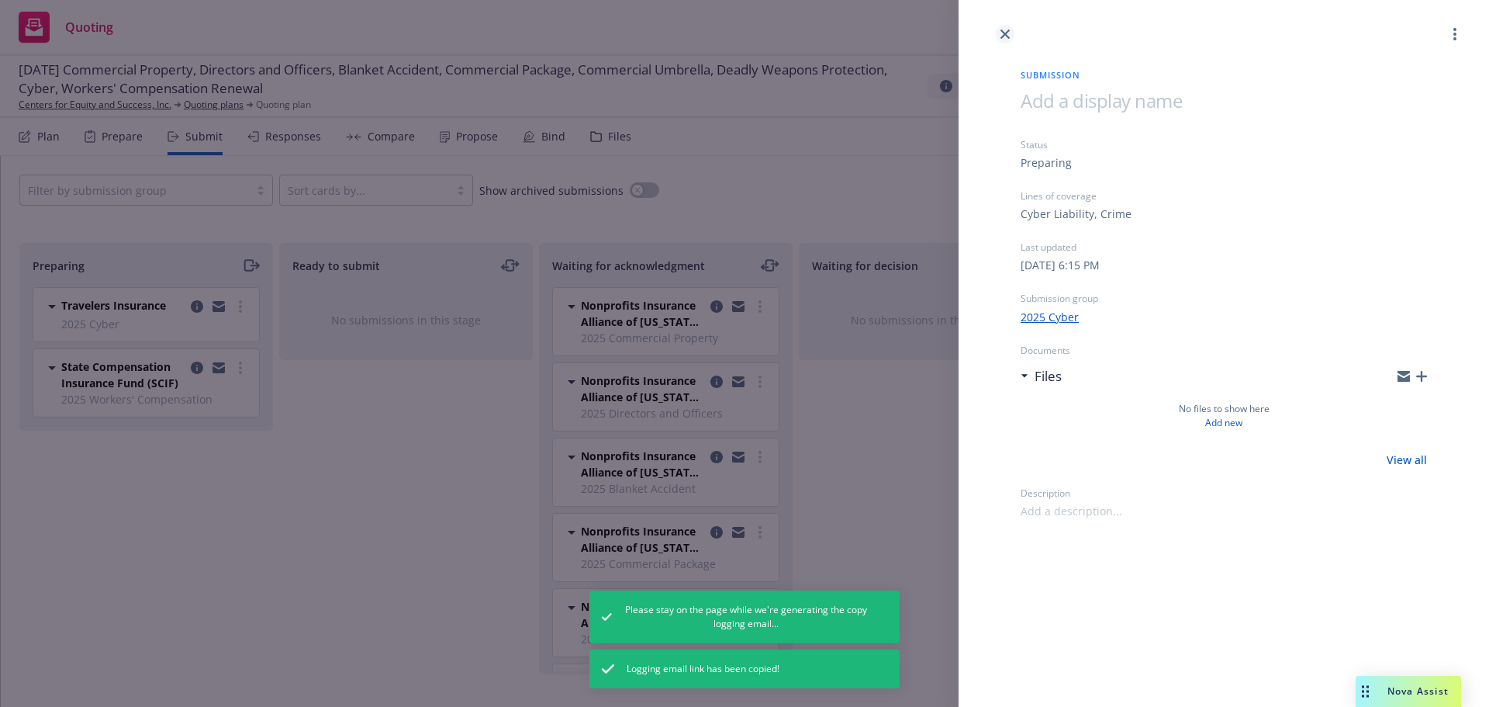
drag, startPoint x: 1003, startPoint y: 29, endPoint x: 958, endPoint y: 0, distance: 53.4
click at [1003, 28] on link "close" at bounding box center [1005, 34] width 19 height 19
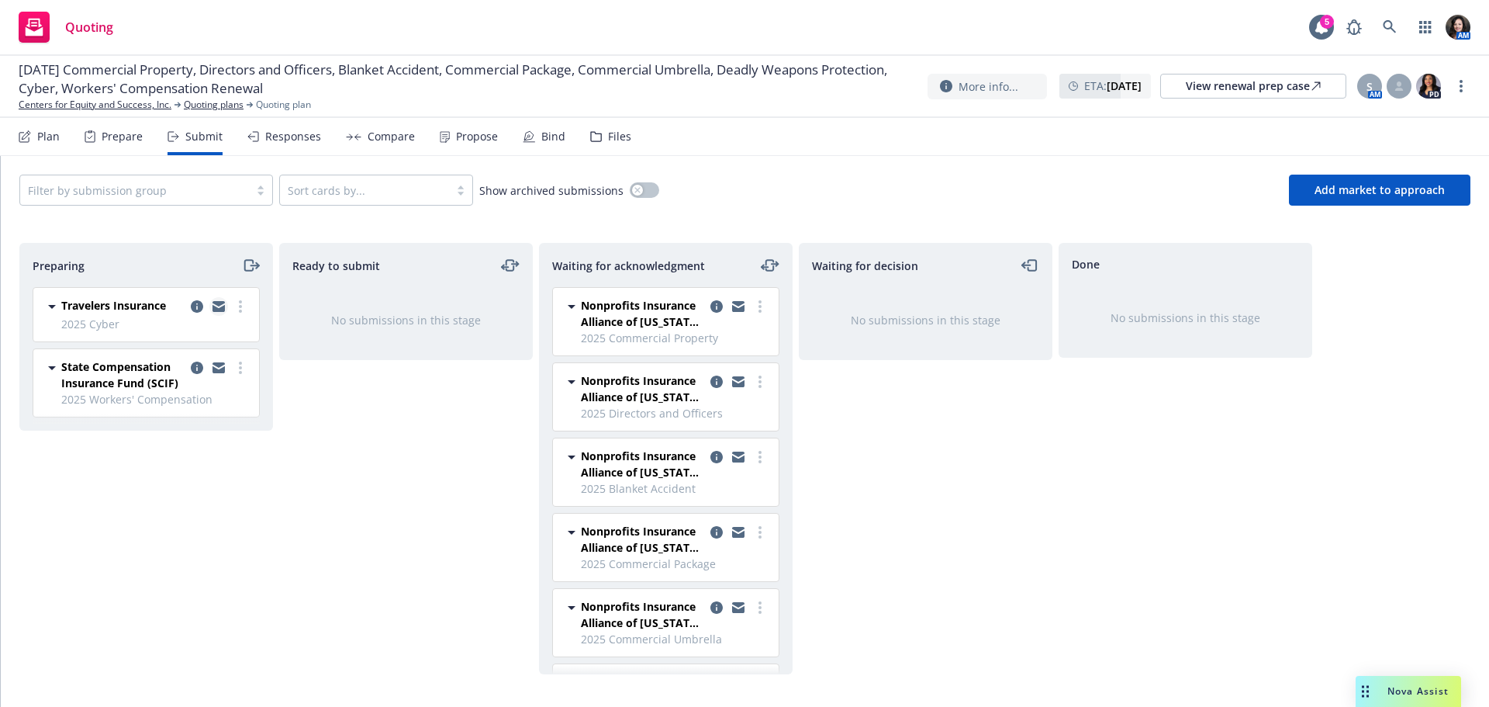
click at [219, 300] on link "copy logging email" at bounding box center [218, 306] width 19 height 19
click at [245, 303] on link "more" at bounding box center [240, 306] width 19 height 19
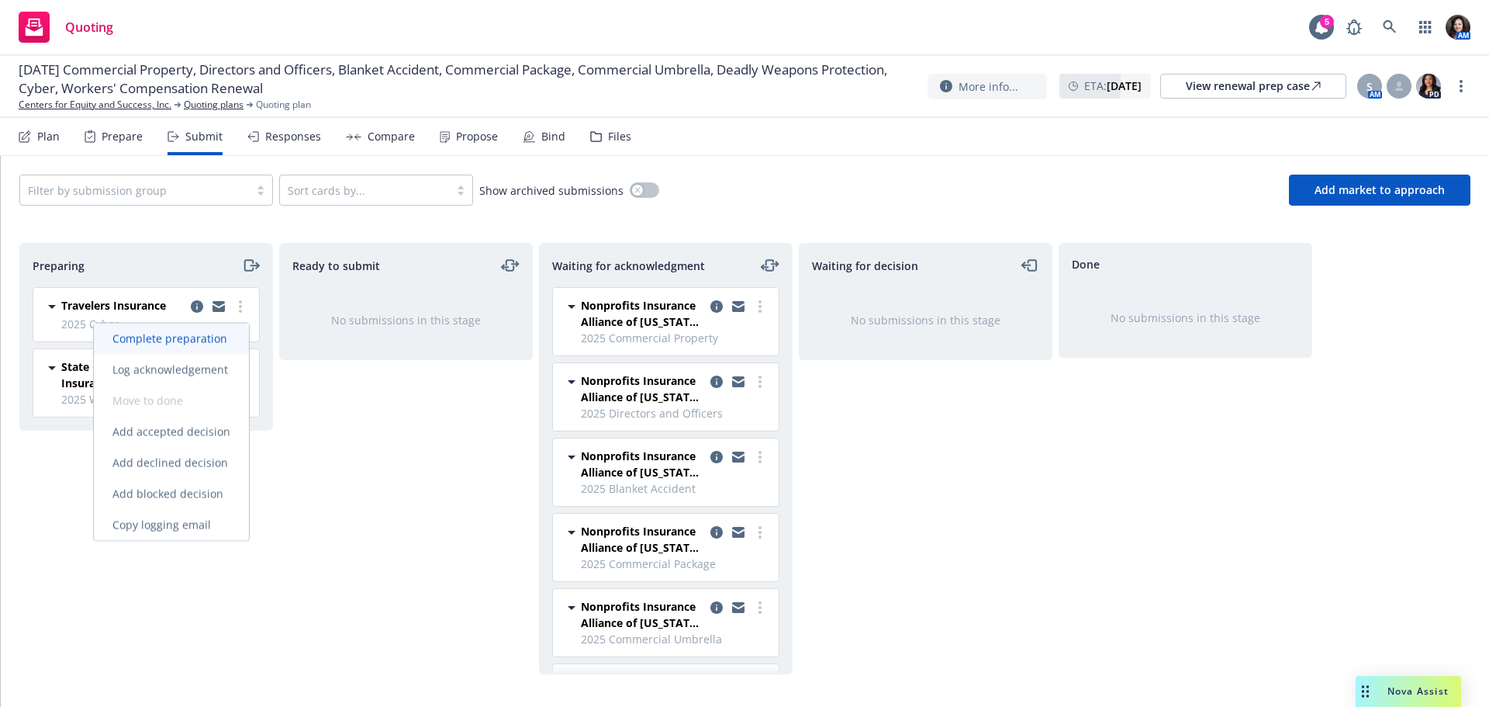
click at [230, 337] on span "Complete preparation" at bounding box center [170, 338] width 152 height 15
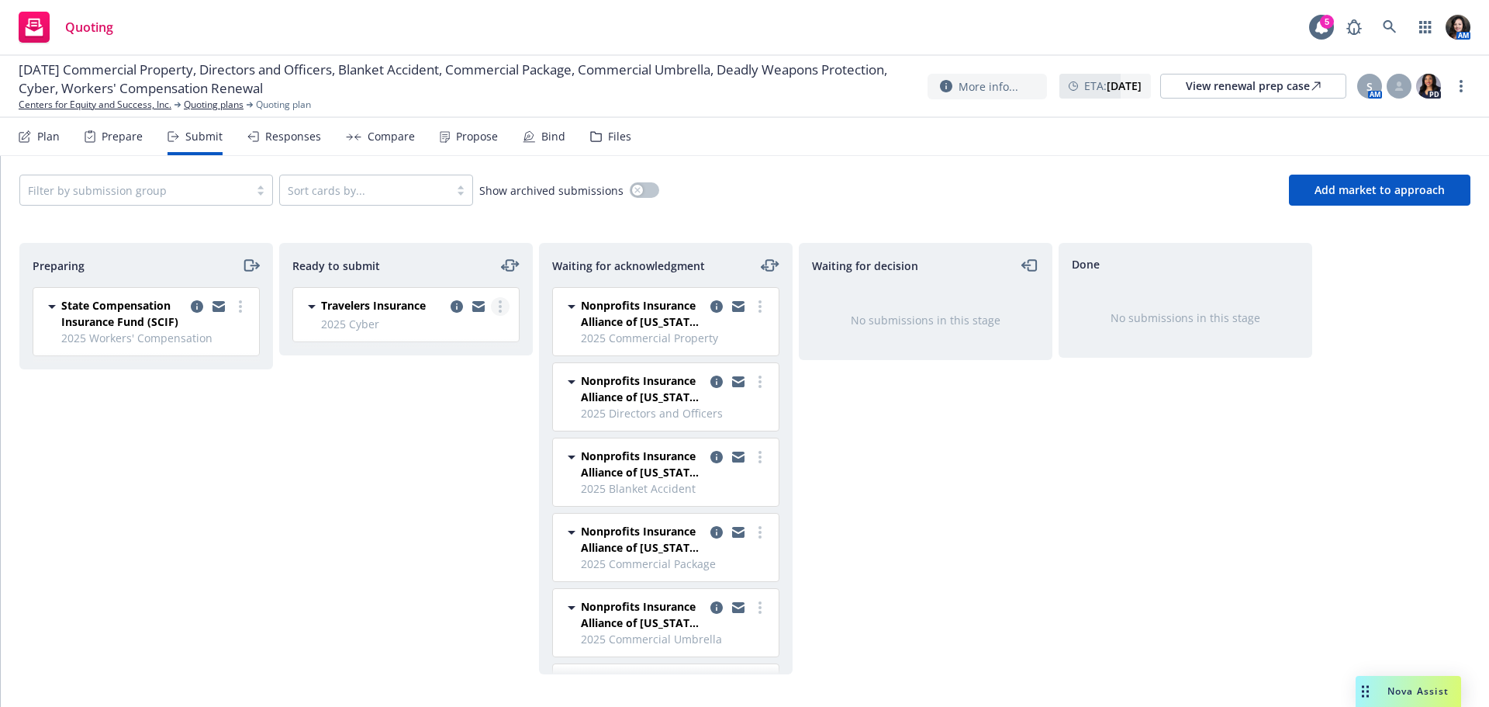
click at [501, 306] on circle "more" at bounding box center [500, 306] width 3 height 3
click at [492, 340] on span "Submit to underwriter" at bounding box center [431, 337] width 154 height 15
click at [608, 130] on div "Files" at bounding box center [619, 136] width 23 height 12
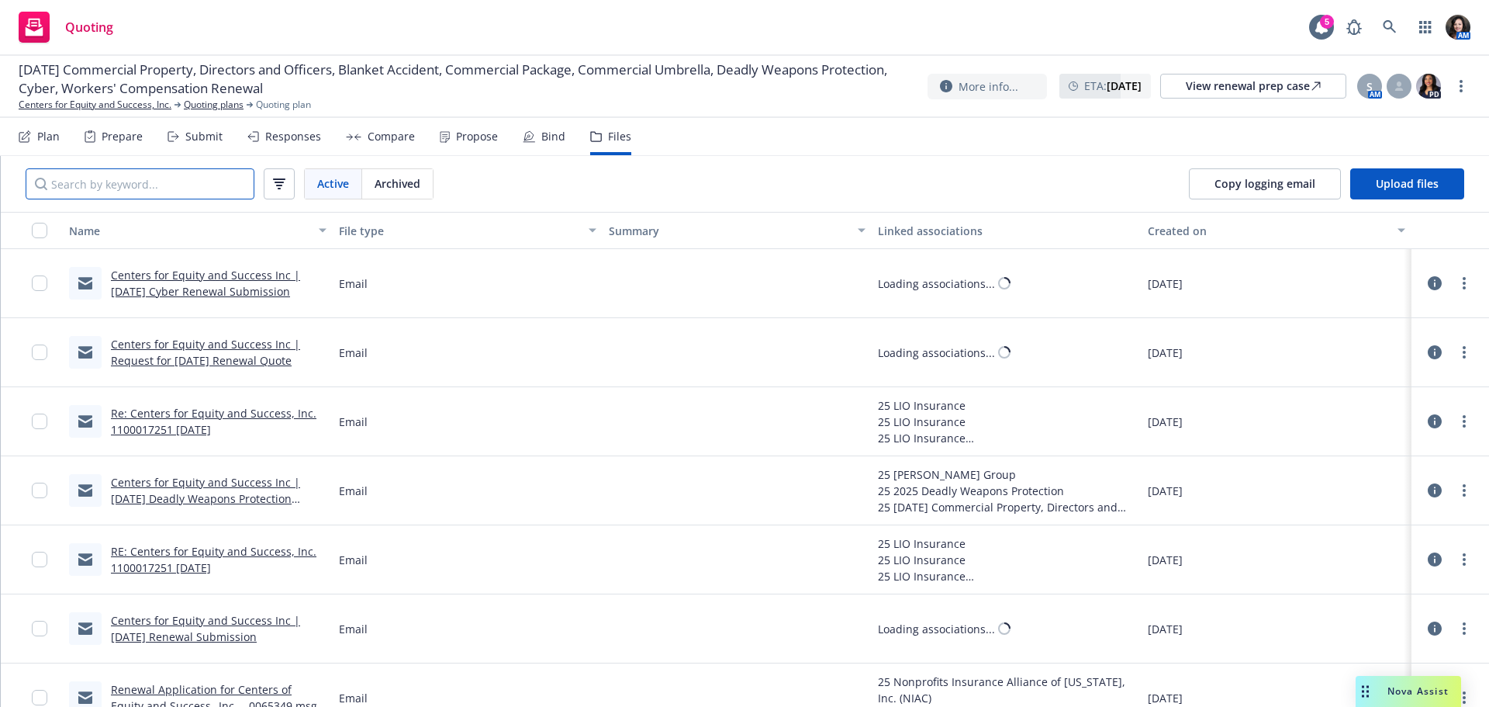
click at [197, 180] on input "Search by keyword..." at bounding box center [140, 183] width 229 height 31
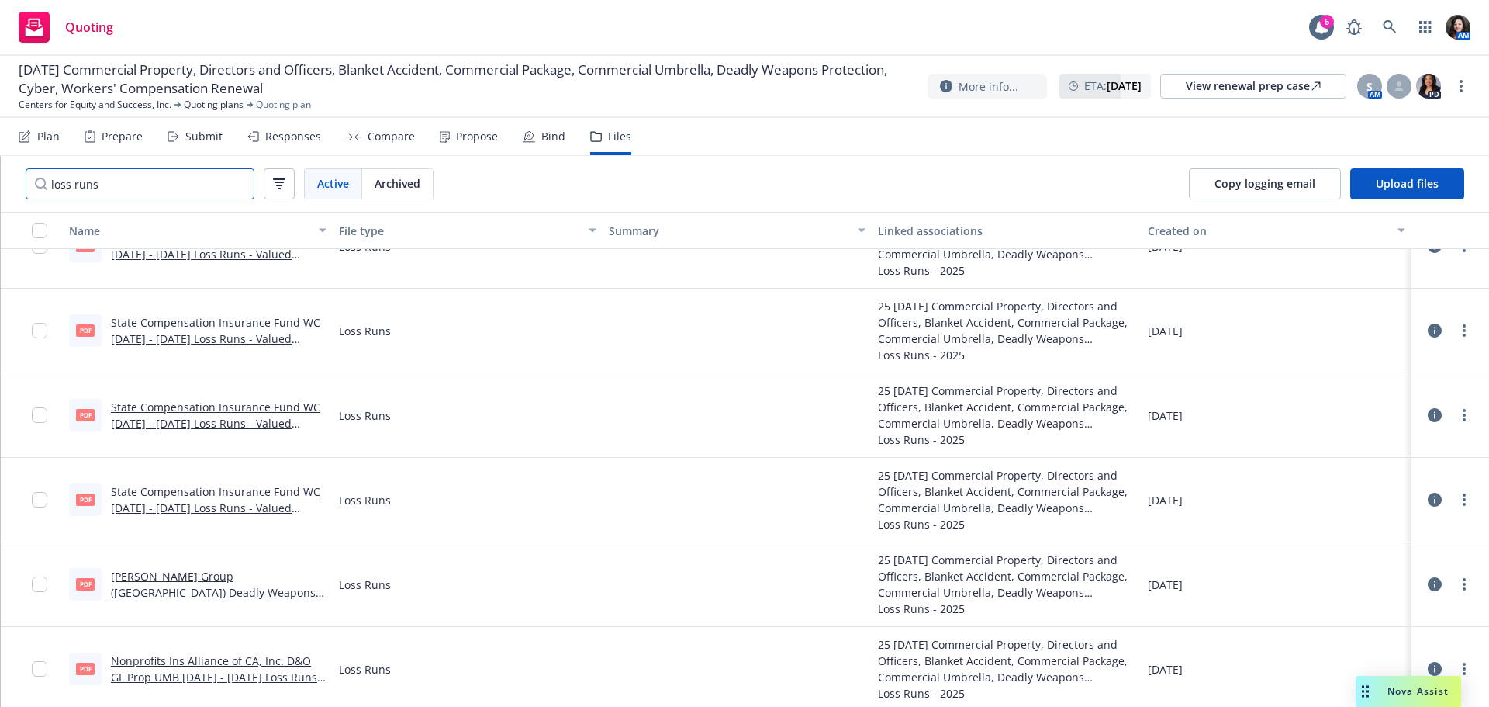
scroll to position [271, 0]
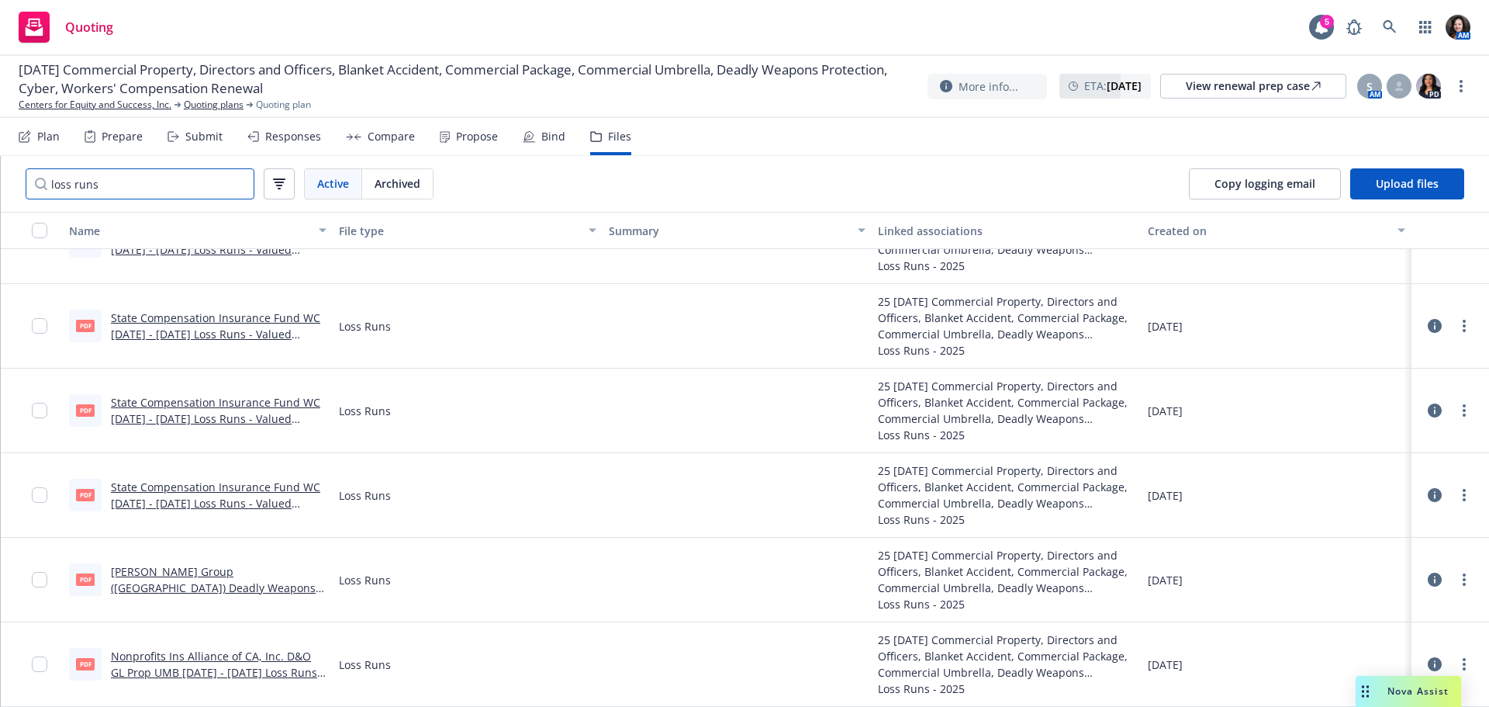
type input "loss runs"
click at [32, 664] on input "checkbox" at bounding box center [40, 664] width 16 height 16
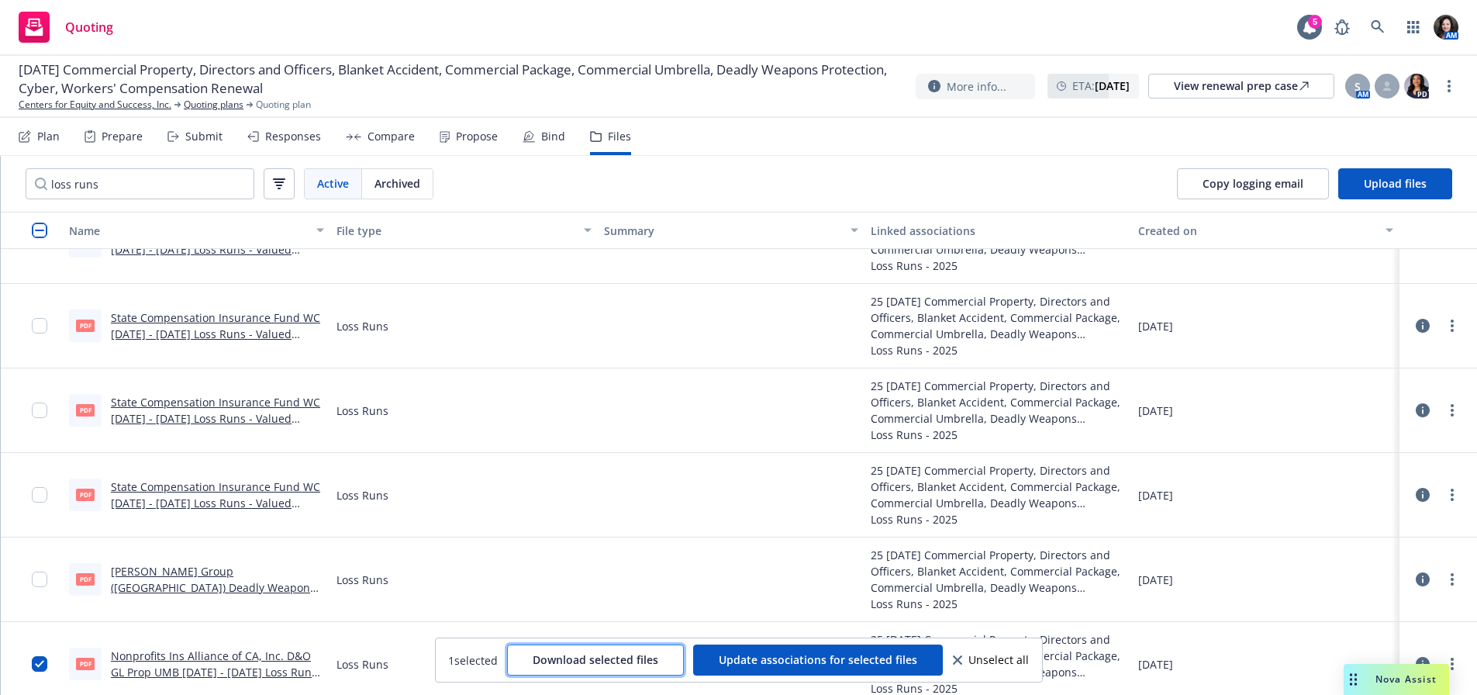
click at [599, 662] on span "Download selected files" at bounding box center [596, 659] width 126 height 15
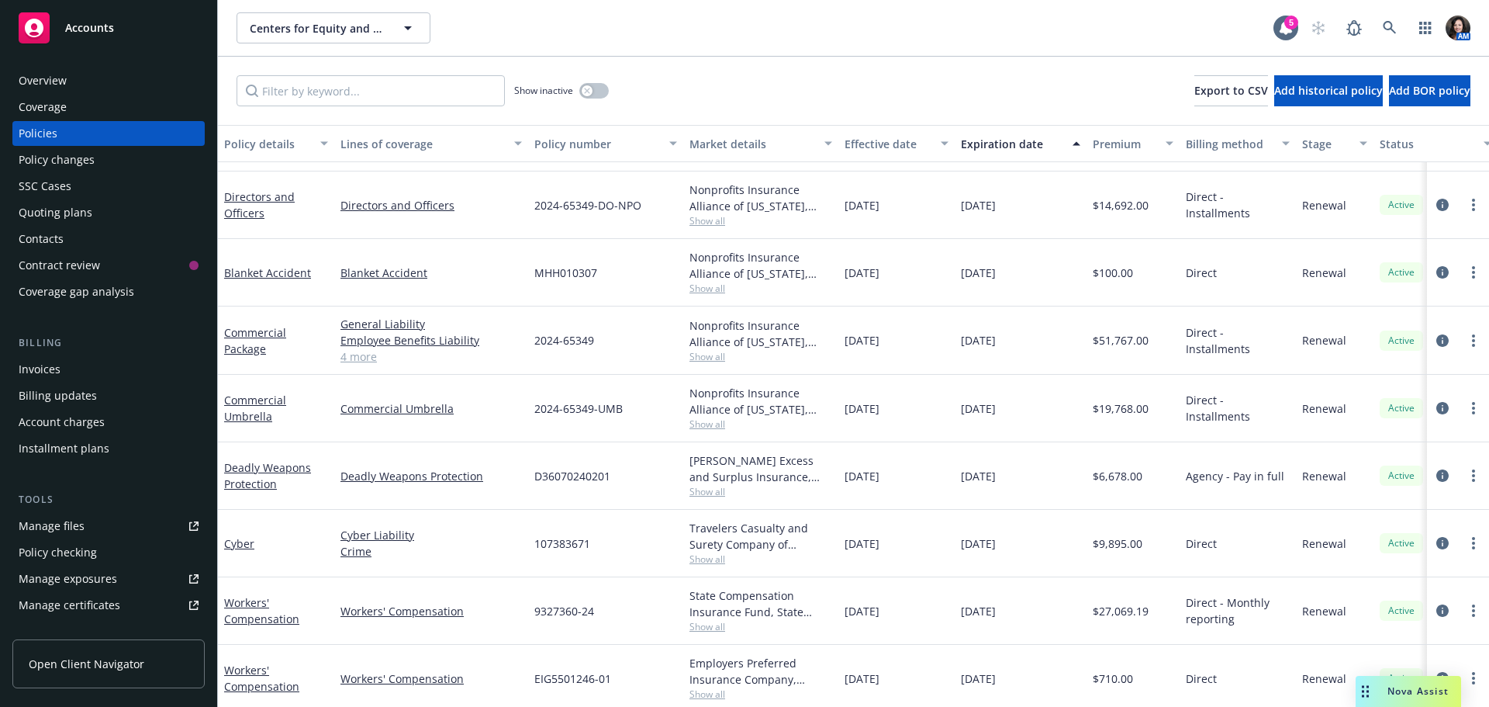
scroll to position [136, 0]
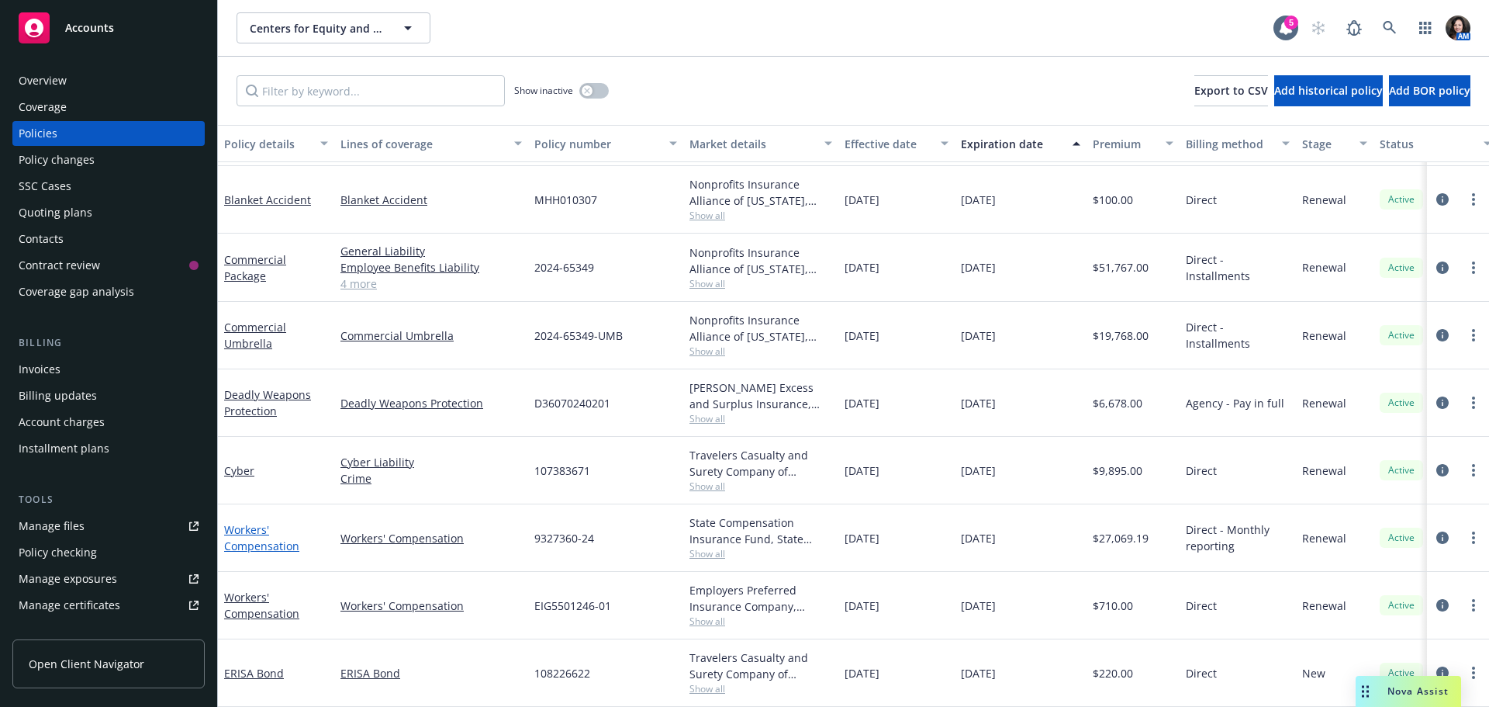
click at [285, 534] on link "Workers' Compensation" at bounding box center [261, 537] width 75 height 31
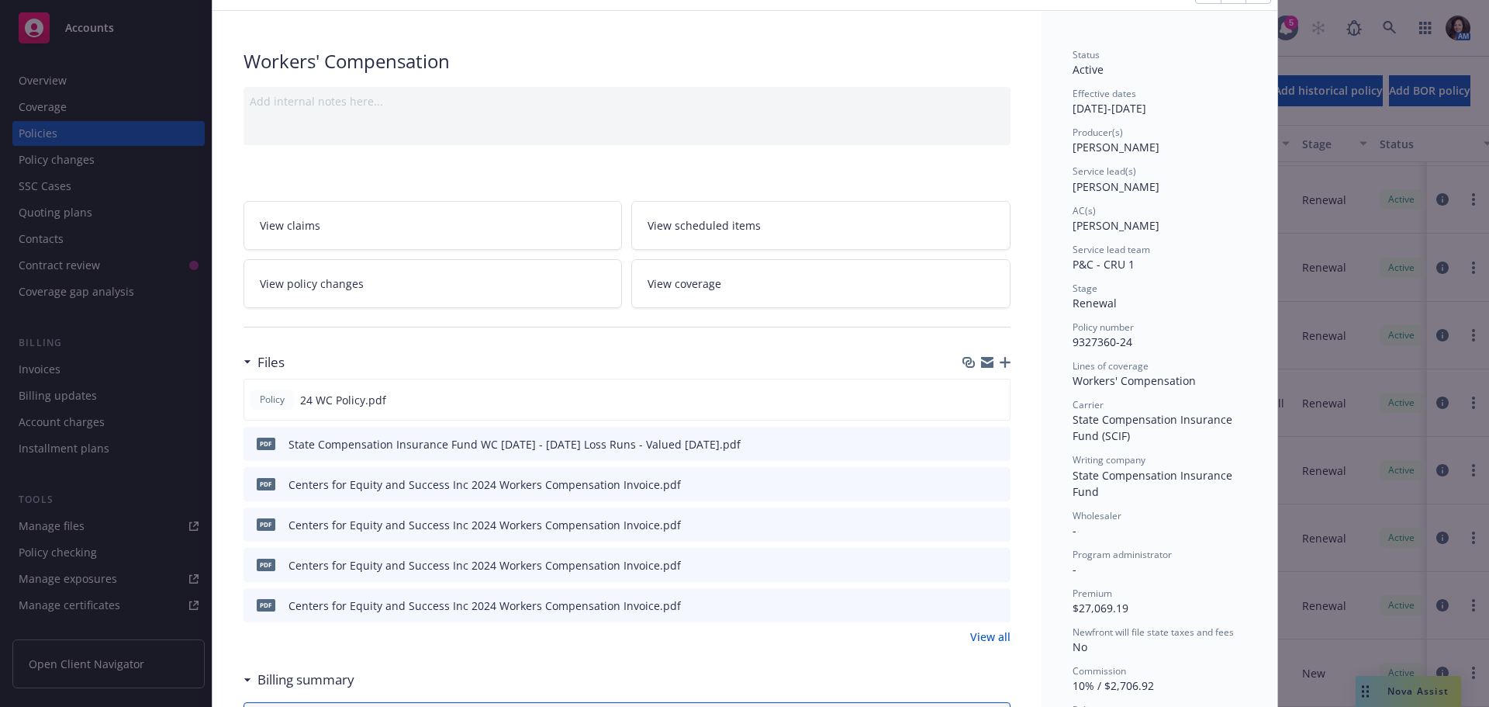
scroll to position [155, 0]
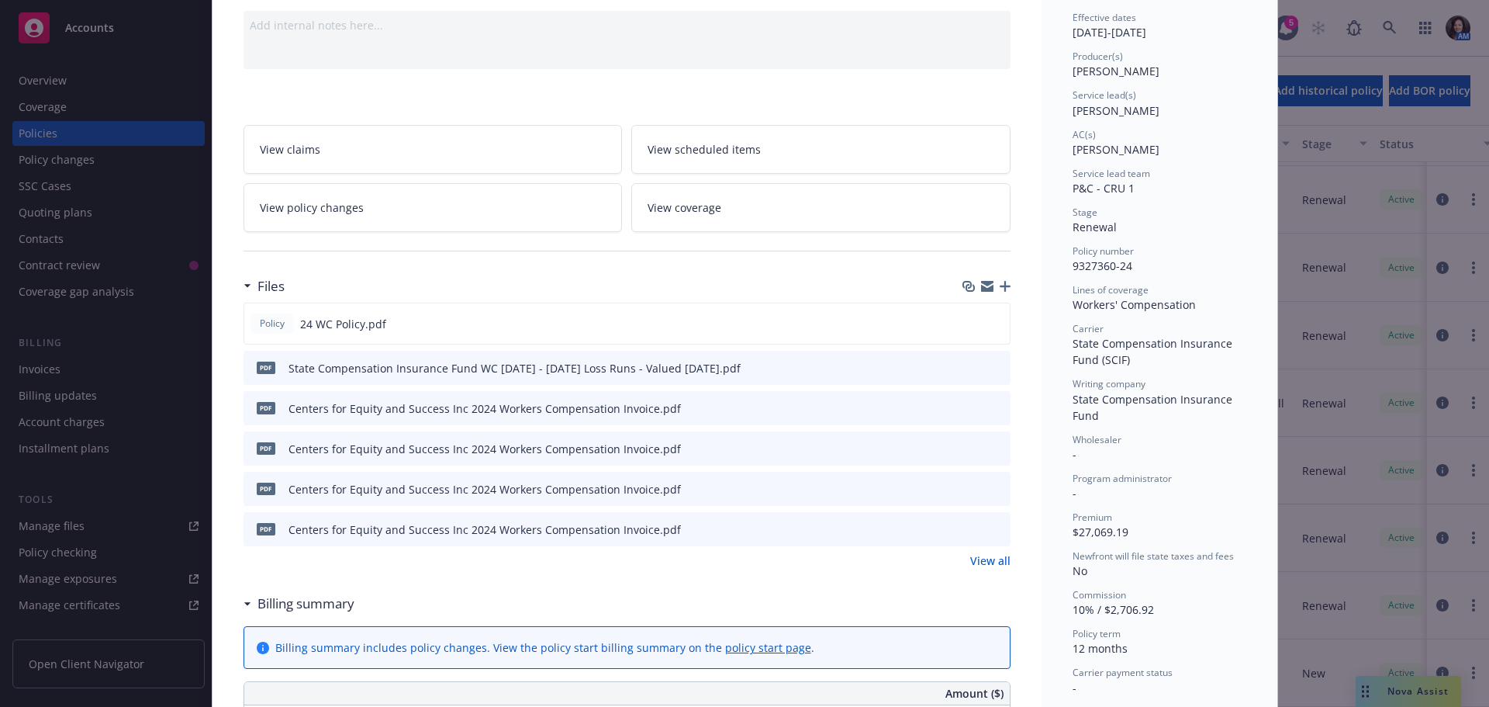
click at [987, 568] on link "View all" at bounding box center [990, 560] width 40 height 16
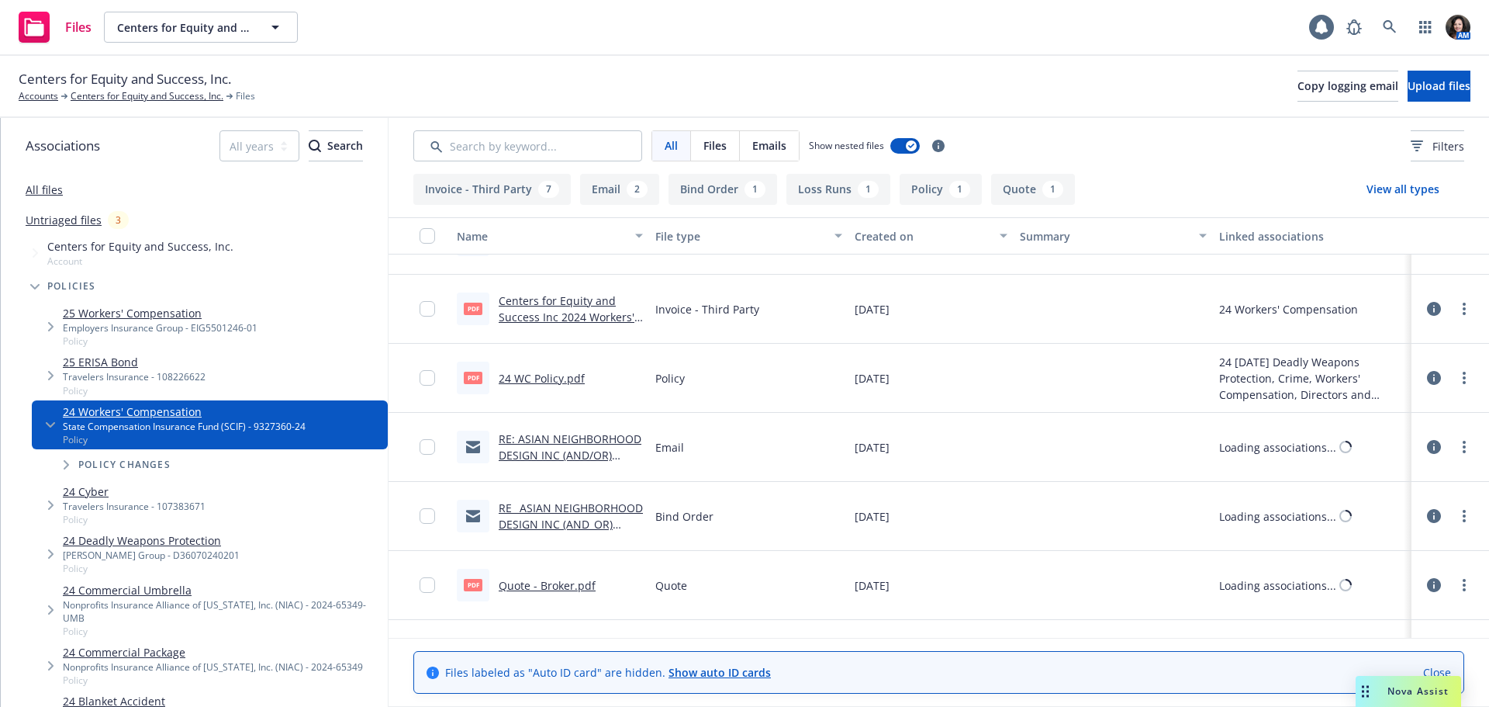
scroll to position [465, 0]
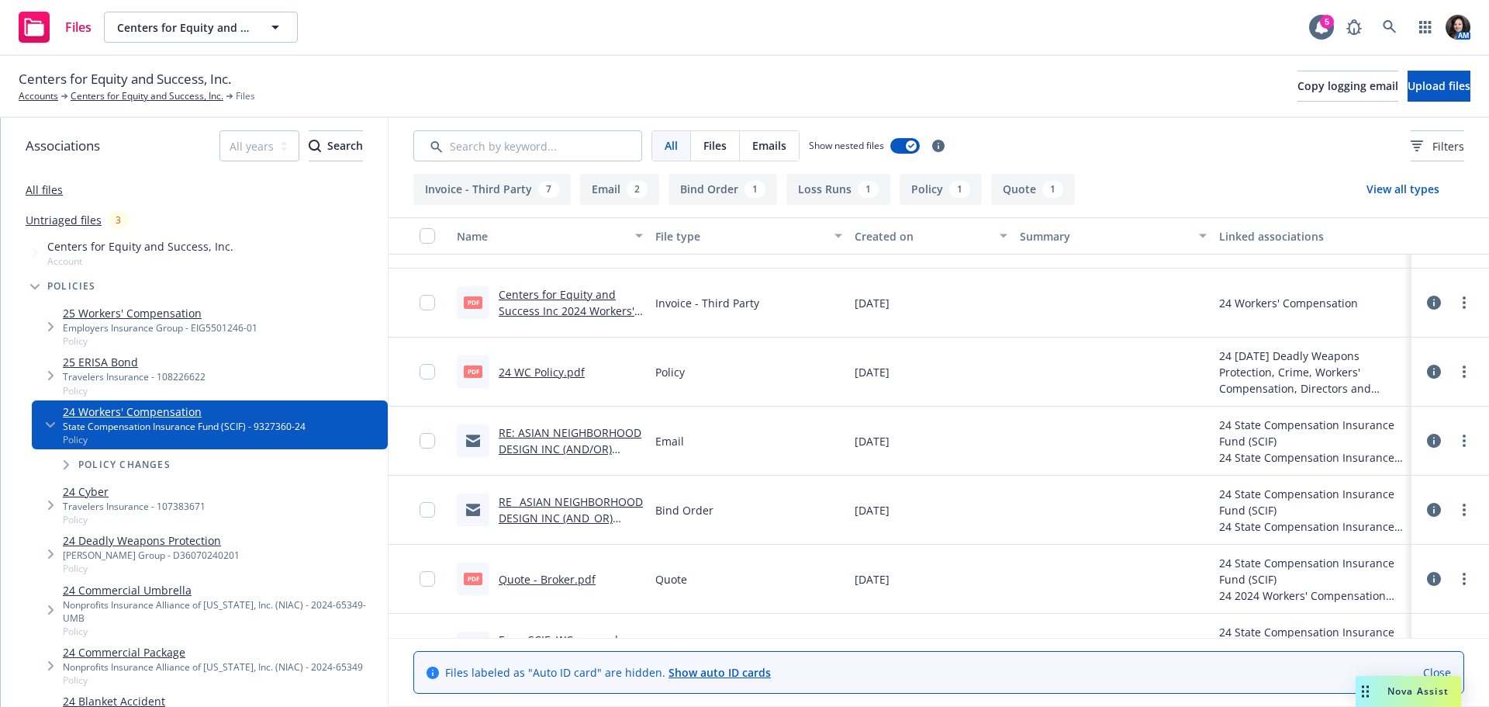
click at [582, 515] on link "RE_ ASIAN NEIGHBORHOOD DESIGN INC (AND_OR) CENTERS FOR EQUITY AND SUCCESS_ INC_…" at bounding box center [571, 542] width 144 height 96
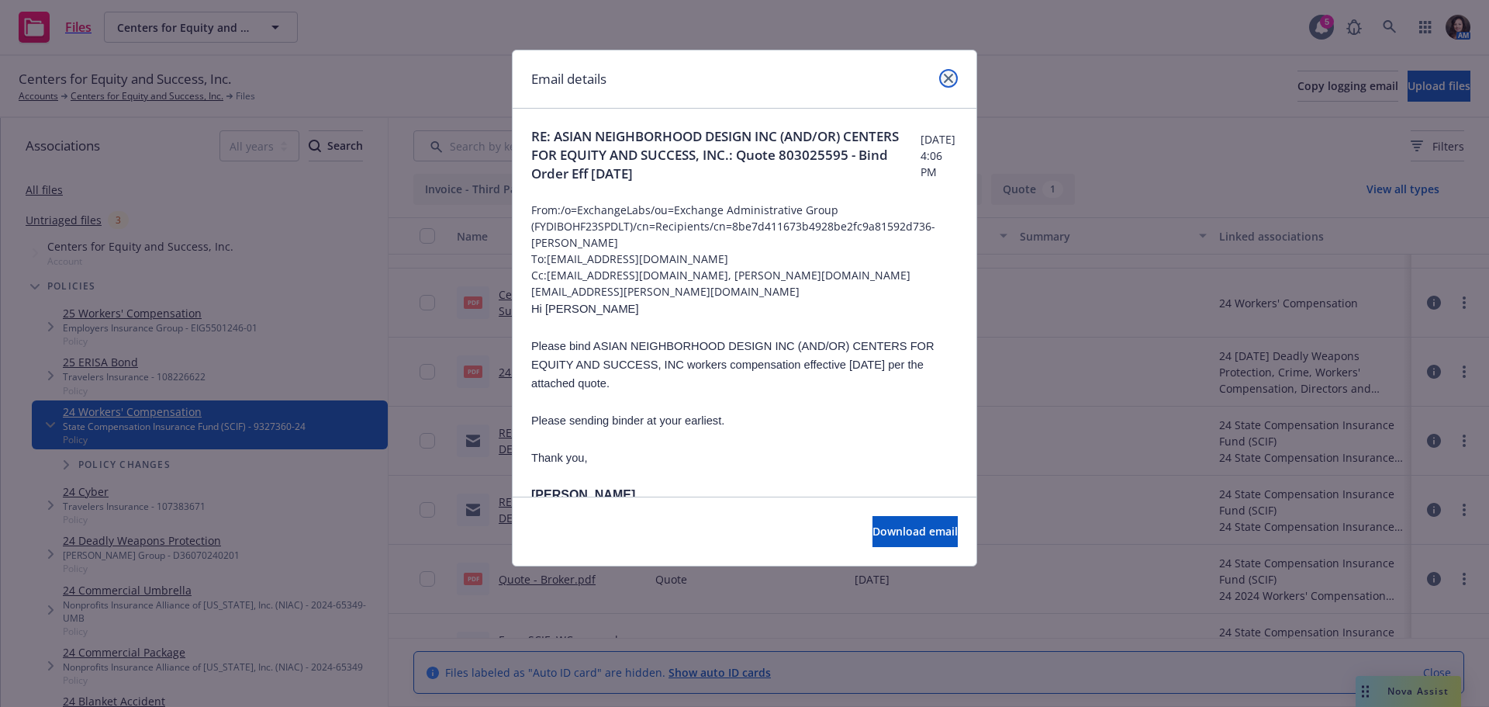
click at [945, 74] on icon "close" at bounding box center [948, 78] width 9 height 9
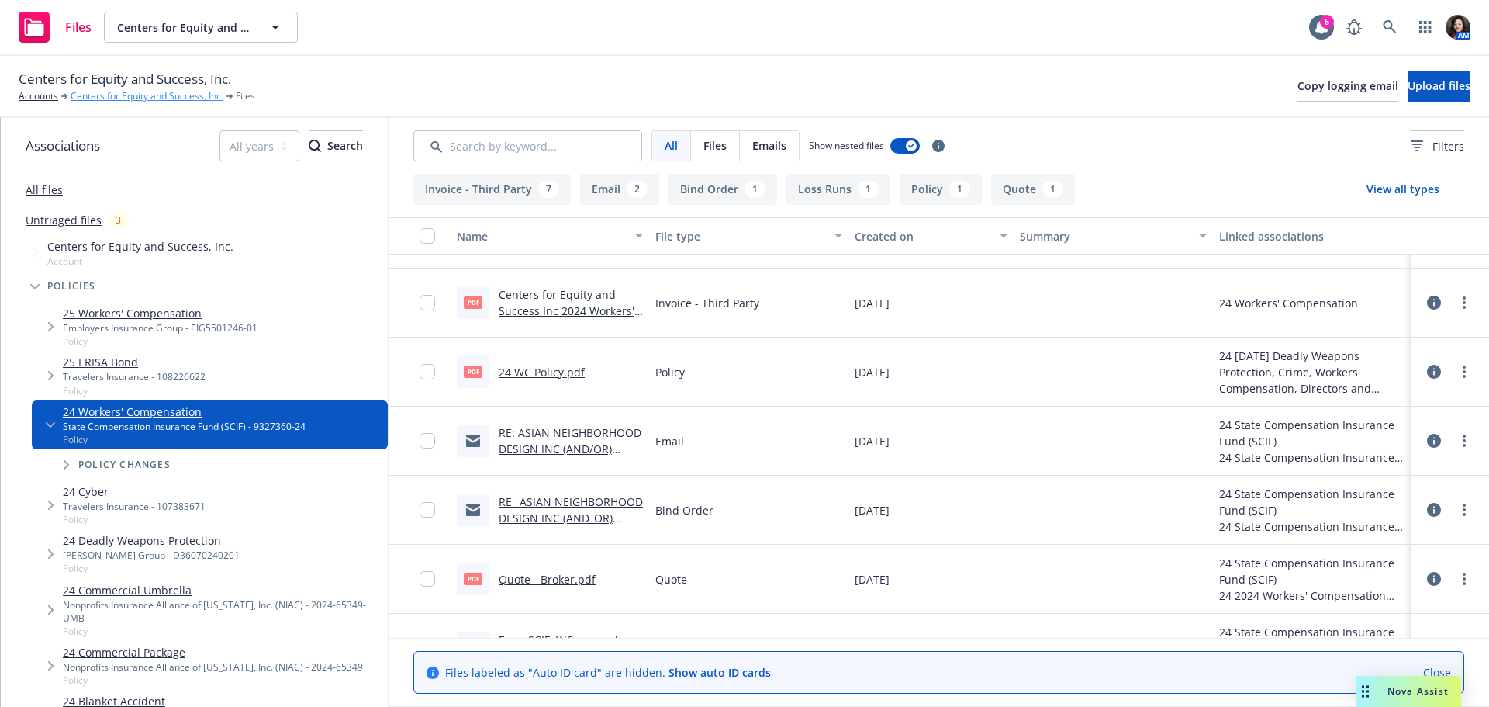
click at [155, 100] on link "Centers for Equity and Success, Inc." at bounding box center [147, 96] width 153 height 14
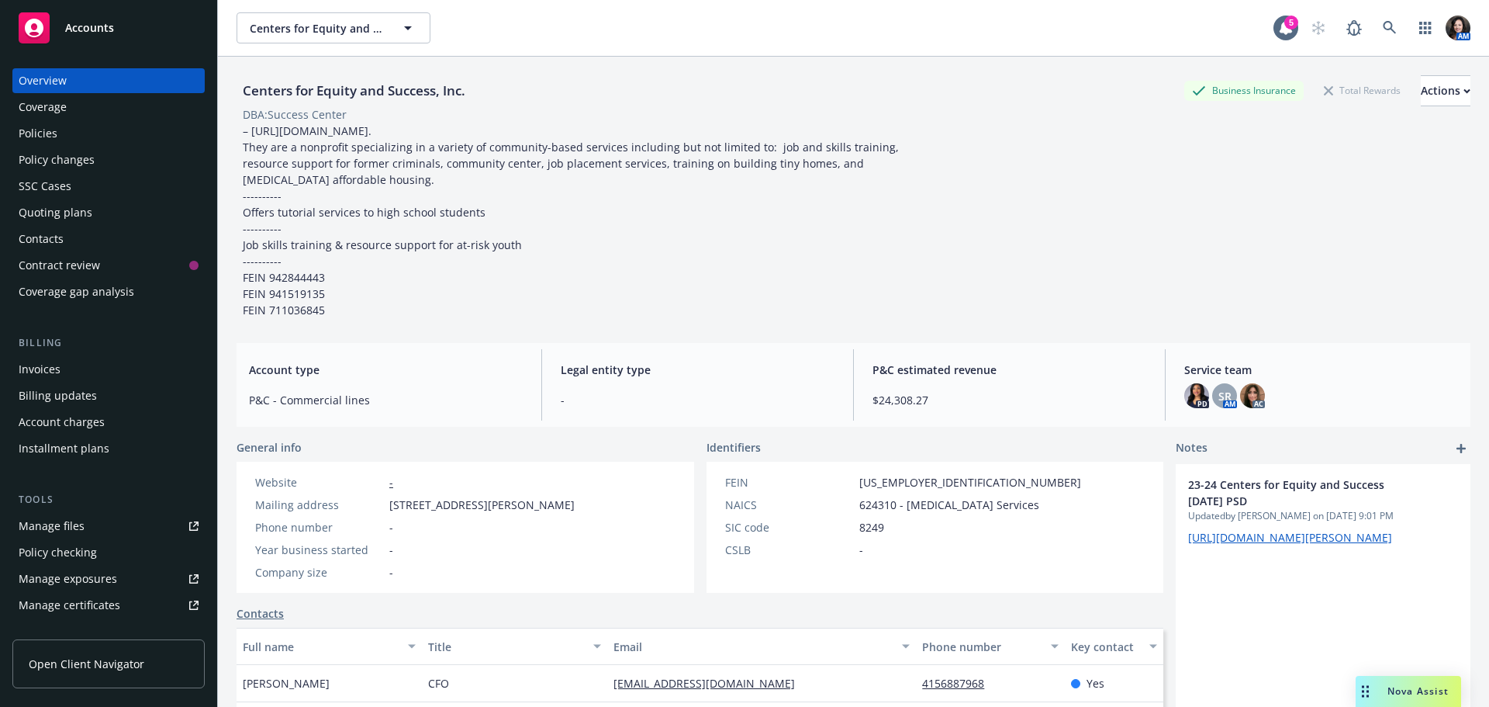
click at [57, 127] on div "Policies" at bounding box center [109, 133] width 180 height 25
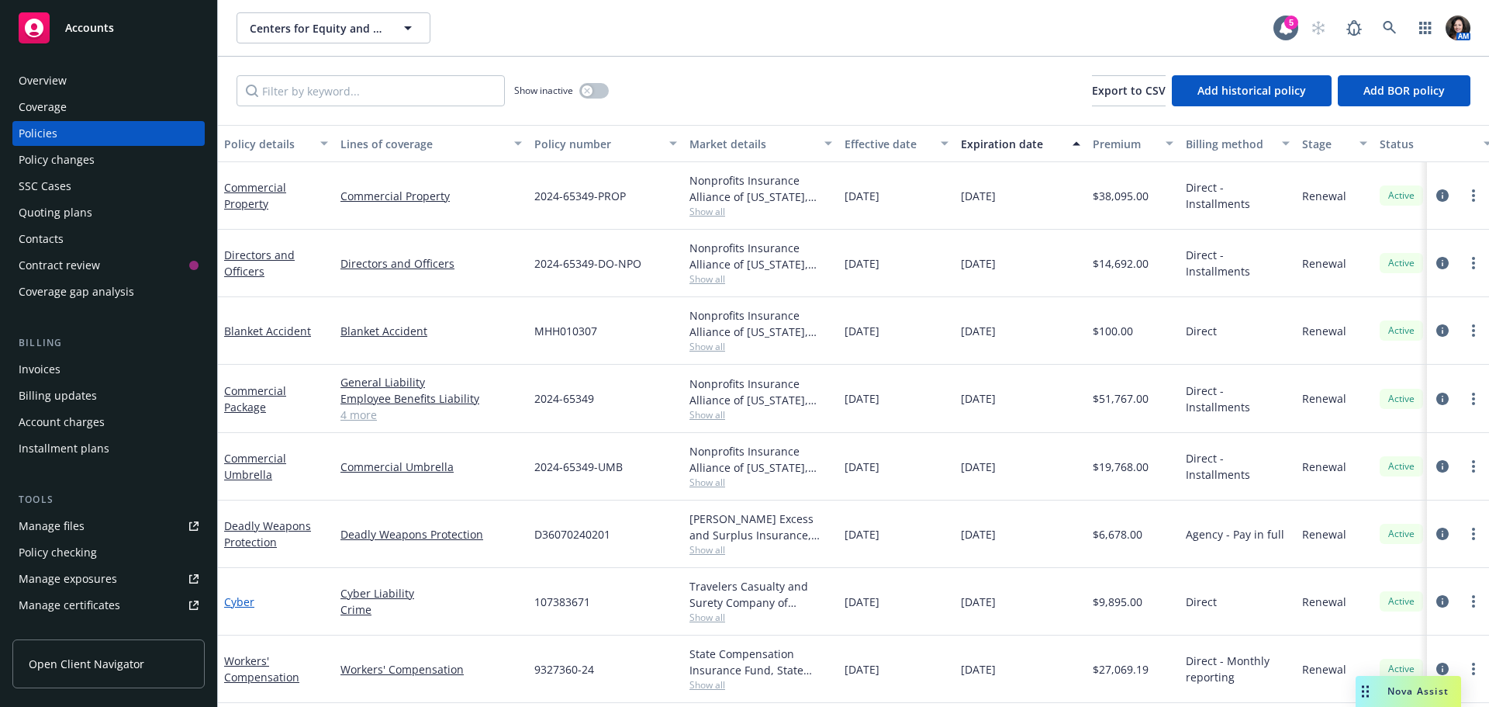
click at [229, 606] on link "Cyber" at bounding box center [239, 601] width 30 height 15
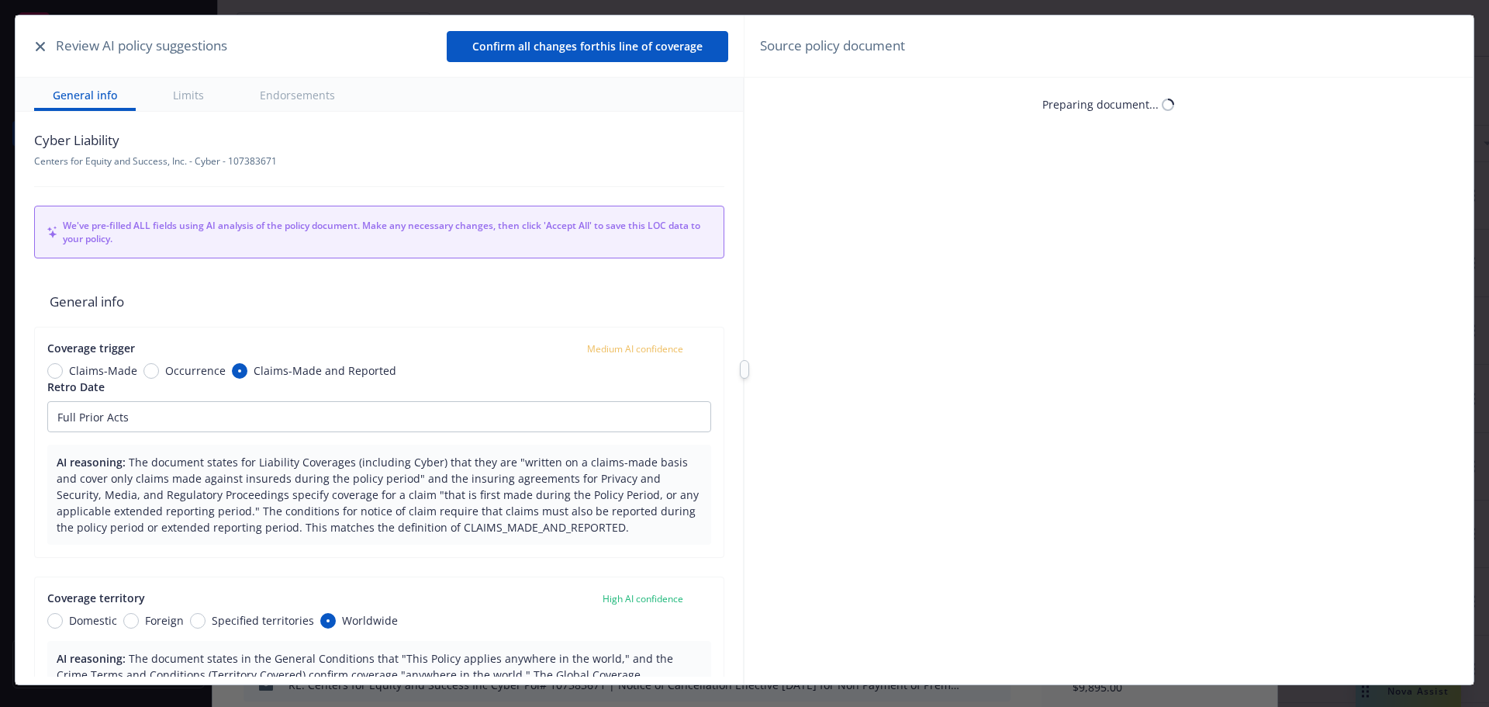
click at [46, 43] on button "button" at bounding box center [40, 46] width 19 height 19
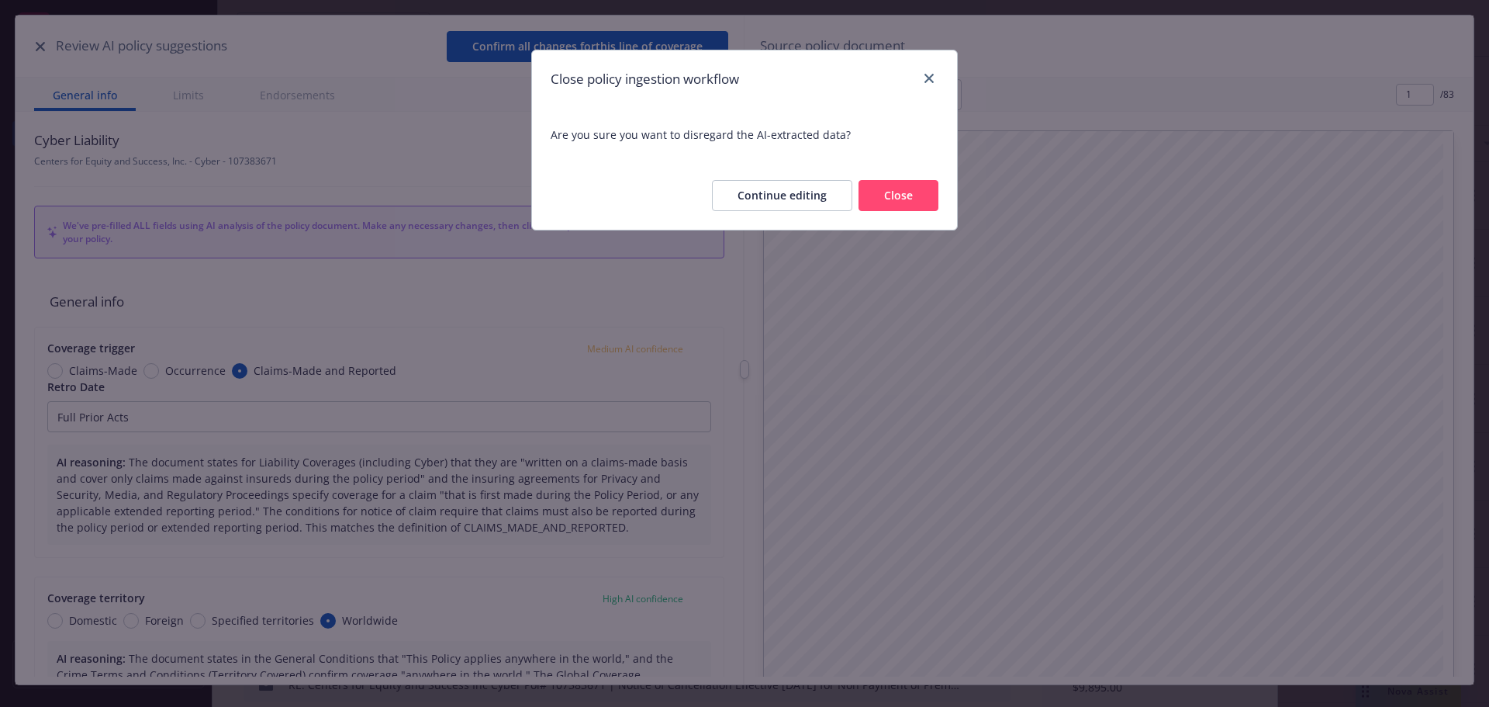
drag, startPoint x: 893, startPoint y: 185, endPoint x: 834, endPoint y: 191, distance: 59.3
click at [893, 185] on button "Close" at bounding box center [899, 195] width 80 height 31
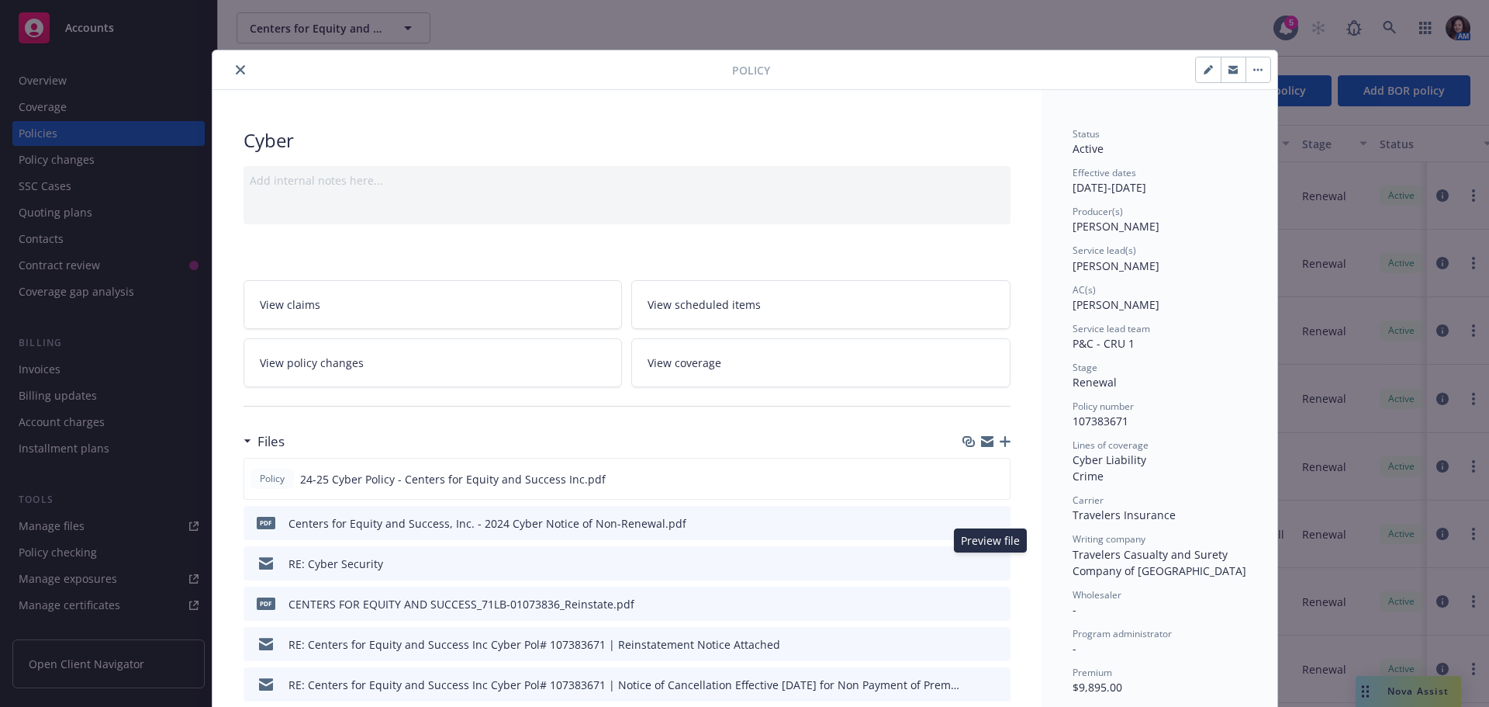
click at [992, 557] on icon "preview file" at bounding box center [996, 562] width 14 height 11
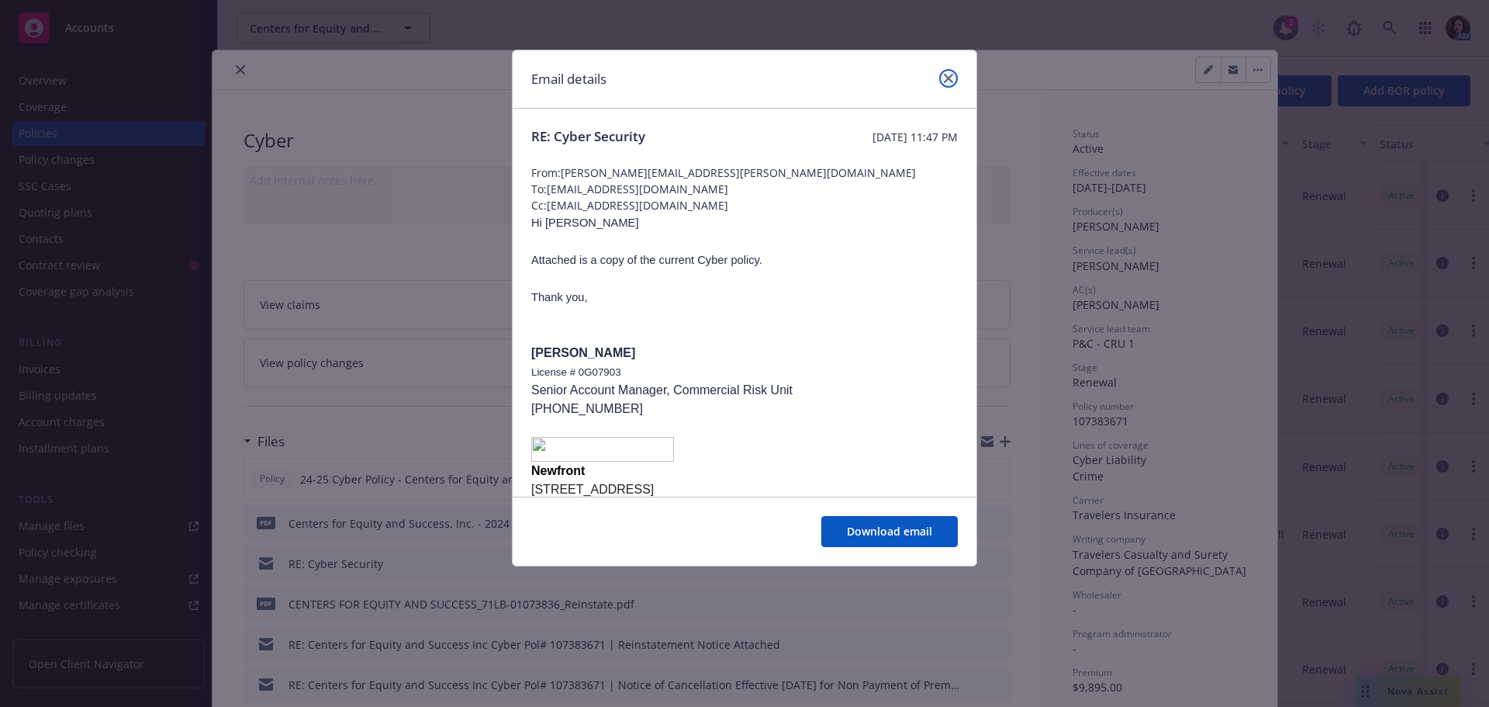
click at [945, 81] on icon "close" at bounding box center [948, 78] width 9 height 9
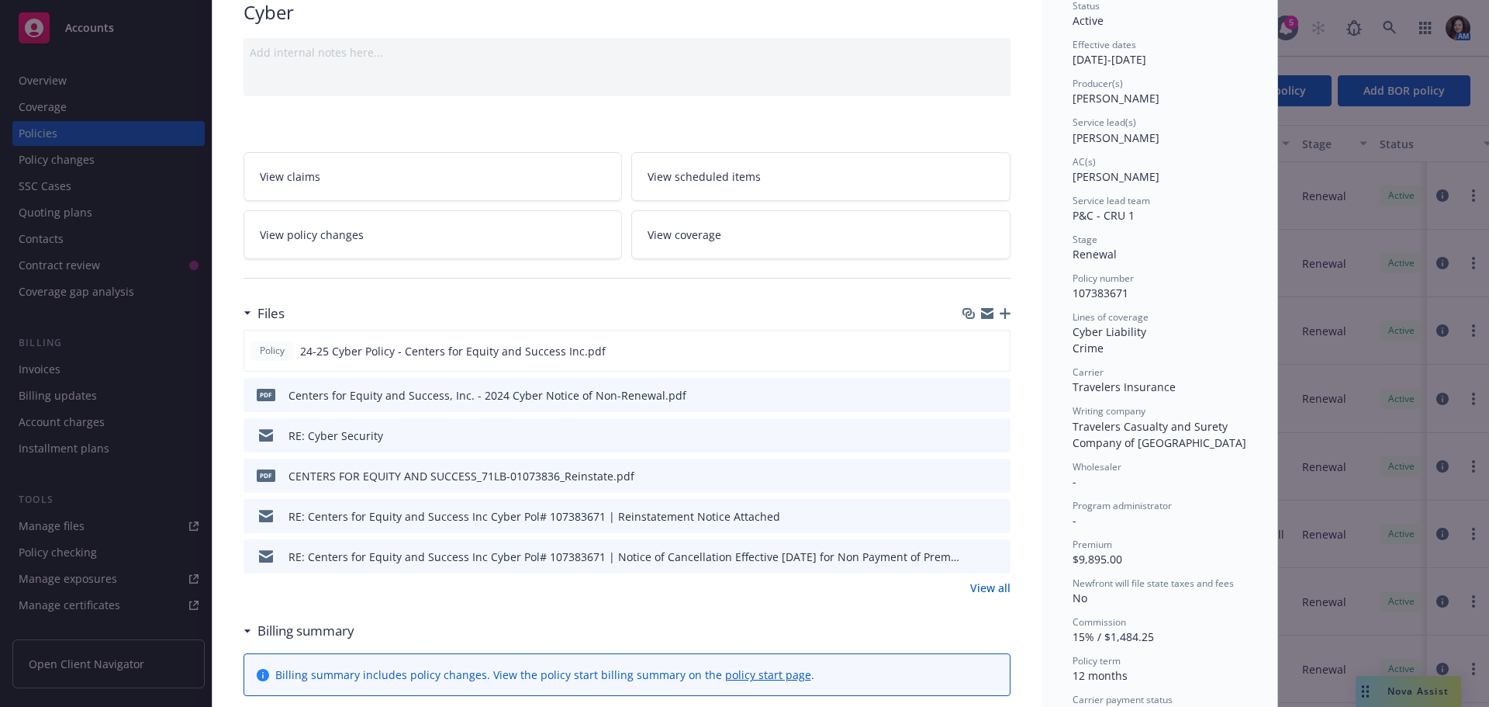
scroll to position [155, 0]
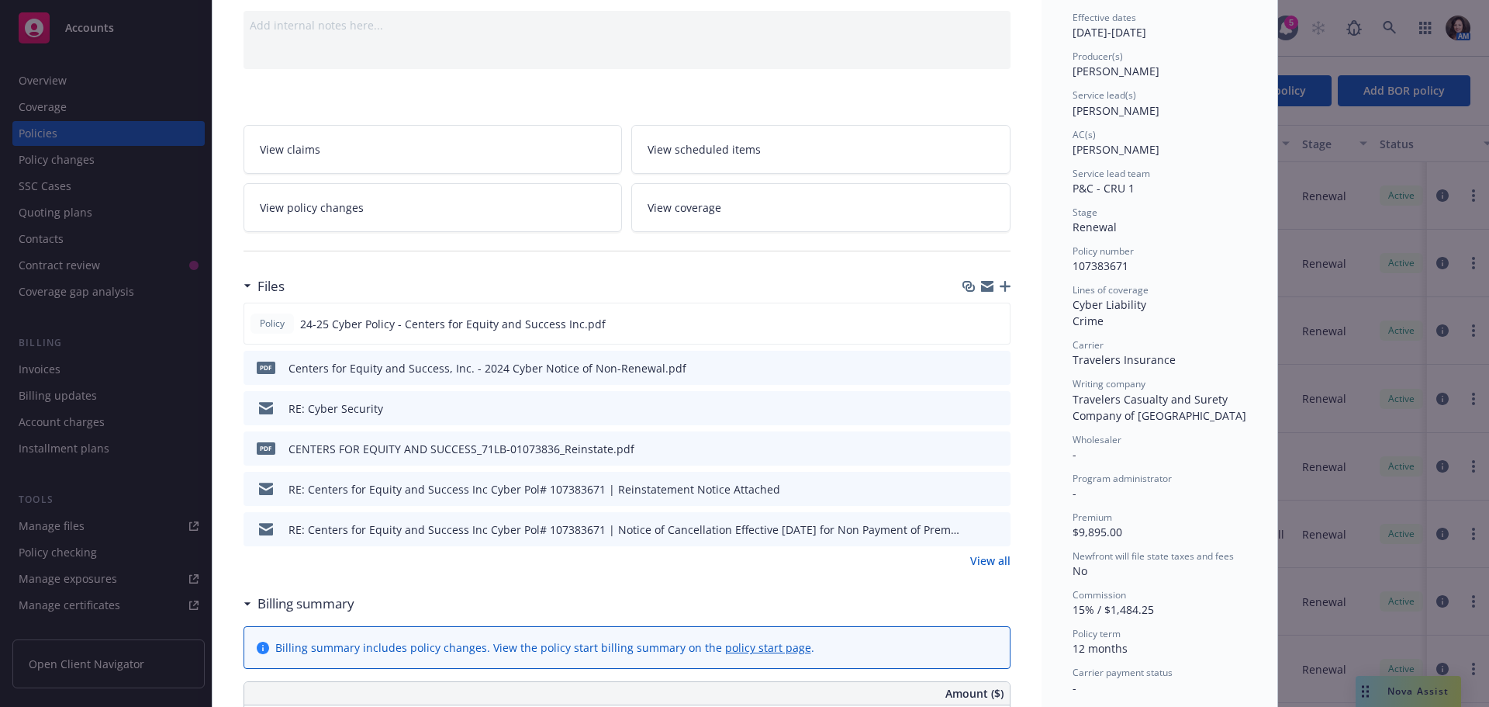
drag, startPoint x: 990, startPoint y: 489, endPoint x: 1000, endPoint y: 554, distance: 66.7
click at [1000, 554] on div "Policy 24-25 Cyber Policy - Centers for Equity and Success Inc.pdf pdf Centers …" at bounding box center [627, 435] width 767 height 266
click at [996, 562] on link "View all" at bounding box center [990, 560] width 40 height 16
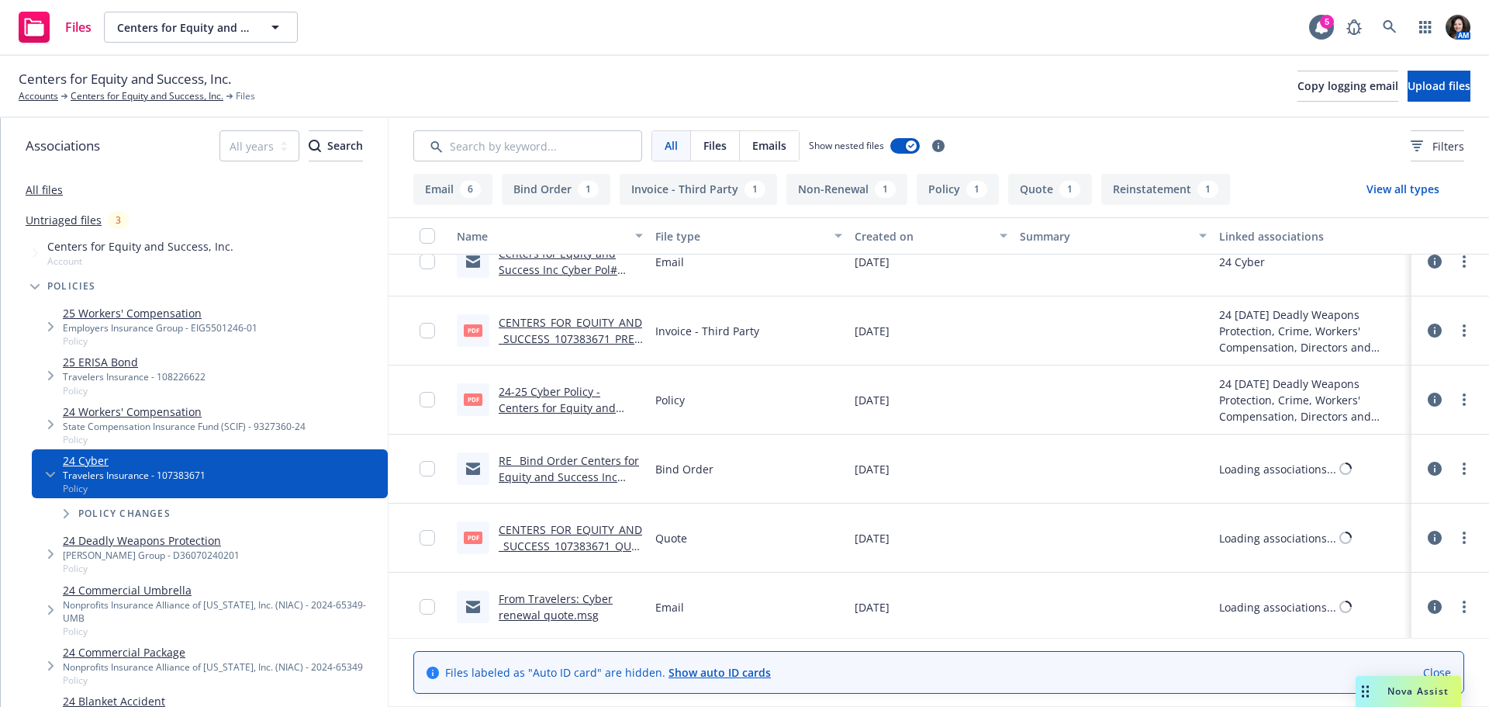
scroll to position [441, 0]
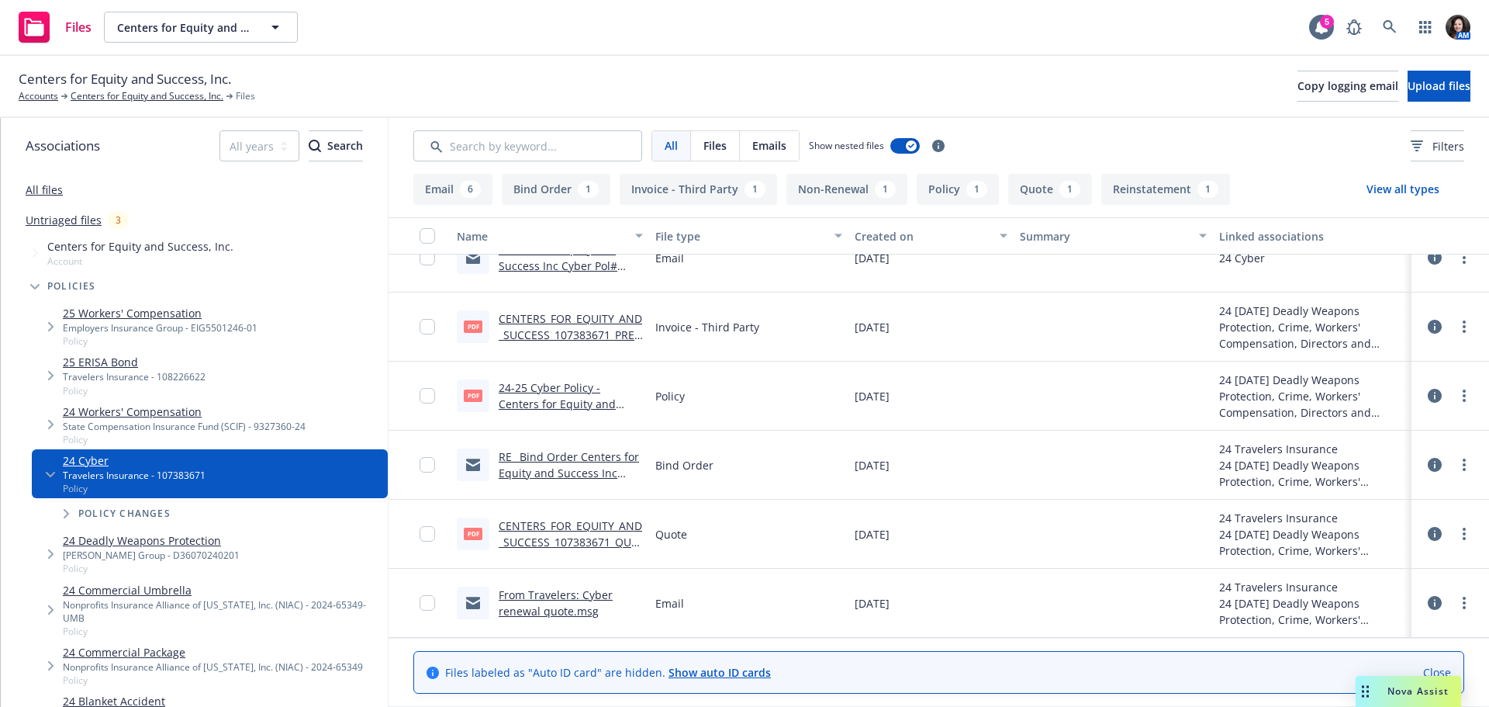
click at [595, 463] on link "RE_ Bind Order Centers for Equity and Success Inc Policy# 107383671- 11_3_2024.…" at bounding box center [569, 481] width 140 height 64
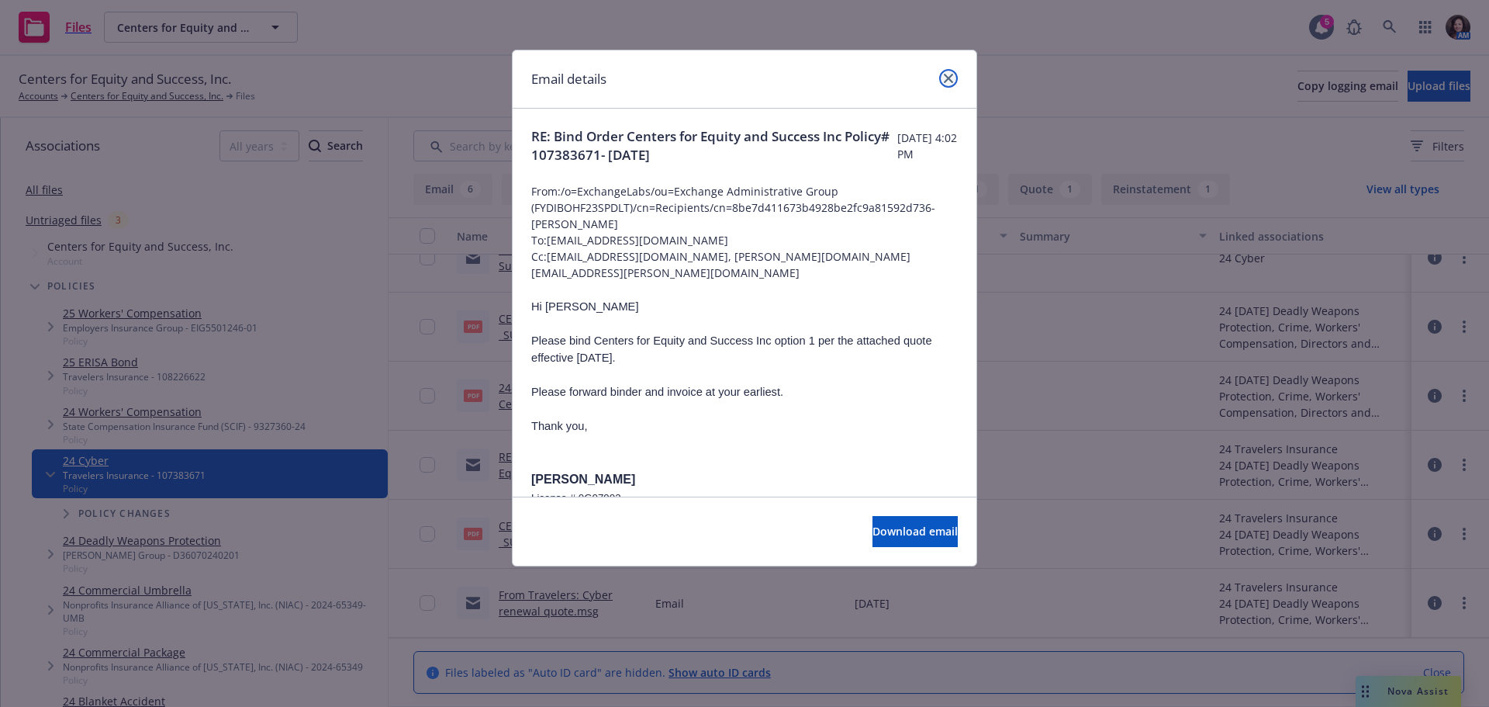
click at [950, 81] on icon "close" at bounding box center [948, 78] width 9 height 9
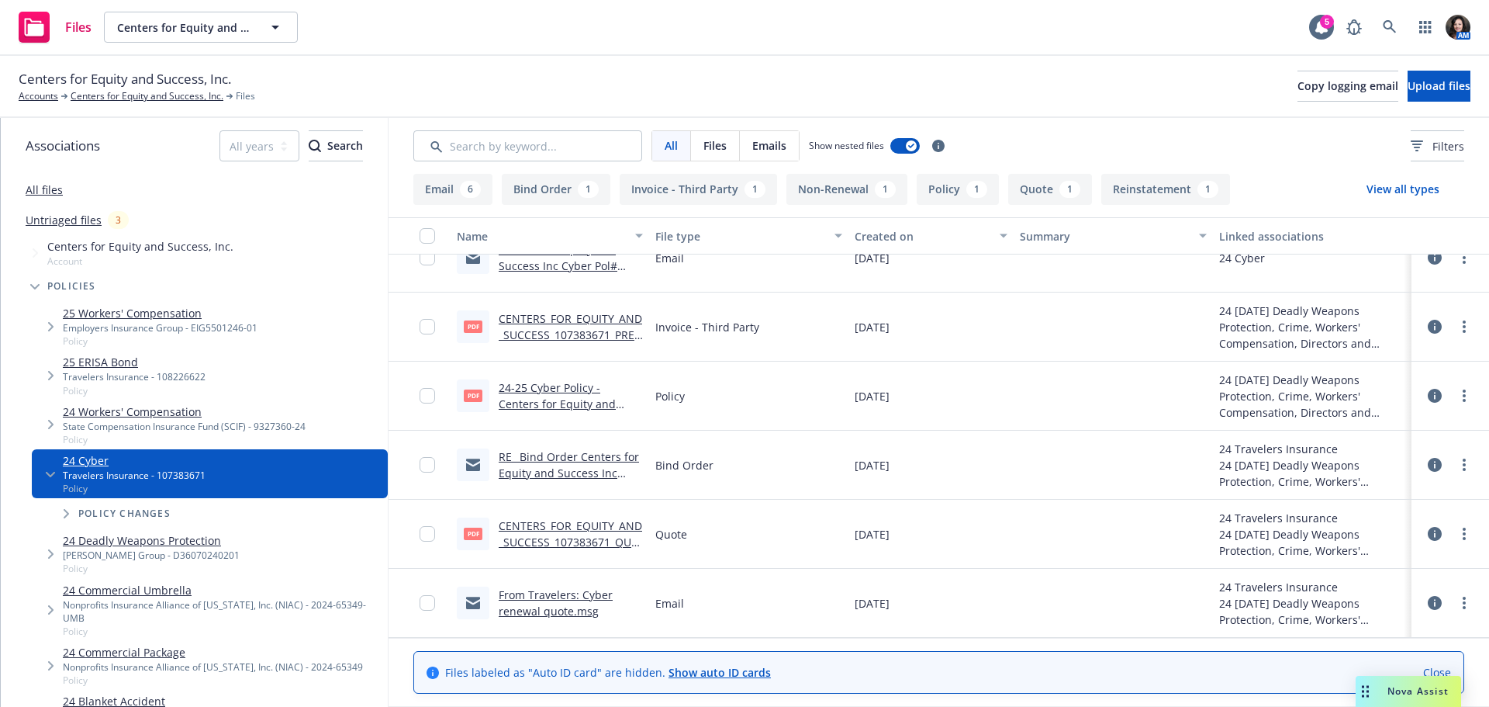
click at [126, 109] on div "Centers for Equity and Success, Inc. Accounts Centers for Equity and Success, I…" at bounding box center [744, 87] width 1489 height 62
click at [126, 103] on link "Centers for Equity and Success, Inc." at bounding box center [147, 96] width 153 height 14
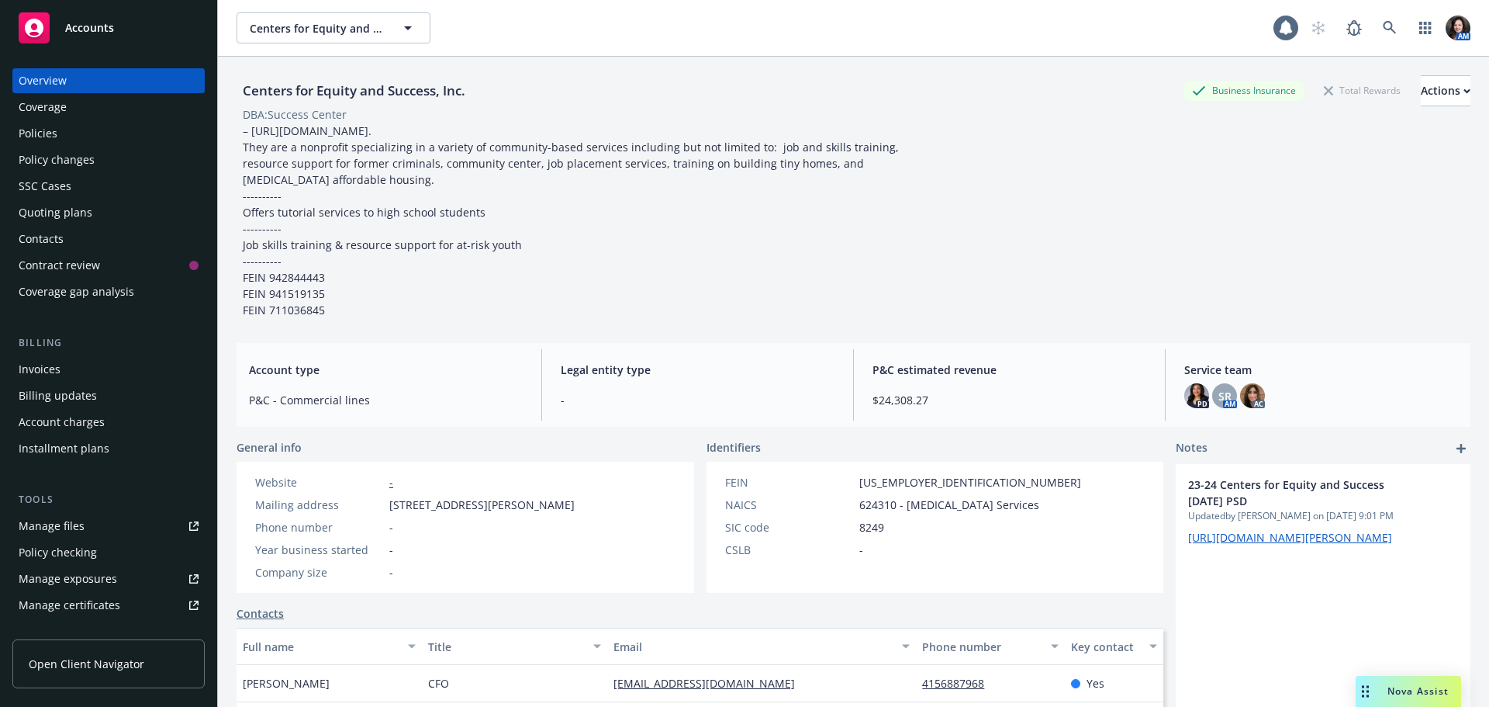
click at [76, 129] on div "Policies" at bounding box center [109, 133] width 180 height 25
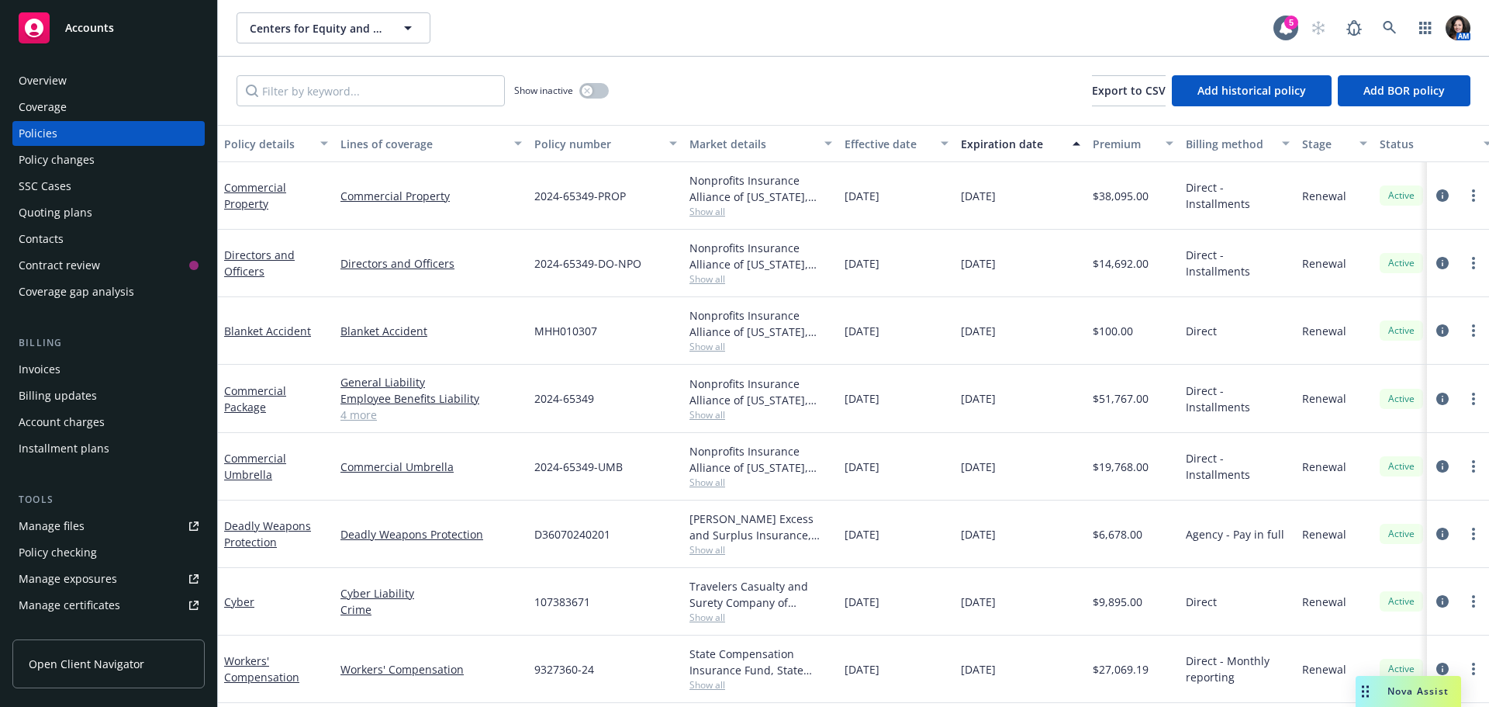
click at [364, 410] on link "4 more" at bounding box center [430, 414] width 181 height 16
click at [354, 22] on span "Centers for Equity and Success, Inc." at bounding box center [317, 28] width 134 height 16
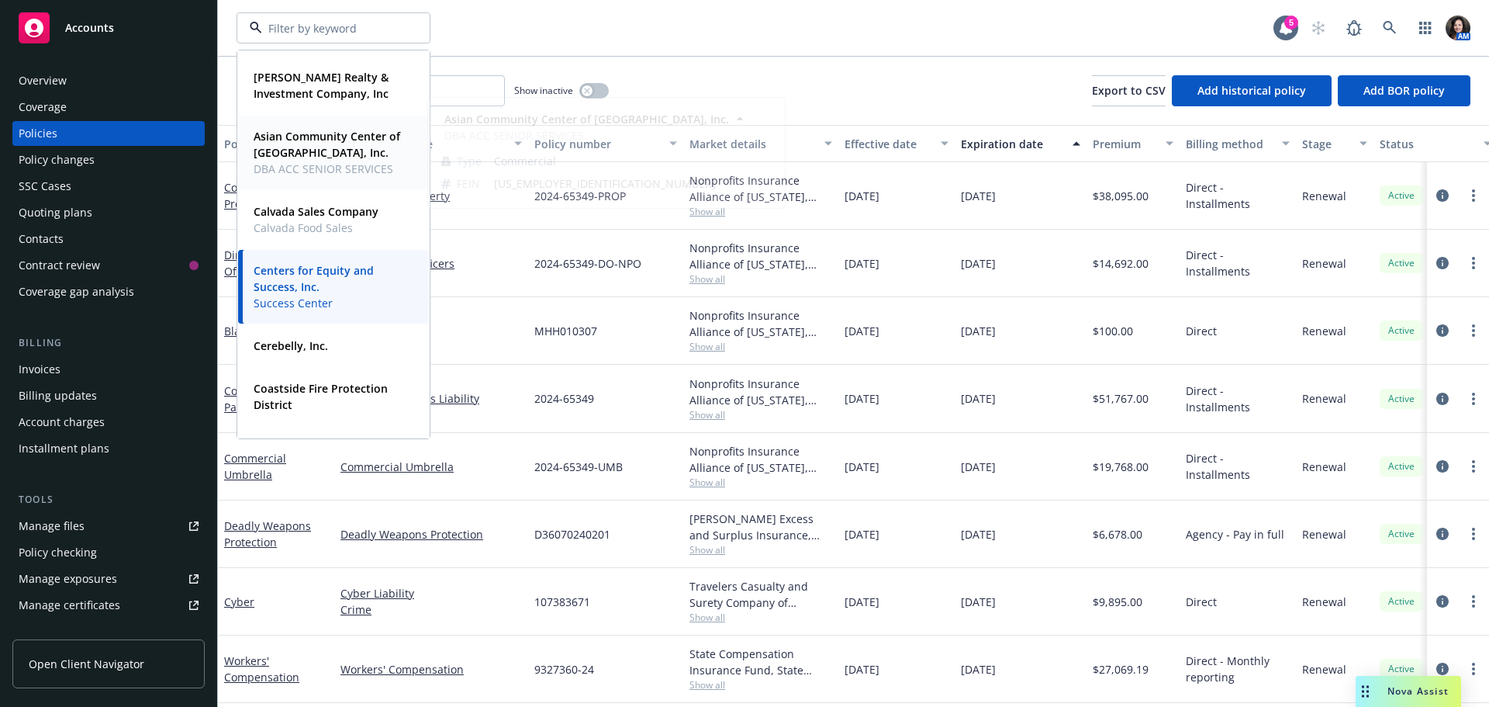
scroll to position [233, 0]
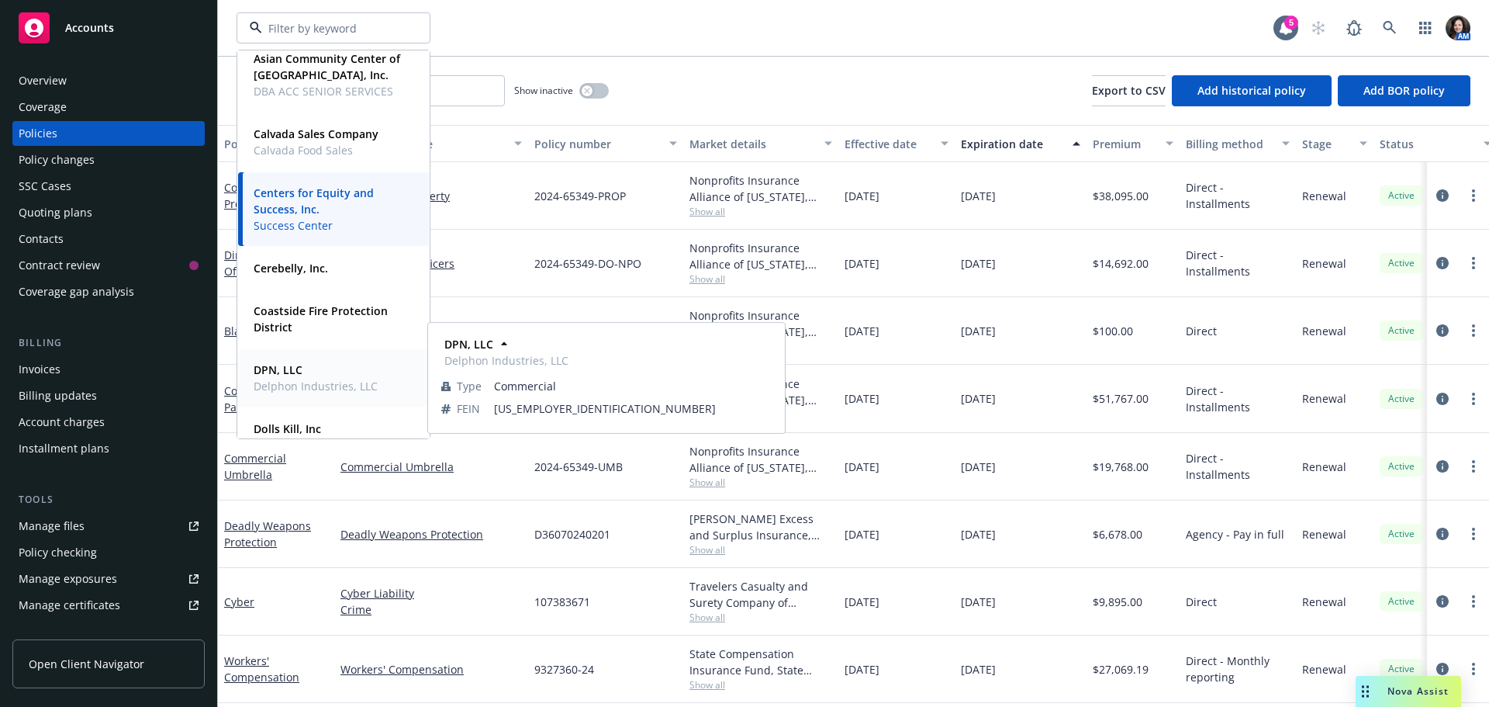
click at [268, 377] on span "DPN, LLC" at bounding box center [316, 369] width 124 height 16
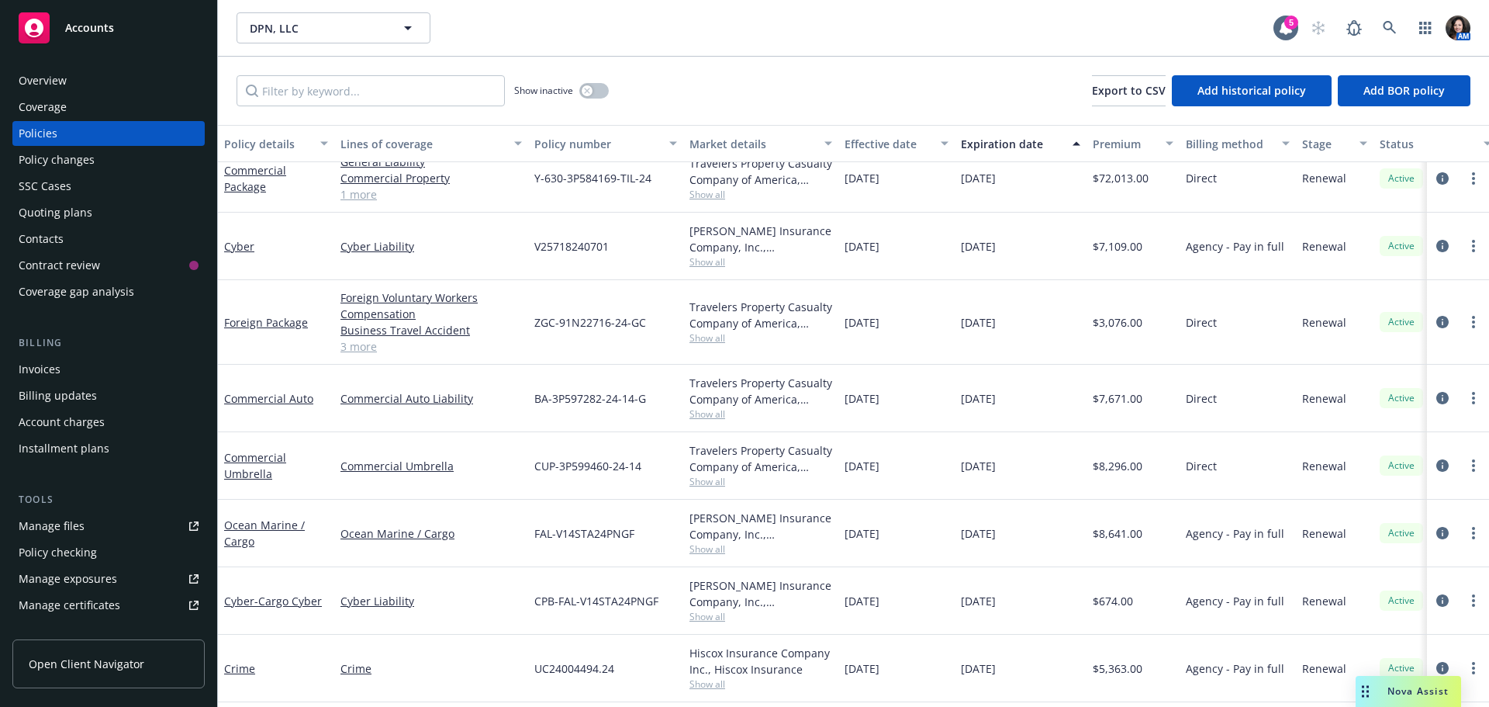
scroll to position [78, 0]
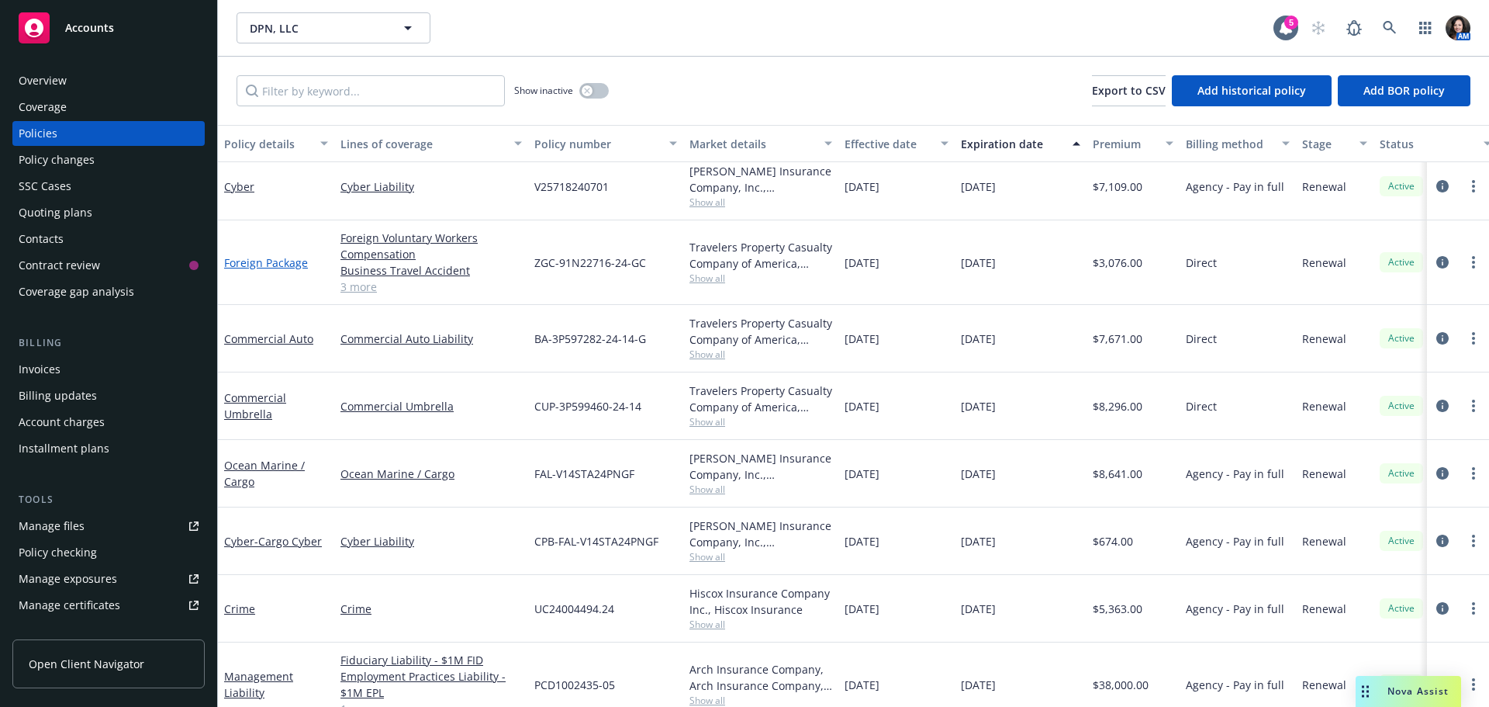
click at [258, 262] on link "Foreign Package" at bounding box center [266, 262] width 84 height 15
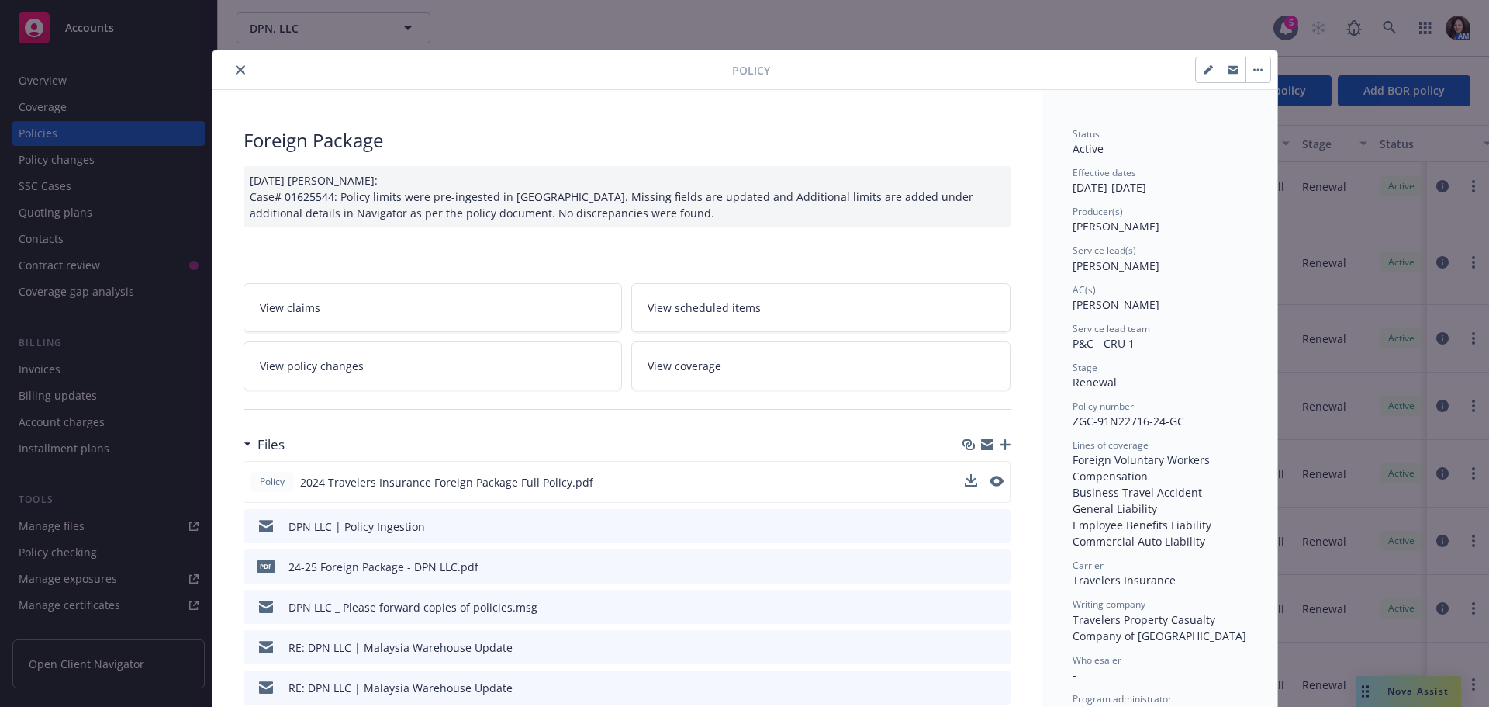
click at [986, 472] on div "Policy 2024 Travelers Insurance Foreign Package Full Policy.pdf" at bounding box center [627, 482] width 767 height 42
click at [988, 482] on icon "preview file" at bounding box center [995, 480] width 14 height 11
click at [231, 71] on button "close" at bounding box center [240, 69] width 19 height 19
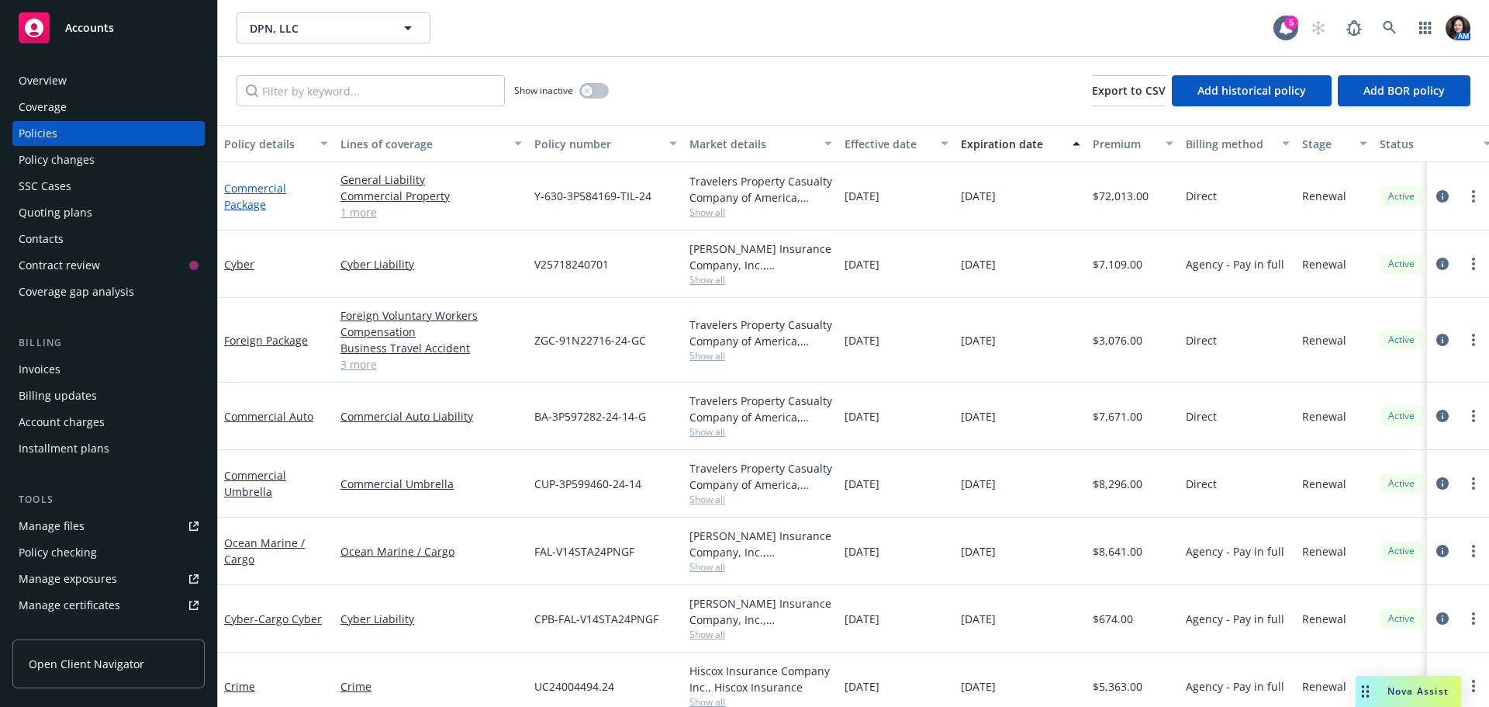
click at [261, 206] on link "Commercial Package" at bounding box center [255, 196] width 62 height 31
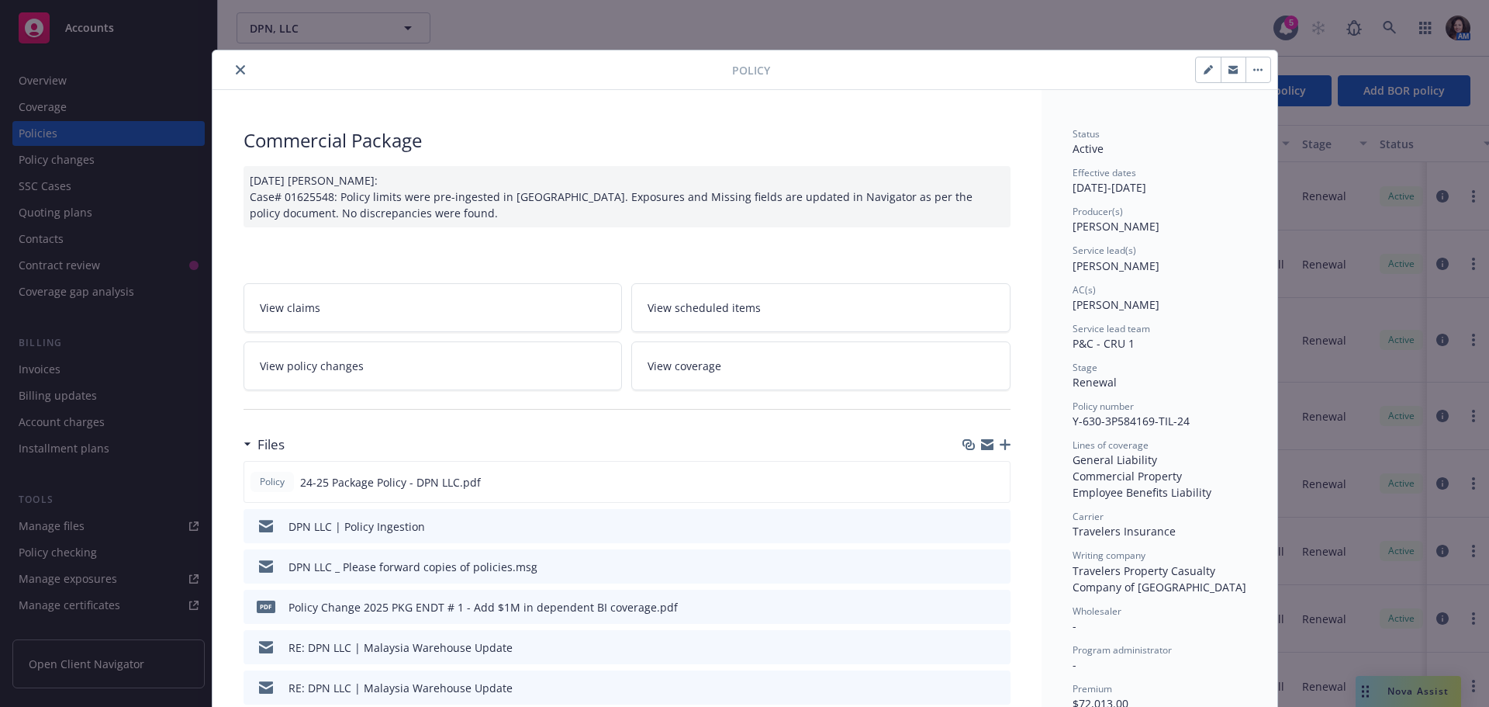
click at [236, 66] on icon "close" at bounding box center [240, 69] width 9 height 9
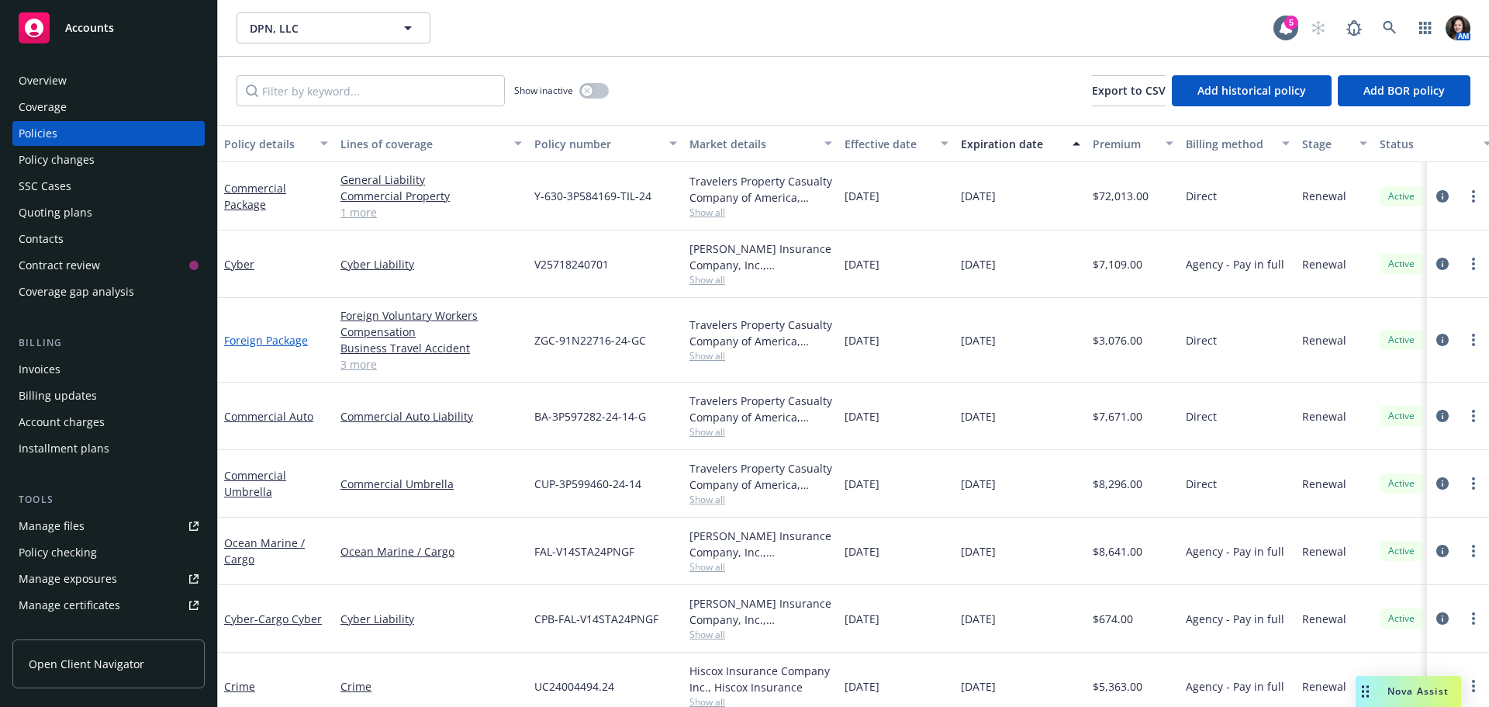
click at [276, 342] on link "Foreign Package" at bounding box center [266, 340] width 84 height 15
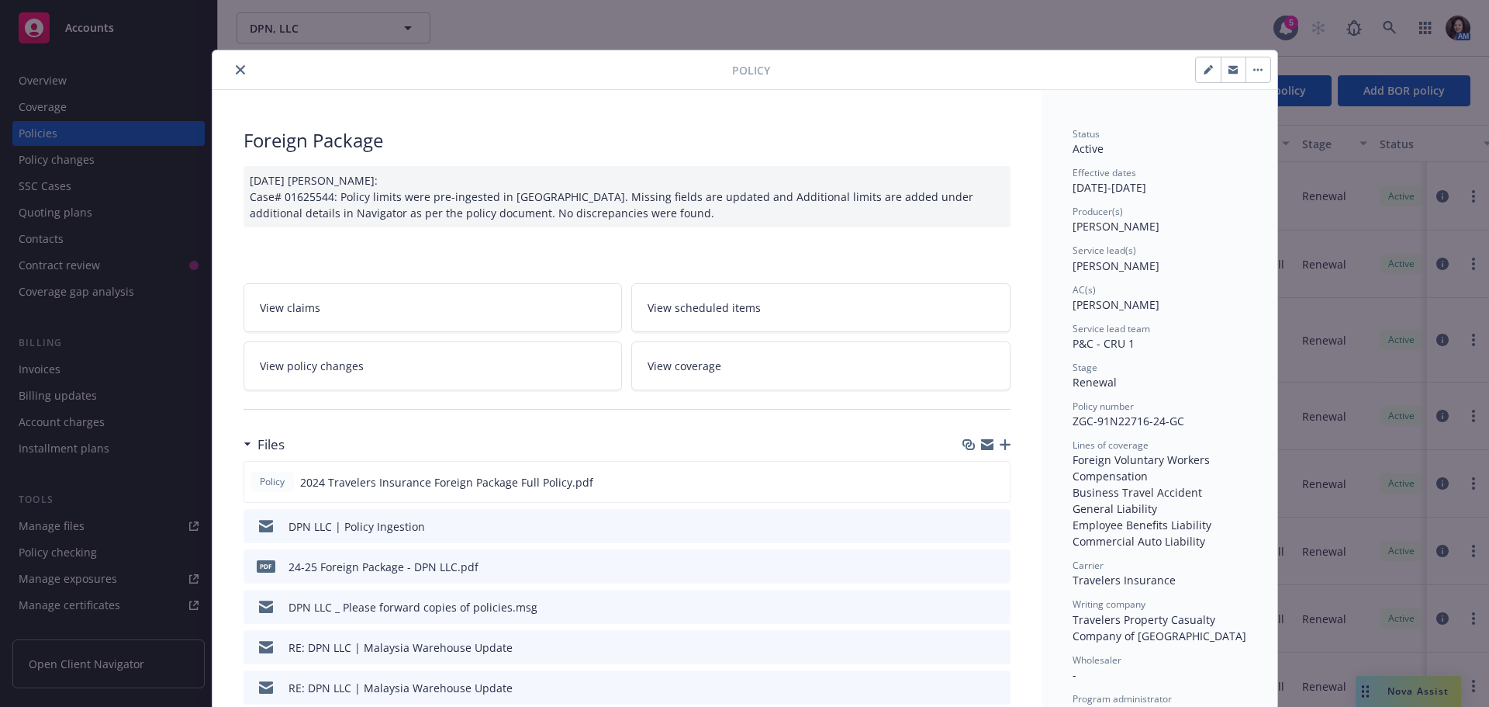
scroll to position [47, 0]
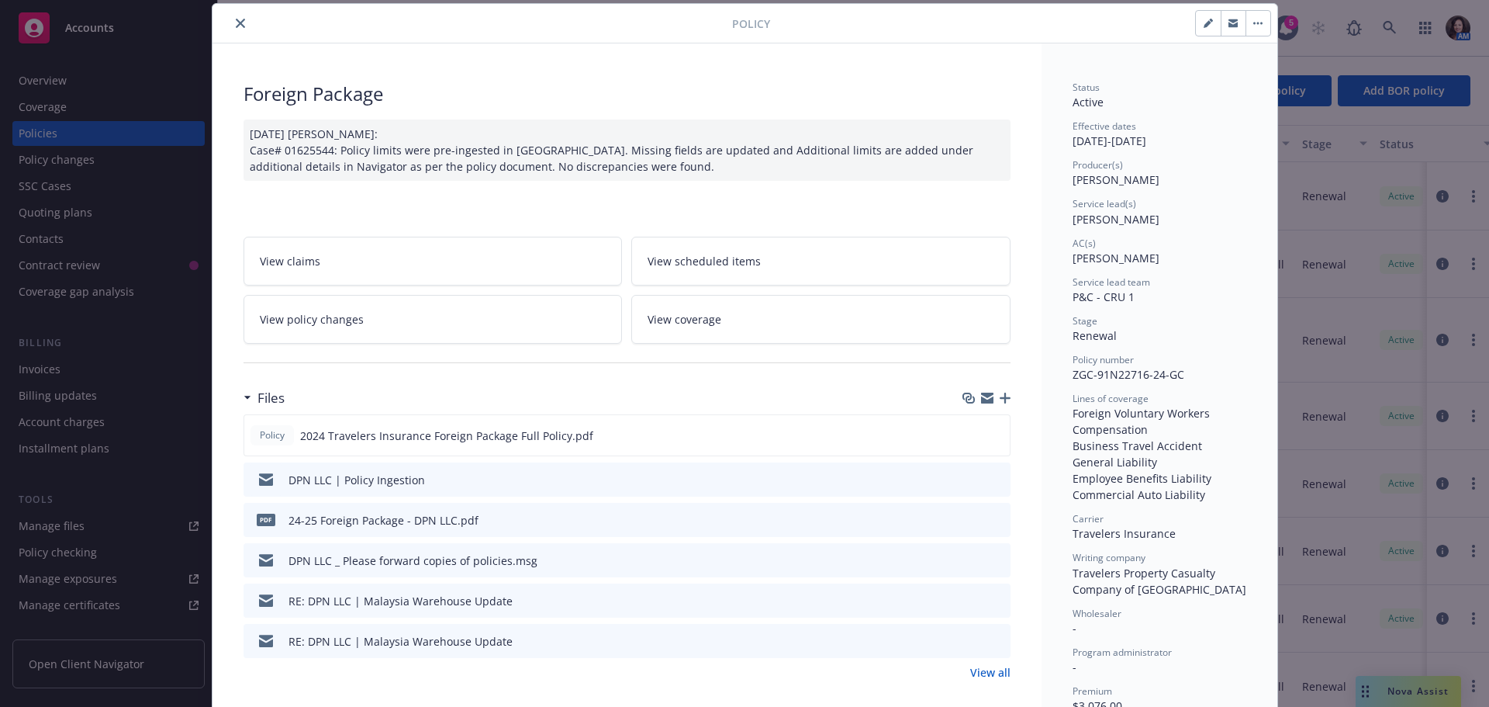
drag, startPoint x: 400, startPoint y: 311, endPoint x: 420, endPoint y: 299, distance: 23.0
click at [400, 311] on link "View policy changes" at bounding box center [433, 319] width 379 height 49
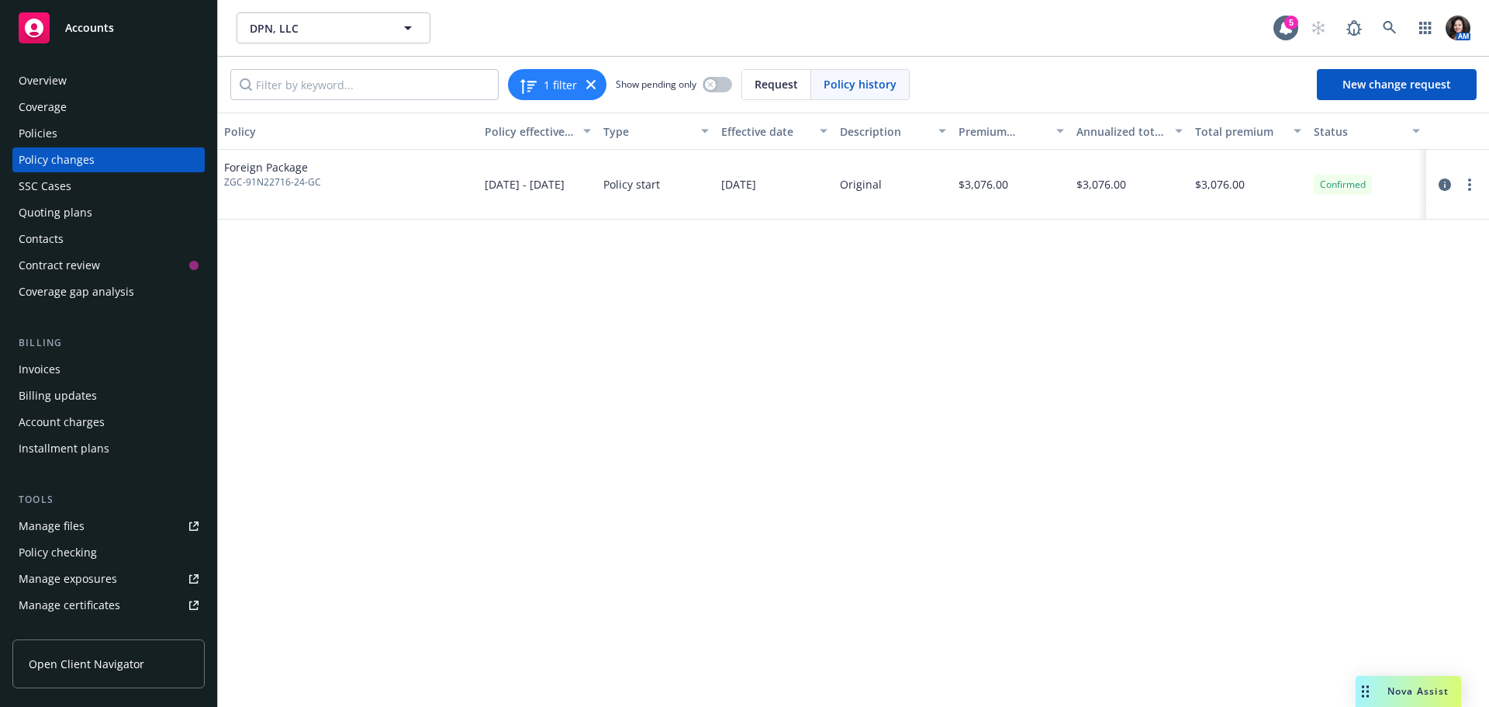
click at [65, 134] on div "Policies" at bounding box center [109, 133] width 180 height 25
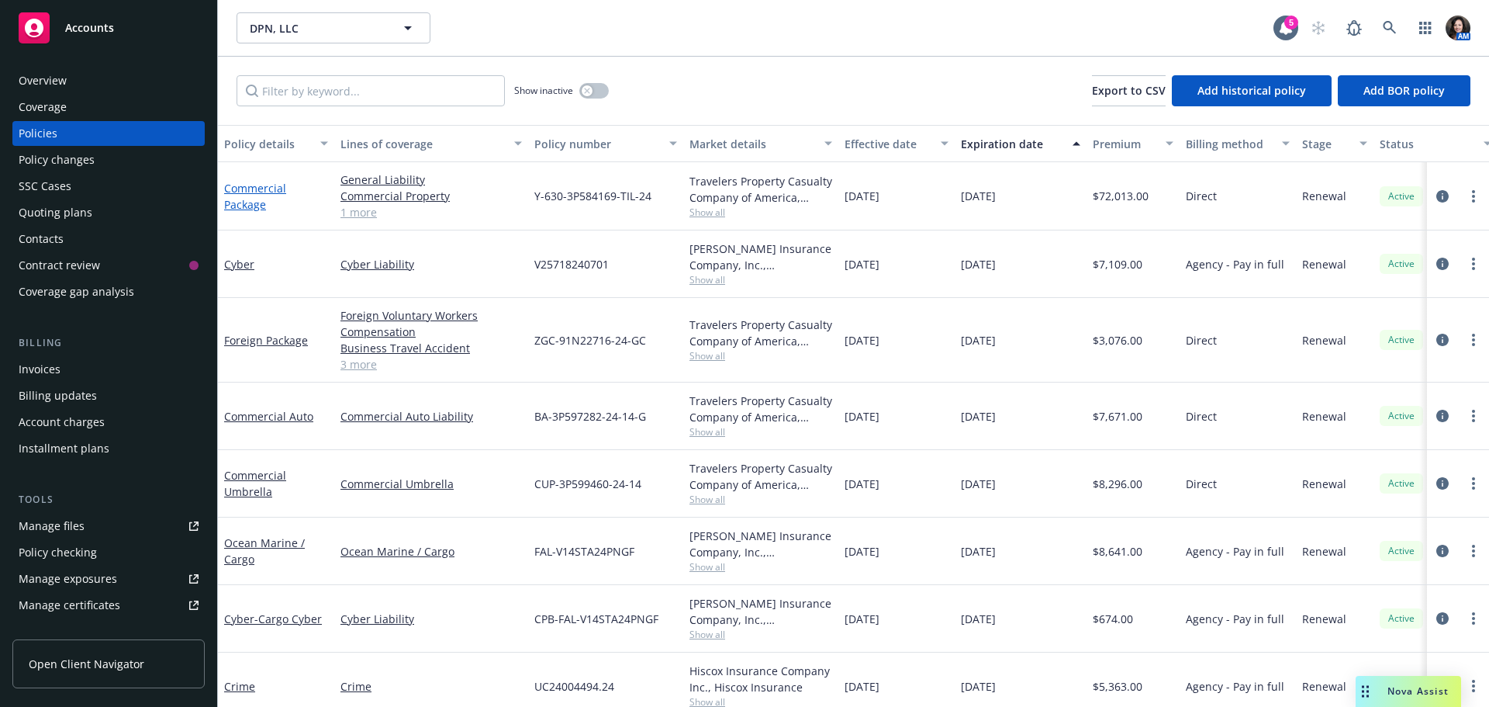
click at [234, 204] on link "Commercial Package" at bounding box center [255, 196] width 62 height 31
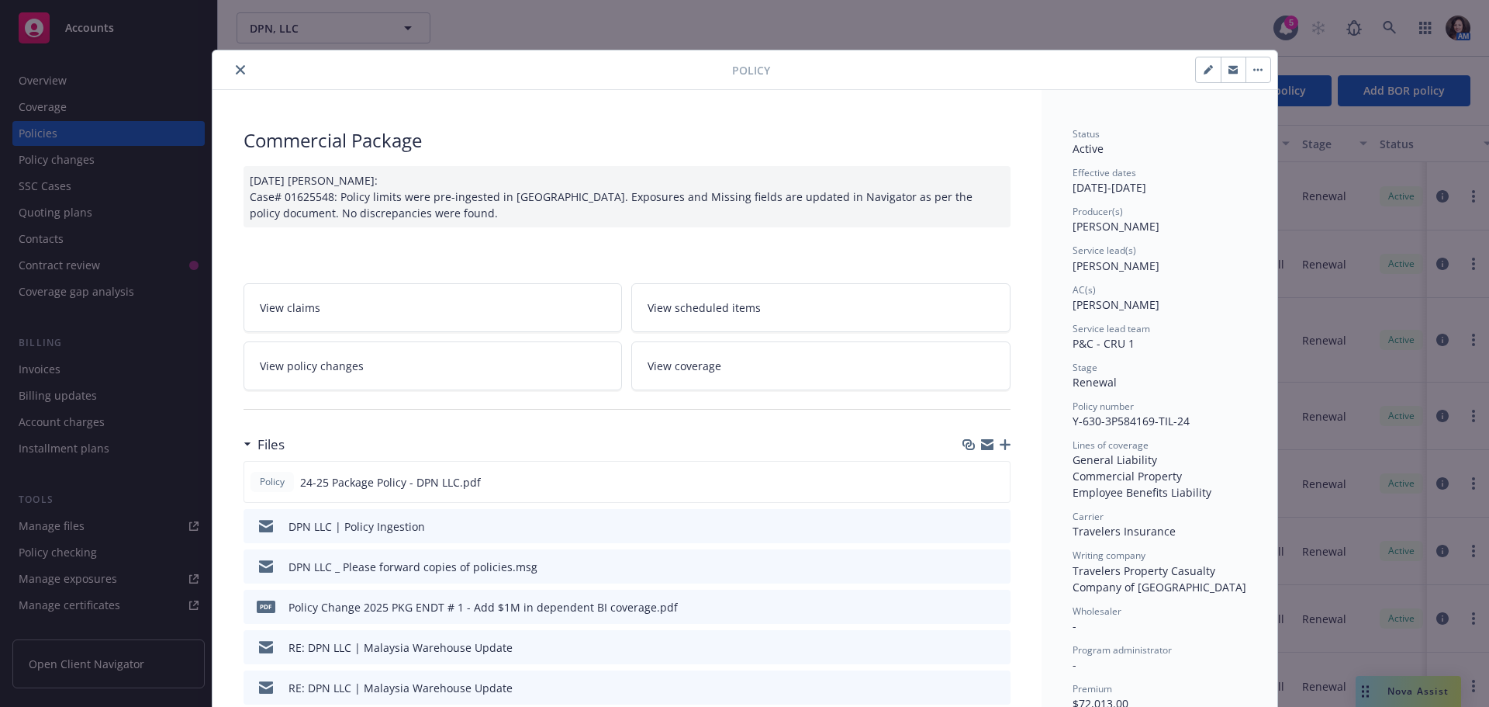
scroll to position [47, 0]
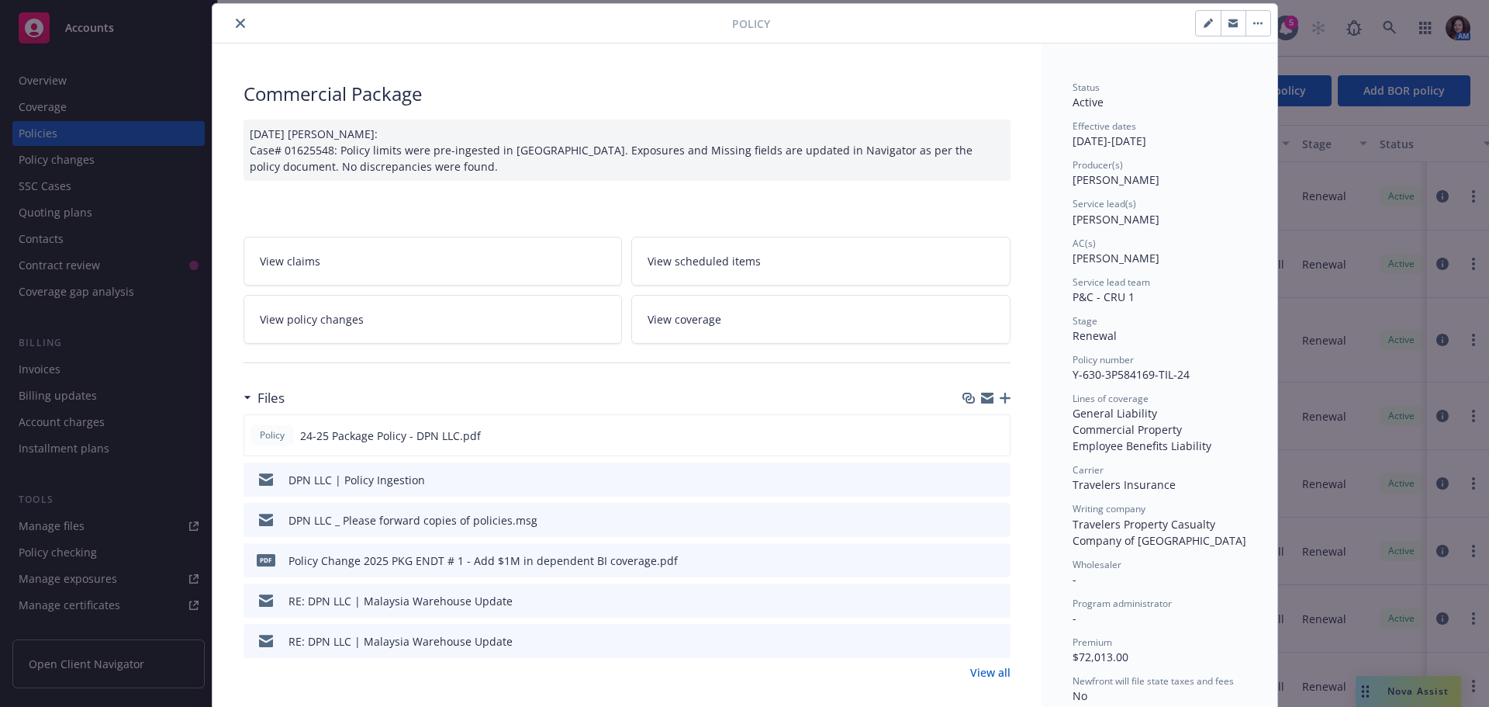
click at [417, 289] on div "View claims View scheduled items View policy changes View coverage" at bounding box center [627, 290] width 767 height 107
click at [410, 309] on link "View policy changes" at bounding box center [433, 319] width 379 height 49
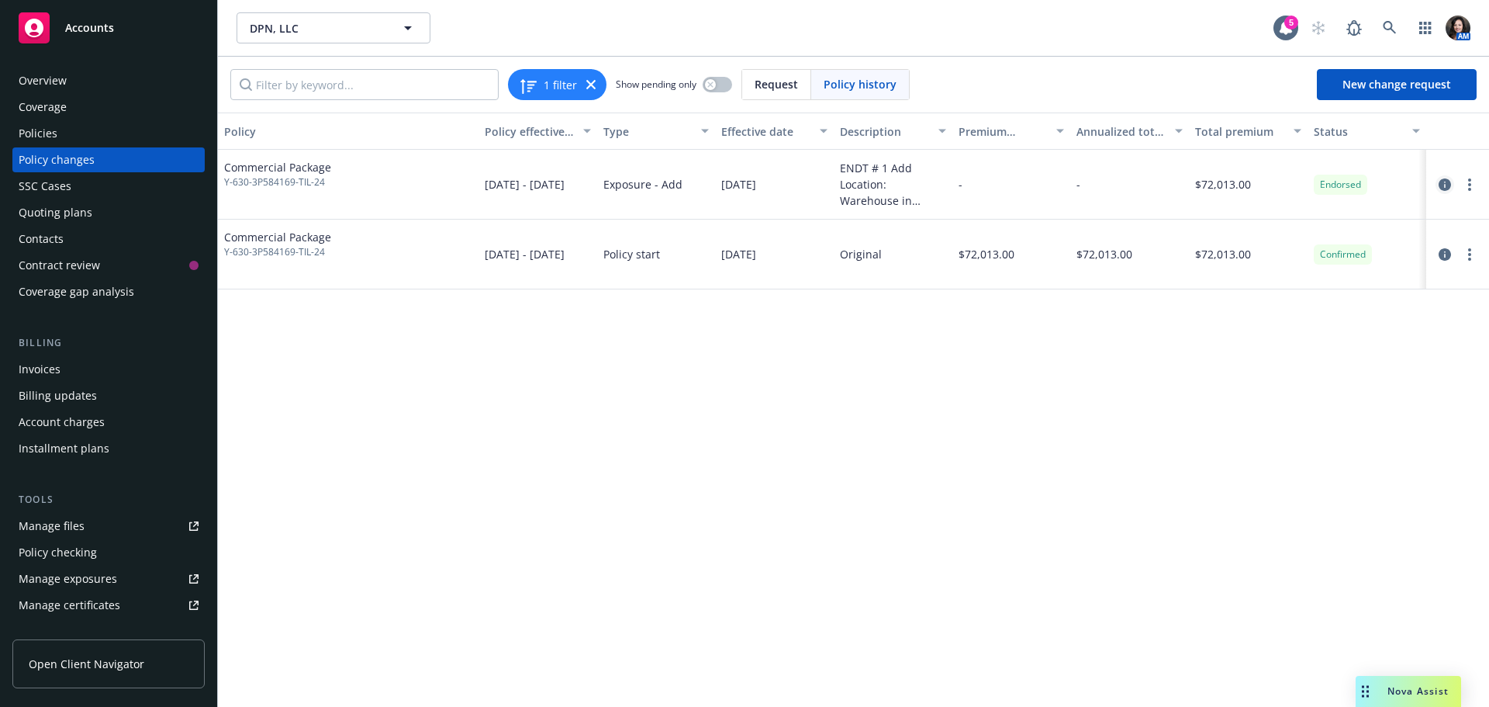
click at [1443, 185] on icon "circleInformation" at bounding box center [1445, 184] width 12 height 12
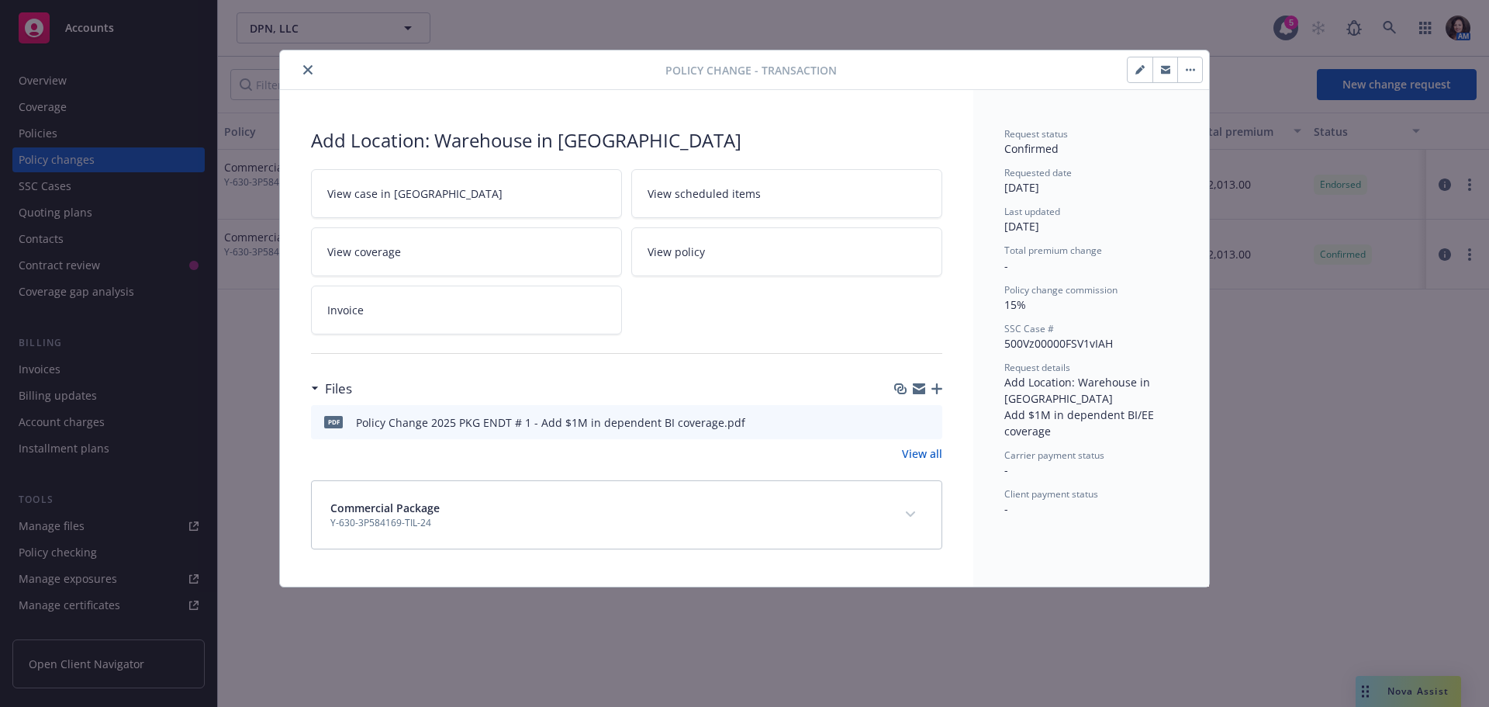
click at [924, 421] on icon "preview file" at bounding box center [928, 421] width 14 height 11
click at [309, 68] on icon "close" at bounding box center [307, 69] width 9 height 9
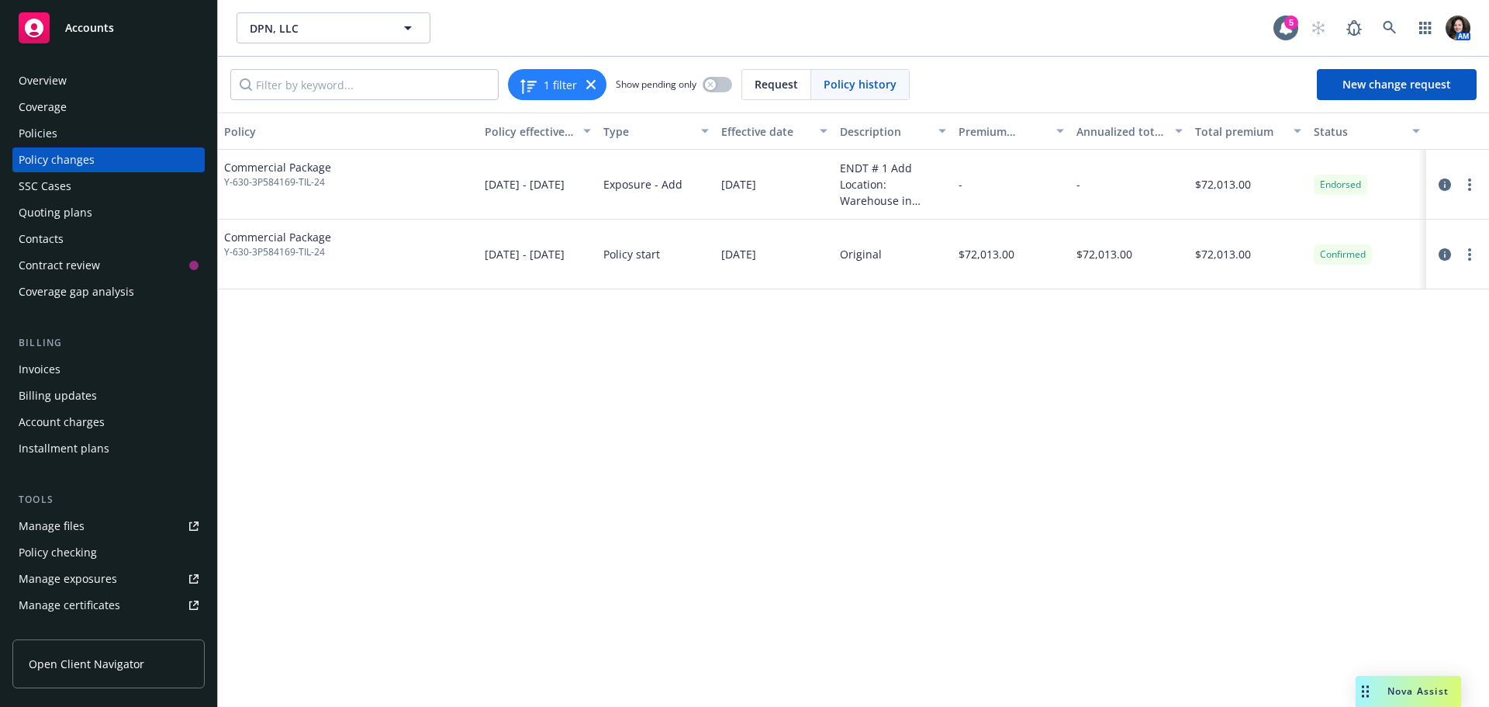
click at [91, 128] on div "Policies" at bounding box center [109, 133] width 180 height 25
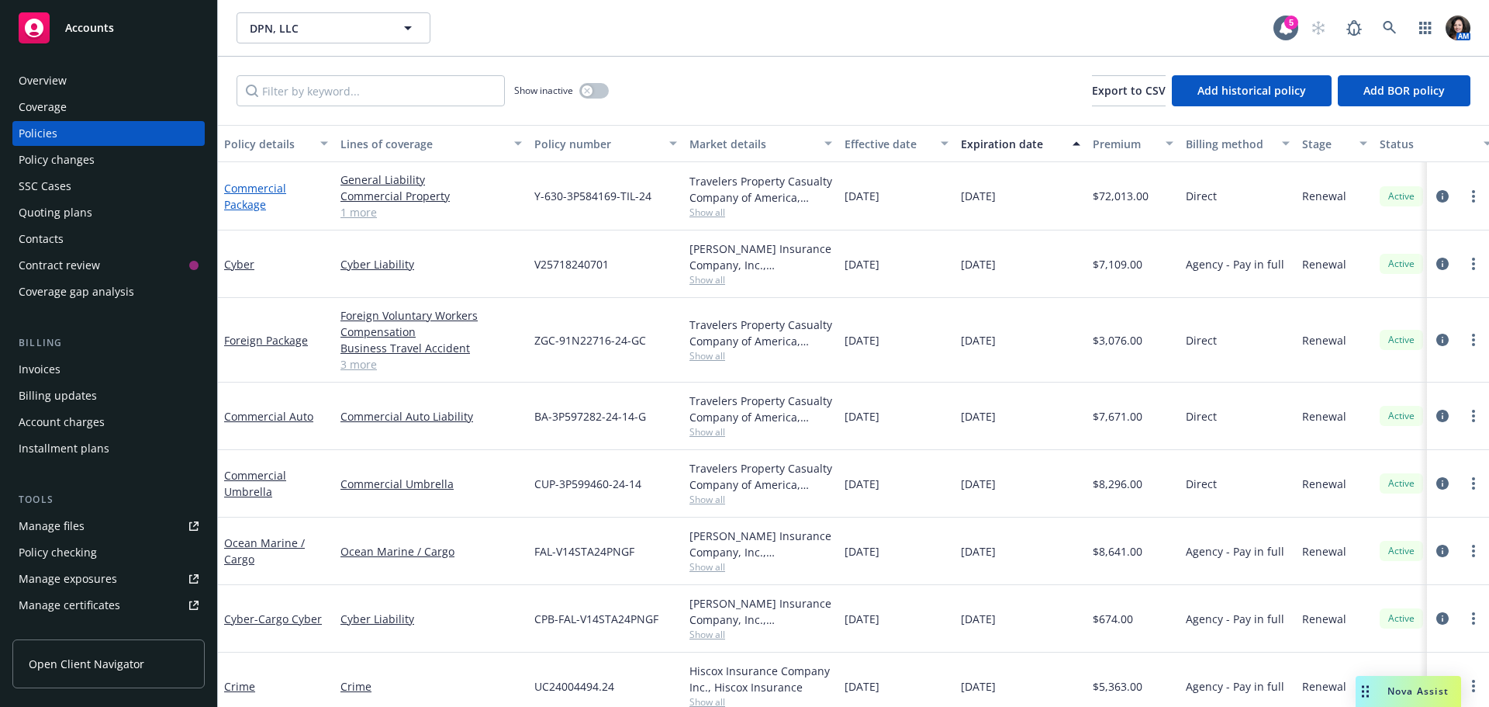
click at [234, 183] on link "Commercial Package" at bounding box center [255, 196] width 62 height 31
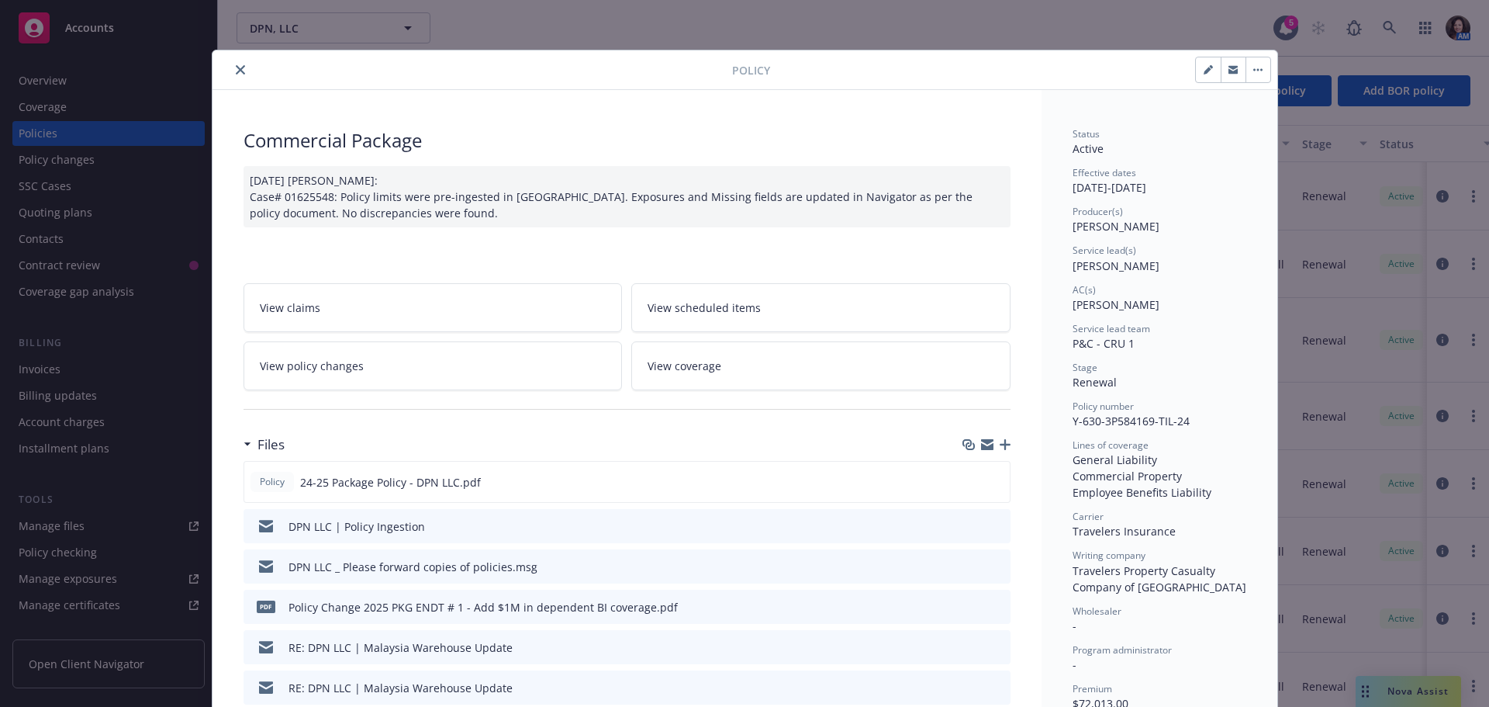
scroll to position [47, 0]
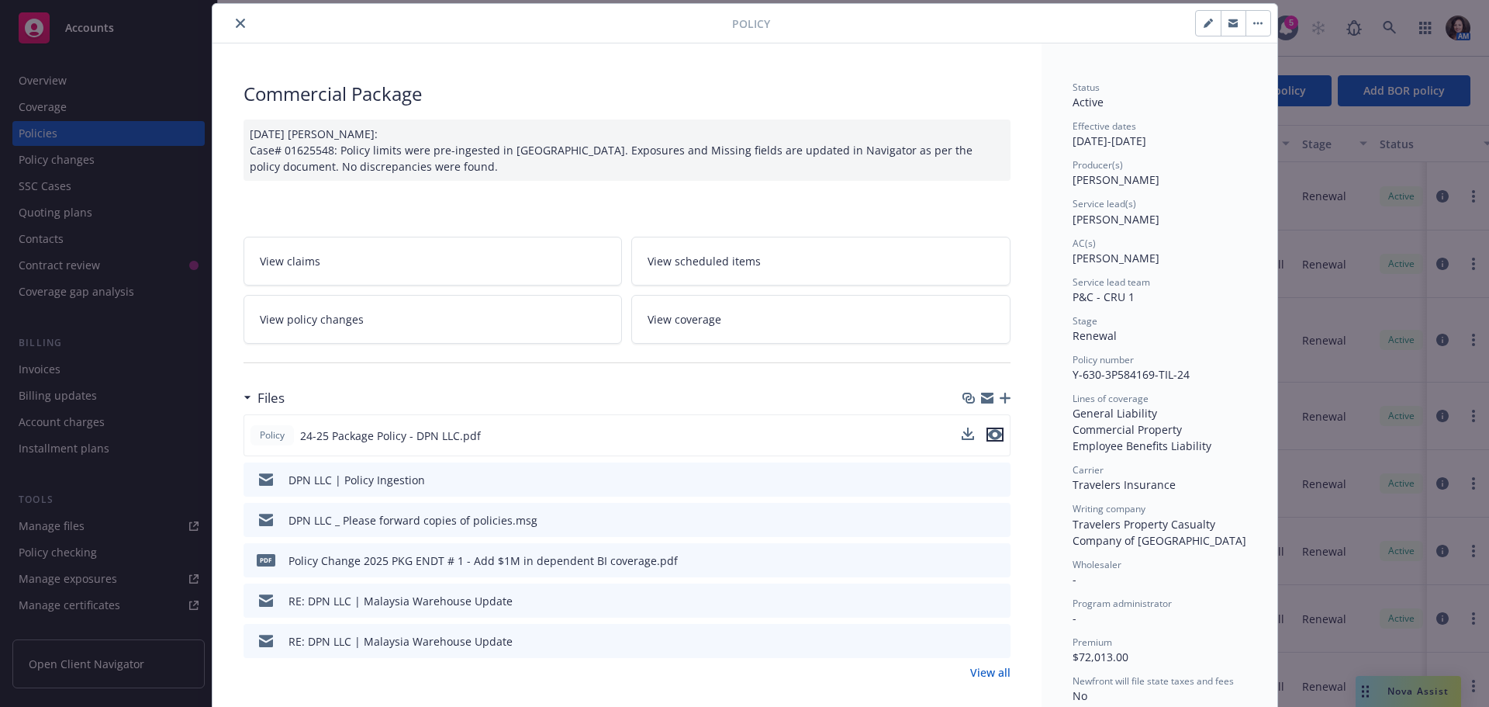
click at [995, 431] on icon "preview file" at bounding box center [995, 434] width 14 height 11
click at [231, 29] on button "close" at bounding box center [240, 23] width 19 height 19
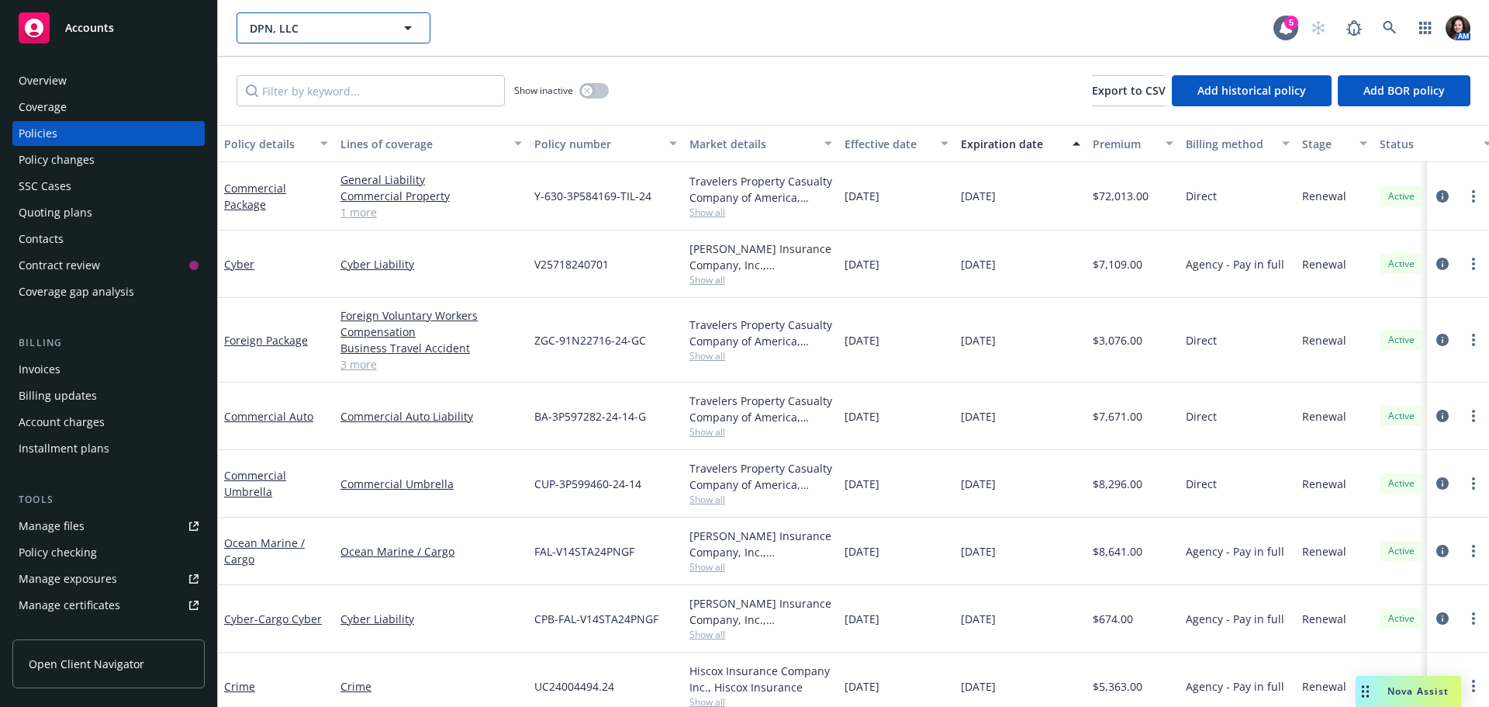
click at [307, 28] on span "DPN, LLC" at bounding box center [317, 28] width 134 height 16
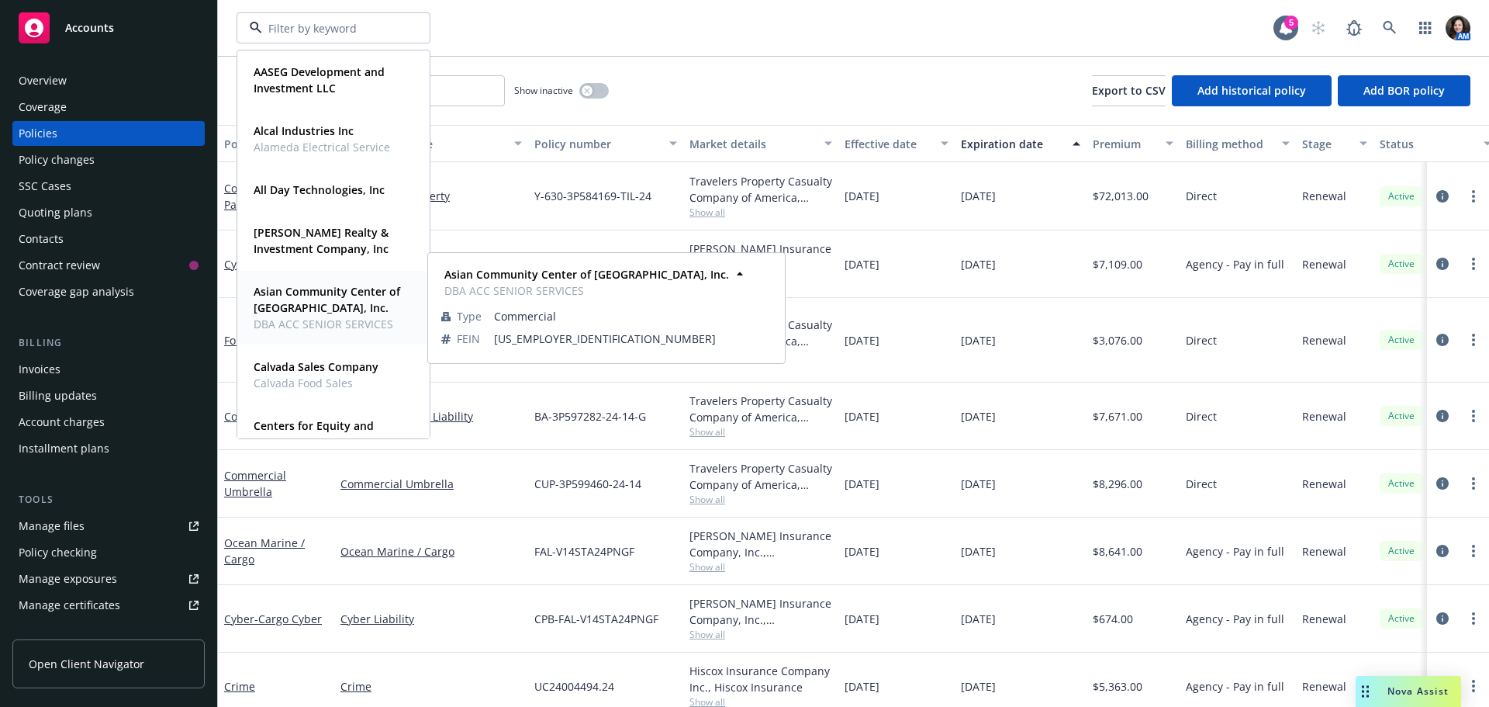
click at [347, 285] on strong "Asian Community Center of Sacramento Valley, Inc." at bounding box center [327, 299] width 147 height 31
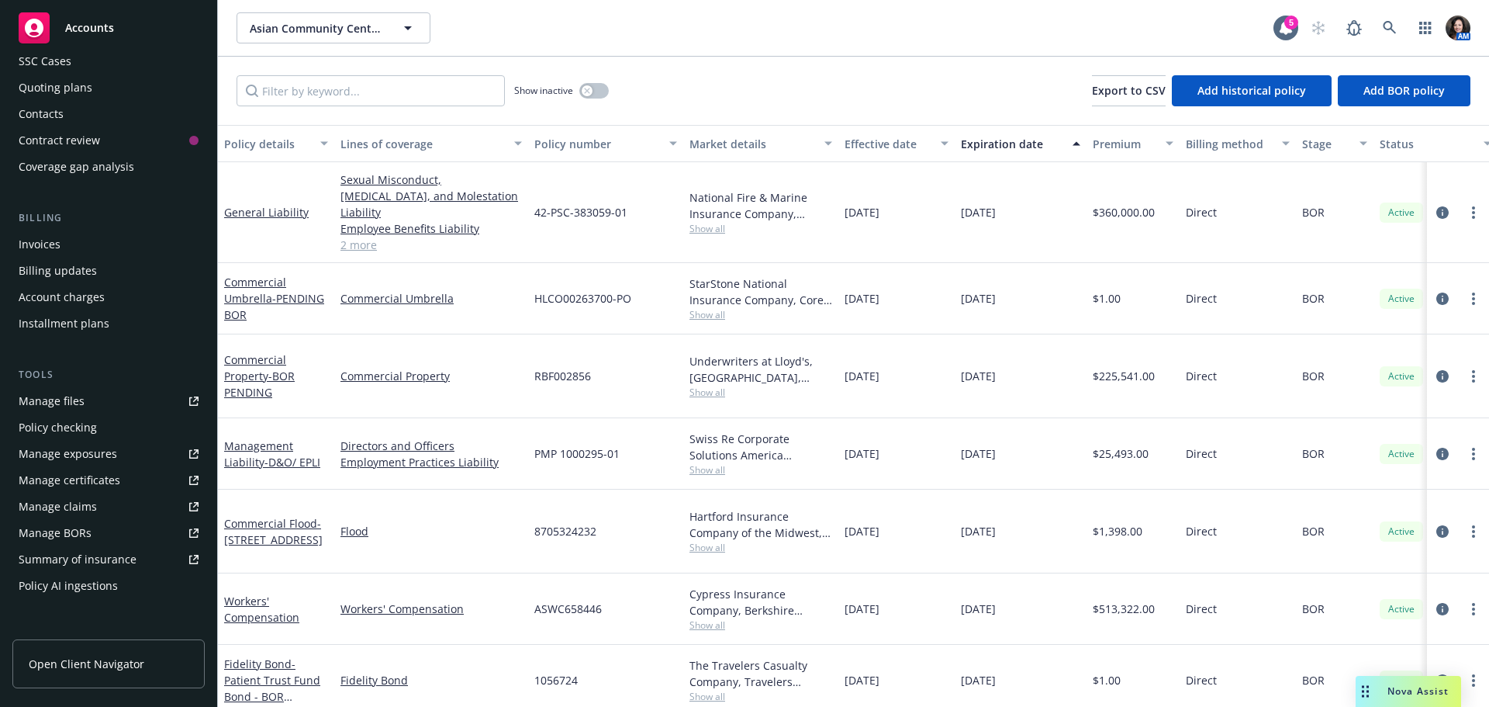
scroll to position [155, 0]
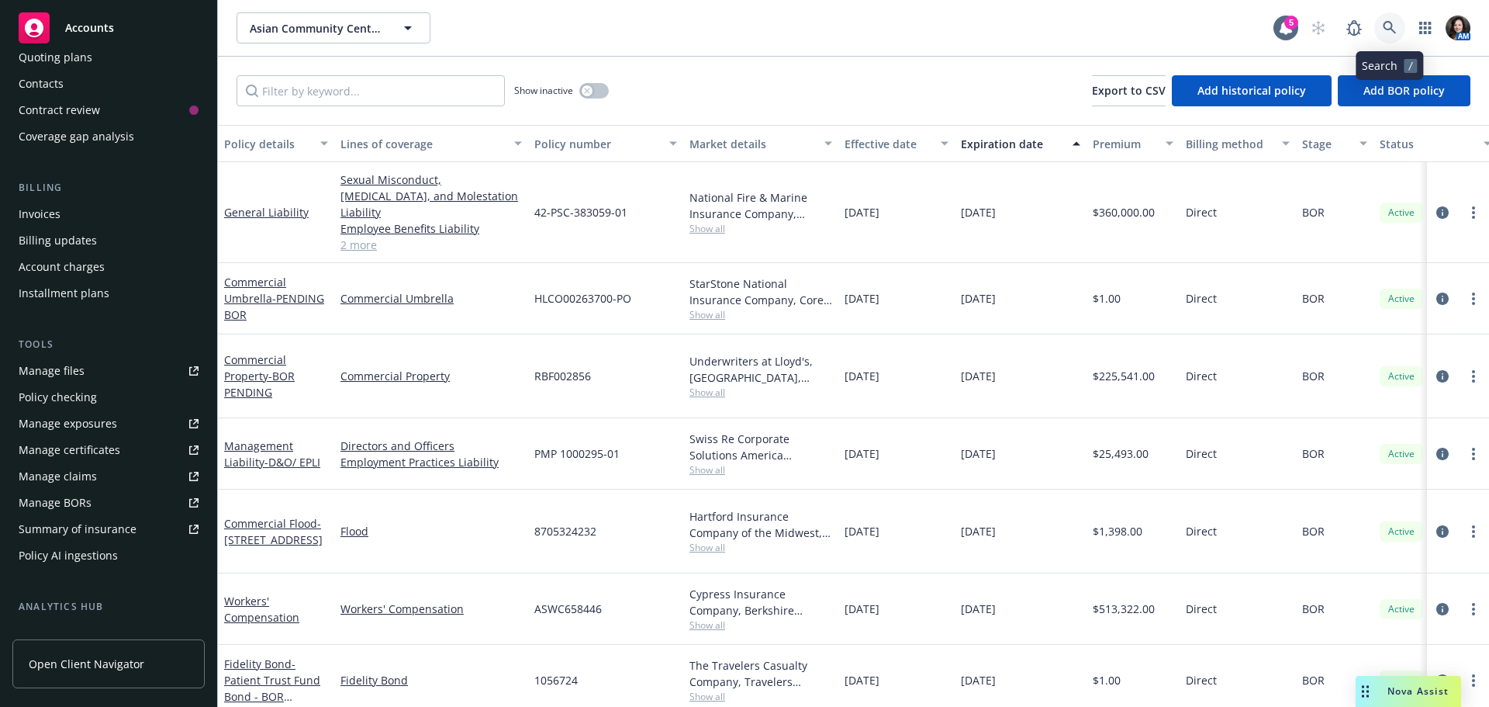
click at [1400, 25] on link at bounding box center [1389, 27] width 31 height 31
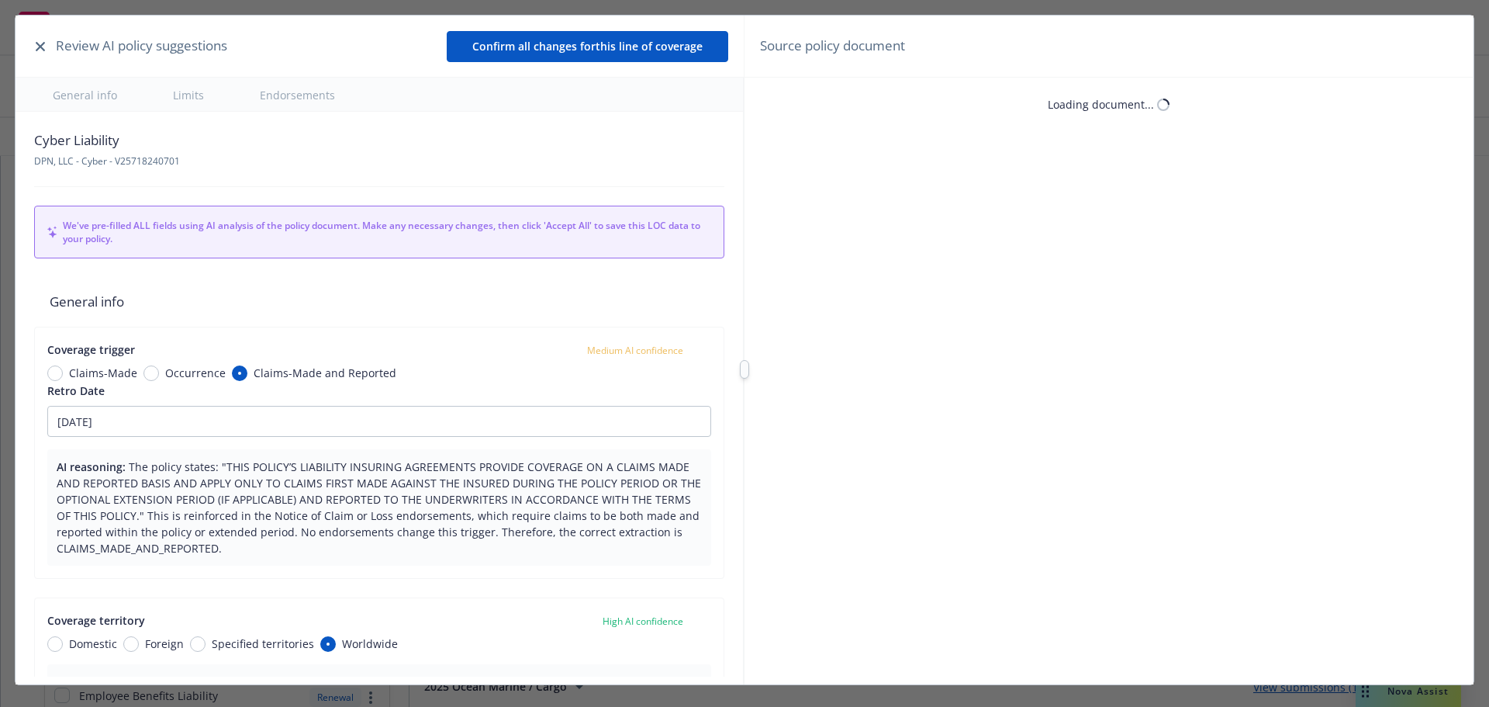
type textarea "x"
click at [47, 47] on button "button" at bounding box center [40, 46] width 19 height 19
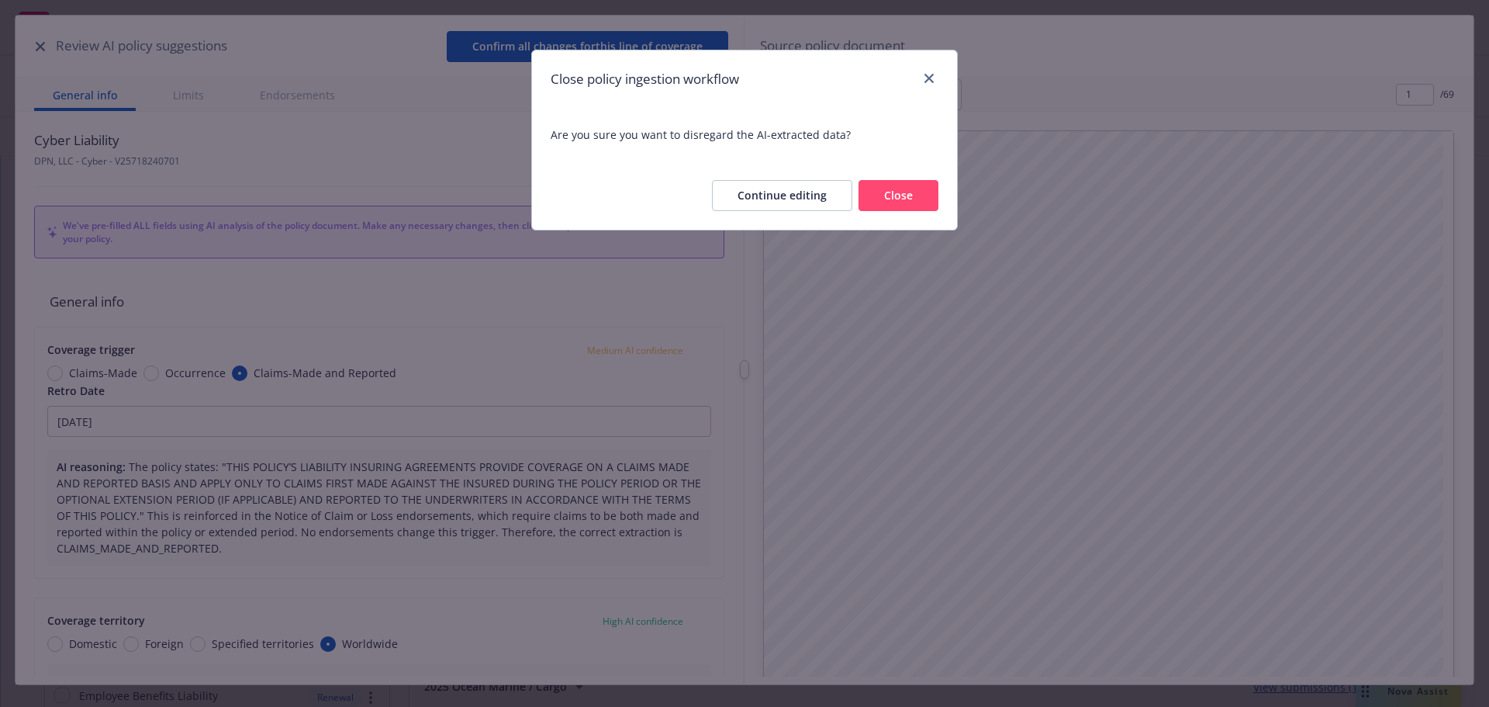
click at [909, 187] on button "Close" at bounding box center [899, 195] width 80 height 31
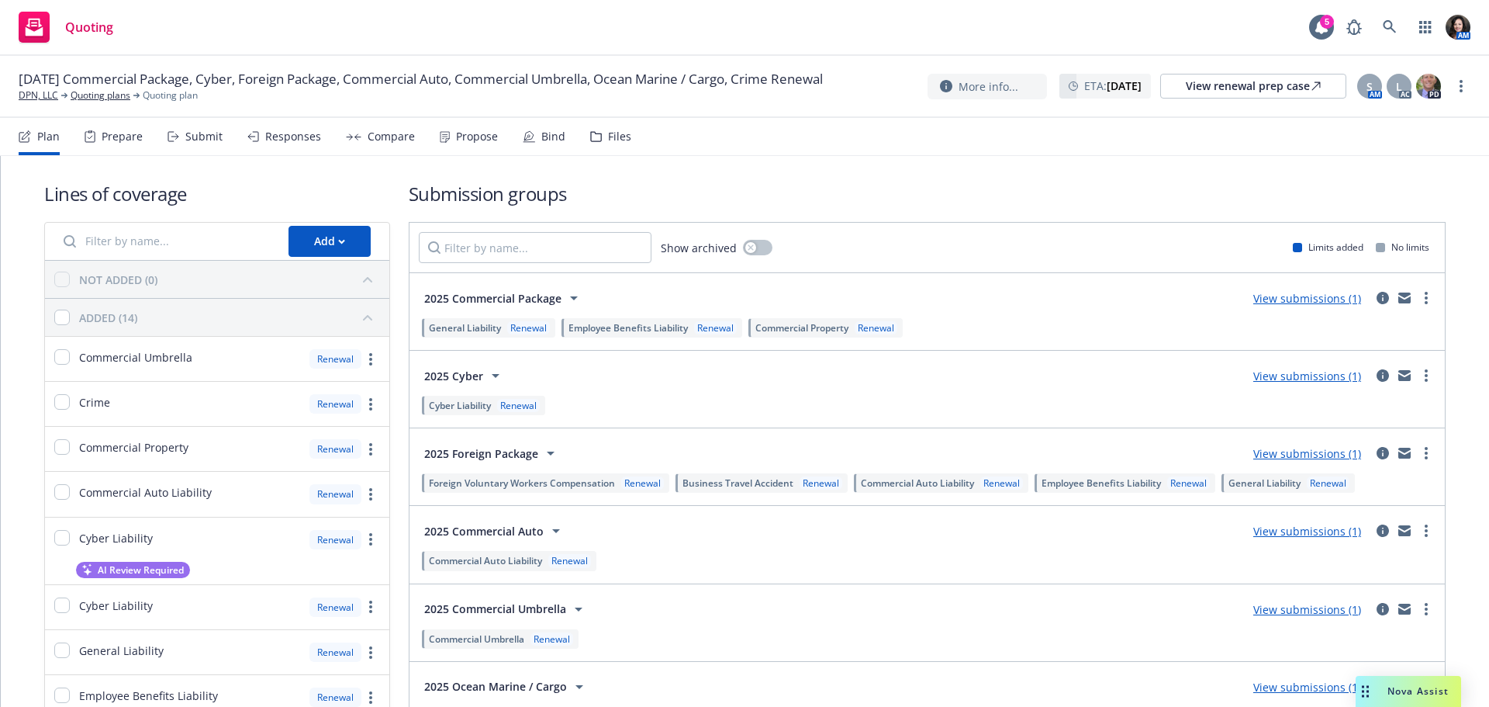
click at [620, 133] on div "Files" at bounding box center [619, 136] width 23 height 12
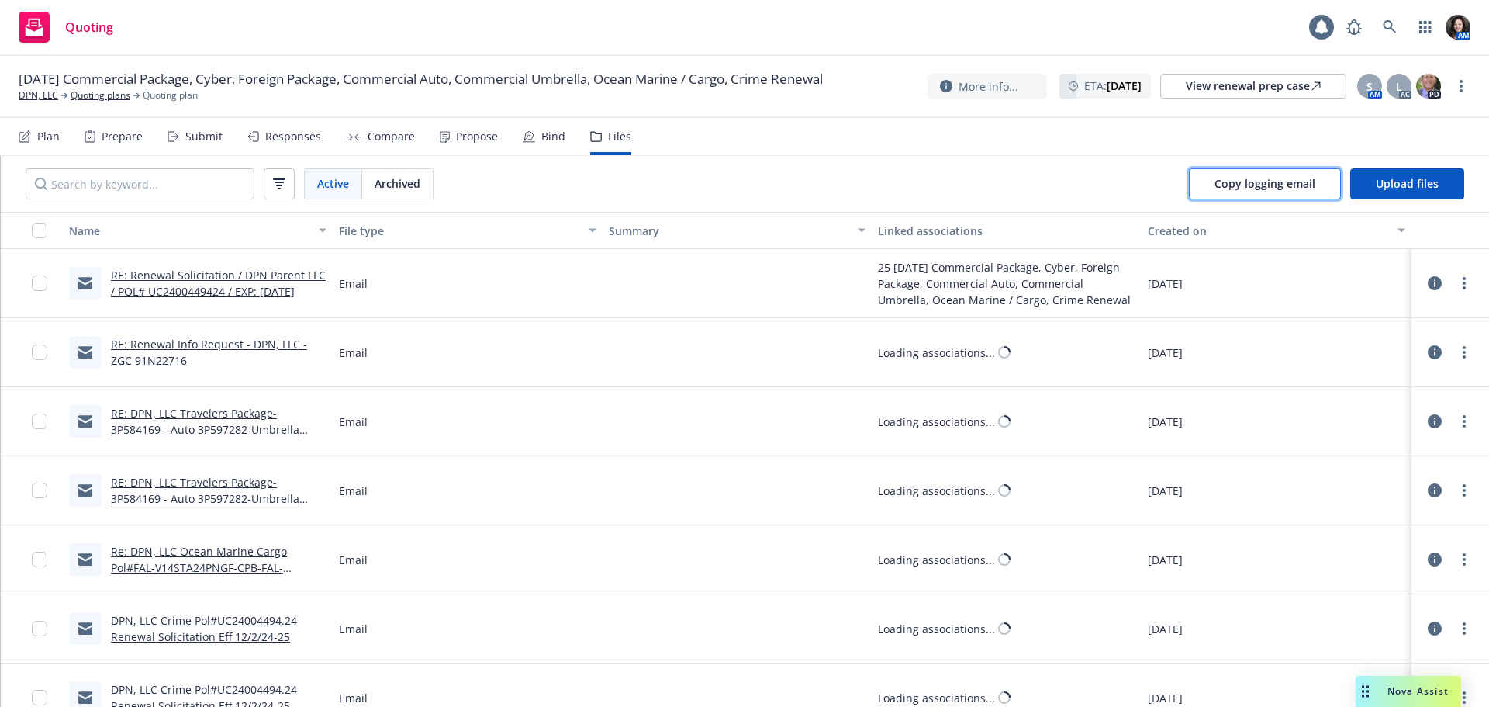
click at [1301, 178] on span "Copy logging email" at bounding box center [1264, 183] width 101 height 15
